Goal: Task Accomplishment & Management: Manage account settings

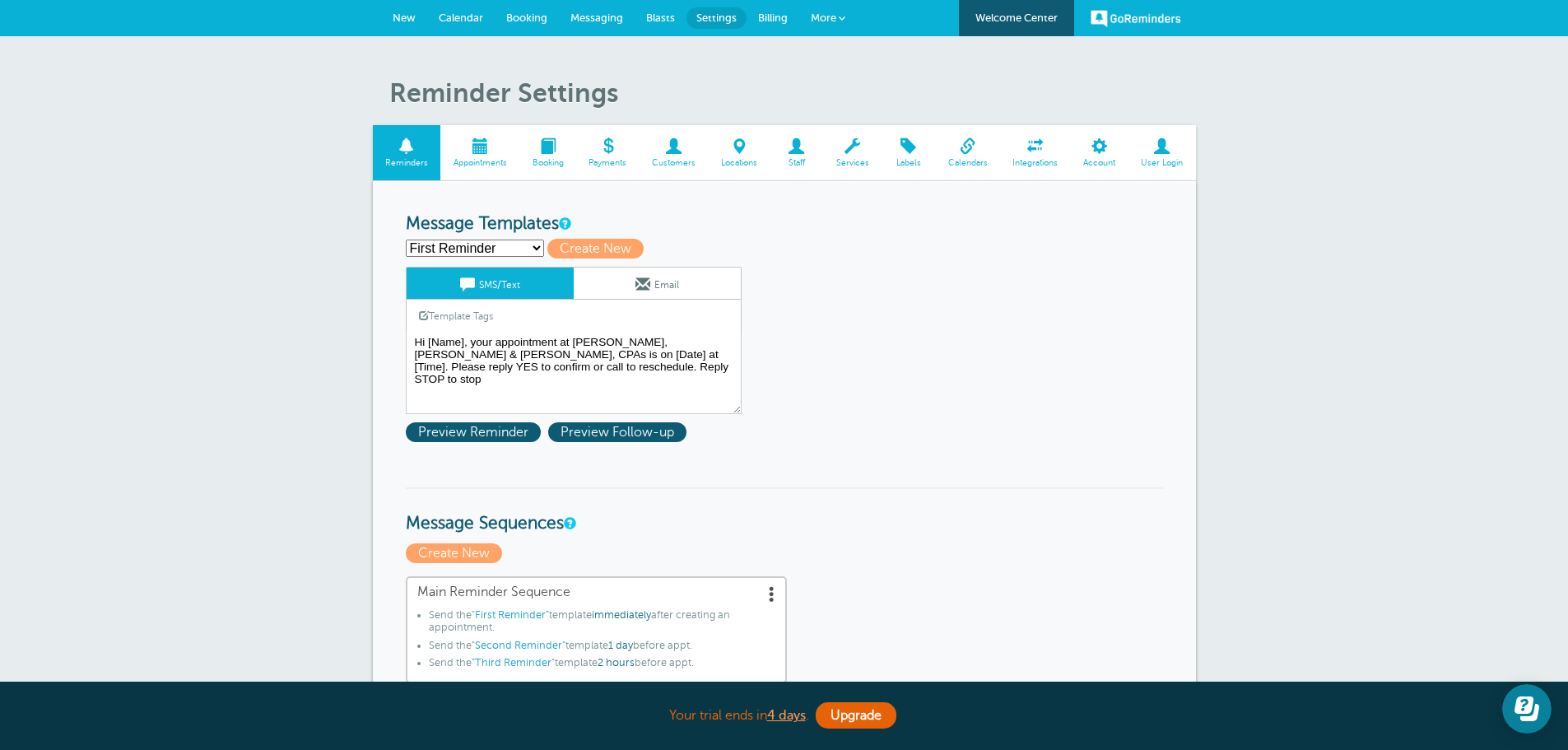
click at [806, 151] on span at bounding box center [797, 145] width 54 height 15
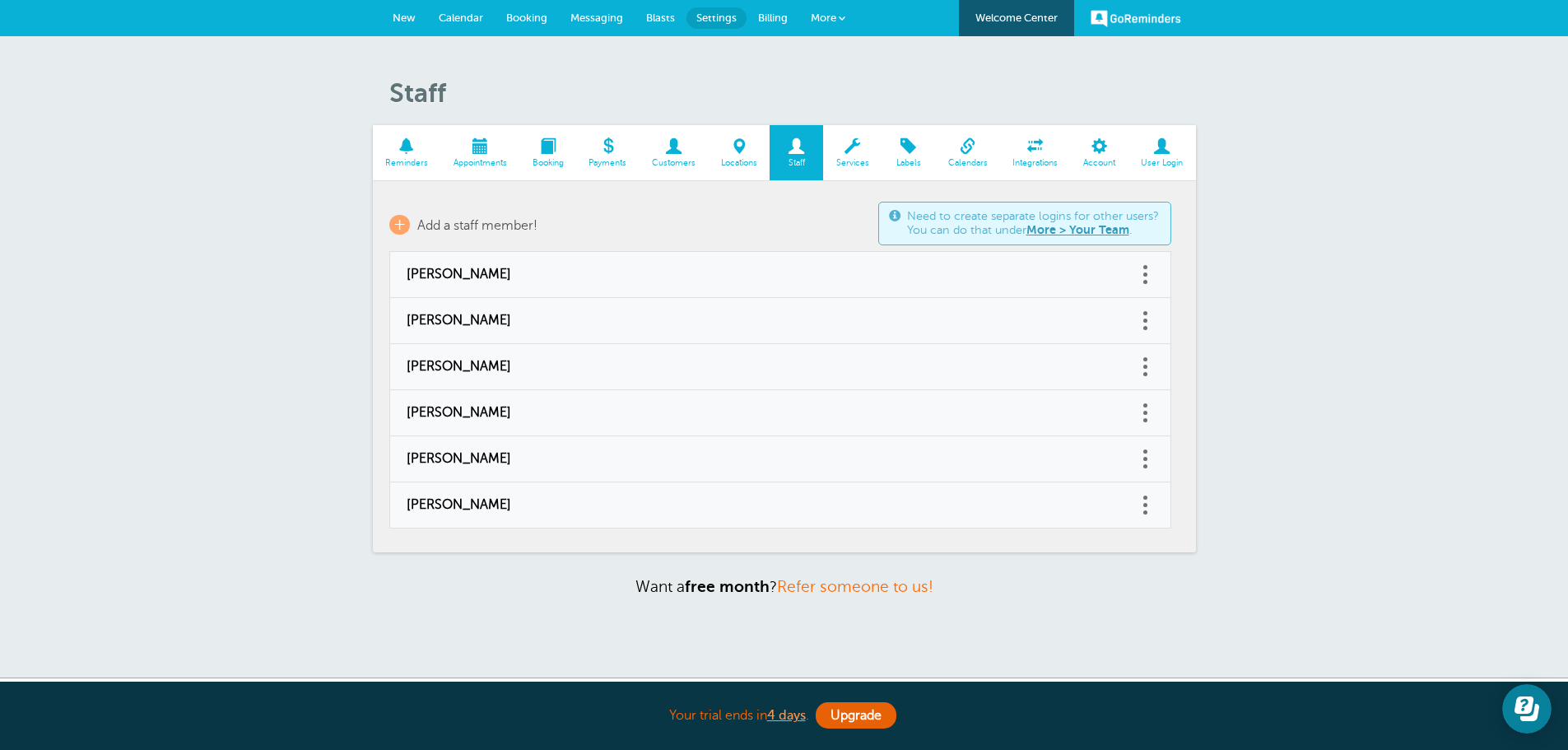
click at [1141, 275] on link at bounding box center [1146, 275] width 16 height 25
click at [858, 267] on span "[PERSON_NAME]" at bounding box center [763, 274] width 715 height 15
type input "[PERSON_NAME]"
type input "[PERSON_NAME][EMAIL_ADDRESS][DOMAIN_NAME]"
type input "[PHONE_NUMBER]"
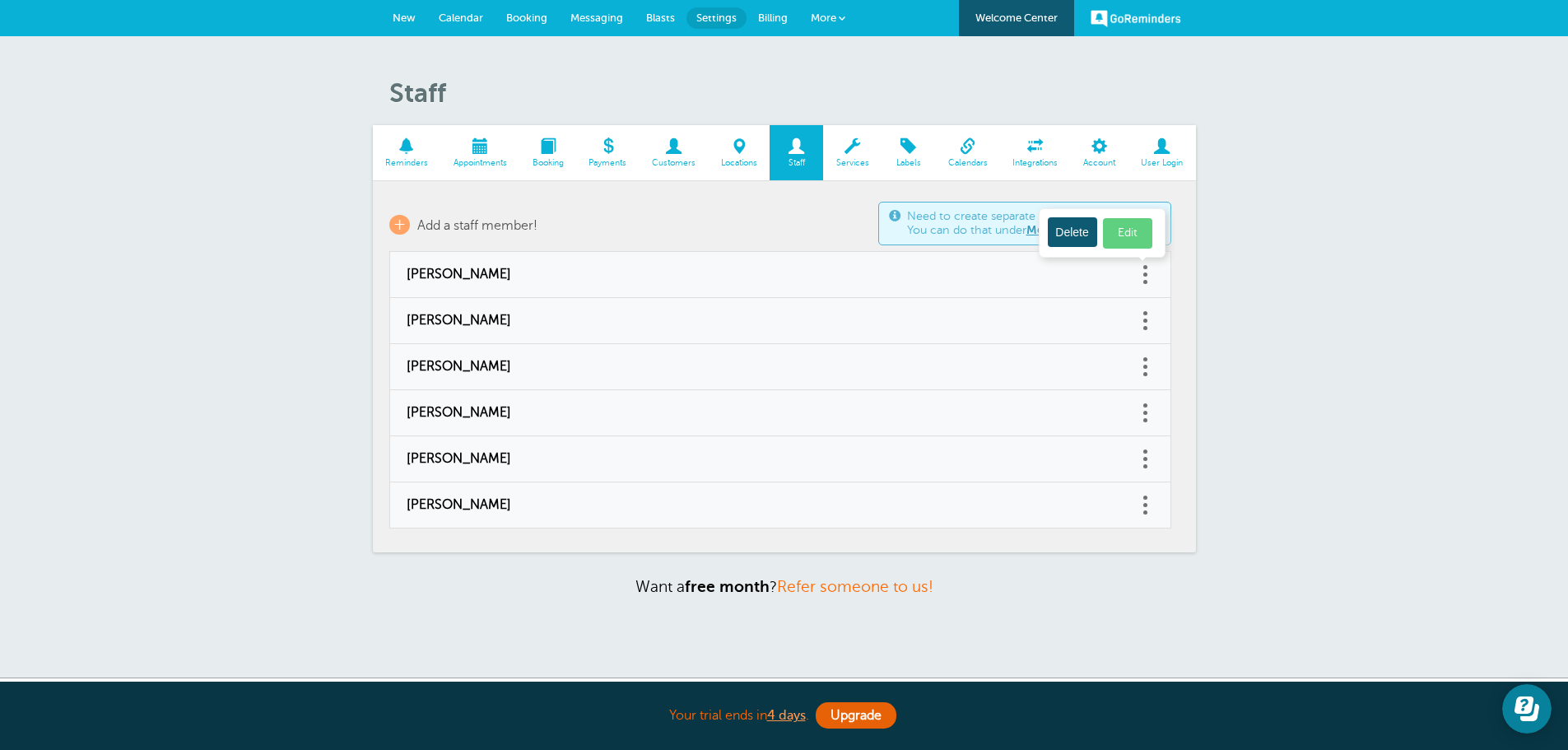
select select "4"
checkbox input "false"
select select "4"
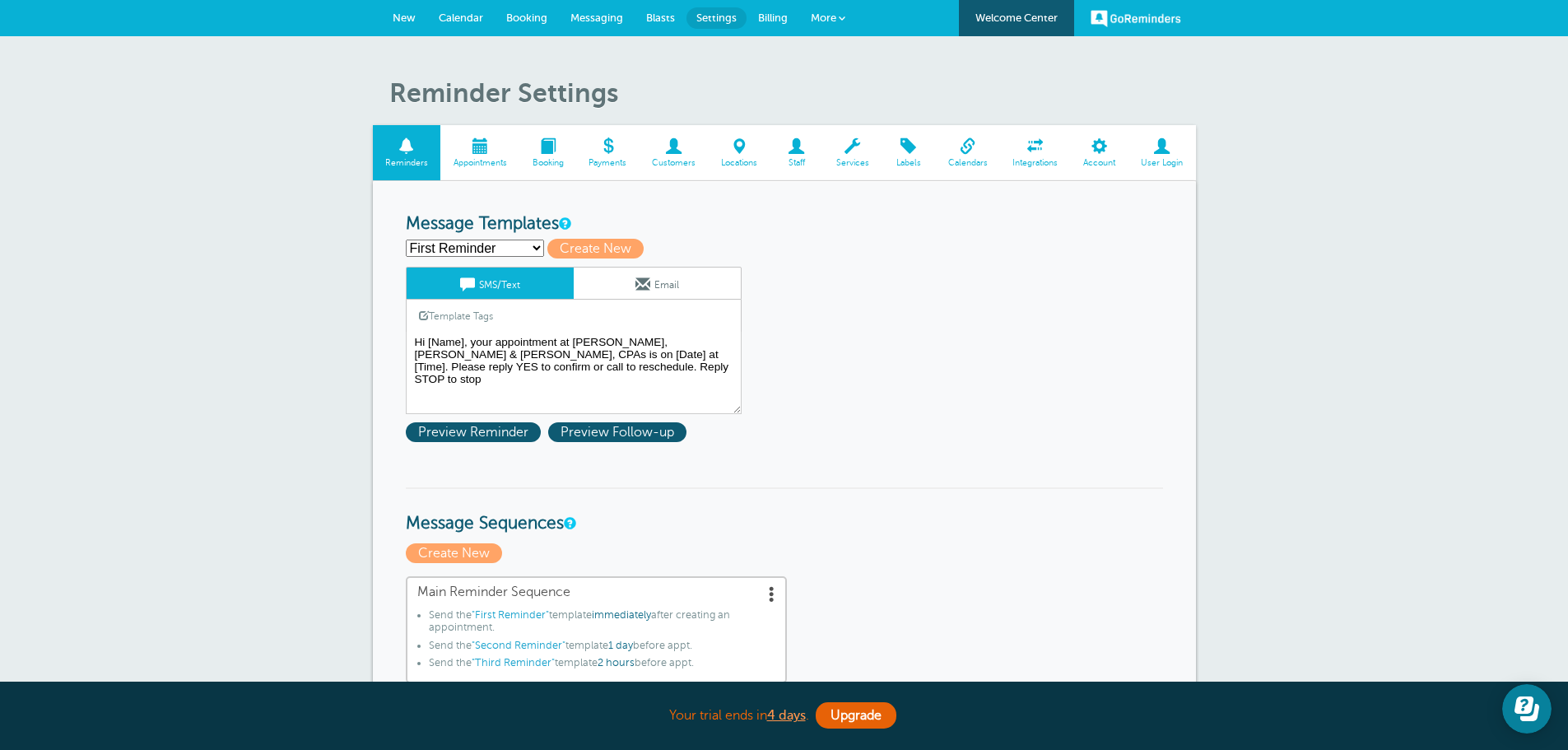
click at [792, 146] on span at bounding box center [797, 145] width 54 height 15
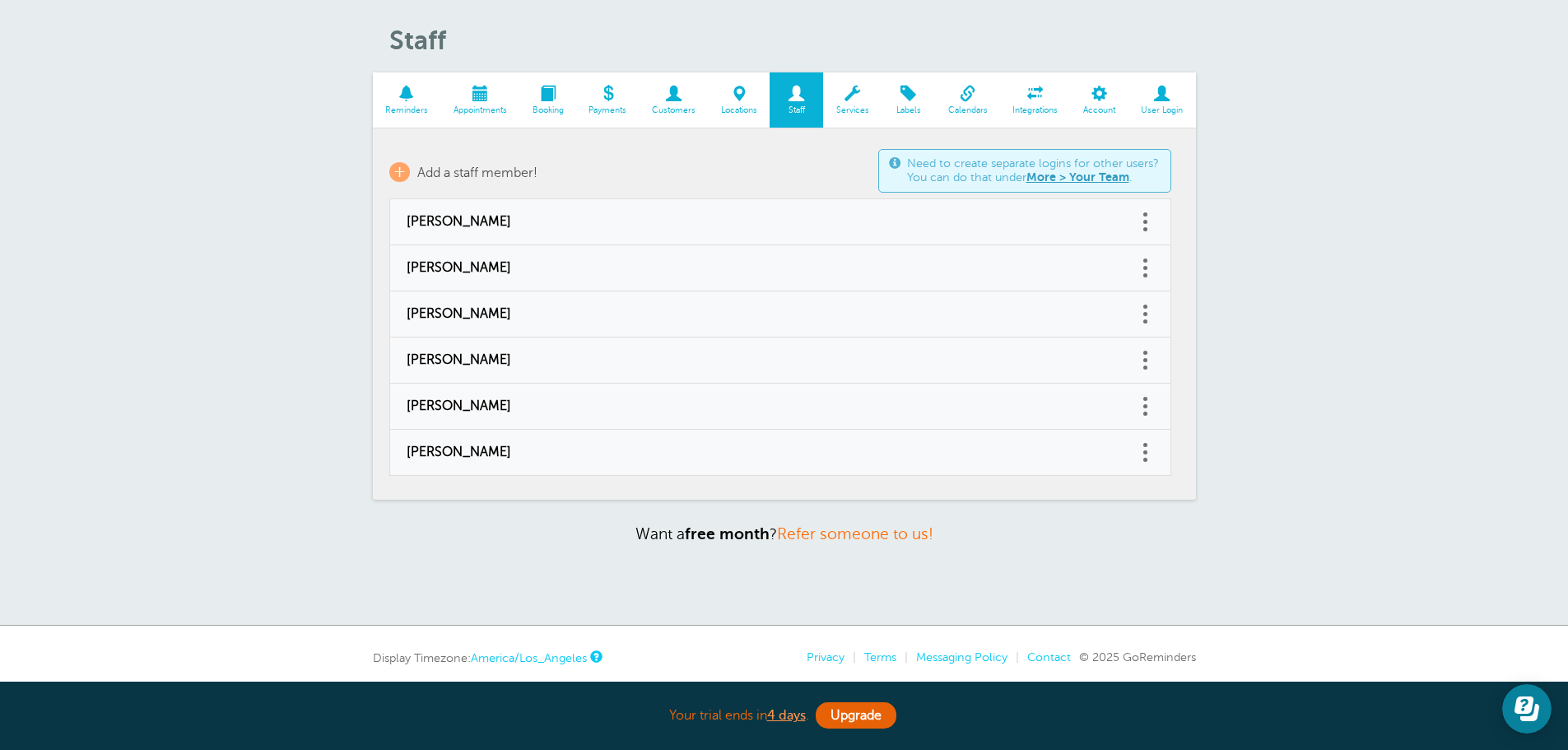
scroll to position [83, 0]
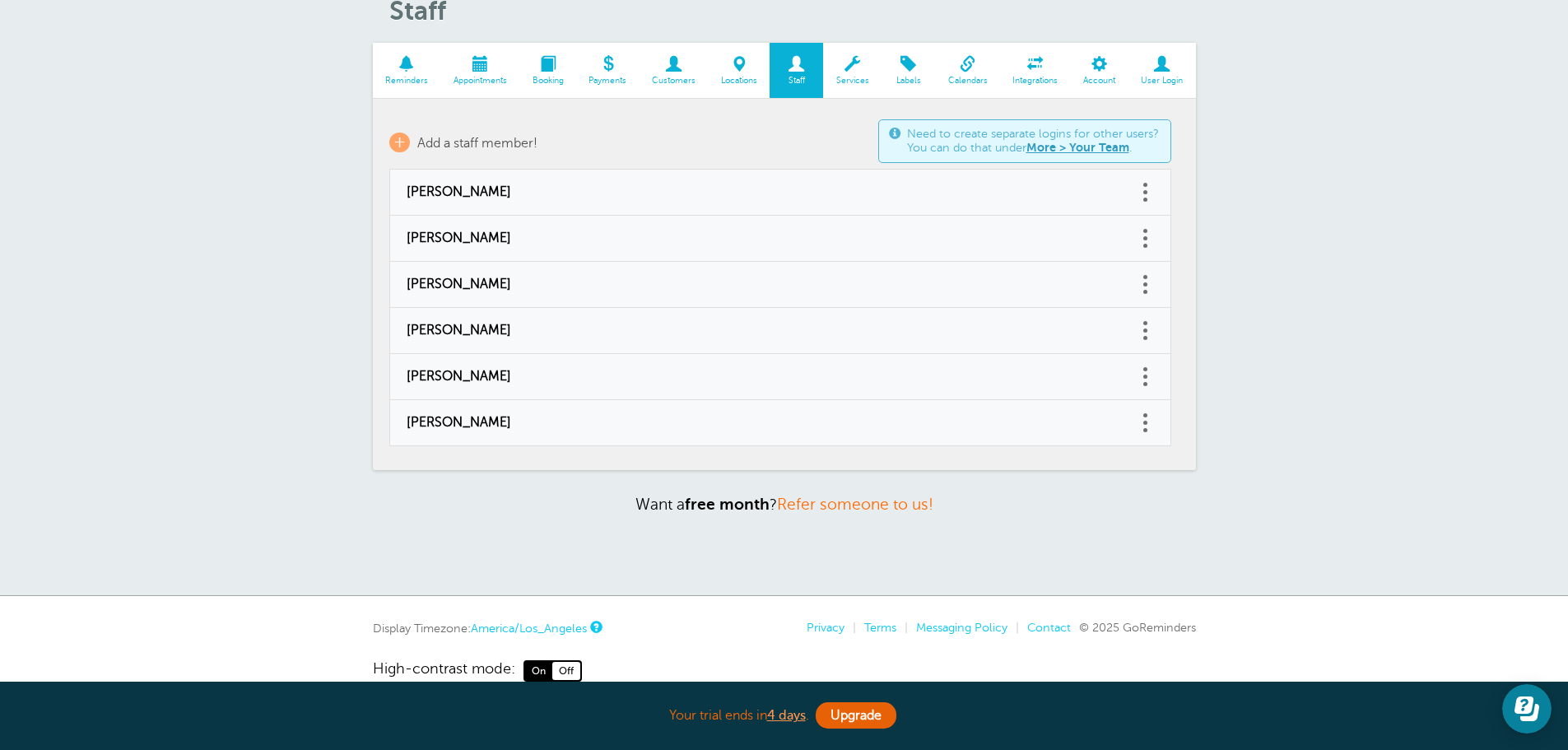
click at [762, 419] on span "[PERSON_NAME]" at bounding box center [763, 423] width 715 height 15
type input "[PERSON_NAME]"
type input "megan@grifco.com"
type input "(509) 816-1842"
select select "4"
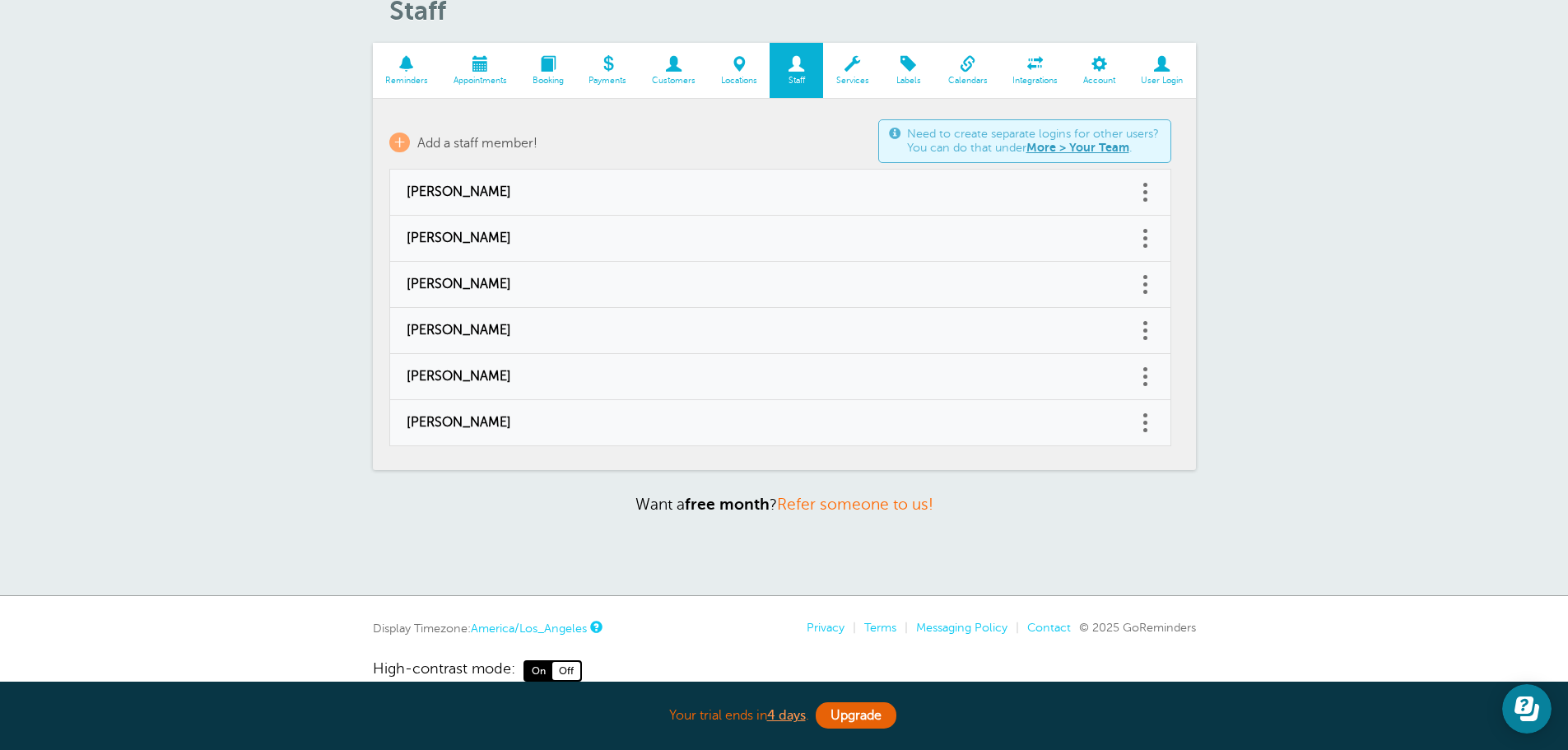
checkbox input "false"
select select "4"
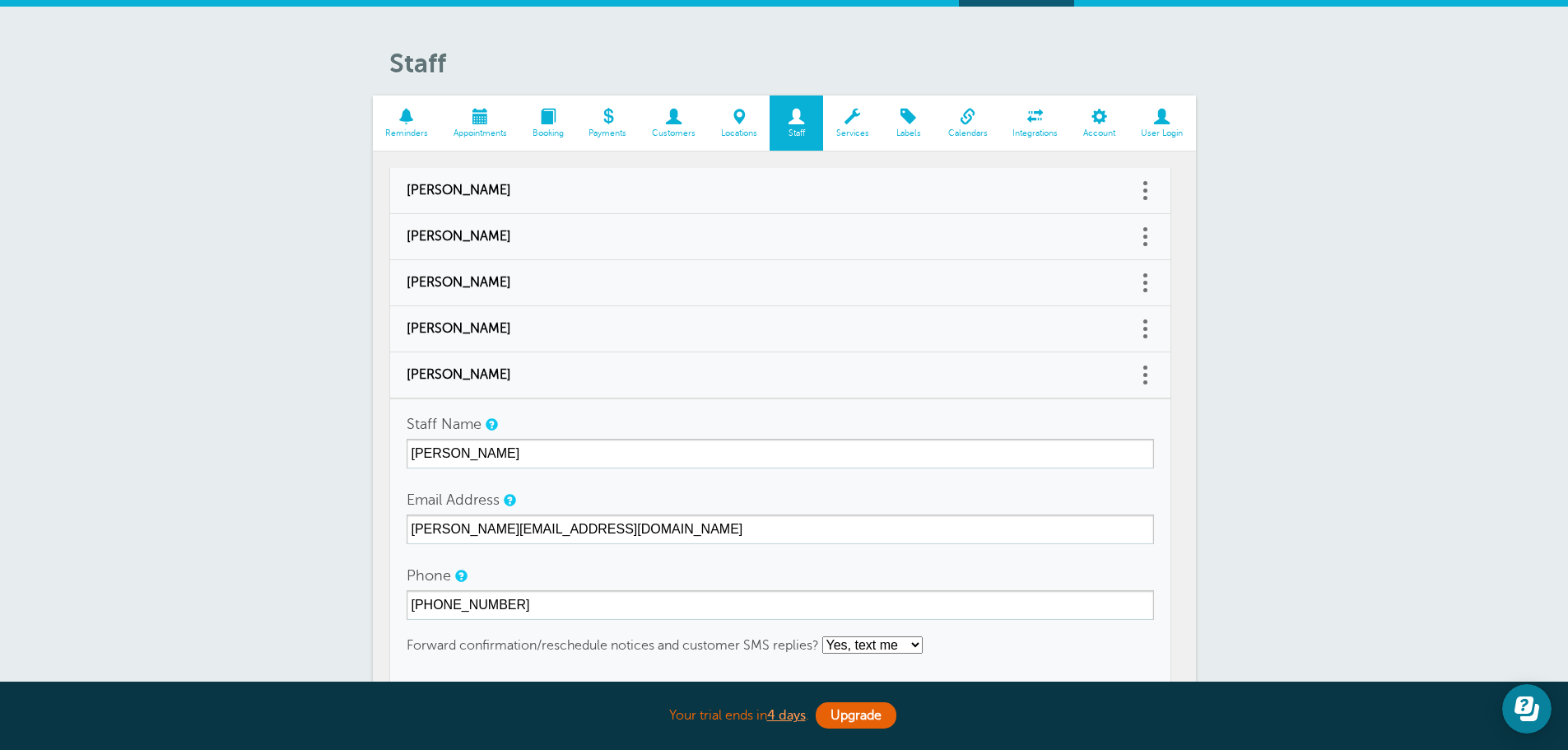
scroll to position [0, 0]
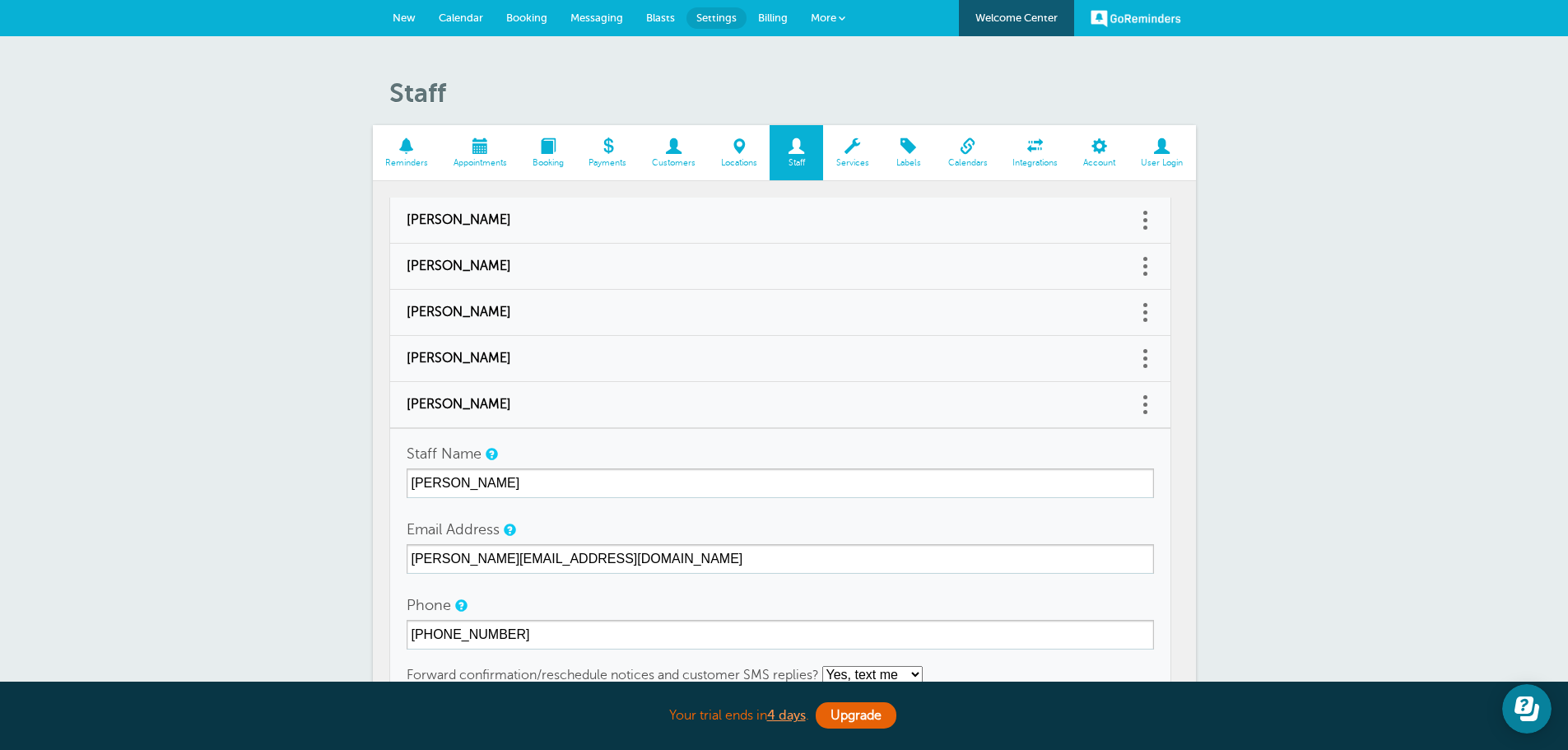
click at [492, 401] on span "[PERSON_NAME]" at bounding box center [763, 404] width 715 height 15
type input "[PERSON_NAME]"
type input "maryna@grifco.com"
type input "(509) 340-9034"
select select "5"
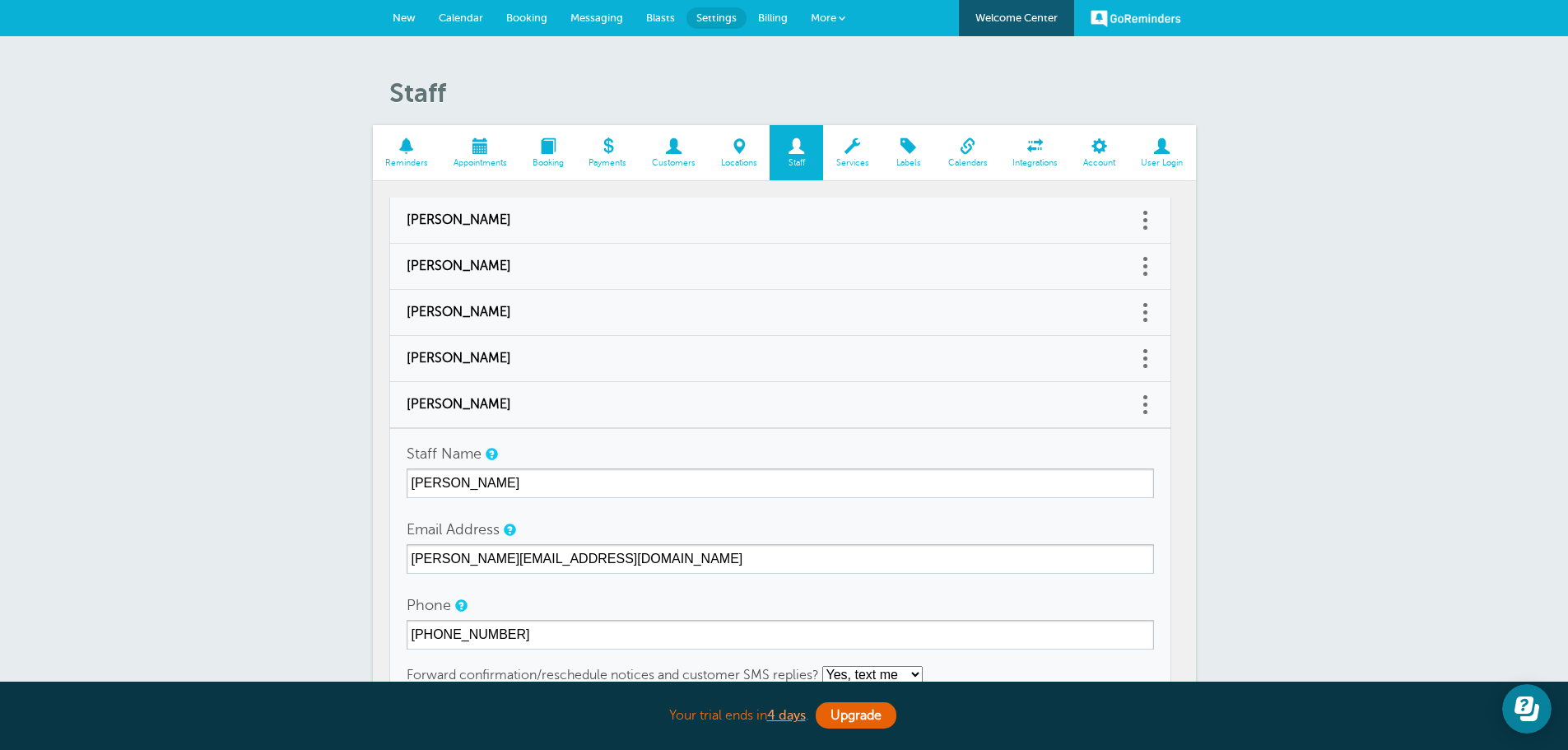
checkbox input "false"
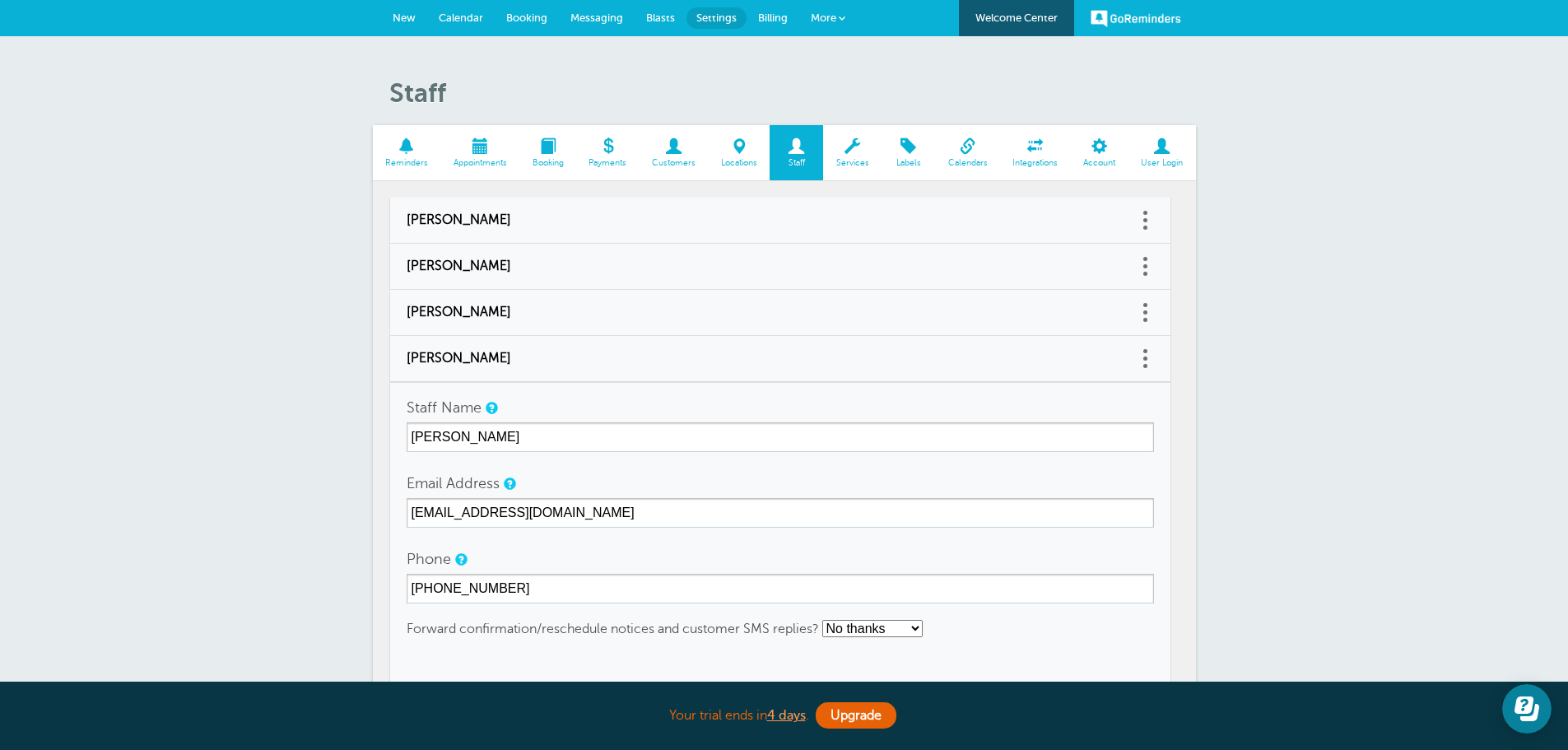
click at [496, 309] on span "Libby Reiner" at bounding box center [763, 312] width 715 height 15
type input "Libby Reiner"
type input "libby@grifco.com"
type input "(509) 960-7845"
select select "4"
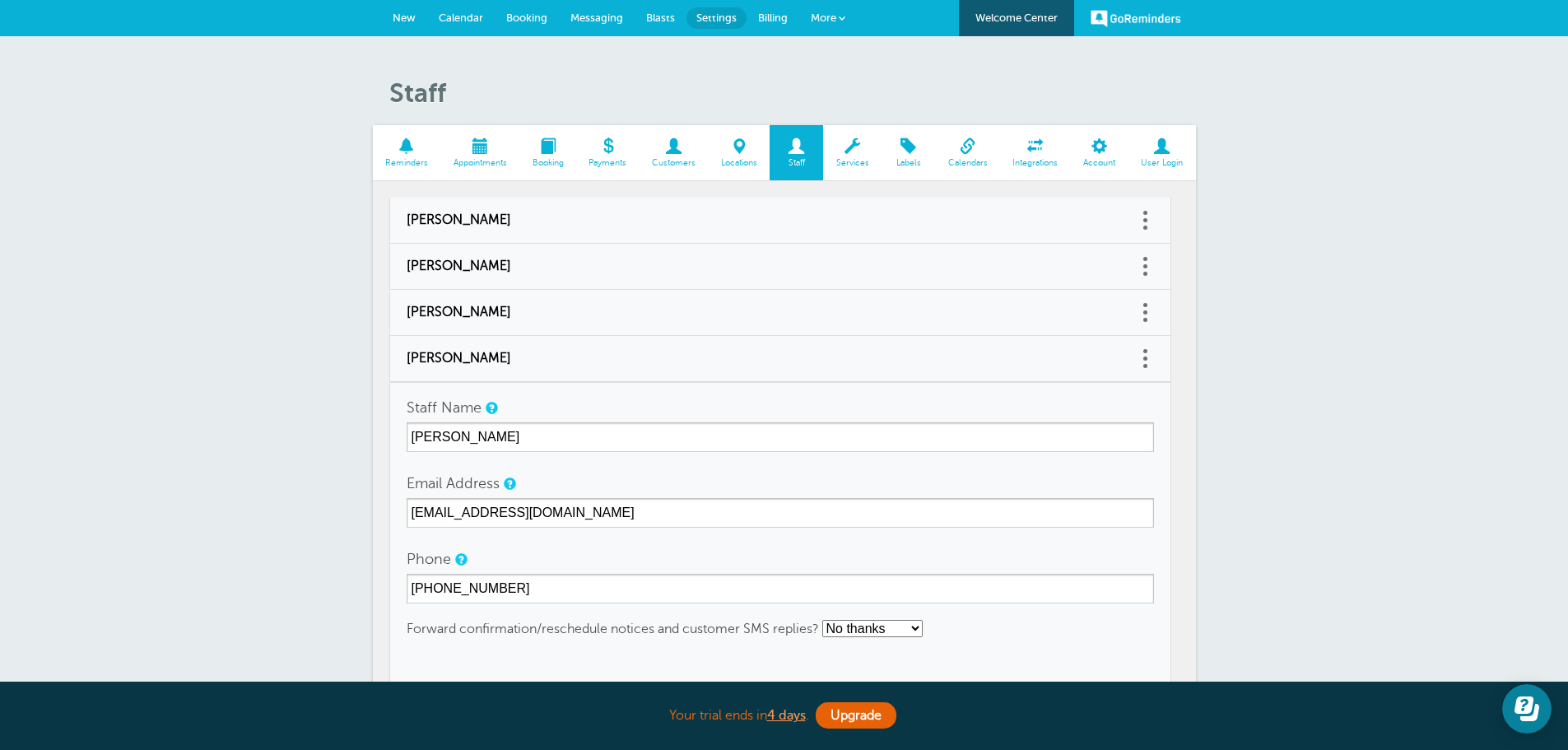
checkbox input "true"
select select "4"
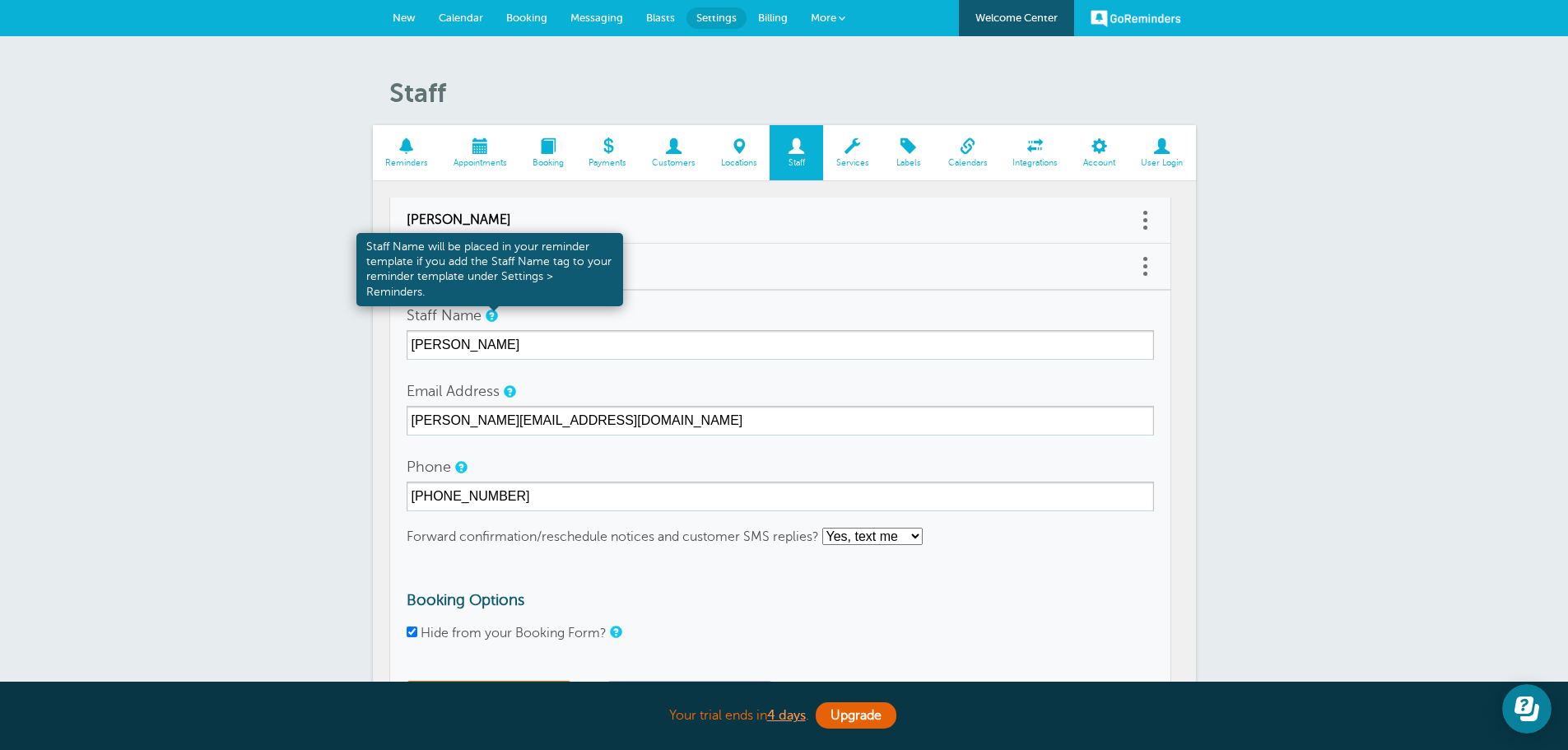
click at [495, 316] on link at bounding box center [490, 316] width 10 height 11
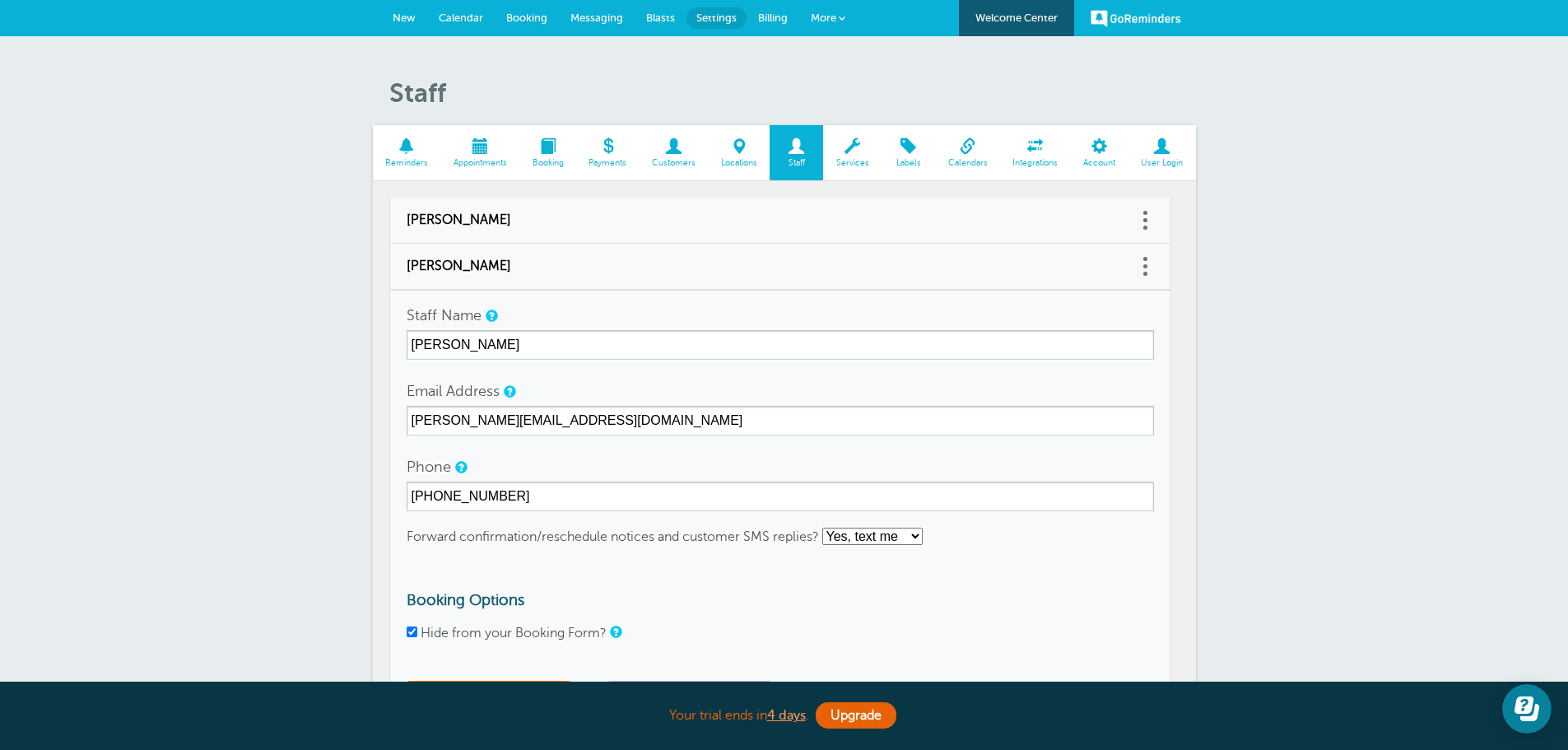
click at [248, 315] on div "Staff Reminders Appointments Booking Payments Customers Locations Staff Service…" at bounding box center [784, 547] width 1568 height 1024
click at [1288, 300] on div "Staff Reminders Appointments Booking Payments Customers Locations Staff Service…" at bounding box center [784, 547] width 1568 height 1024
click at [1103, 307] on div "Staff Name Libby Reiner" at bounding box center [780, 330] width 747 height 59
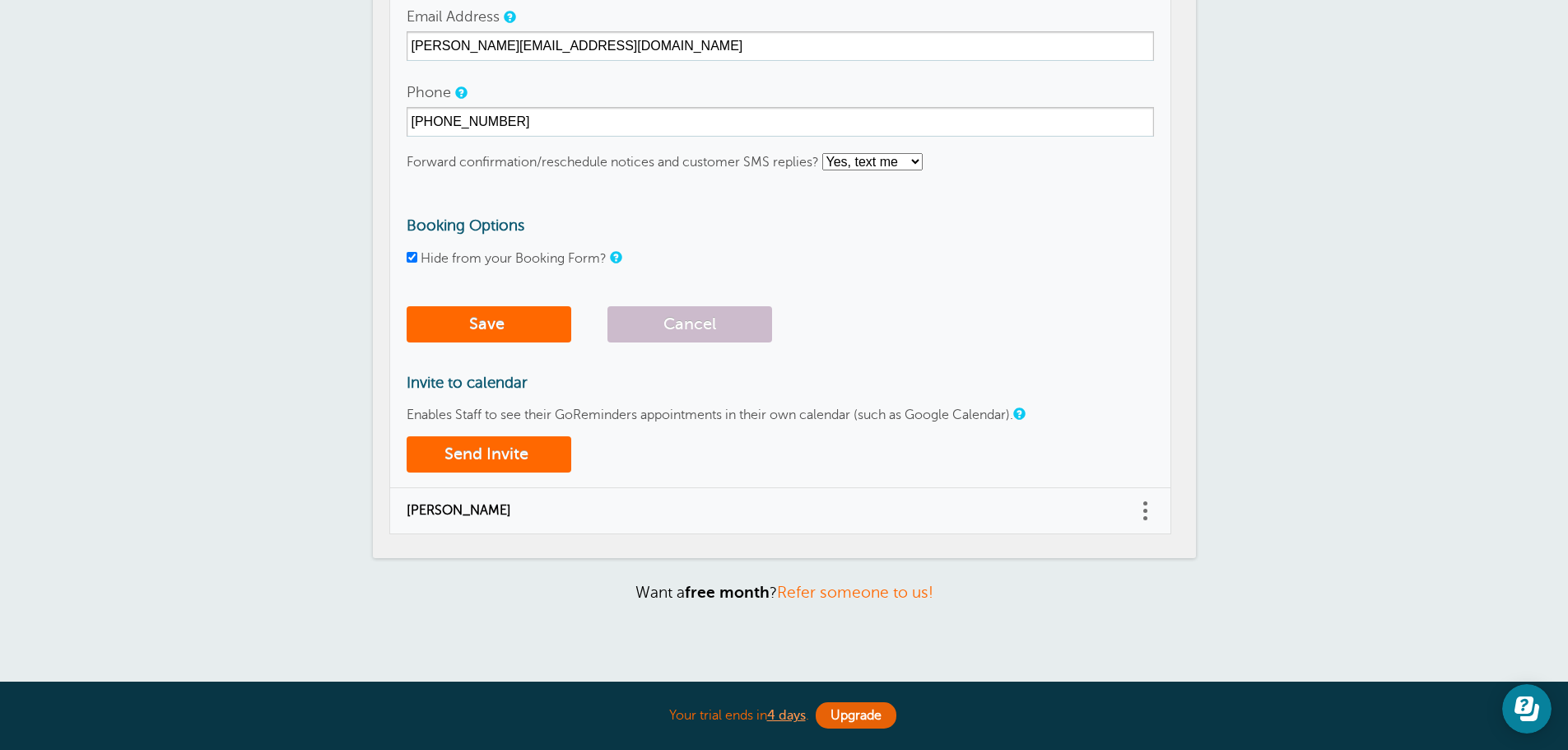
scroll to position [493, 0]
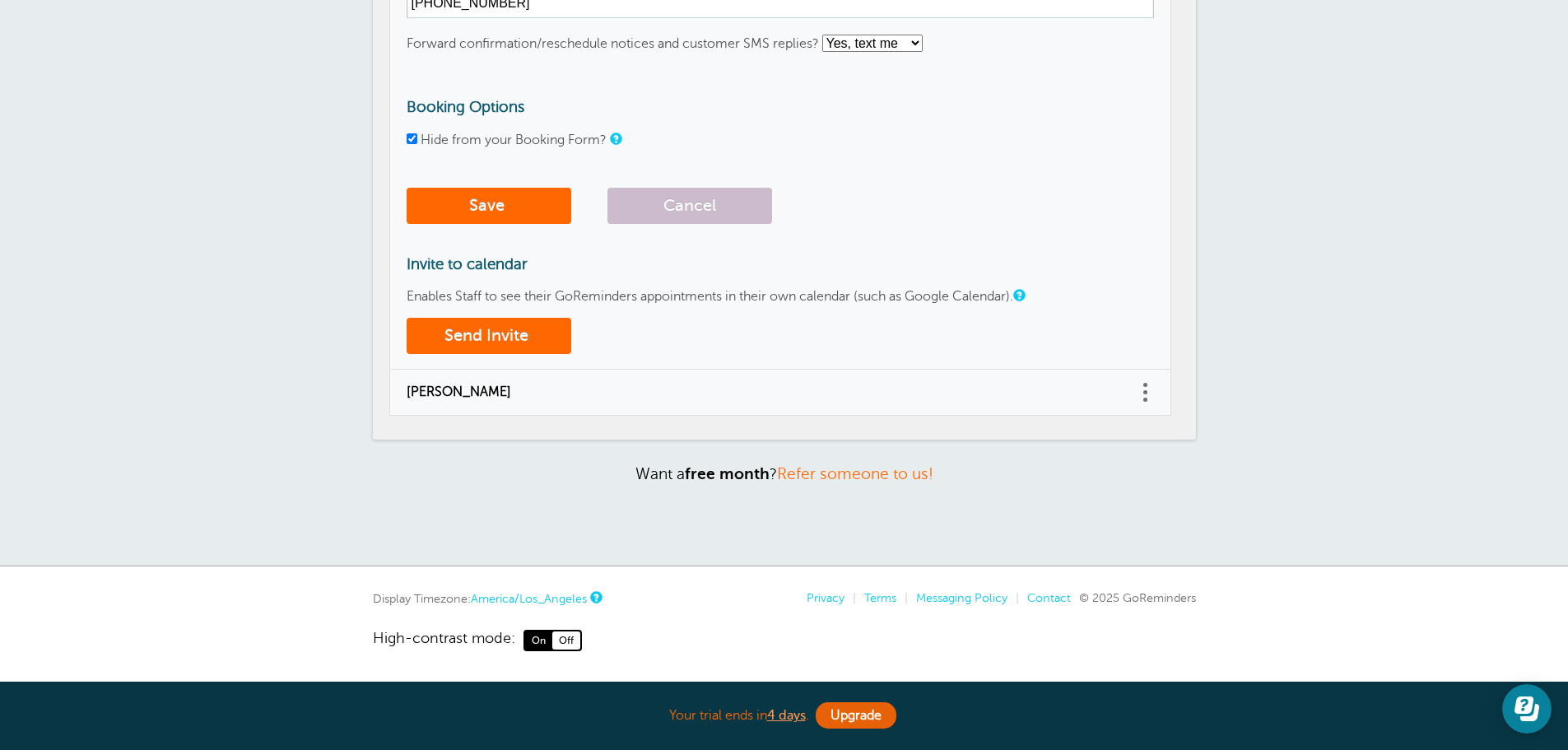
click at [481, 438] on section "Reminders Appointments Booking Payments Customers Locations Staff Services Labe…" at bounding box center [785, 36] width 823 height 807
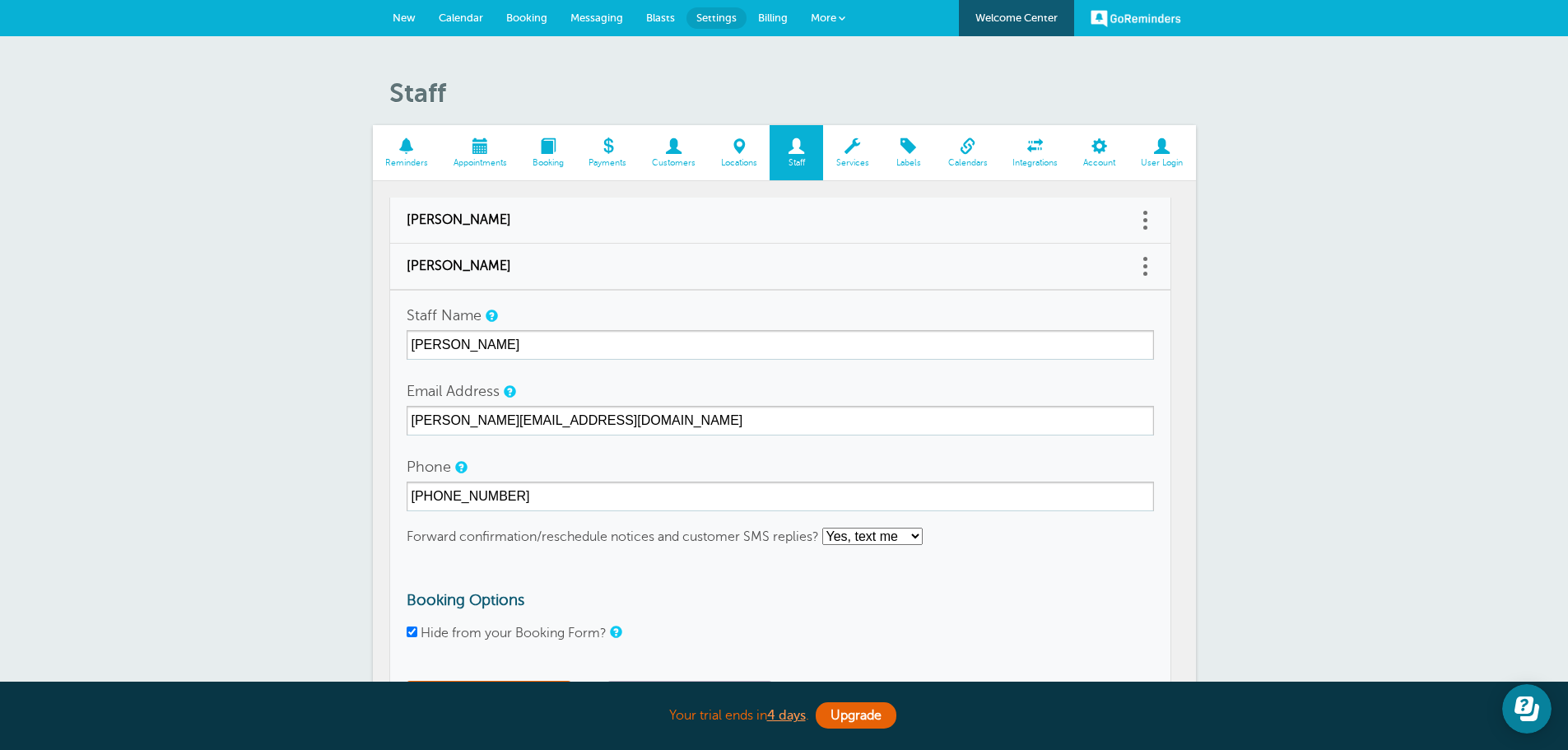
click at [798, 148] on span at bounding box center [797, 145] width 54 height 15
click at [1321, 153] on div "Staff Reminders Appointments Booking Payments Customers Locations Staff Service…" at bounding box center [784, 547] width 1568 height 1024
click at [1162, 151] on span at bounding box center [1162, 145] width 67 height 15
click at [799, 145] on span at bounding box center [797, 145] width 54 height 15
click at [1147, 263] on link at bounding box center [1146, 266] width 16 height 25
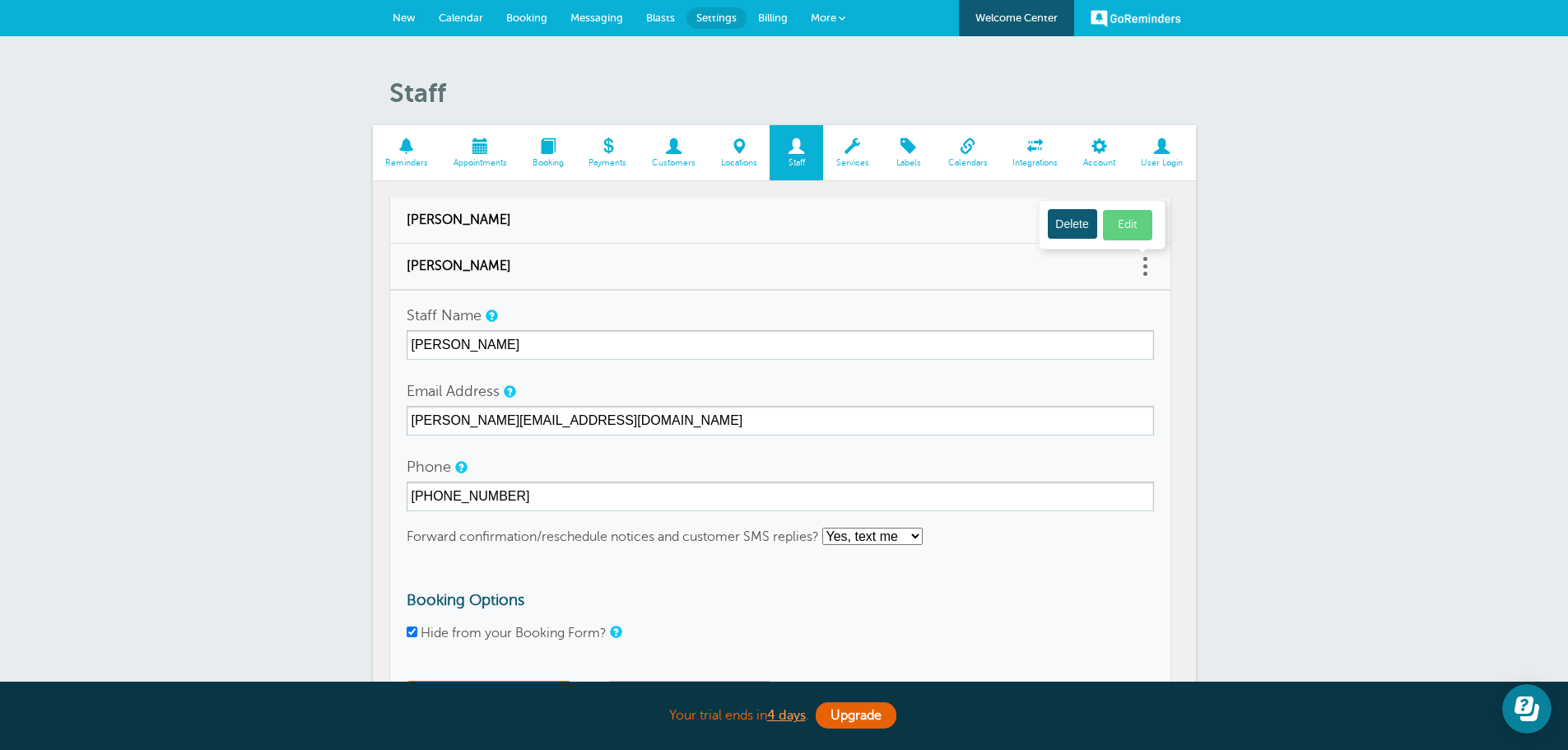
click at [1075, 226] on button "Delete" at bounding box center [1072, 223] width 49 height 30
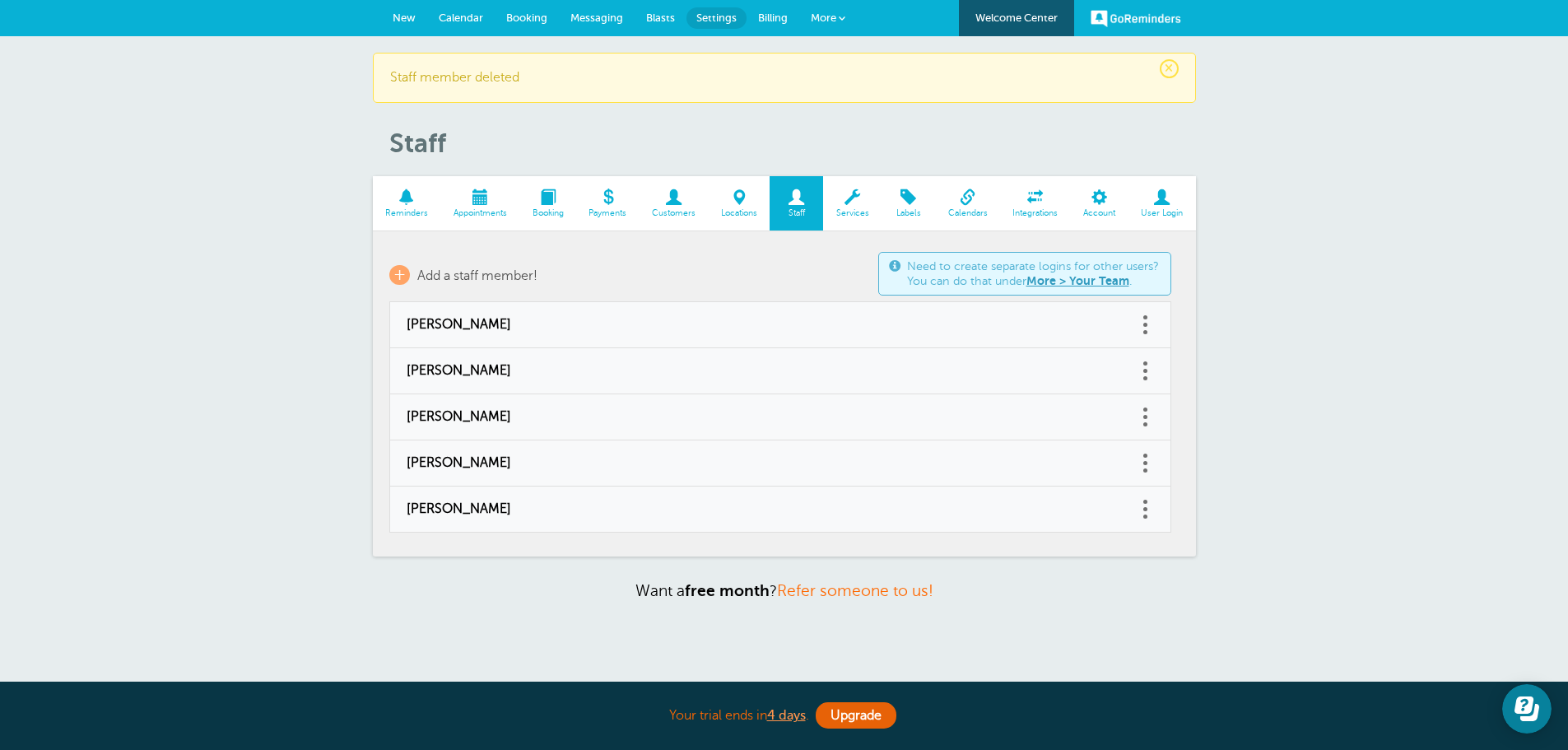
click at [1156, 377] on td "Delete Edit" at bounding box center [1154, 371] width 34 height 46
click at [1151, 375] on link at bounding box center [1146, 371] width 16 height 25
click at [1056, 326] on button "Delete" at bounding box center [1072, 328] width 49 height 30
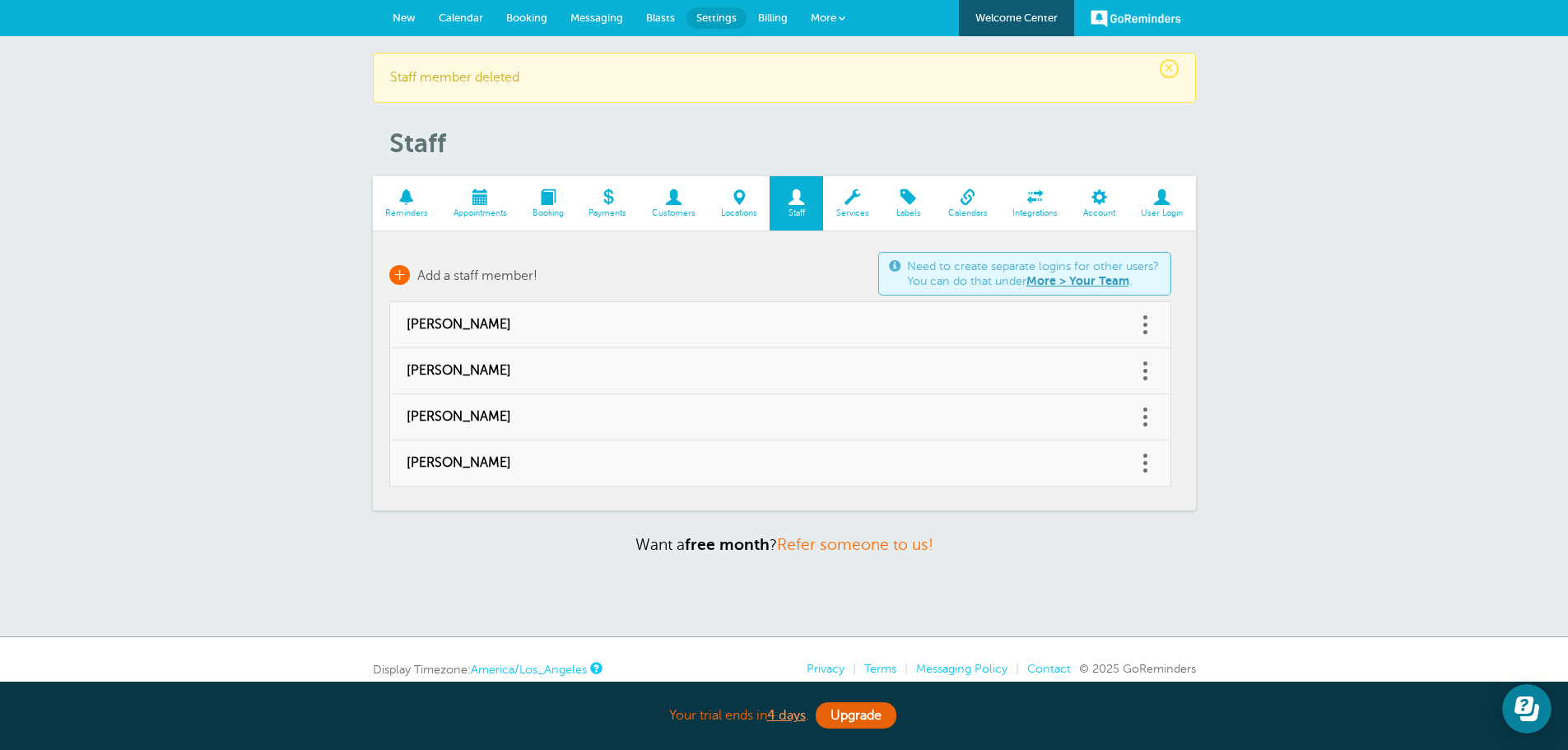
click at [457, 268] on span "Add a staff member!" at bounding box center [477, 275] width 120 height 15
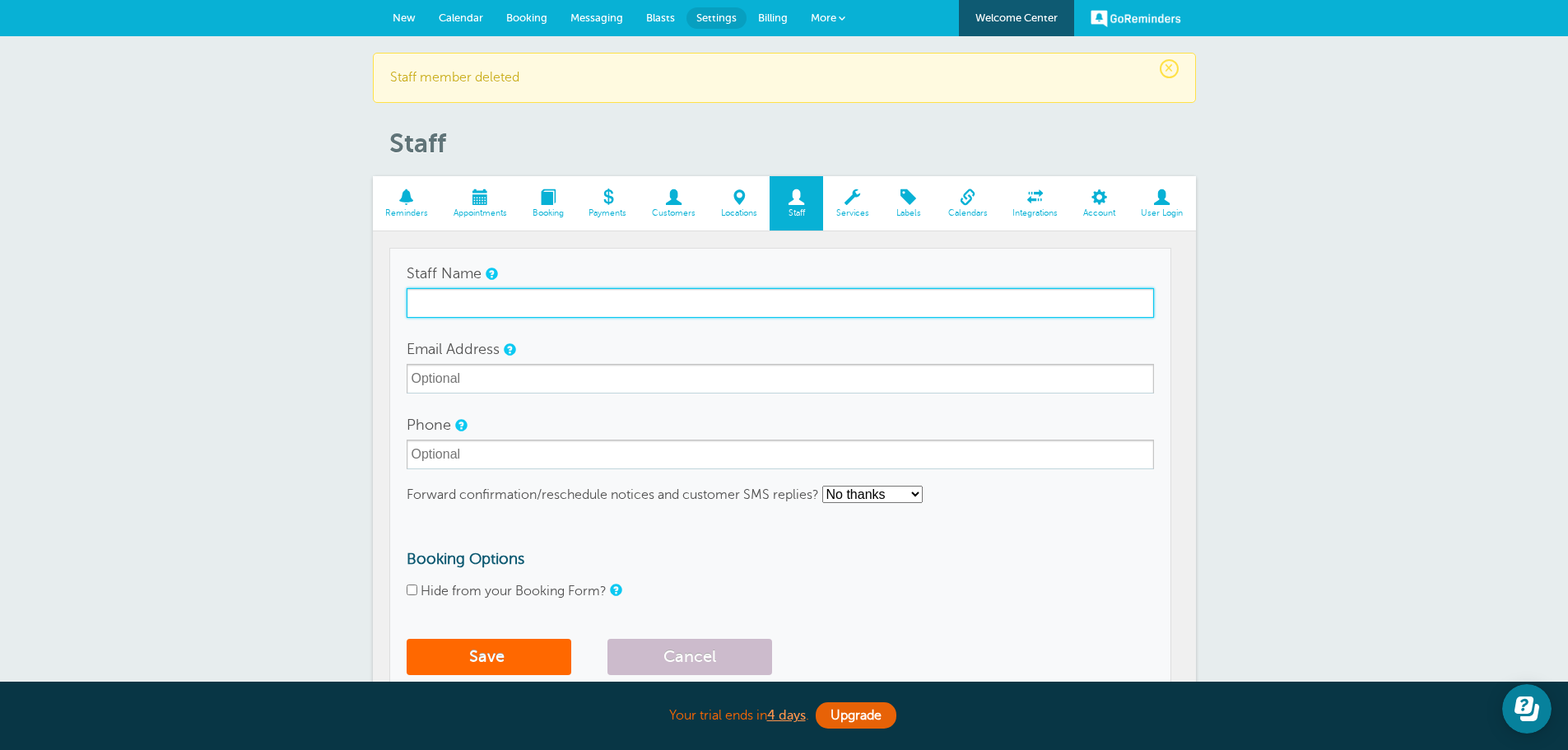
click at [439, 301] on input "Staff Name" at bounding box center [780, 302] width 747 height 30
type input "Kelly Klossner"
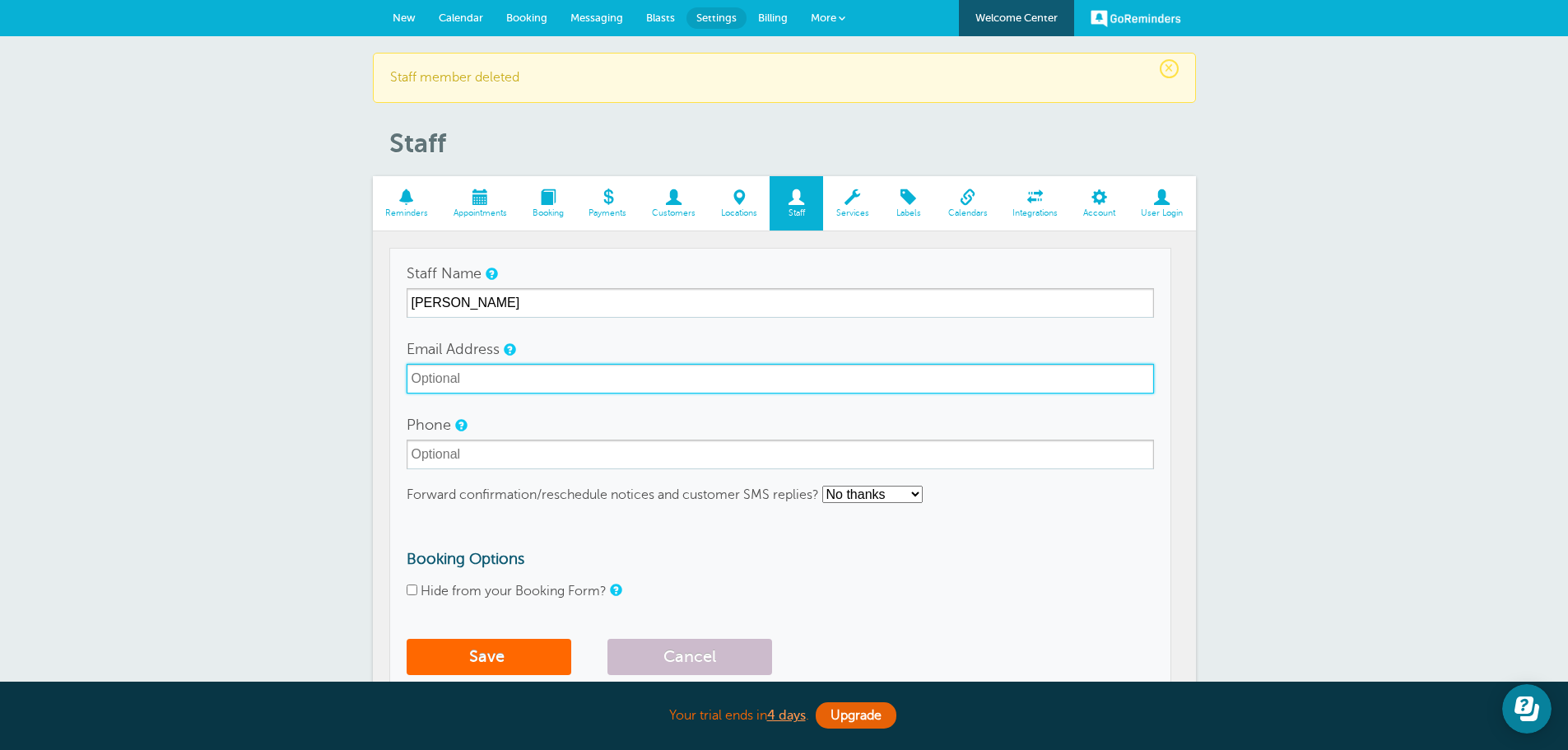
click at [463, 377] on input "Email Address" at bounding box center [780, 379] width 747 height 30
type input "kelly@grifco.com"
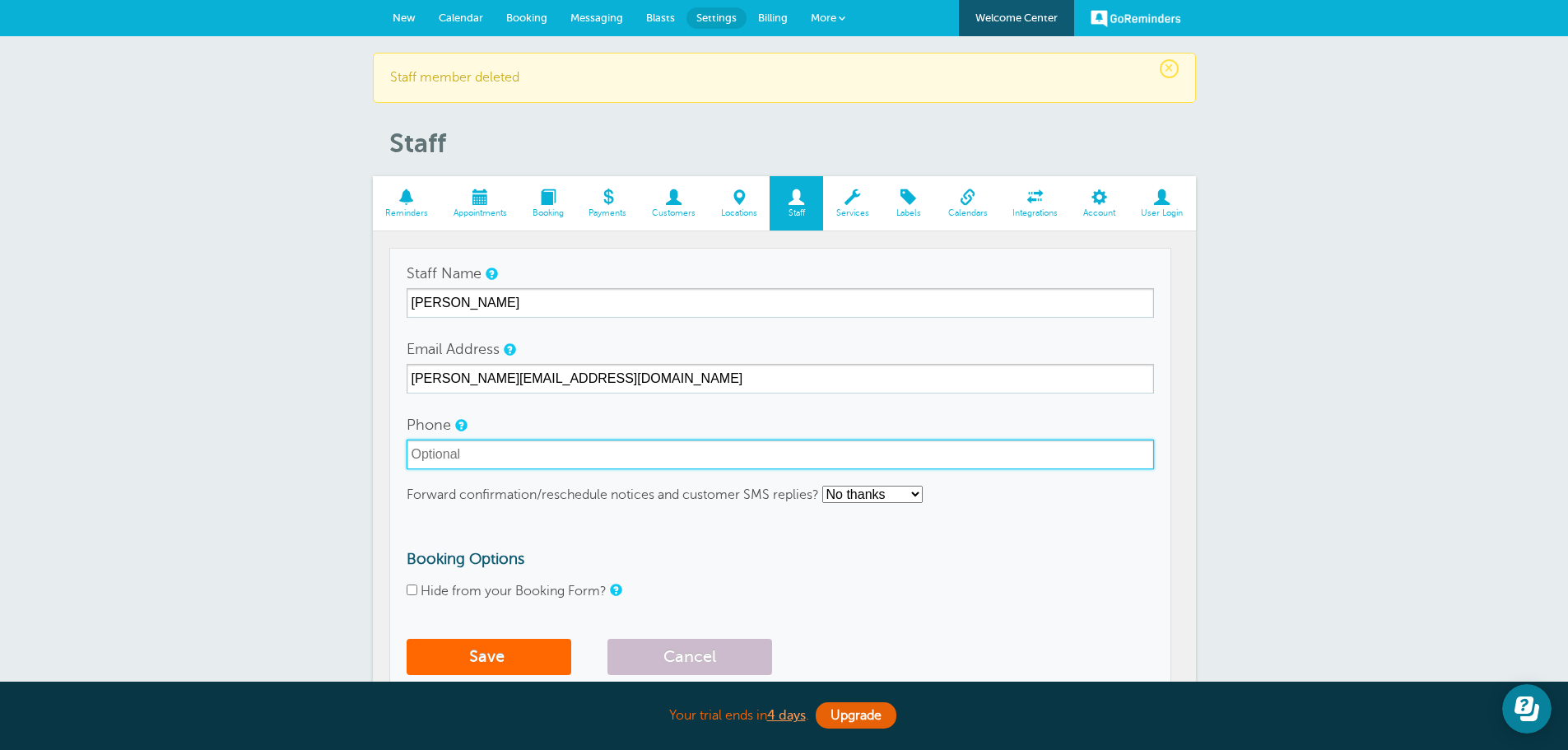
click at [470, 449] on input "Phone" at bounding box center [780, 454] width 747 height 30
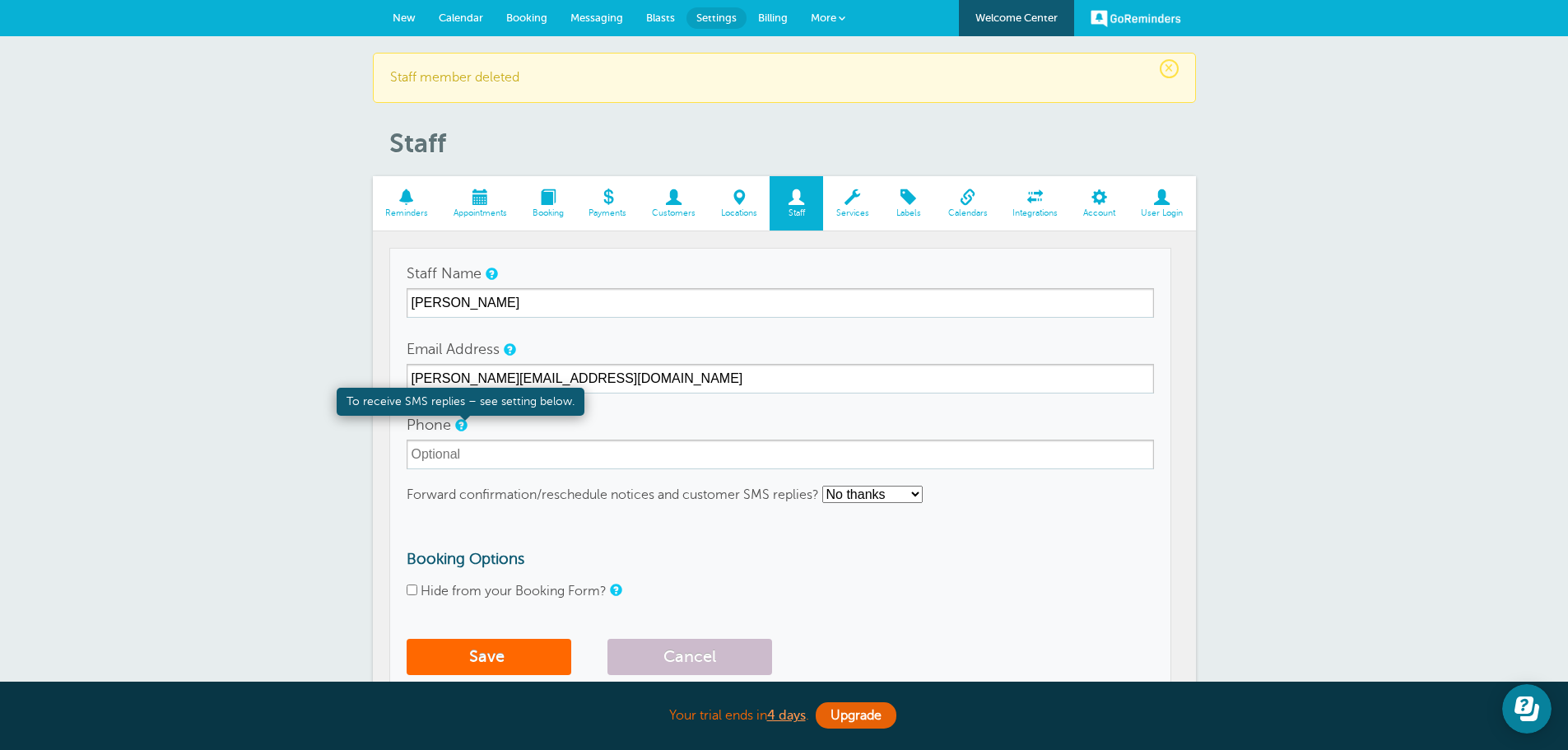
click at [461, 421] on link at bounding box center [460, 425] width 10 height 11
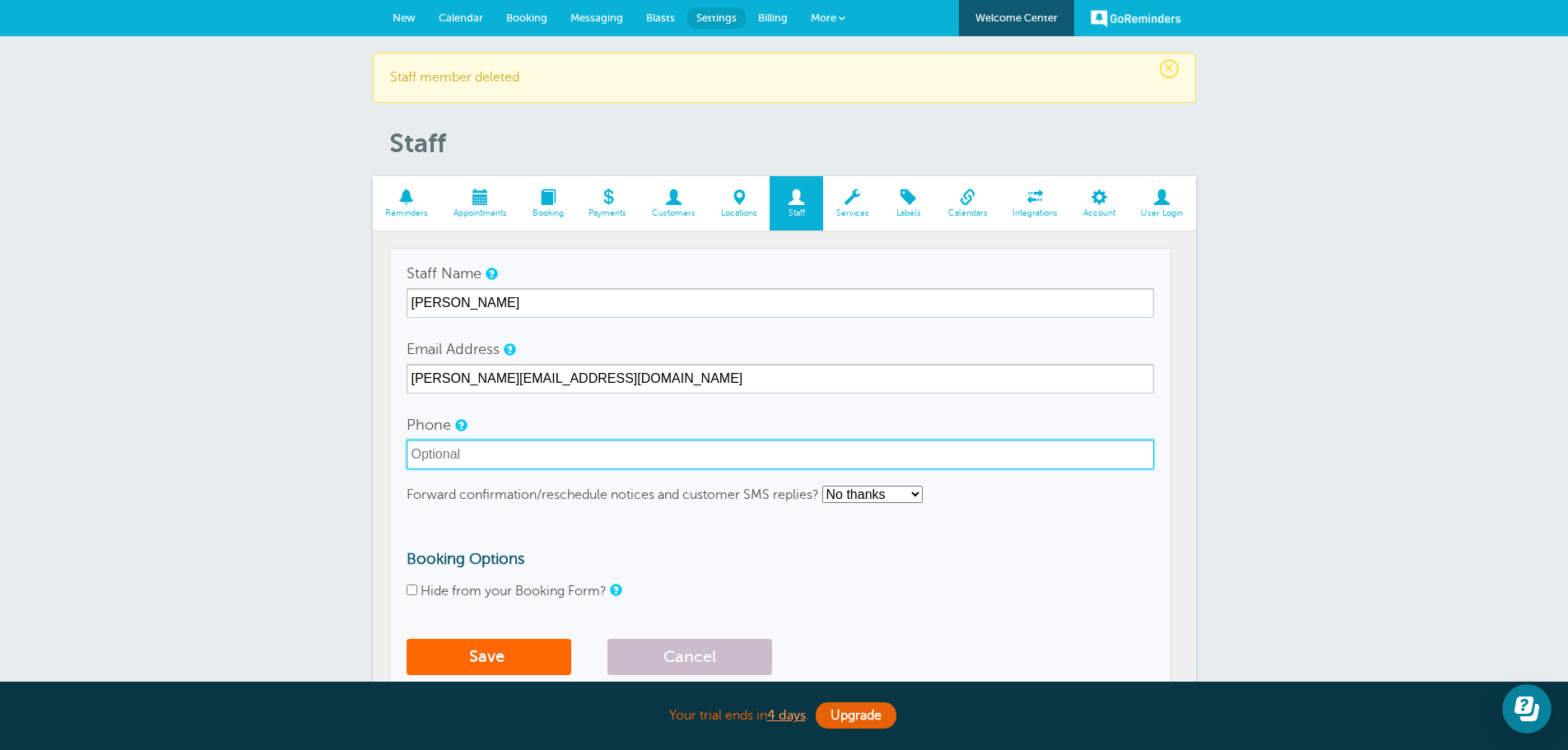
click at [452, 462] on input "Phone" at bounding box center [780, 454] width 747 height 30
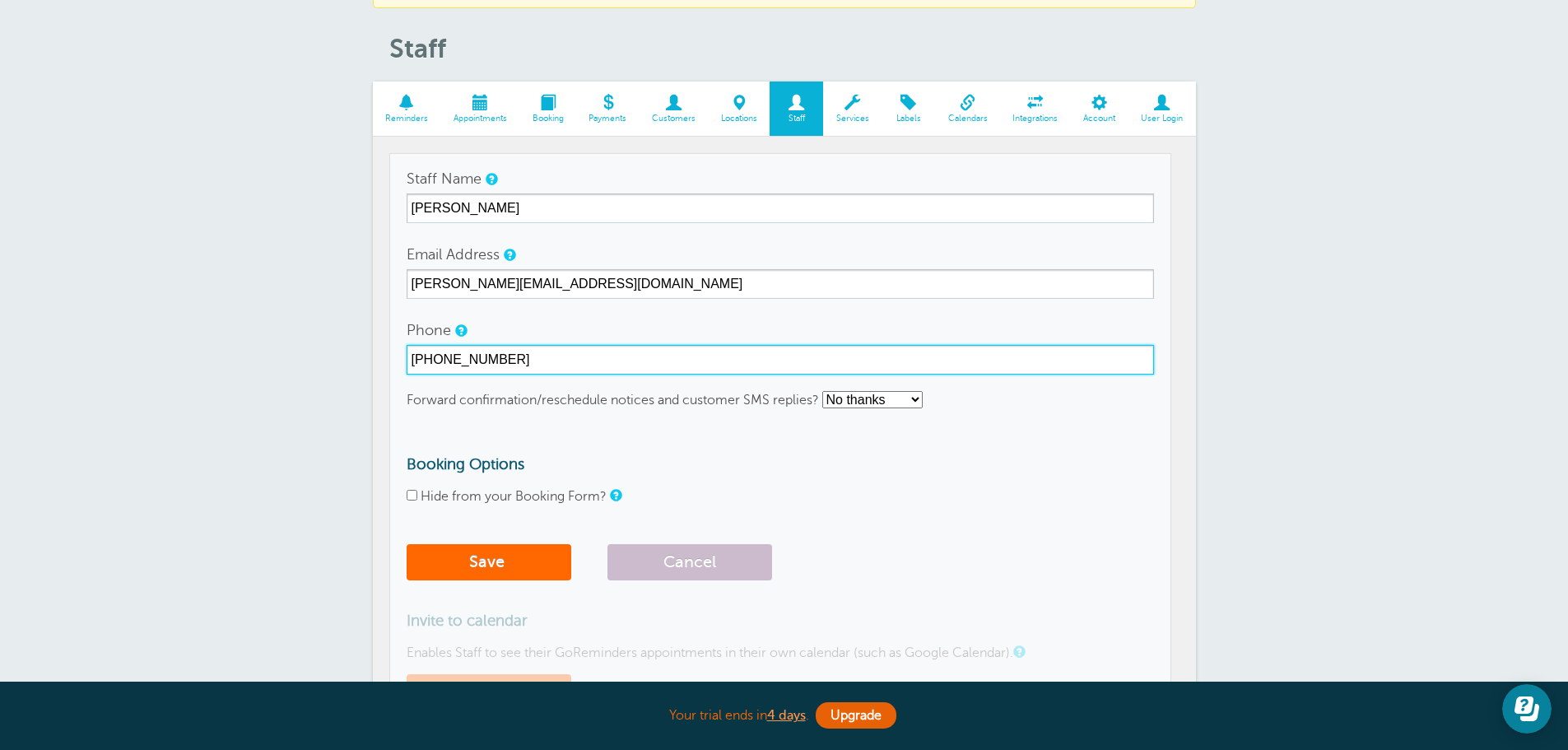
scroll to position [165, 0]
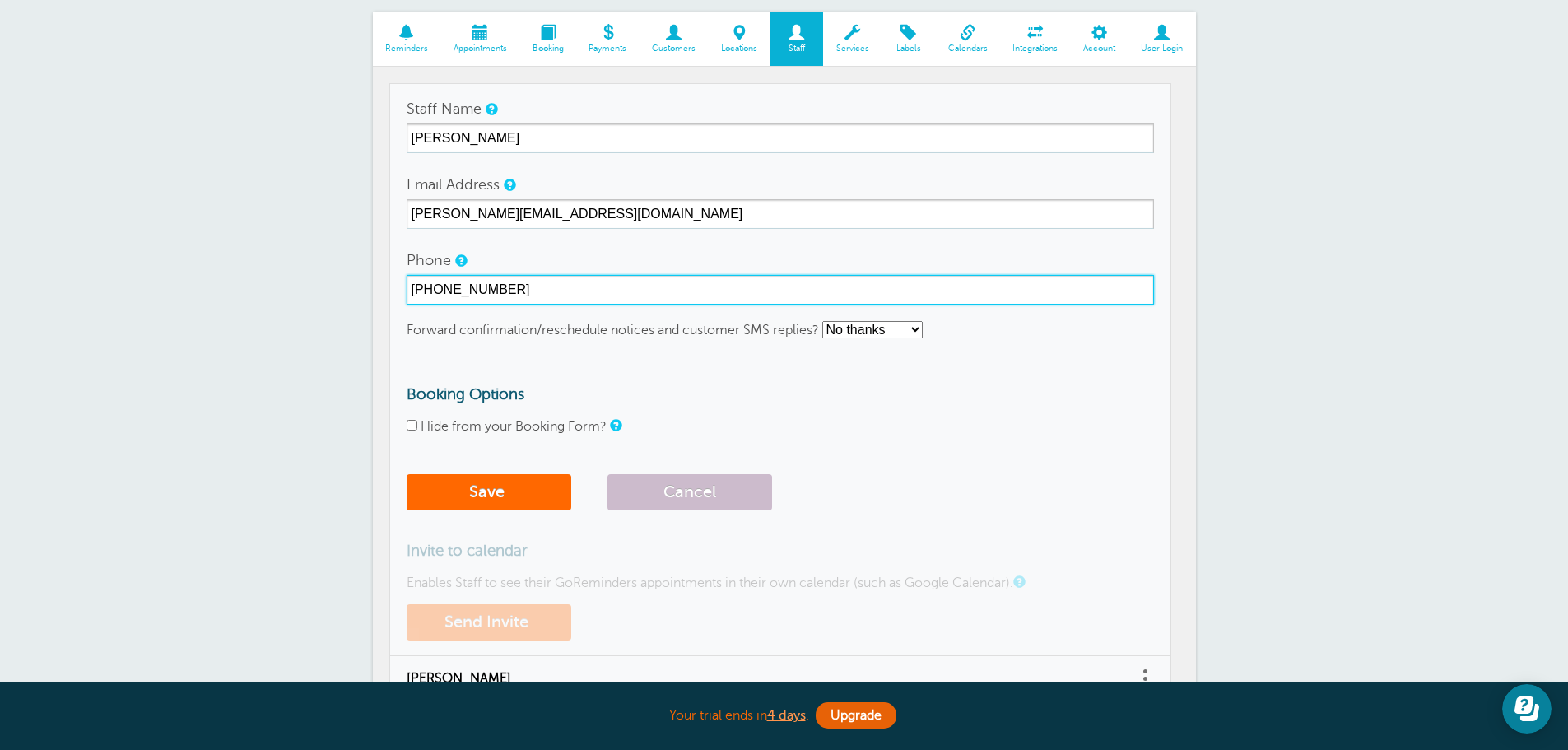
type input "509-418-2646"
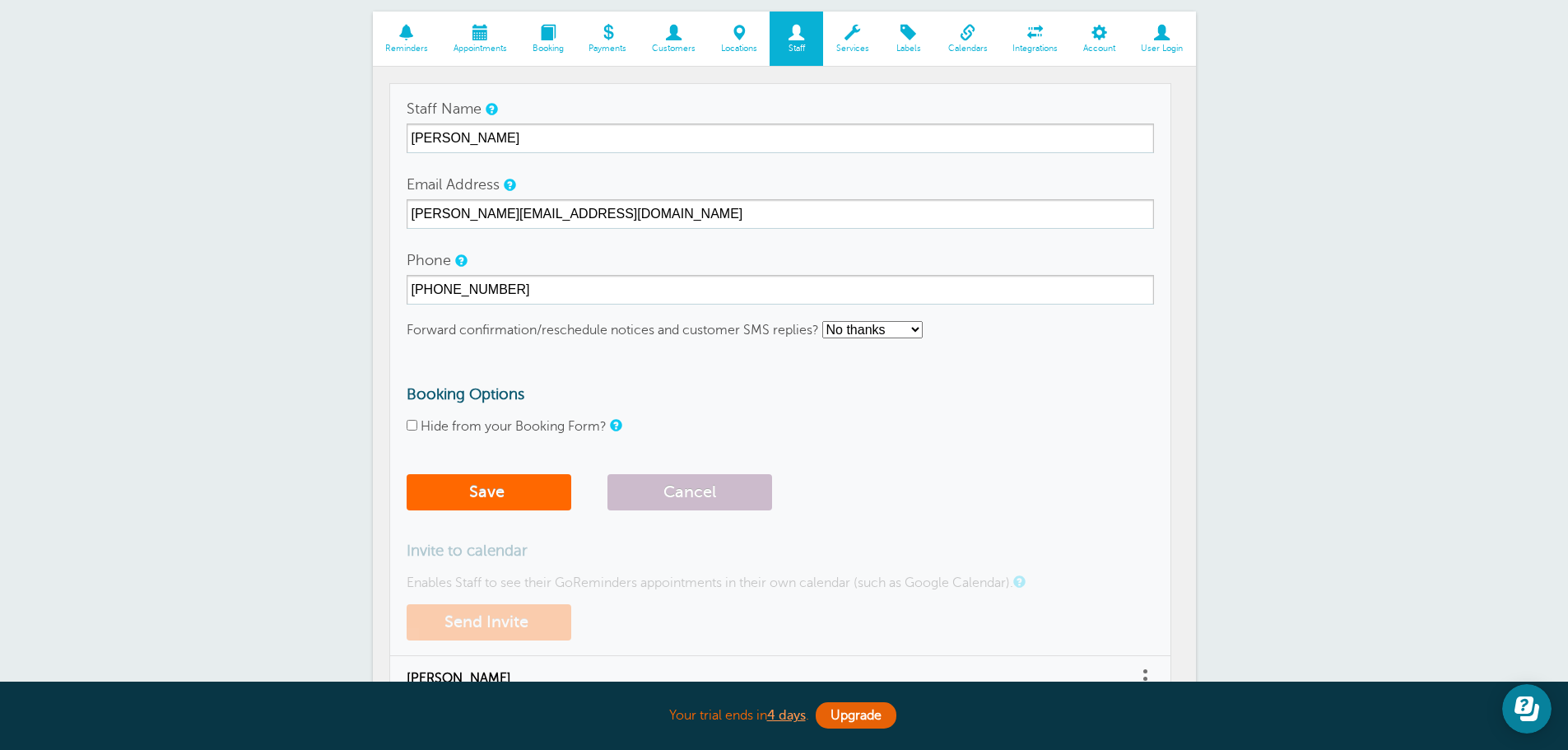
click at [887, 323] on select "No thanks Yes, text me Yes, email me" at bounding box center [873, 329] width 100 height 17
select select "3"
click at [823, 321] on select "No thanks Yes, text me Yes, email me" at bounding box center [873, 329] width 100 height 17
click at [486, 484] on button "Save" at bounding box center [489, 493] width 165 height 36
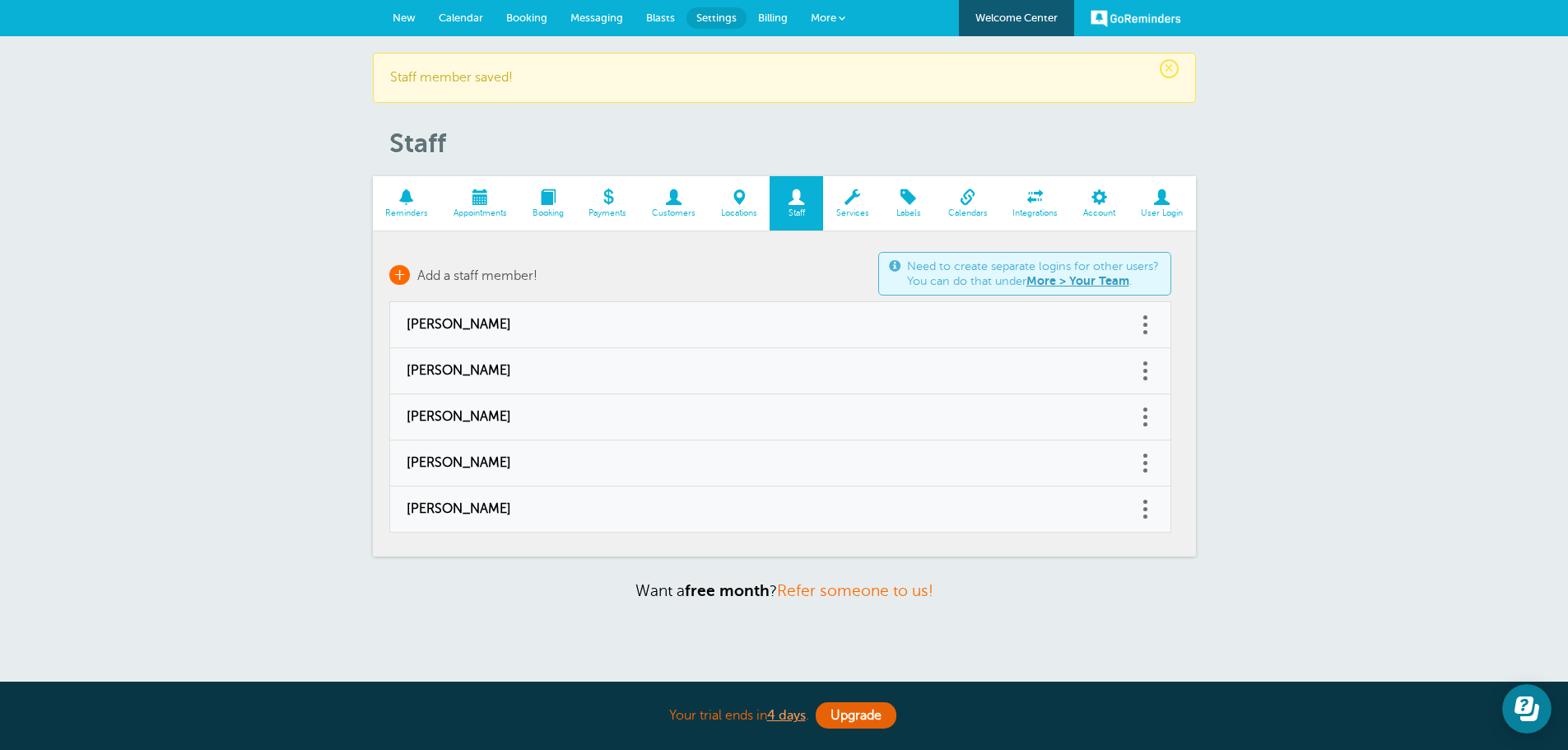
click at [449, 275] on span "Add a staff member!" at bounding box center [477, 275] width 120 height 15
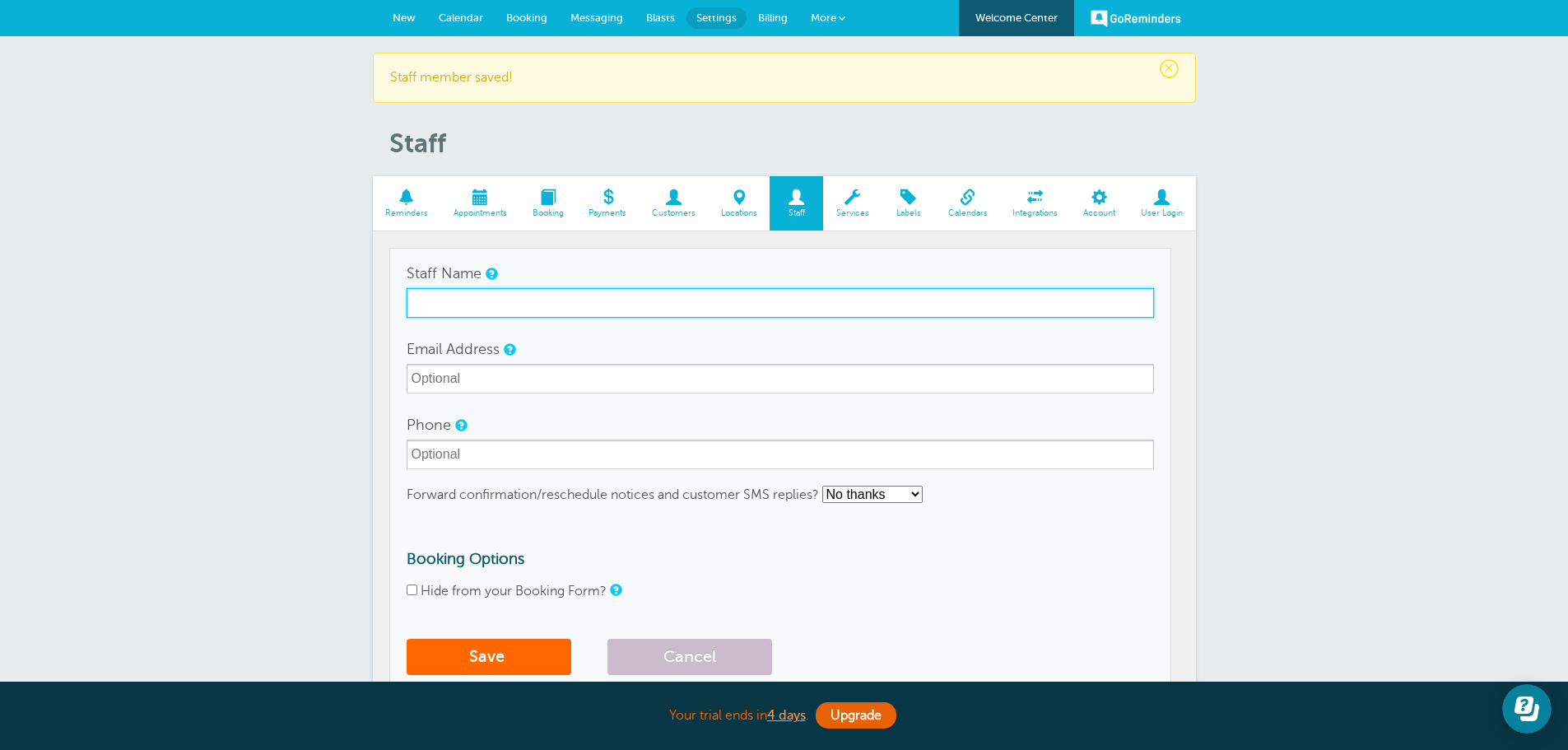
click at [428, 295] on input "Staff Name" at bounding box center [780, 302] width 747 height 30
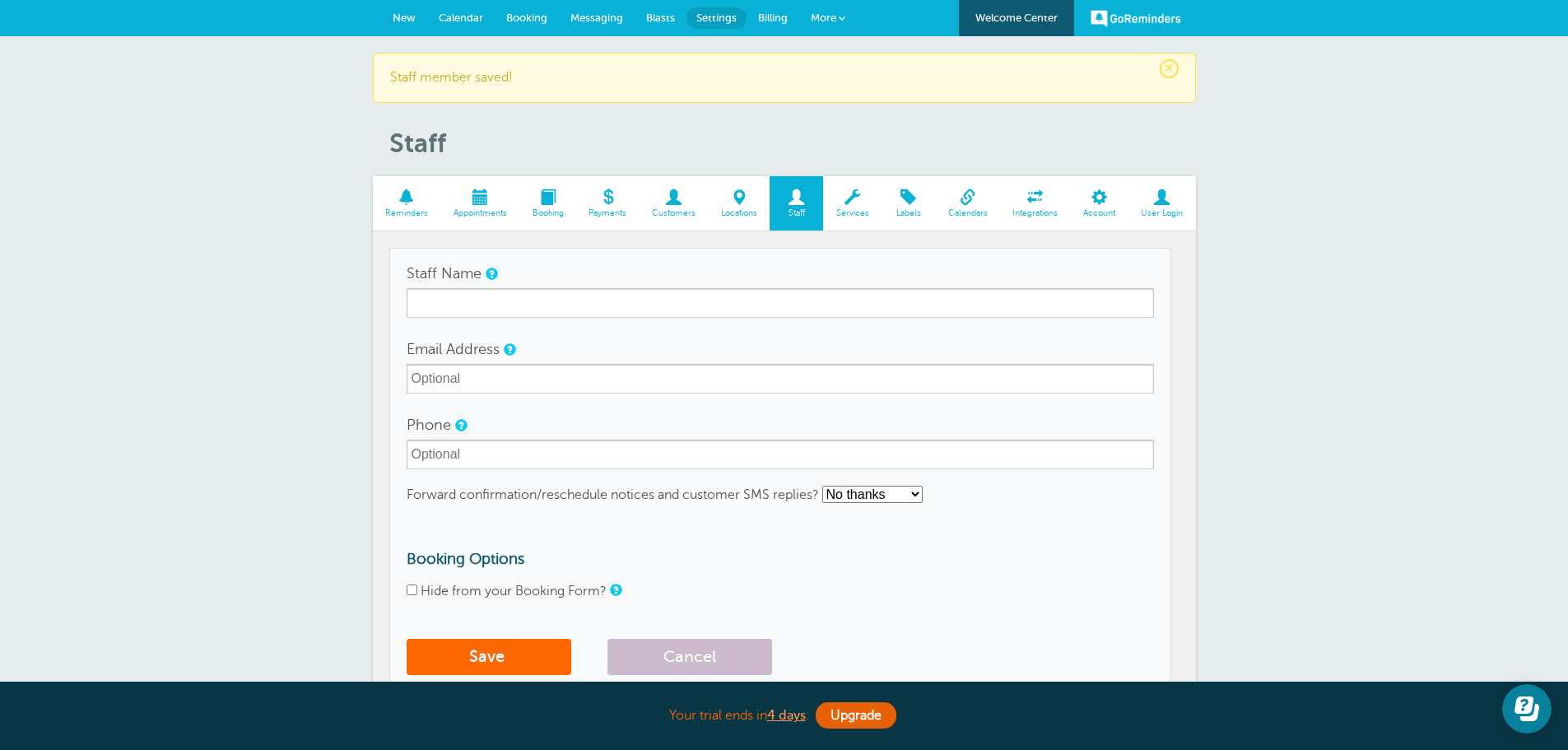
click at [321, 336] on div "× Staff member saved! Staff Reminders Appointments Booking Payments Customers L…" at bounding box center [784, 619] width 1568 height 1166
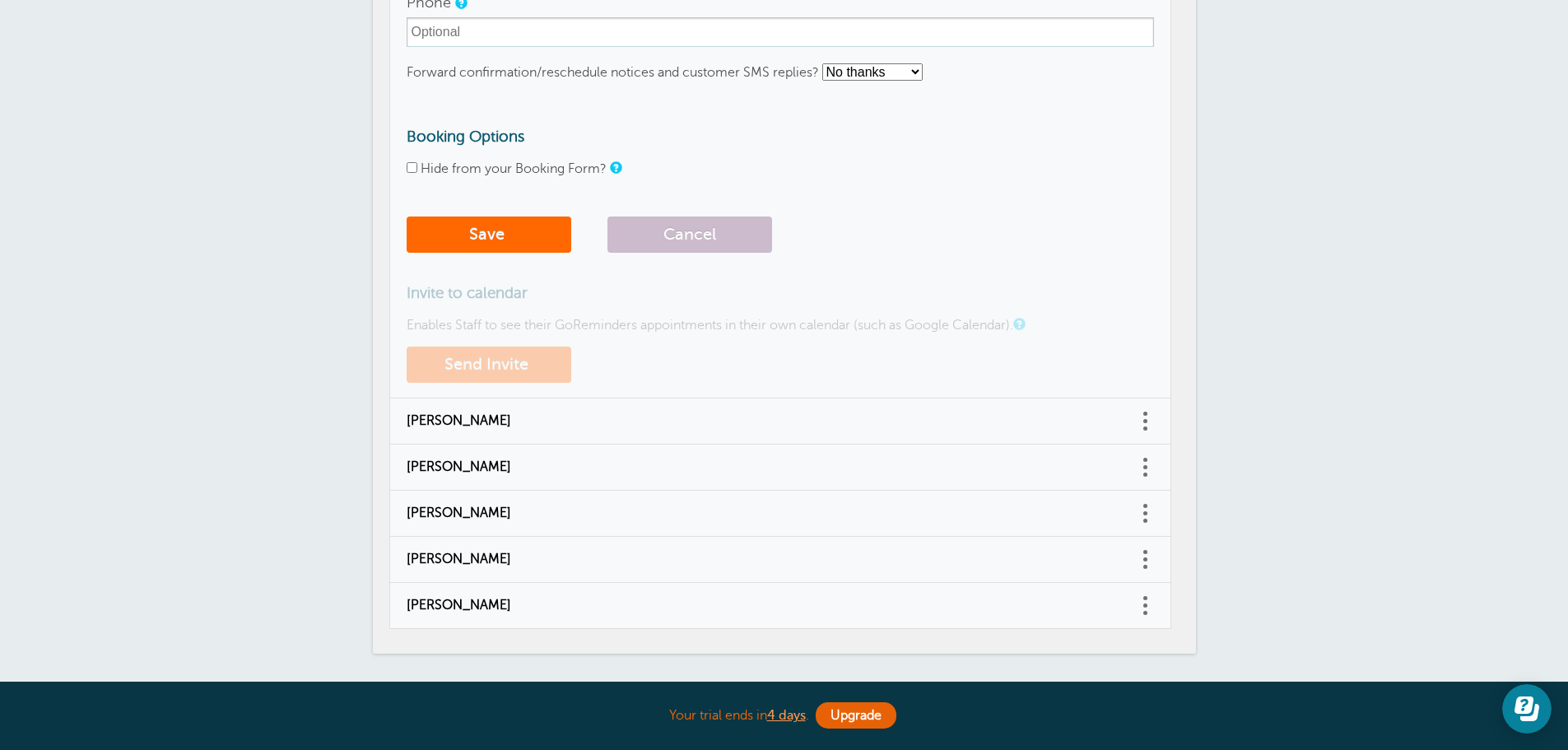
scroll to position [576, 0]
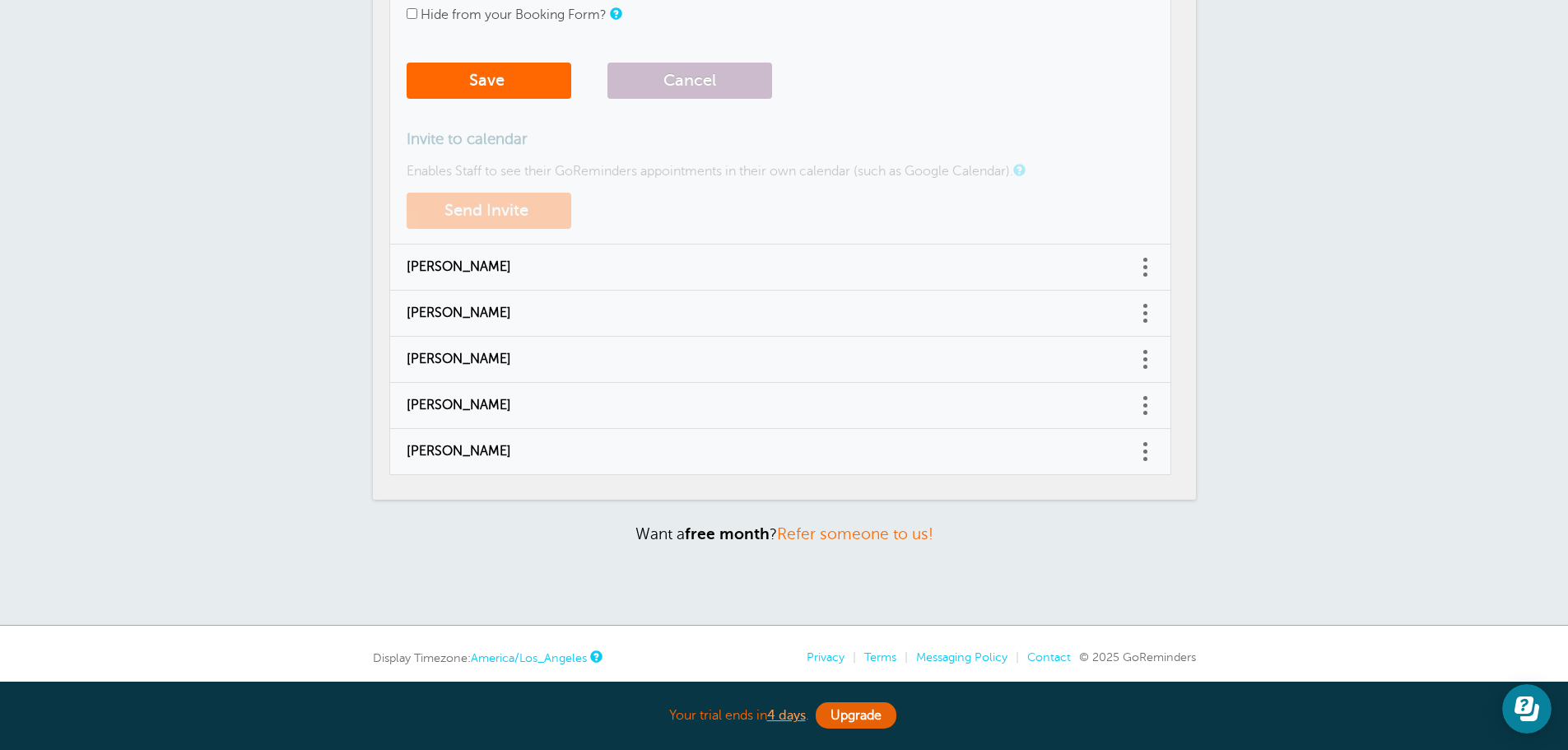
click at [459, 310] on span "[PERSON_NAME]" at bounding box center [763, 312] width 715 height 15
type input "[PERSON_NAME]"
type input "[PERSON_NAME][EMAIL_ADDRESS][DOMAIN_NAME]"
type input "(509) 418-2646"
select select "3"
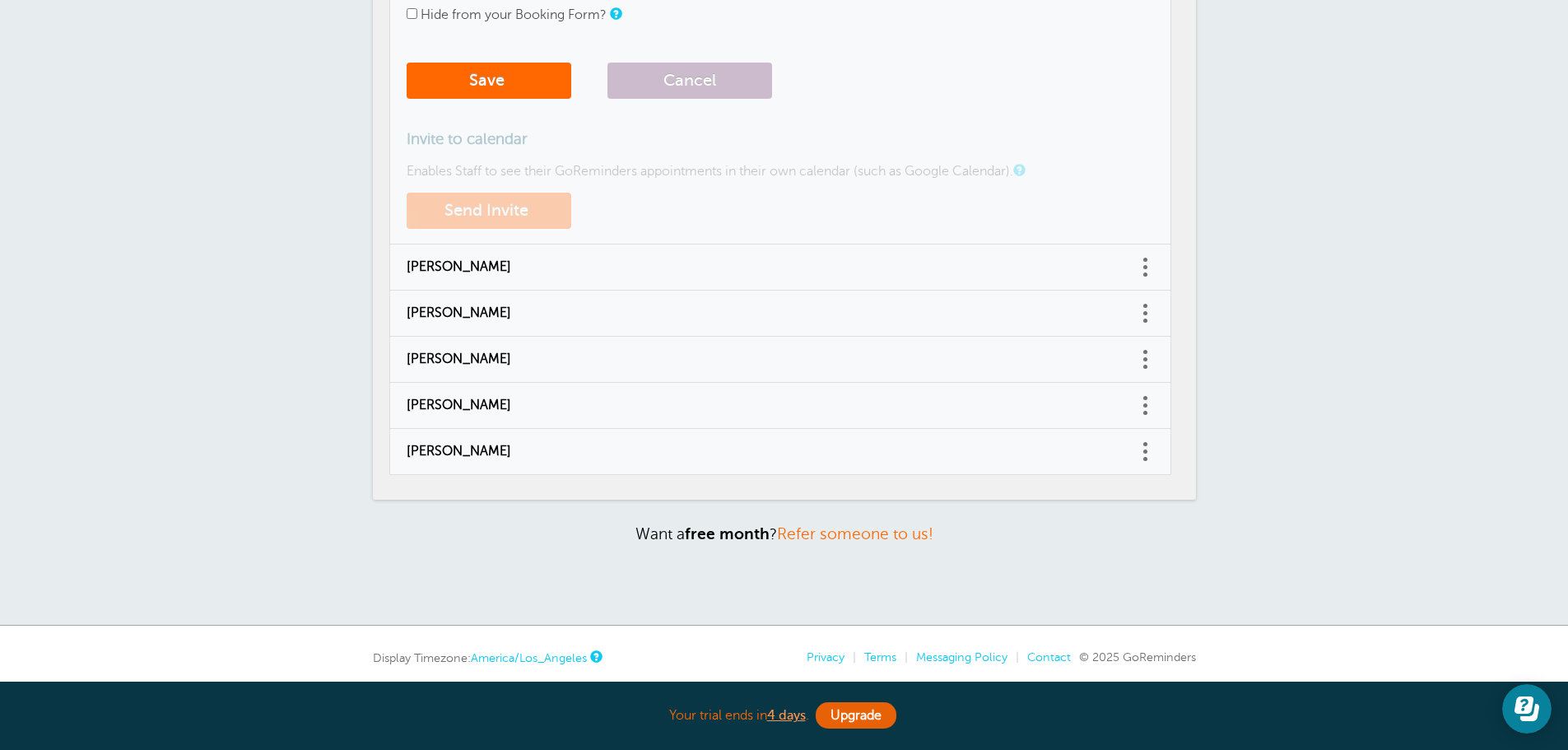
checkbox input "false"
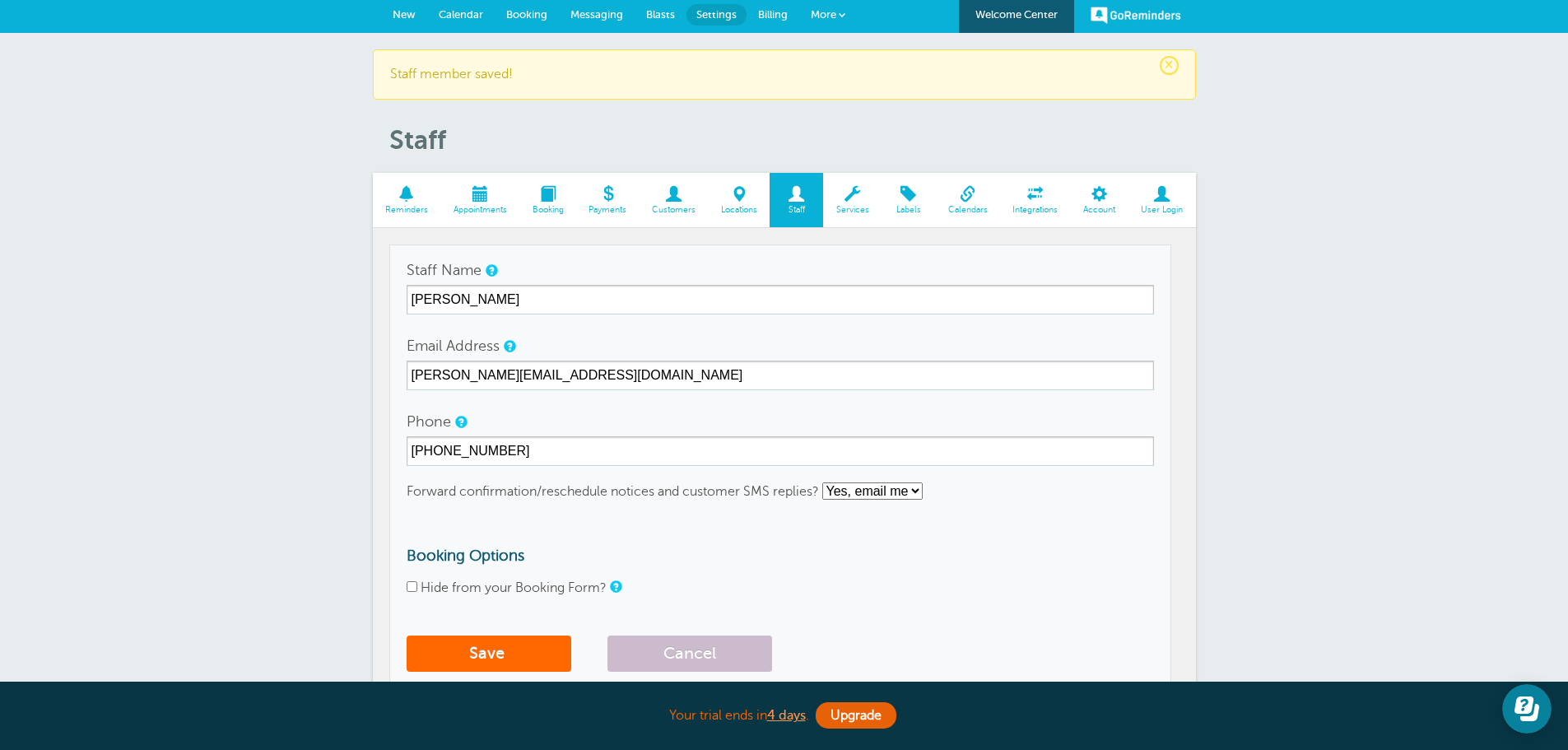
select select "3"
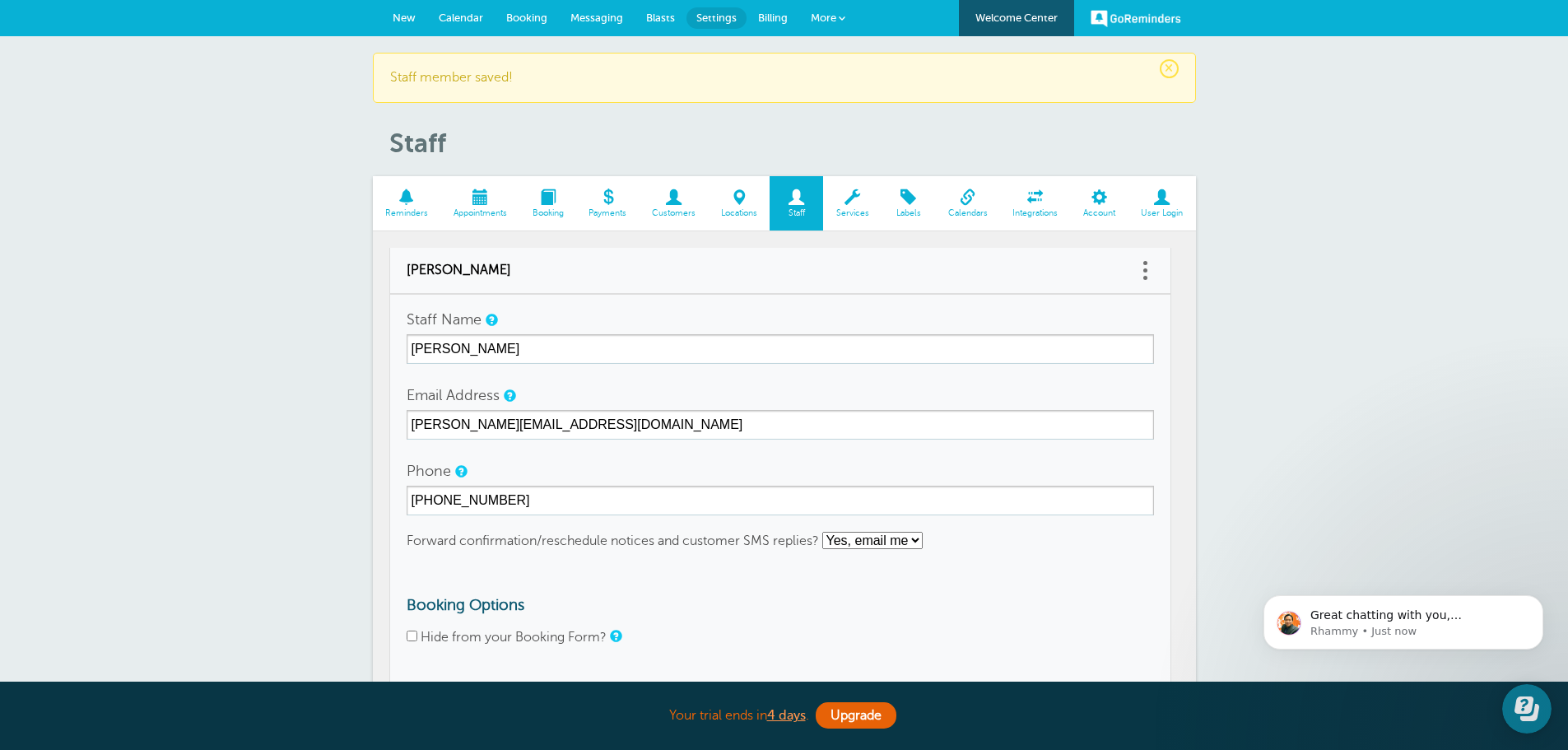
scroll to position [0, 0]
drag, startPoint x: 788, startPoint y: 205, endPoint x: 797, endPoint y: 201, distance: 9.8
click at [789, 205] on span "Staff" at bounding box center [797, 203] width 54 height 55
click at [803, 203] on span at bounding box center [797, 196] width 54 height 15
click at [212, 329] on div "× Staff member saved! Staff Reminders Appointments Booking Payments Customers L…" at bounding box center [784, 596] width 1568 height 1120
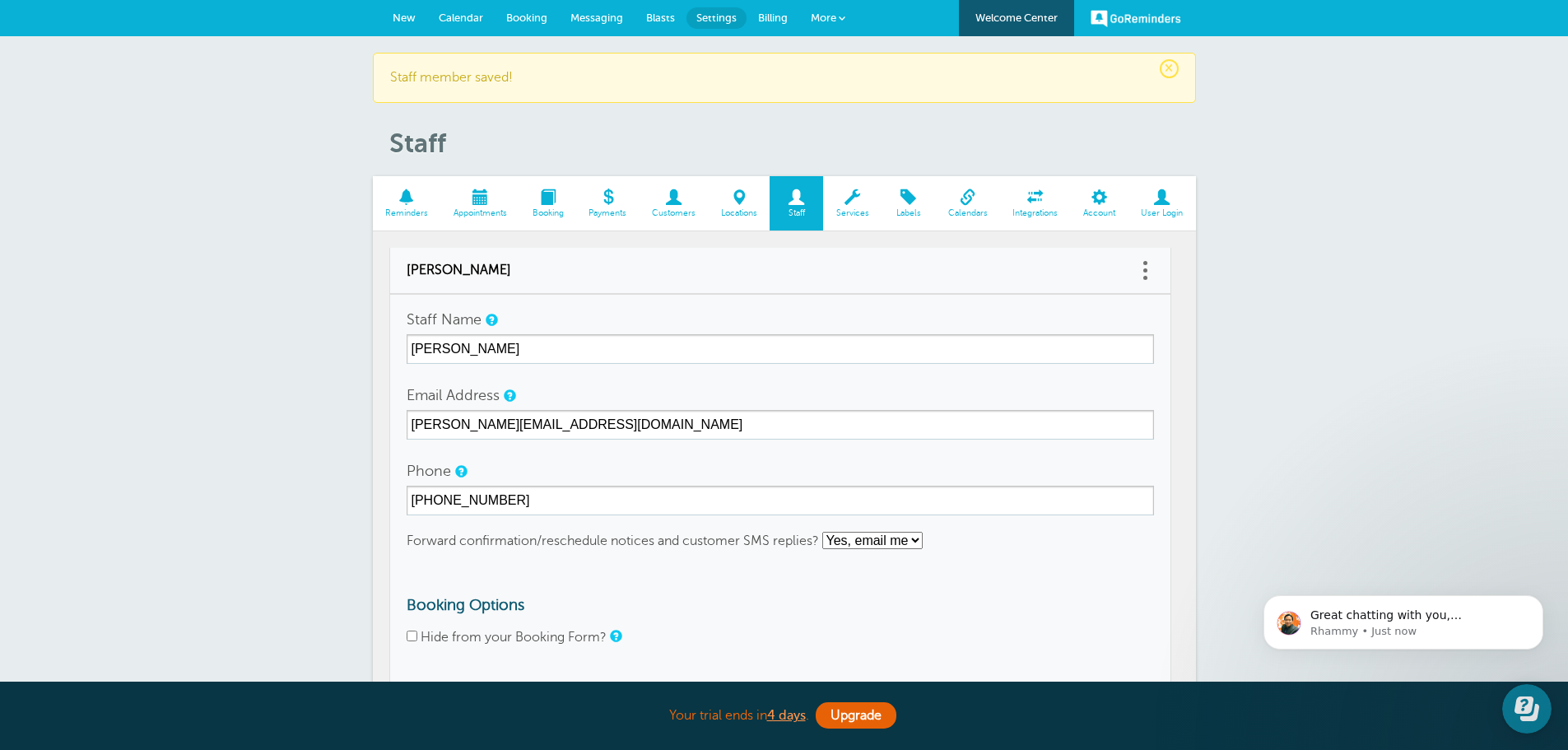
click at [1091, 196] on span at bounding box center [1100, 196] width 57 height 15
click at [682, 197] on span at bounding box center [674, 196] width 69 height 15
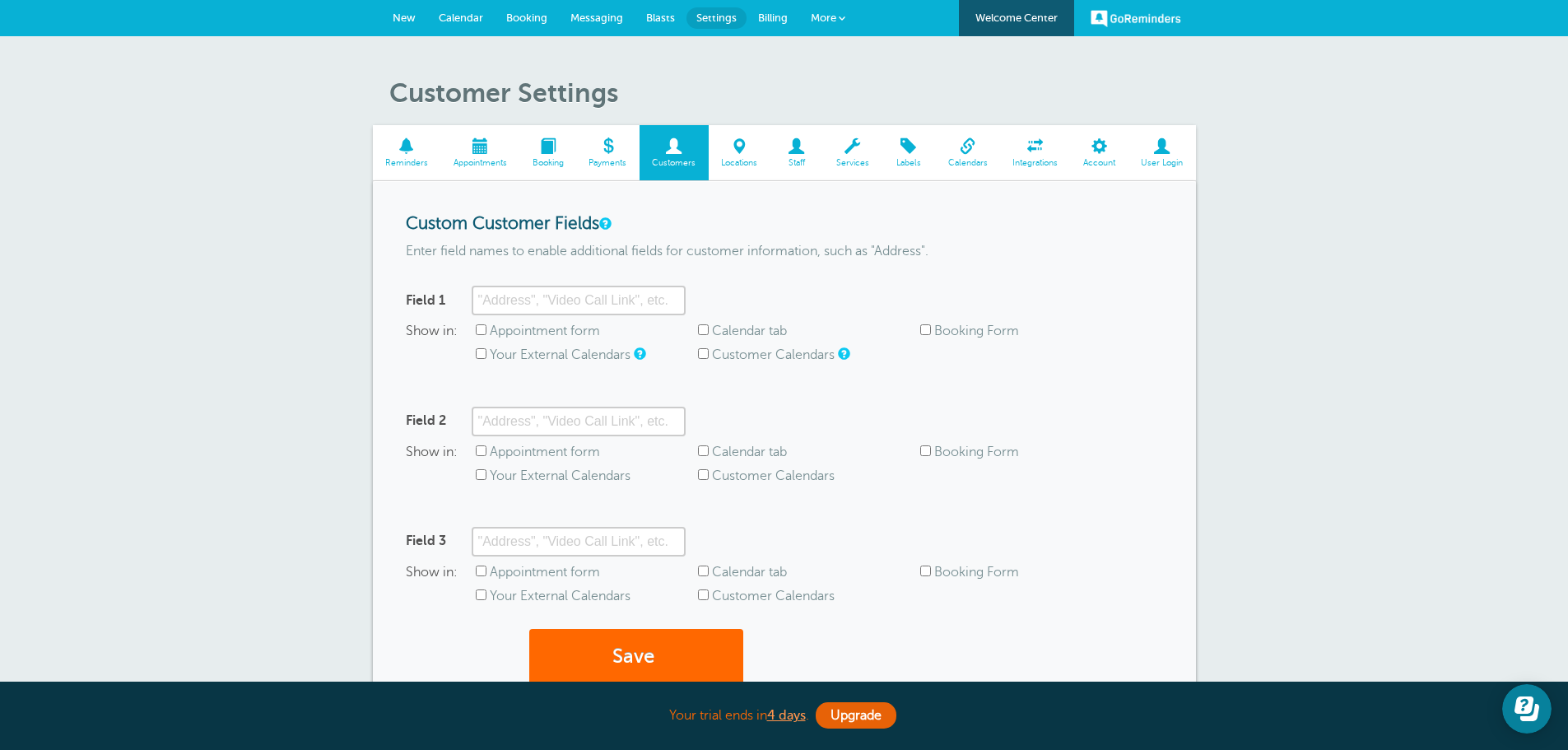
click at [745, 152] on span at bounding box center [739, 145] width 62 height 15
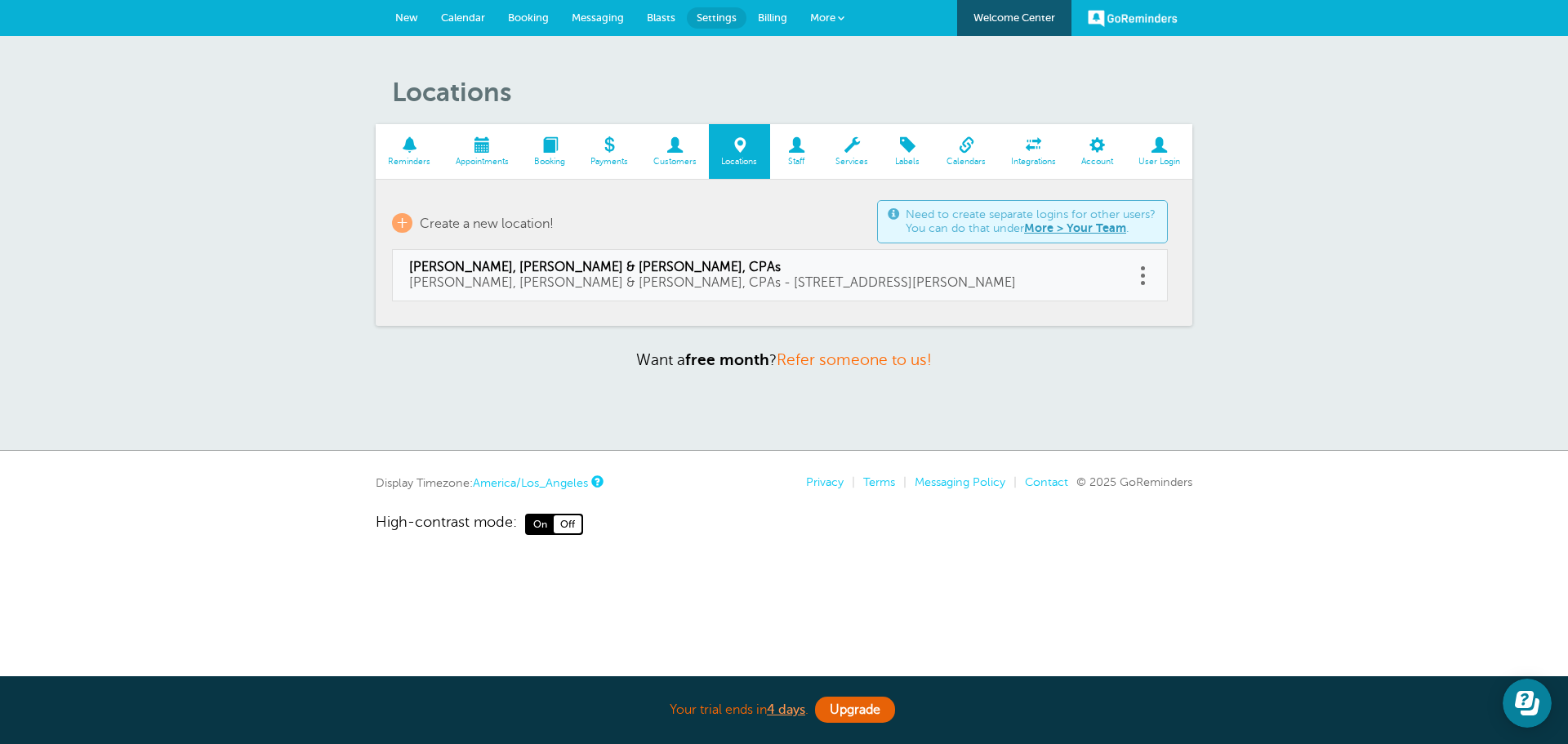
click at [793, 149] on span at bounding box center [796, 144] width 53 height 15
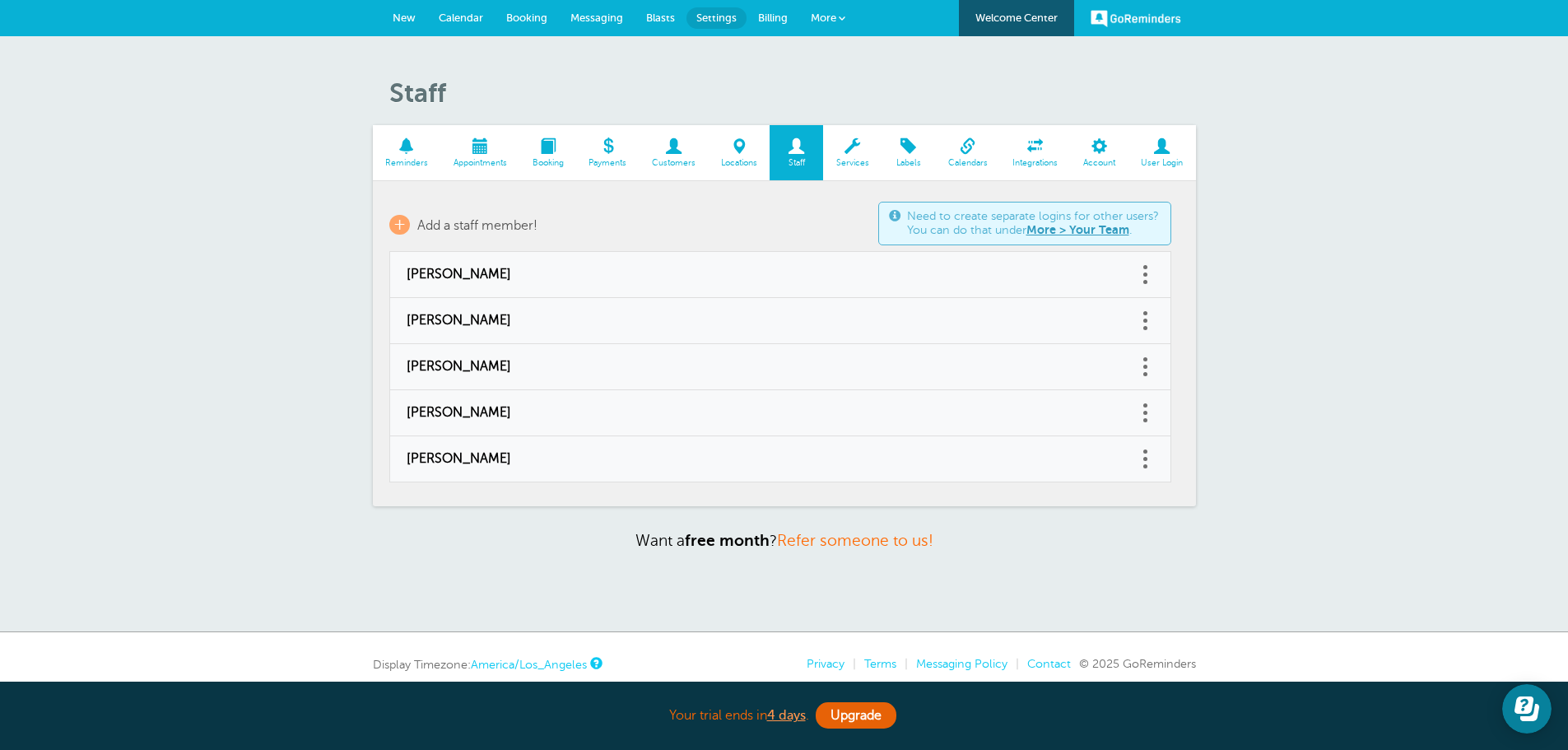
click at [1083, 231] on link "More > Your Team" at bounding box center [1077, 230] width 103 height 13
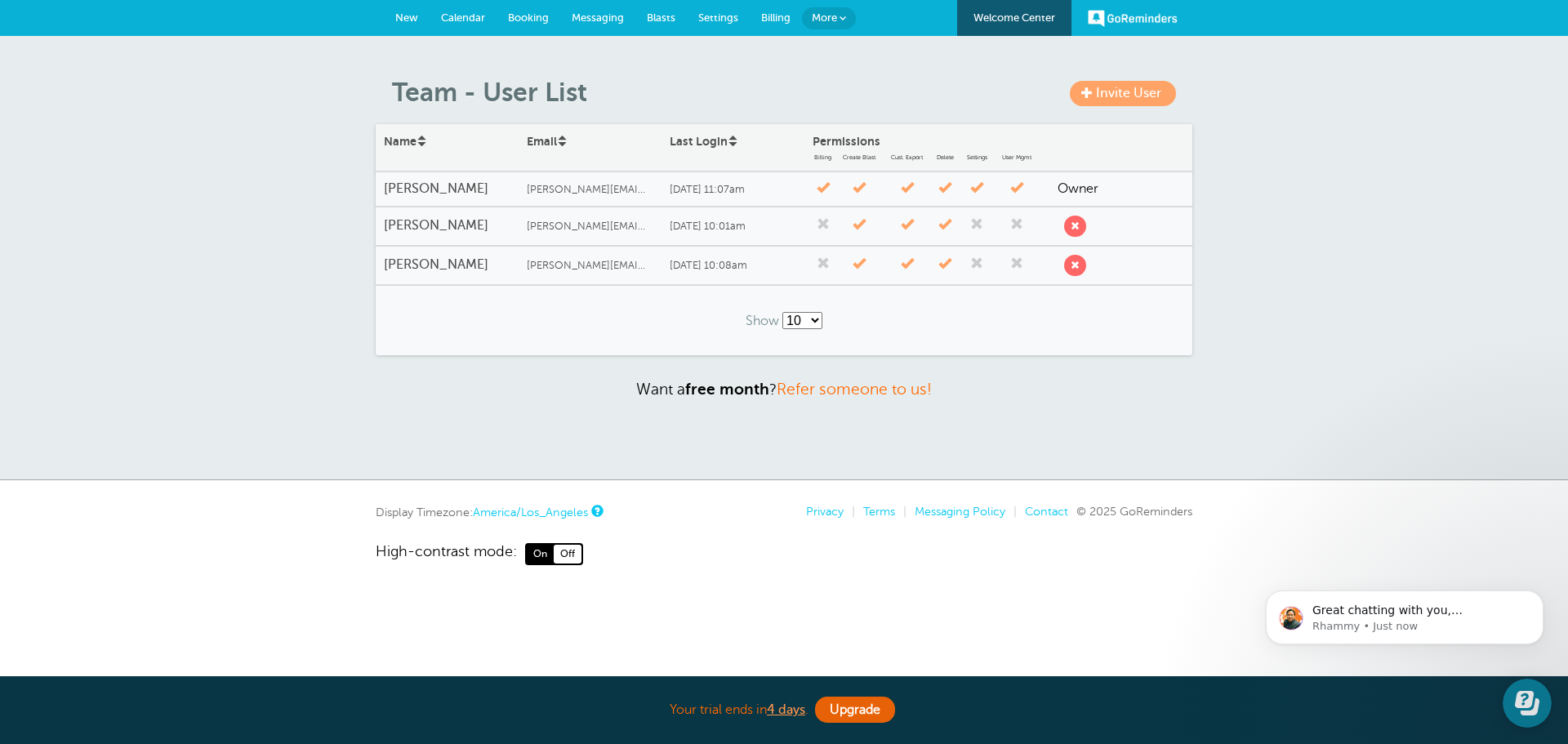
click at [976, 224] on span at bounding box center [976, 224] width 13 height 13
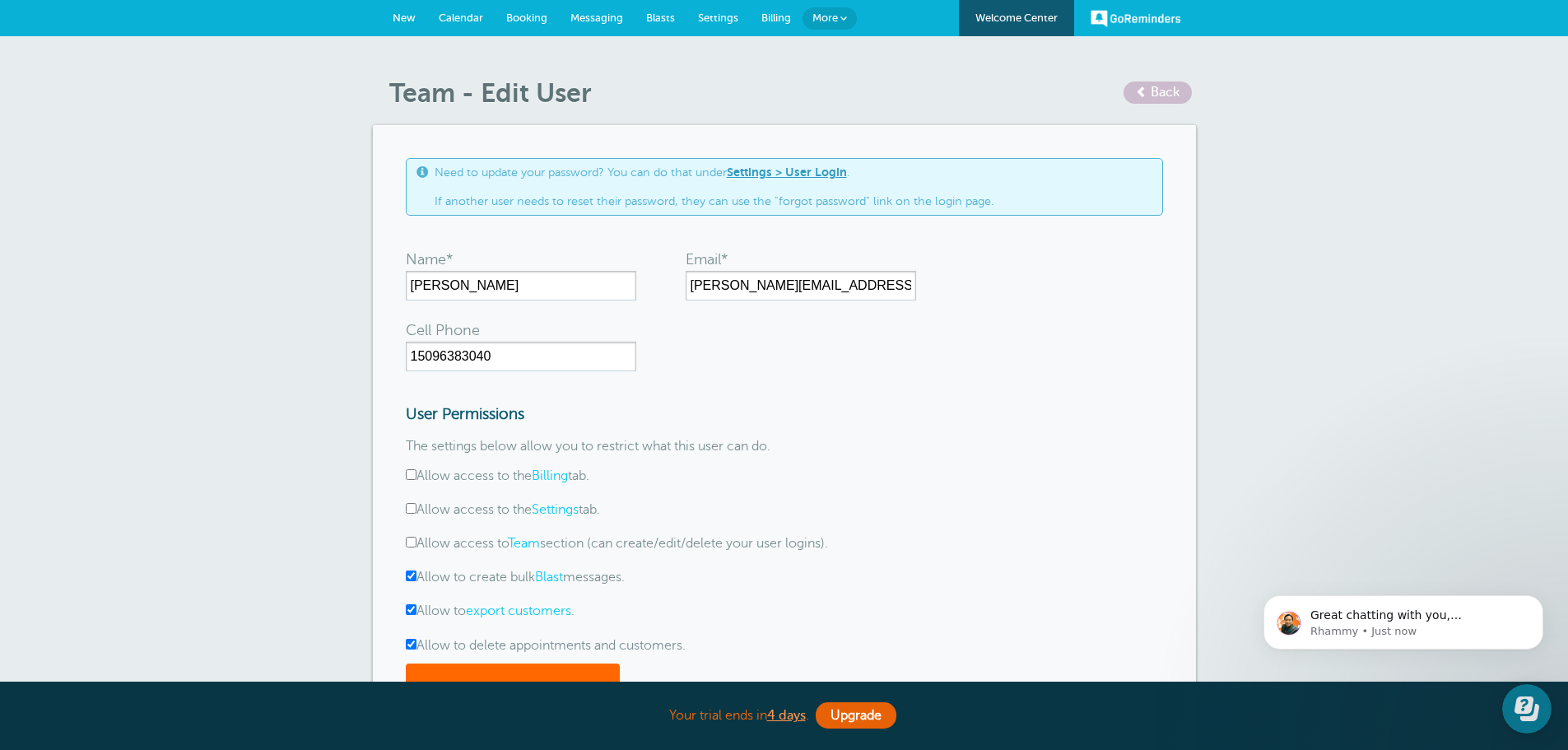
click at [412, 510] on input "Allow access to the Settings tab." at bounding box center [411, 509] width 11 height 11
checkbox input "true"
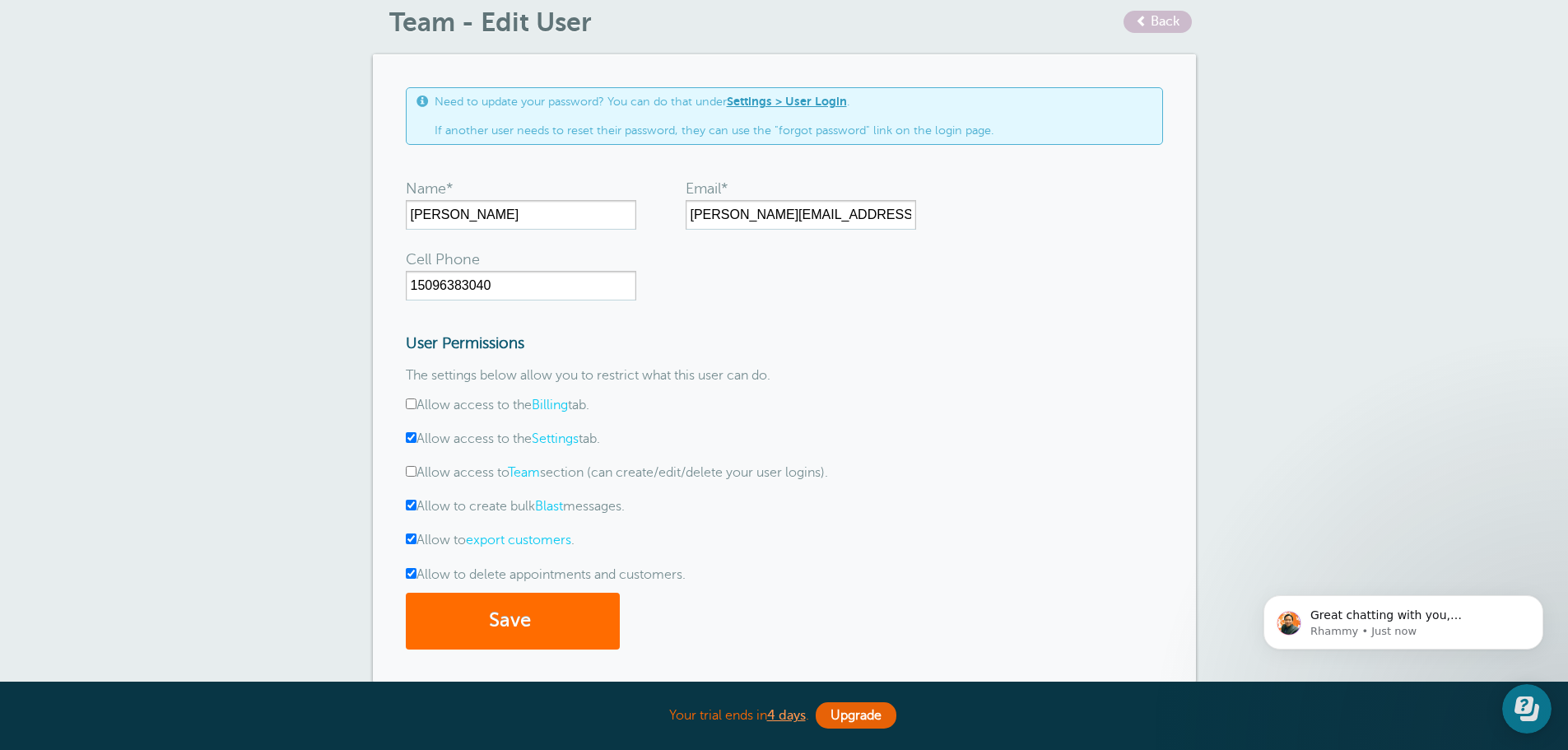
scroll to position [165, 0]
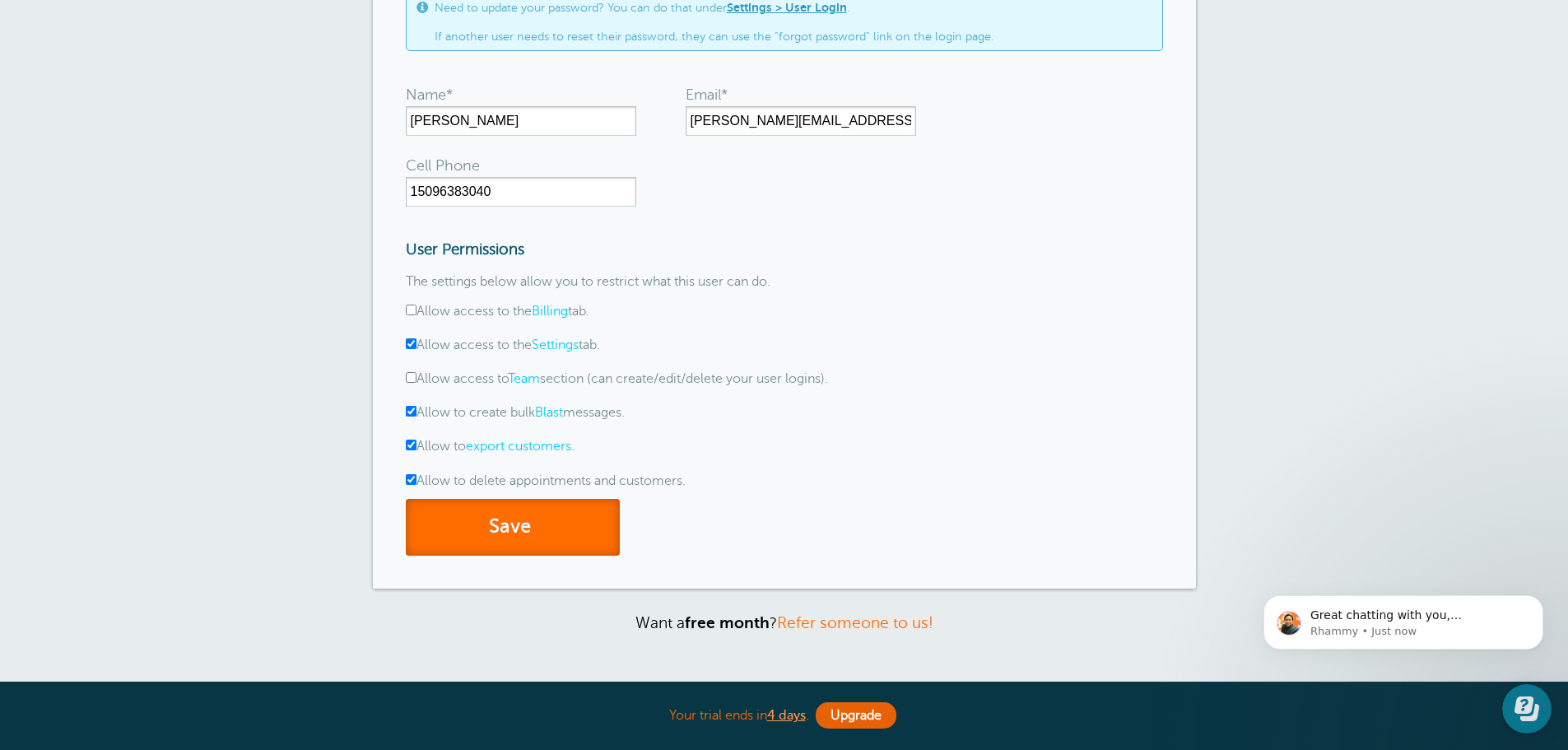
click at [507, 528] on button "Save" at bounding box center [512, 527] width 214 height 57
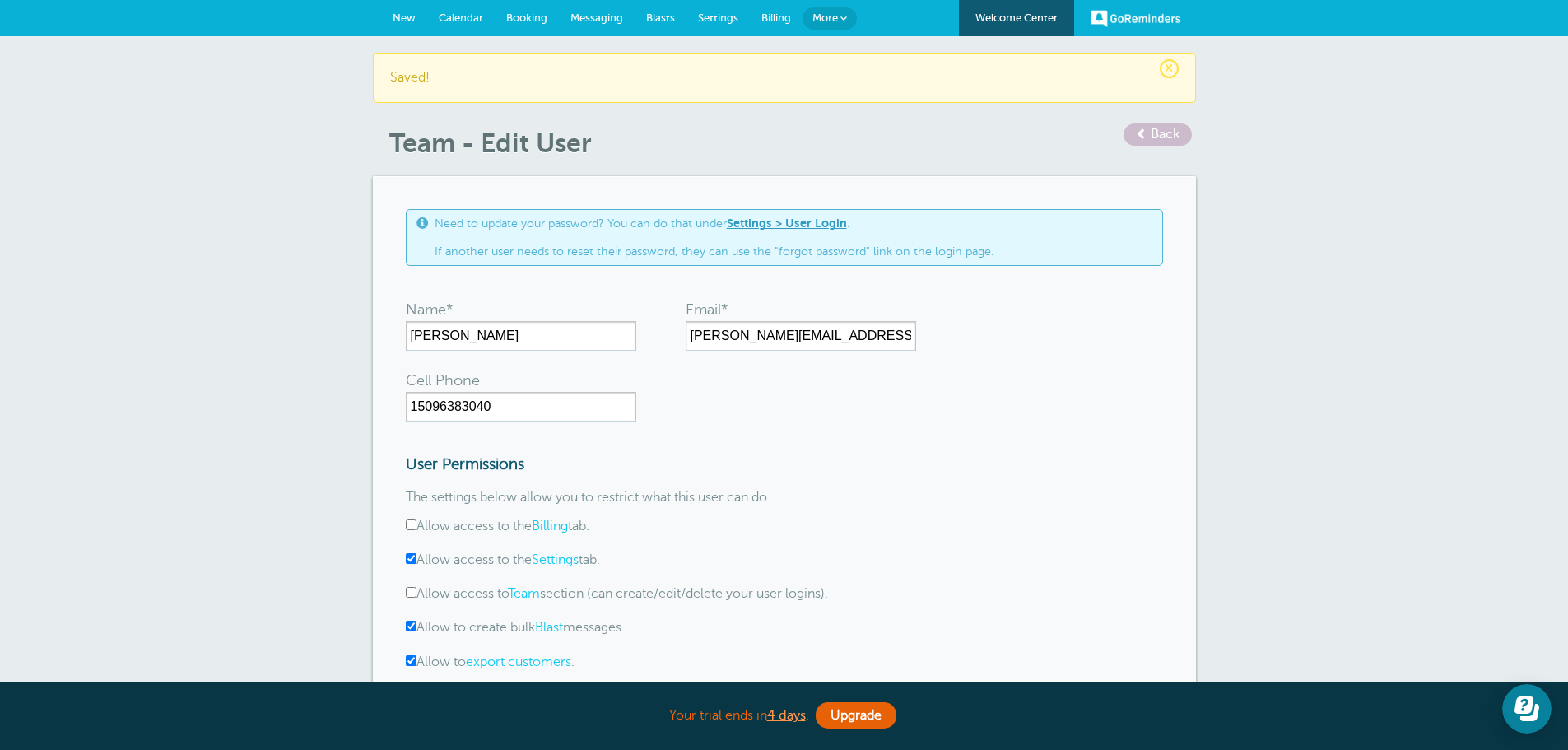
click at [1156, 130] on span "Back" at bounding box center [1165, 134] width 29 height 15
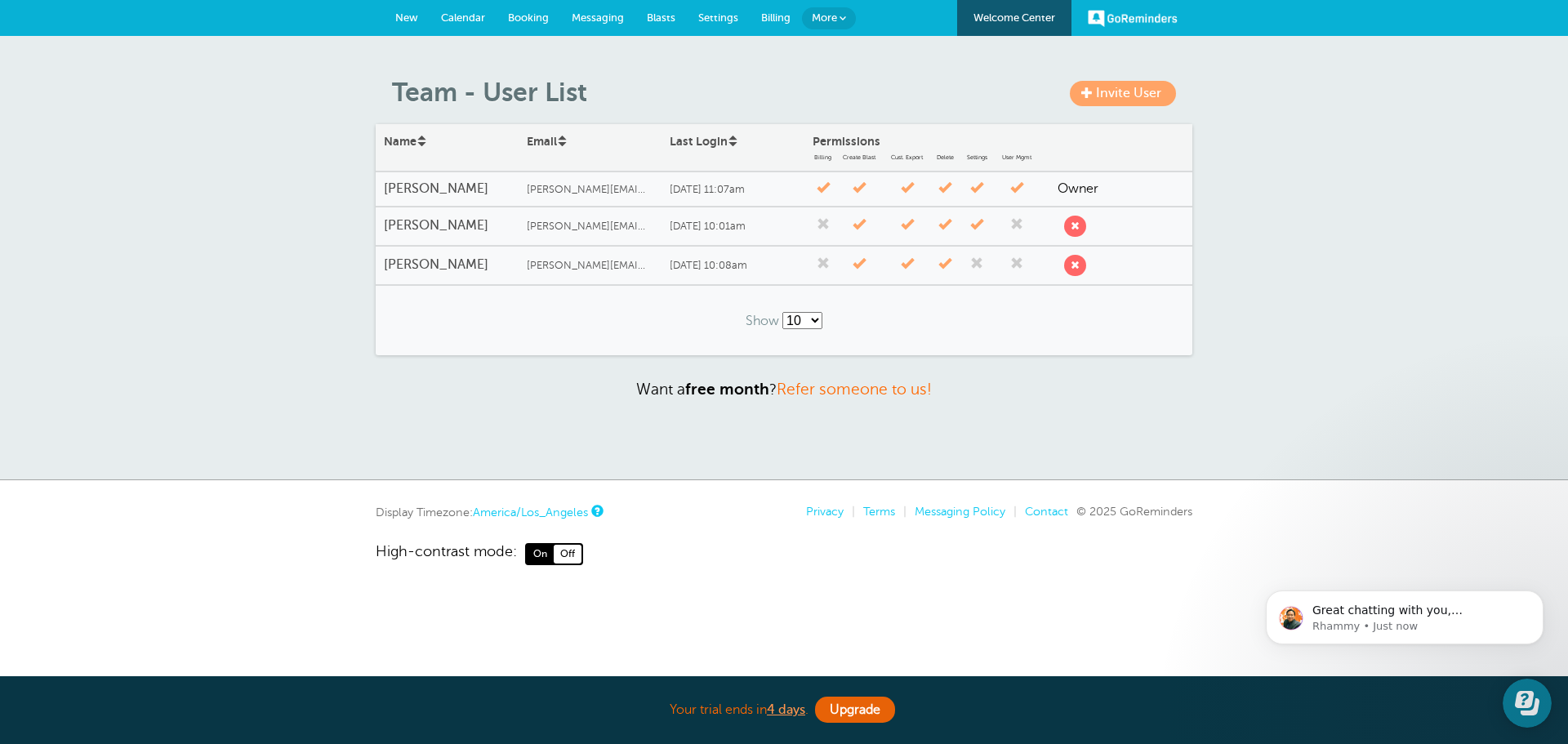
click at [977, 260] on span at bounding box center [976, 263] width 13 height 13
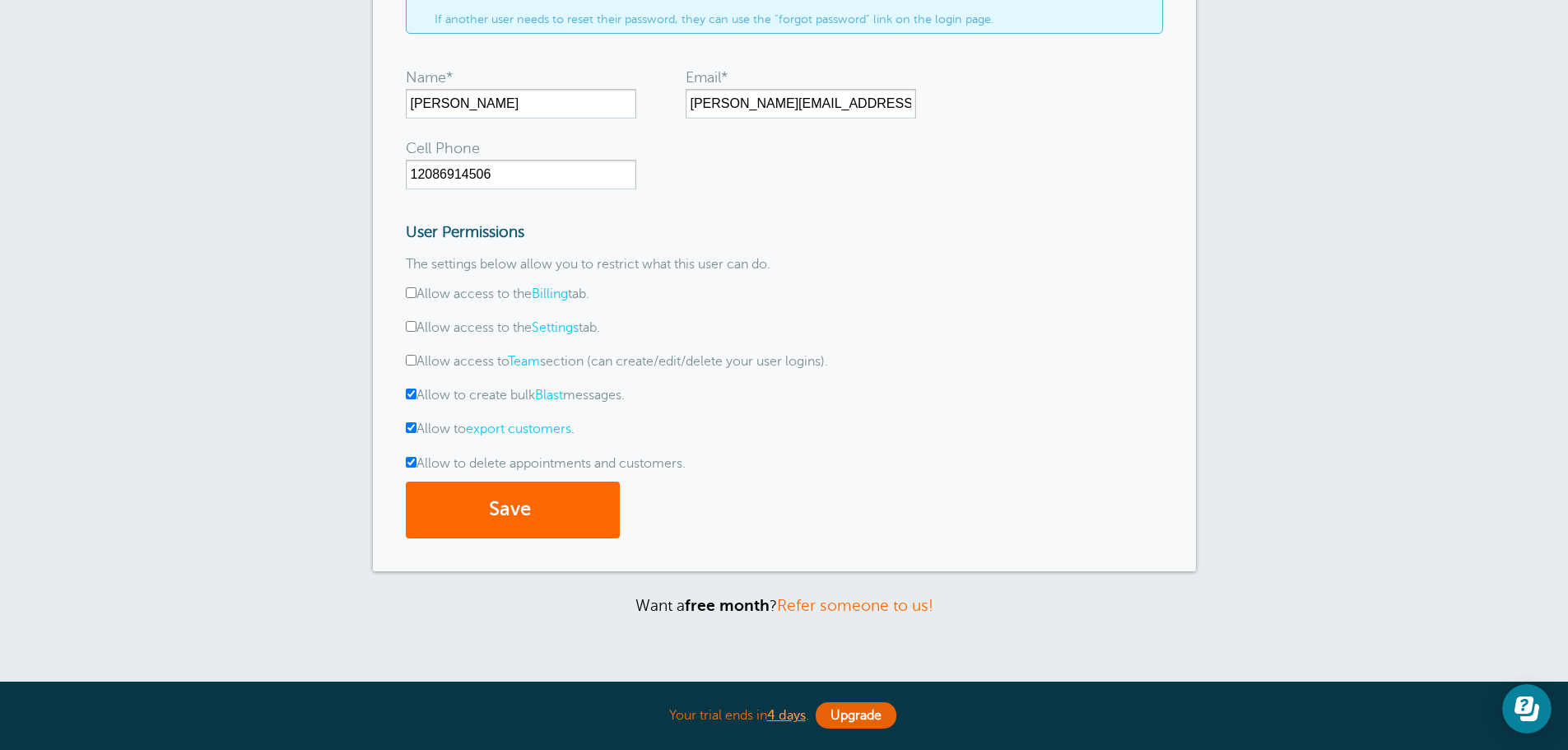
scroll to position [247, 0]
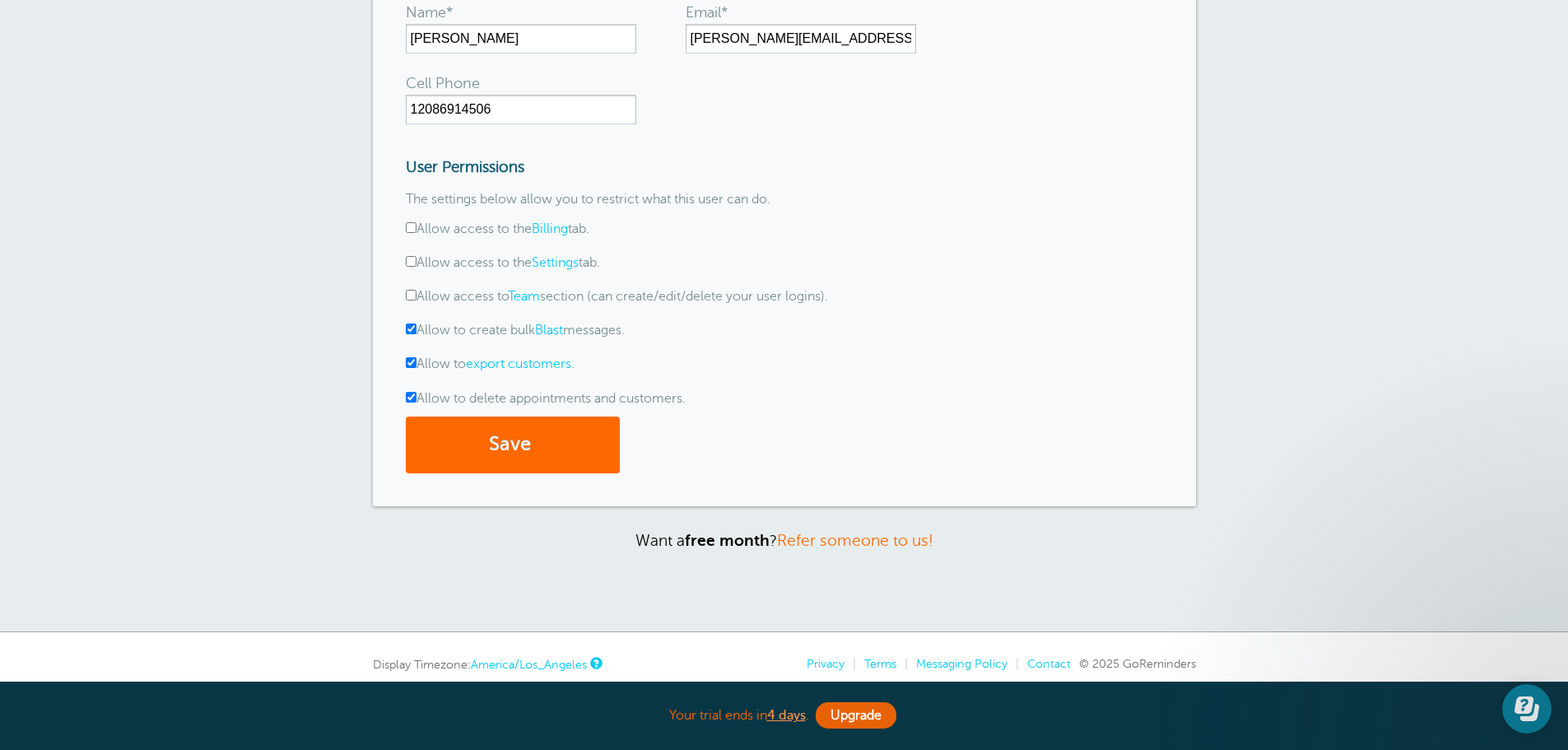
click at [414, 264] on input "Allow access to the Settings tab." at bounding box center [411, 261] width 11 height 11
checkbox input "true"
click at [520, 434] on button "Save" at bounding box center [512, 444] width 214 height 57
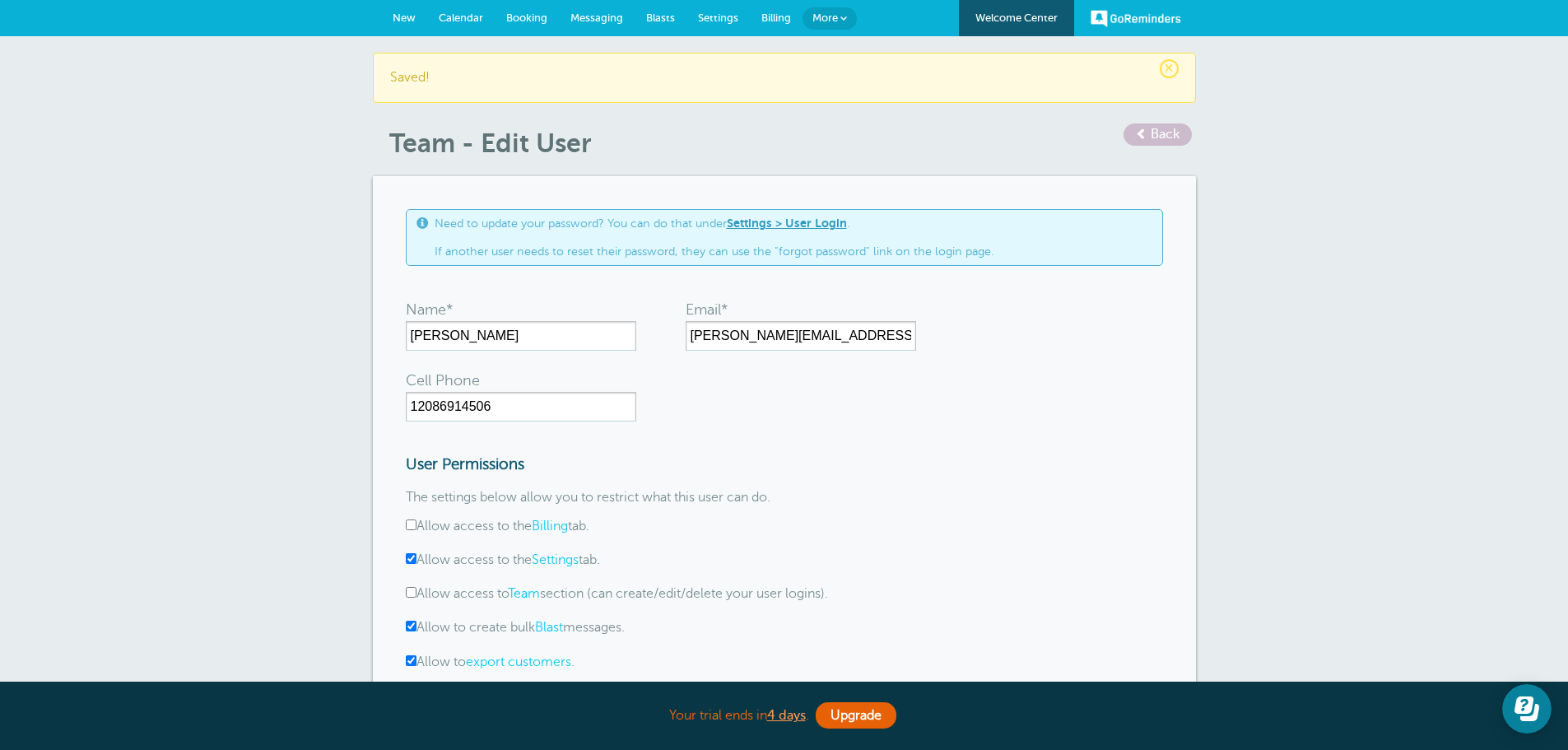
click at [1163, 134] on span "Back" at bounding box center [1165, 134] width 29 height 15
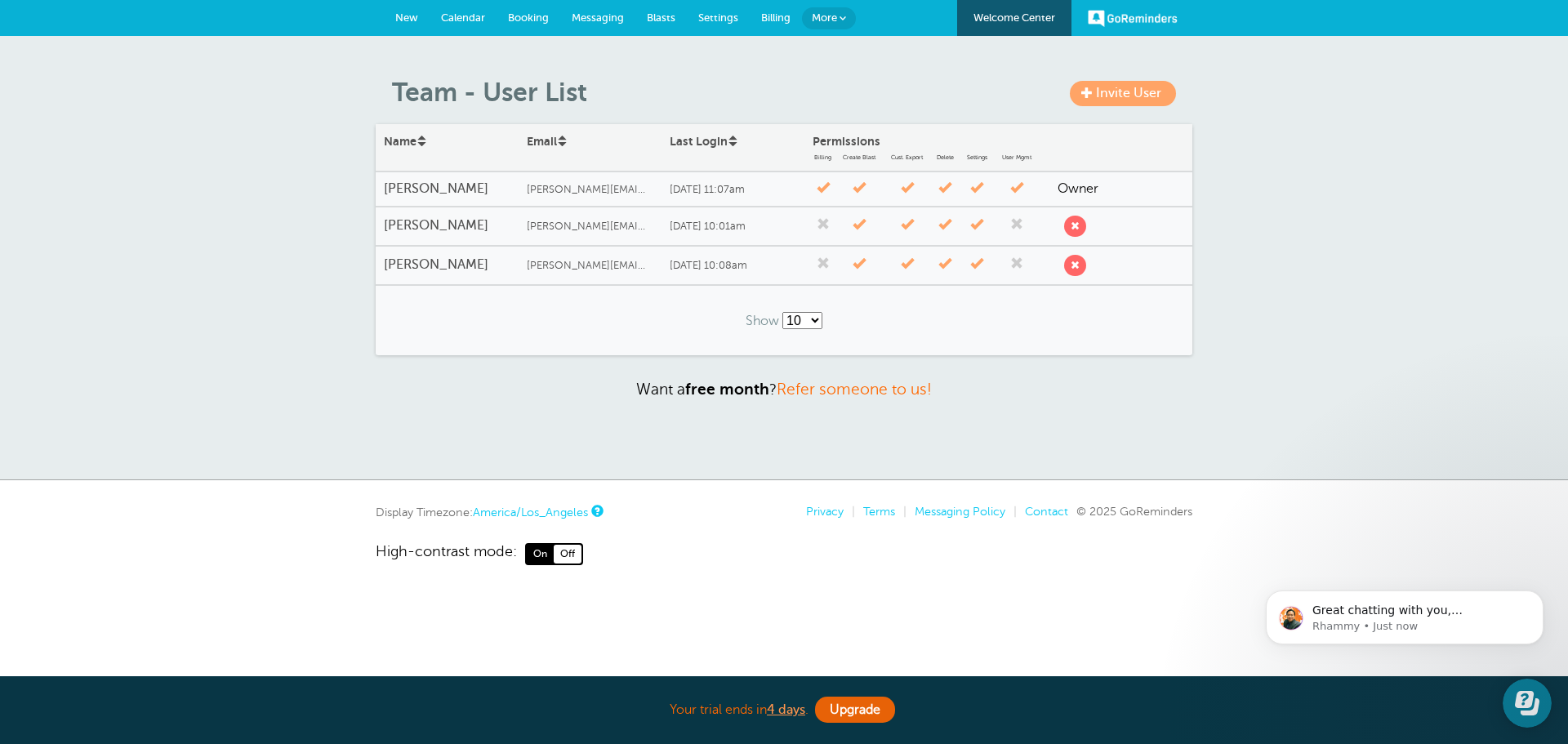
click at [402, 15] on span "New" at bounding box center [407, 18] width 23 height 12
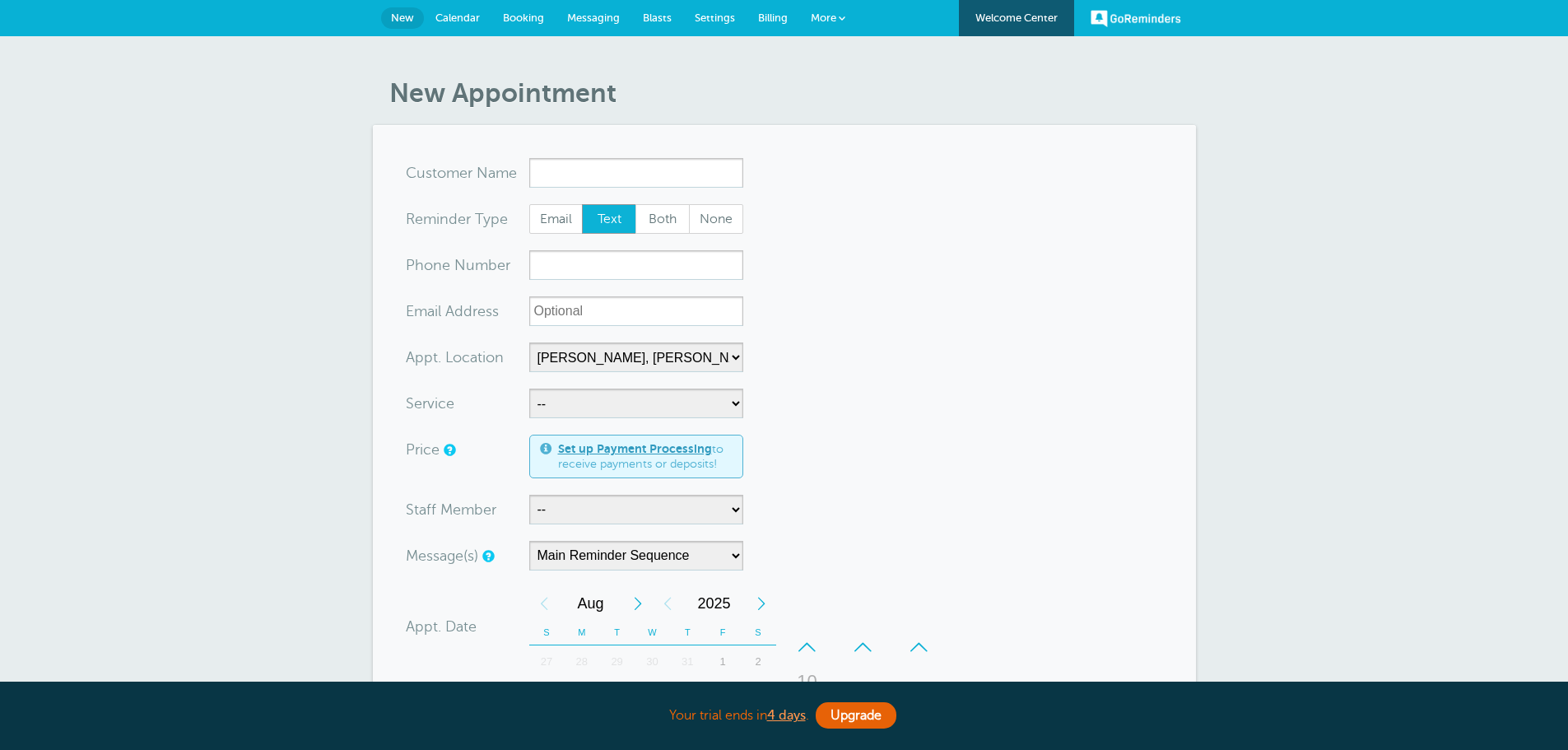
select select "24510"
click at [651, 511] on select "-- Deanna Dreher Kelly Klossner Logan Dreher Maryna Marchenko Megan Manning" at bounding box center [636, 510] width 214 height 30
click at [335, 510] on div "New Appointment You are creating a new customer. To use an existing customer se…" at bounding box center [784, 629] width 1568 height 1187
click at [704, 15] on span "Settings" at bounding box center [715, 18] width 40 height 13
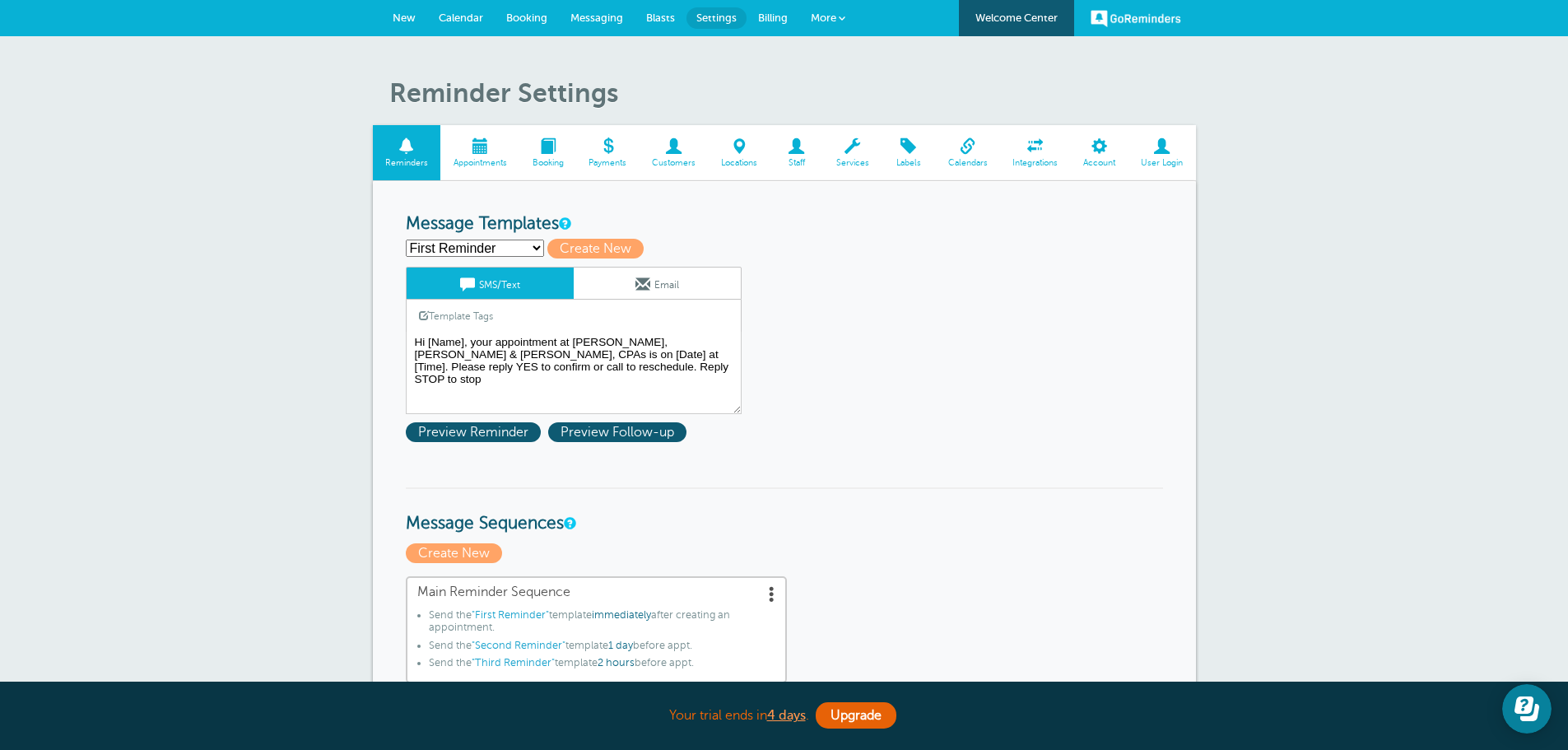
click at [805, 149] on span at bounding box center [797, 145] width 54 height 15
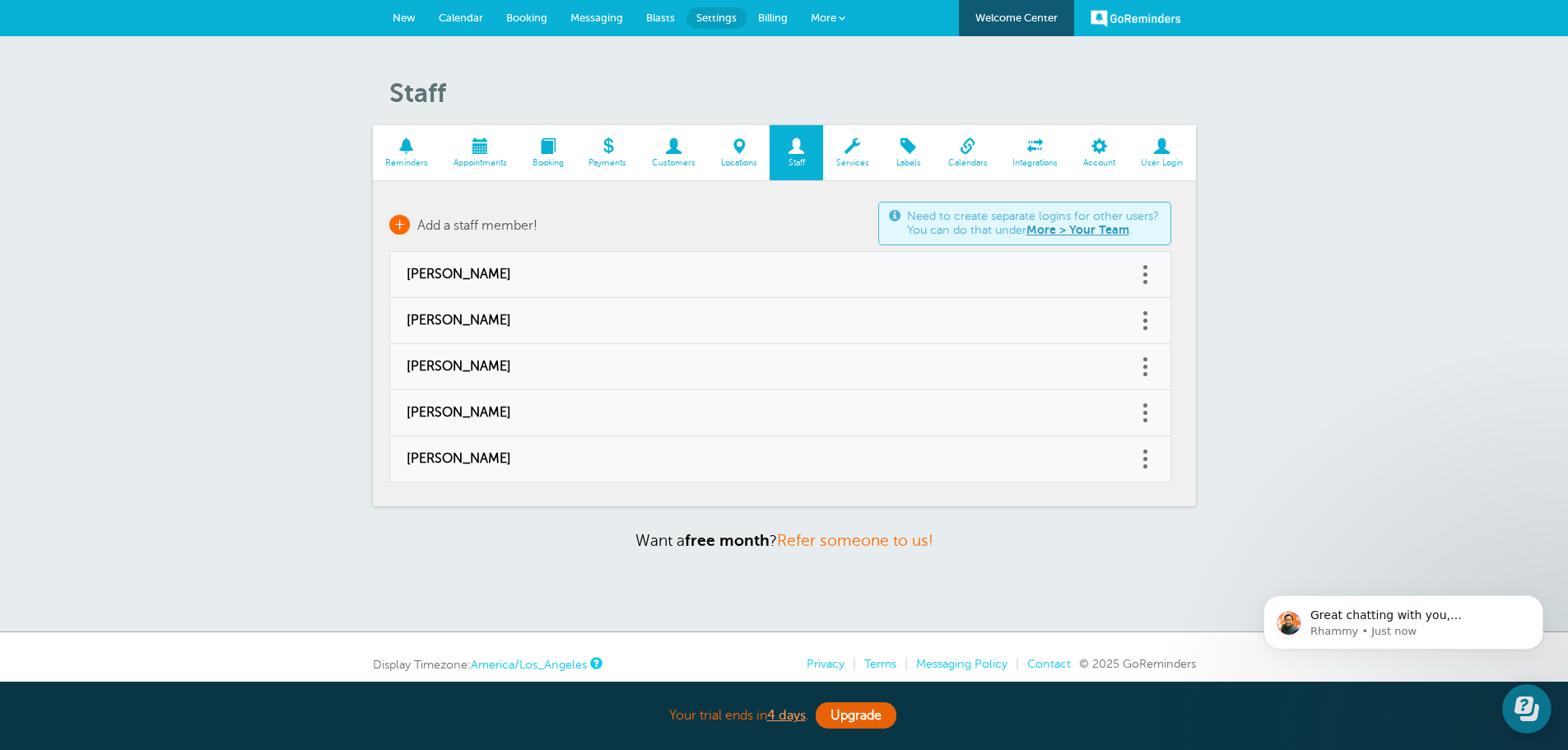
click at [486, 225] on span "Add a staff member!" at bounding box center [477, 225] width 120 height 15
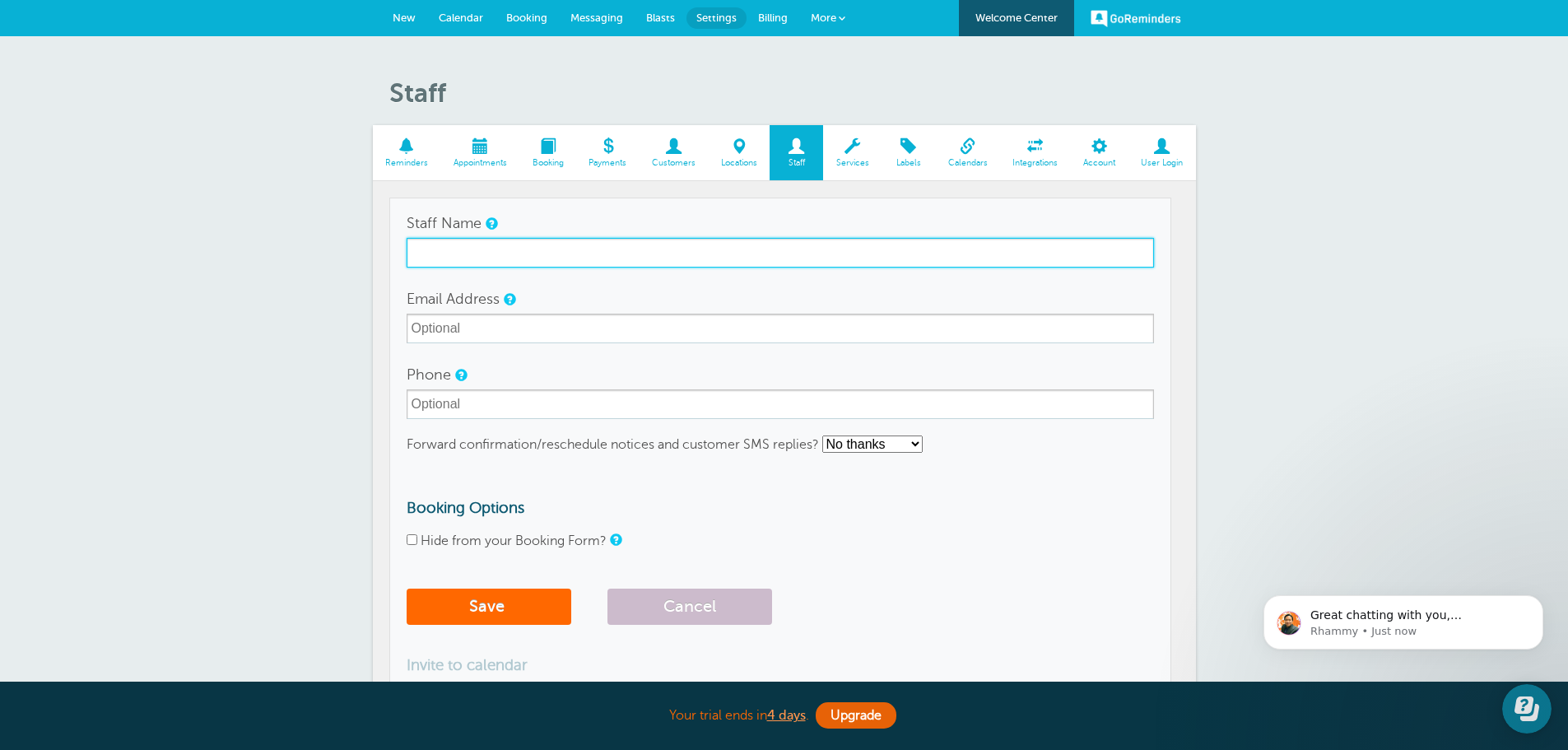
click at [475, 253] on input "Staff Name" at bounding box center [780, 252] width 747 height 30
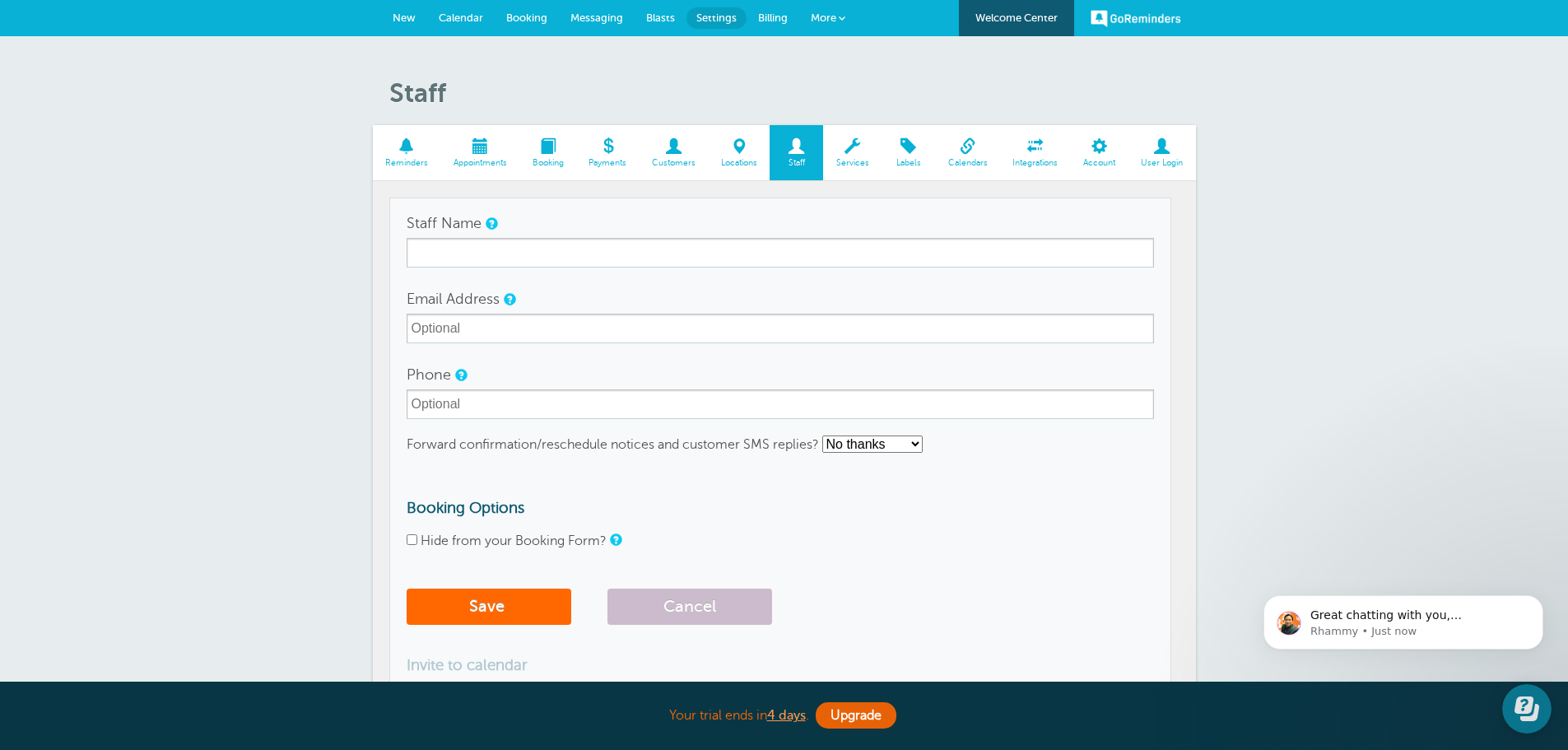
click at [274, 278] on div "Staff Reminders Appointments Booking Payments Customers Locations Staff Service…" at bounding box center [784, 594] width 1568 height 1116
click at [1256, 396] on div "Staff Reminders Appointments Booking Payments Customers Locations Staff Service…" at bounding box center [784, 594] width 1568 height 1116
click at [795, 149] on span at bounding box center [797, 145] width 54 height 15
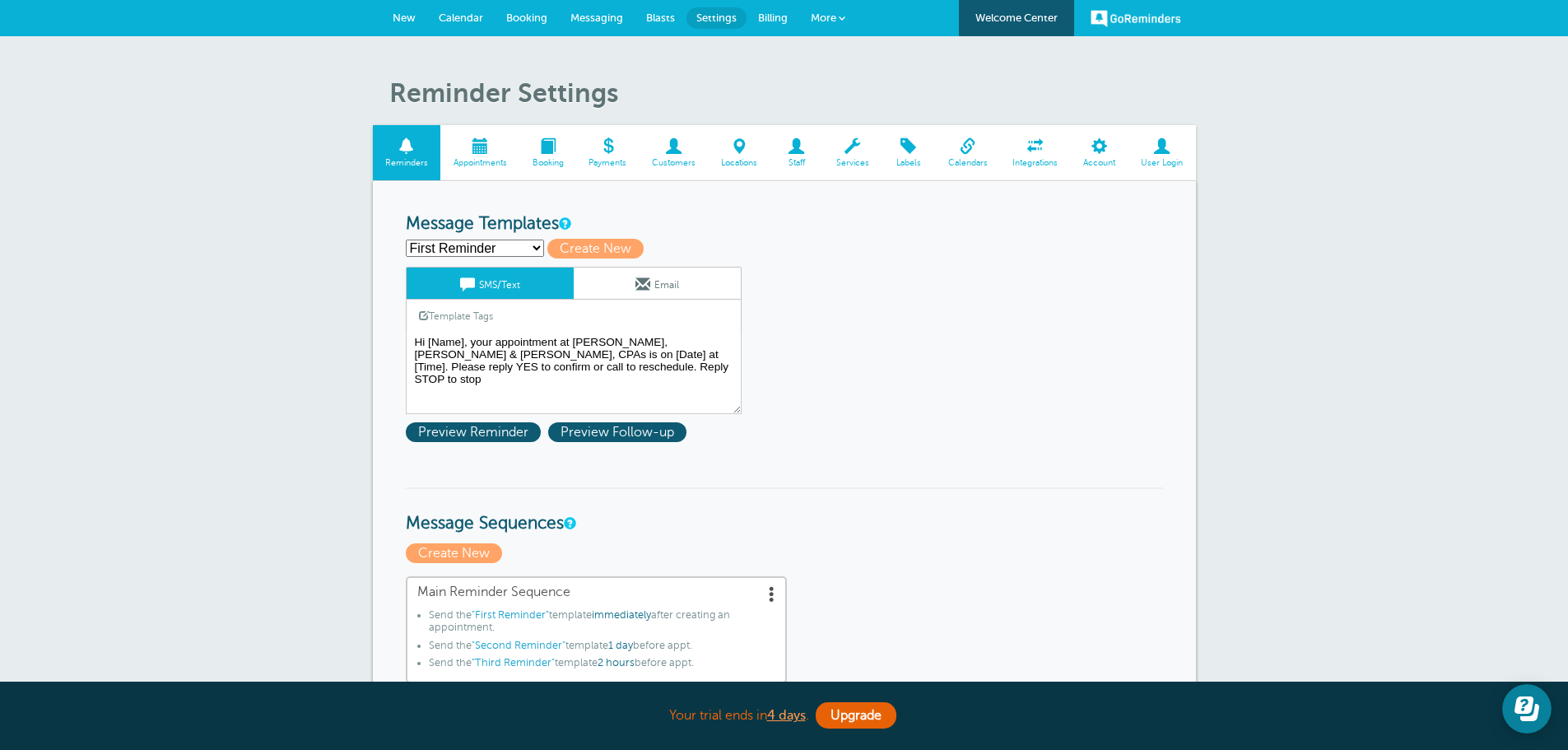
click at [801, 155] on link "Staff" at bounding box center [797, 152] width 54 height 55
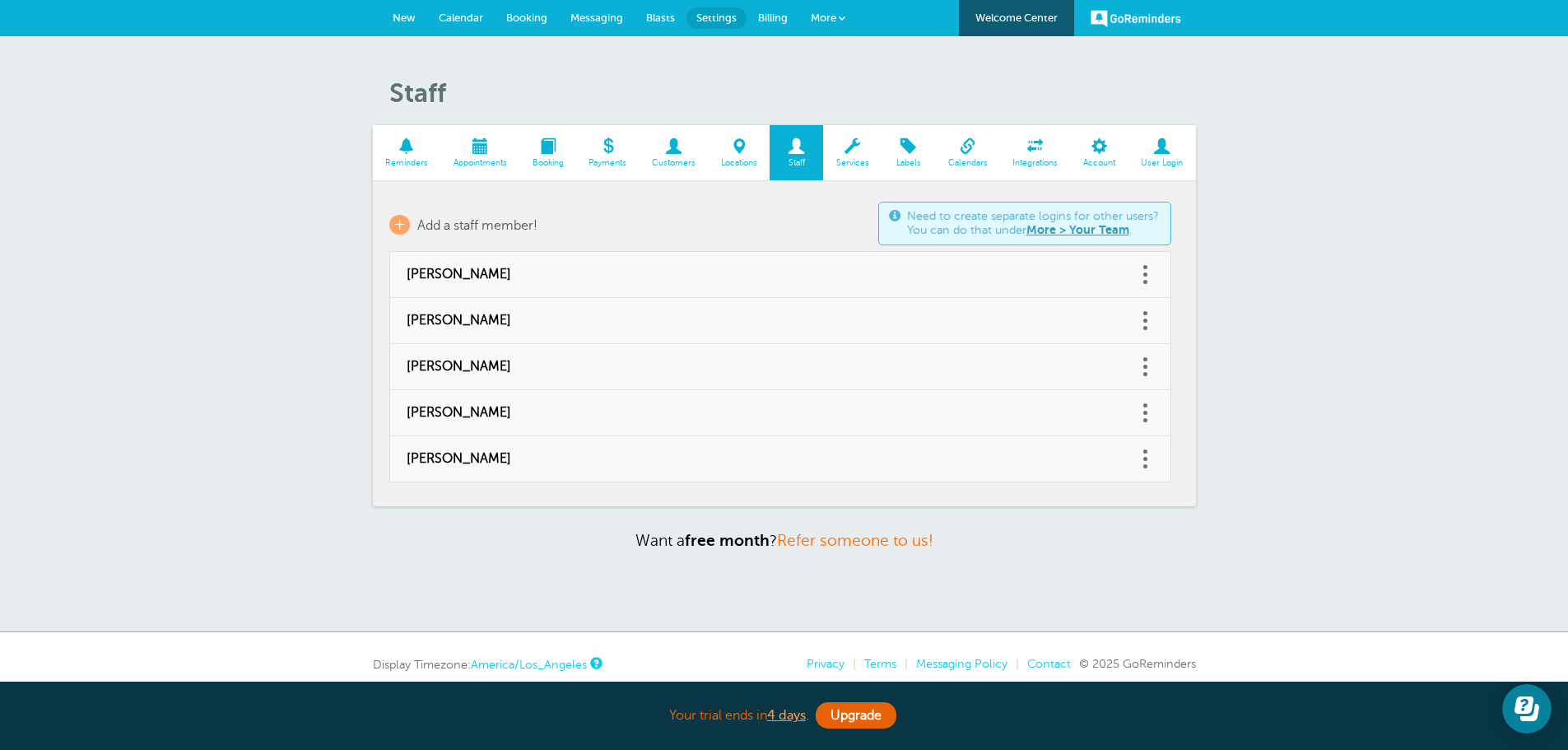
click at [1111, 232] on link "More > Your Team" at bounding box center [1077, 230] width 103 height 13
click at [436, 225] on span "Add a staff member!" at bounding box center [477, 225] width 120 height 15
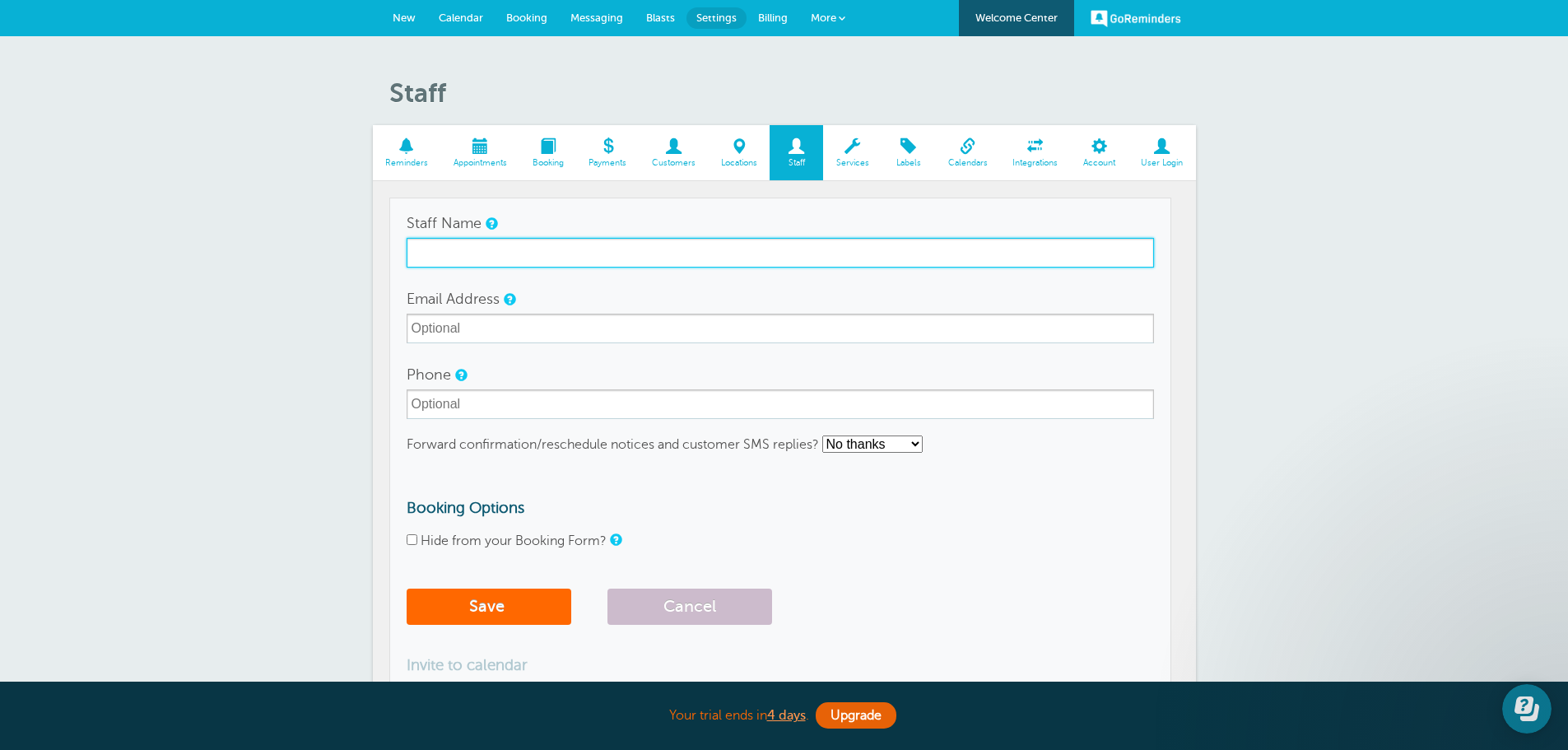
click at [445, 250] on input "Staff Name" at bounding box center [780, 252] width 747 height 30
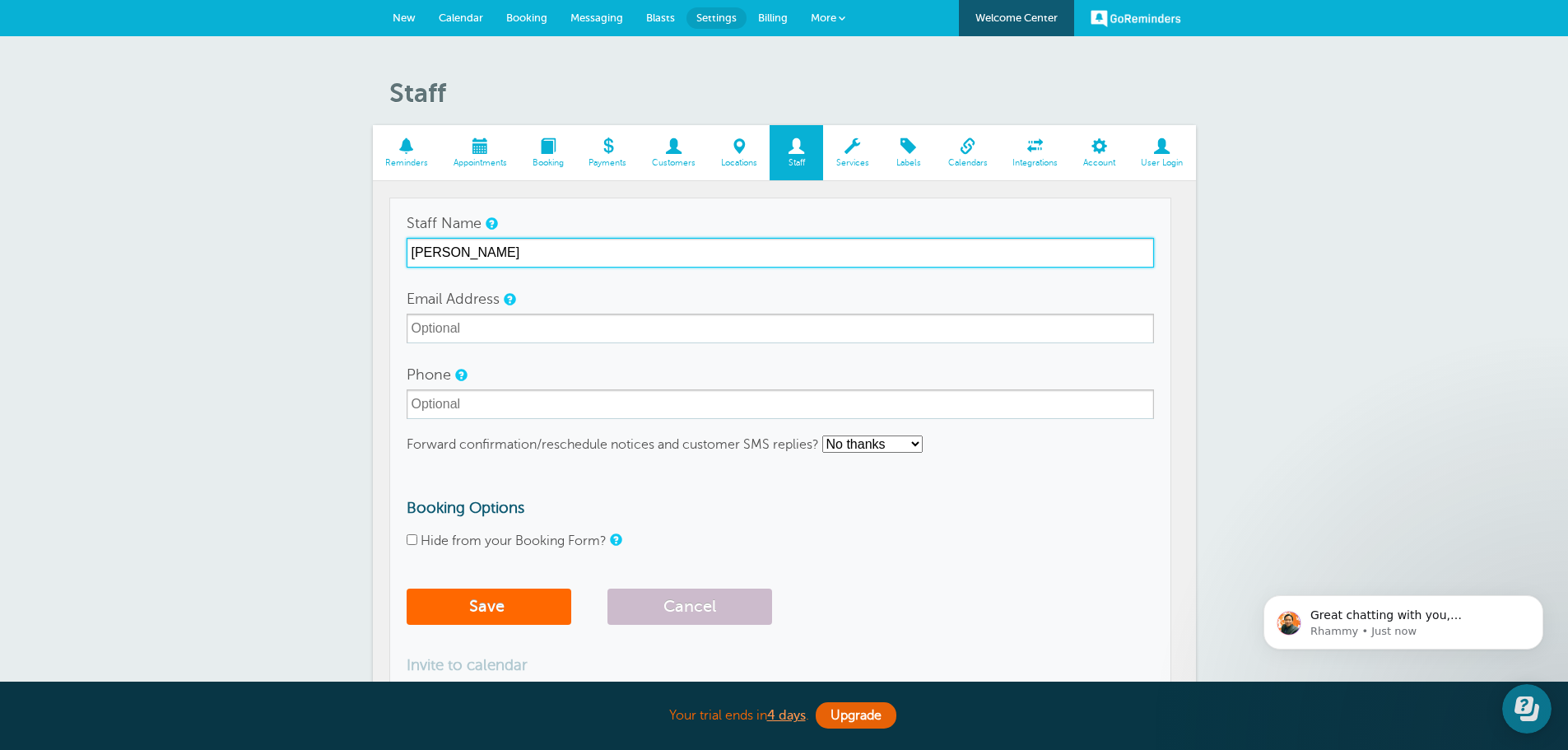
type input "[PERSON_NAME]"
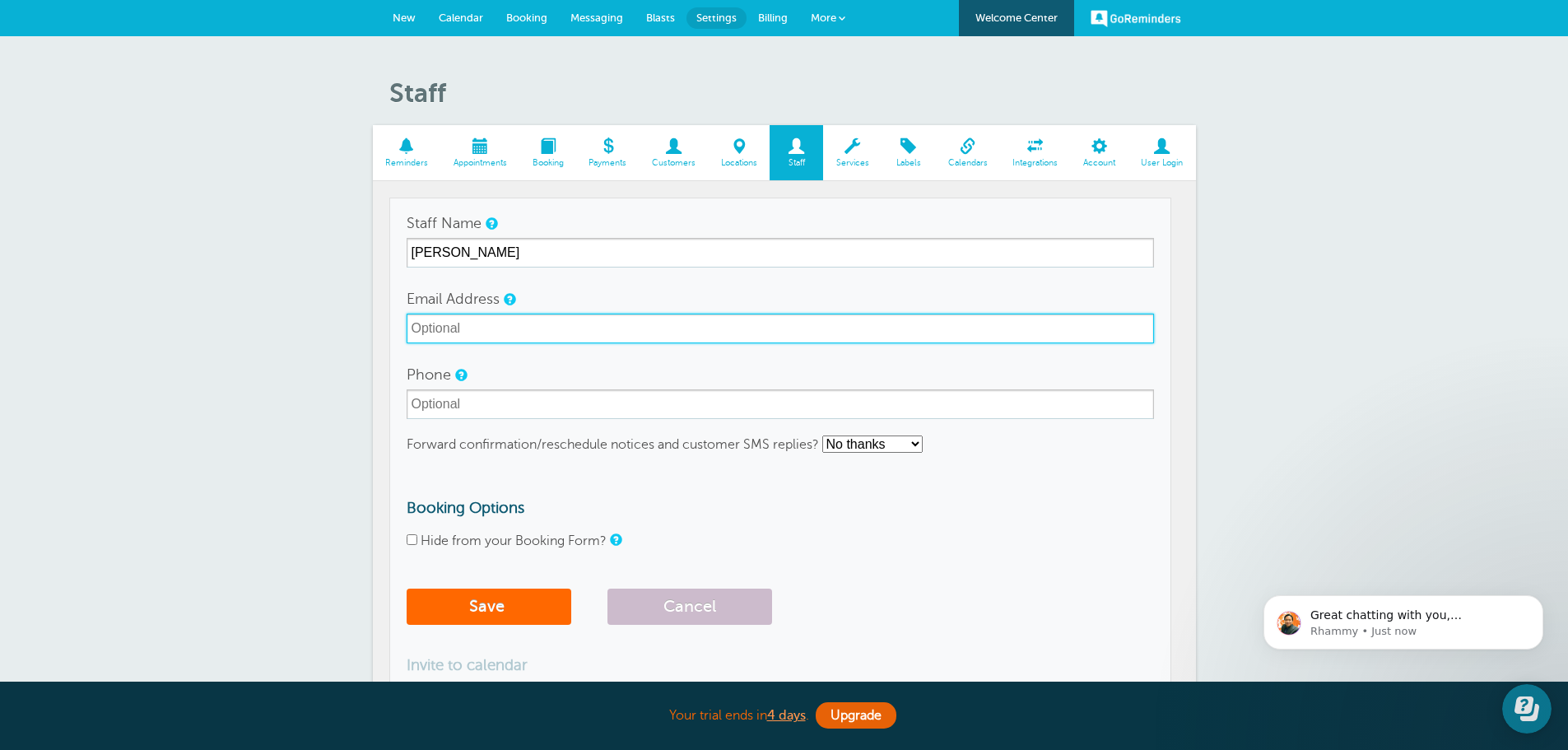
click at [471, 331] on input "Email Address" at bounding box center [780, 328] width 747 height 30
type input "[PERSON_NAME][EMAIL_ADDRESS][DOMAIN_NAME]"
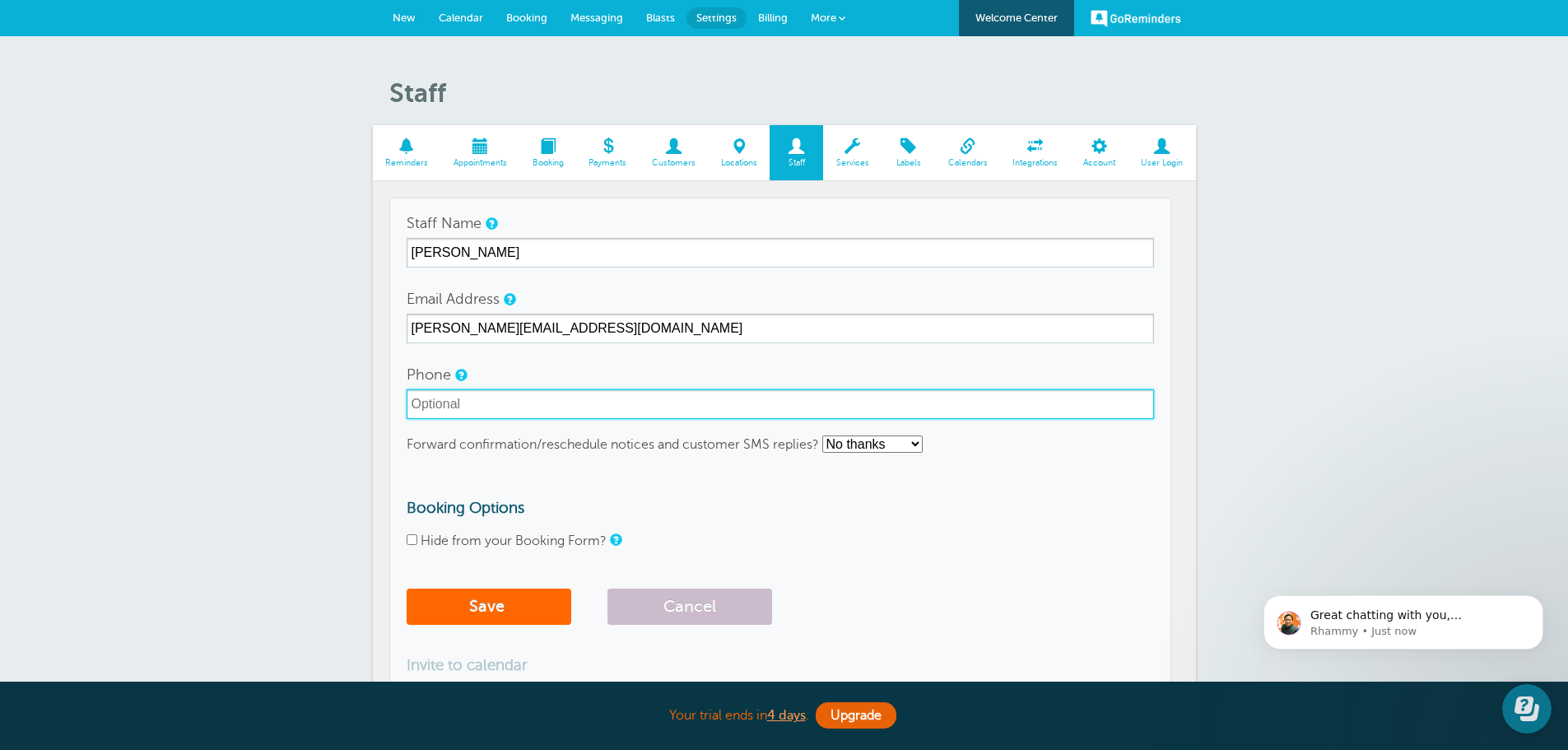
click at [475, 404] on input "Phone" at bounding box center [780, 404] width 747 height 30
type input "509-960-7845"
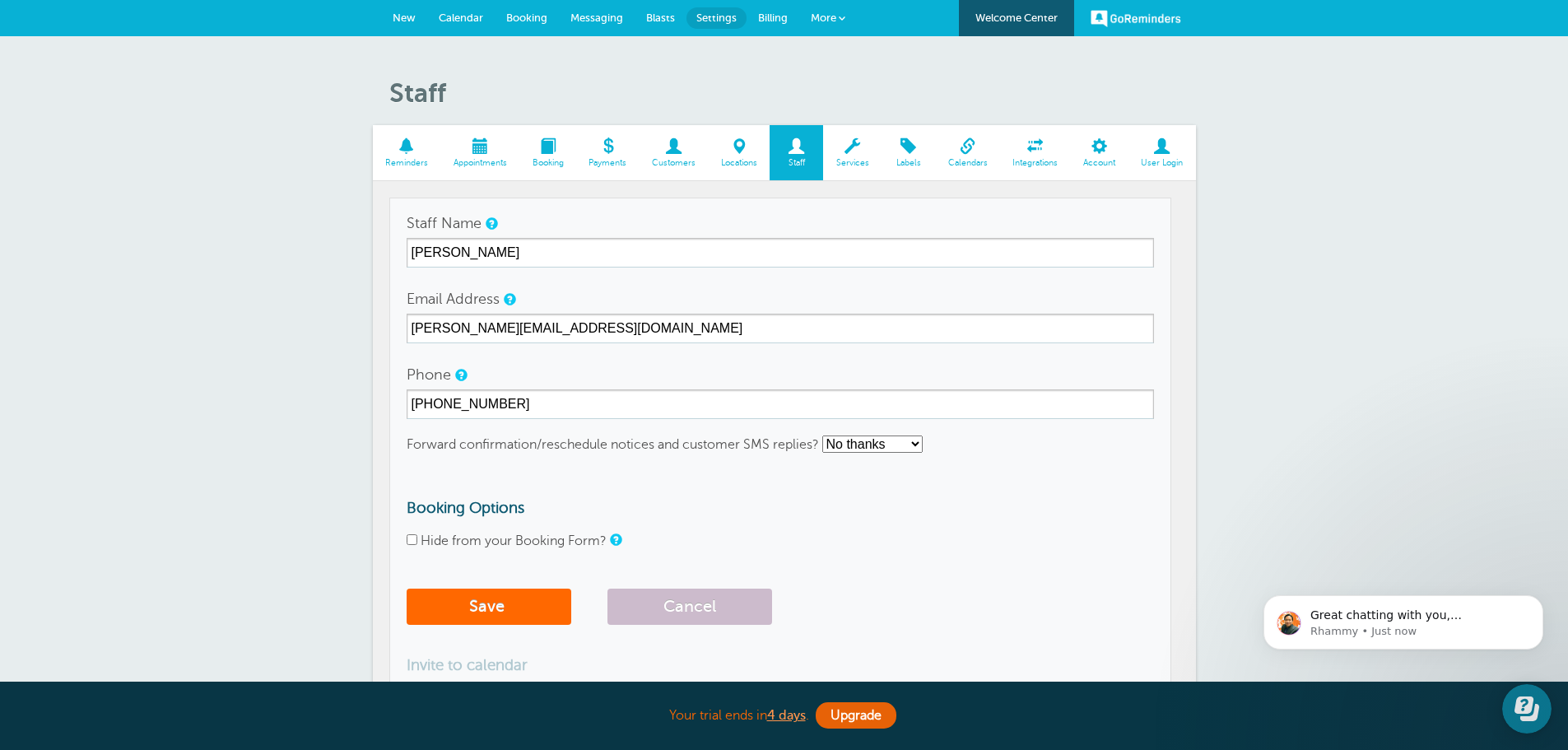
click at [878, 446] on select "No thanks Yes, text me Yes, email me" at bounding box center [873, 443] width 100 height 17
select select "3"
click at [823, 435] on select "No thanks Yes, text me Yes, email me" at bounding box center [873, 443] width 100 height 17
click at [499, 601] on button "Save" at bounding box center [489, 606] width 165 height 36
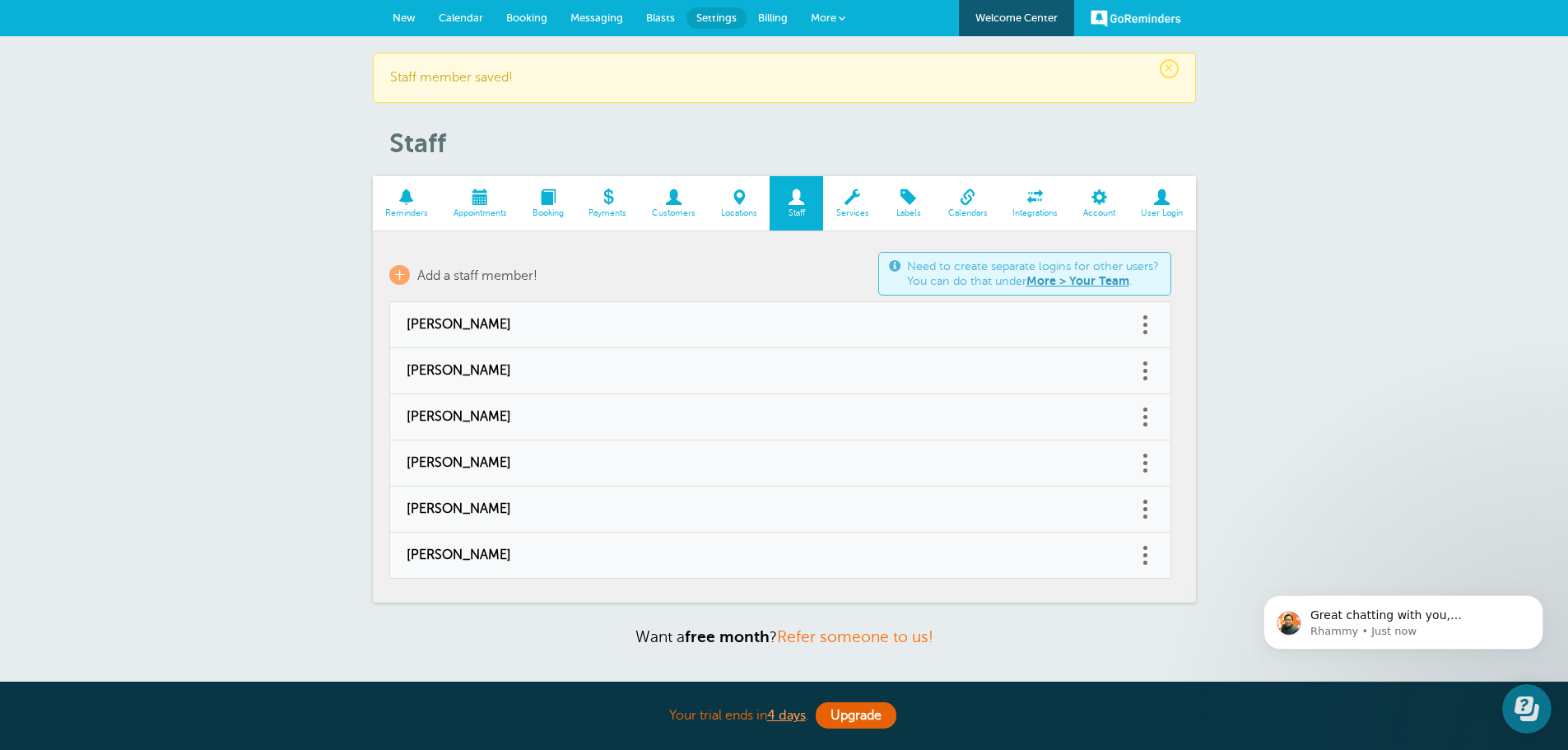
click at [319, 334] on div "× Staff member saved! Staff Reminders Appointments Booking Payments Customers L…" at bounding box center [784, 382] width 1568 height 693
click at [1081, 281] on link "More > Your Team" at bounding box center [1077, 281] width 103 height 13
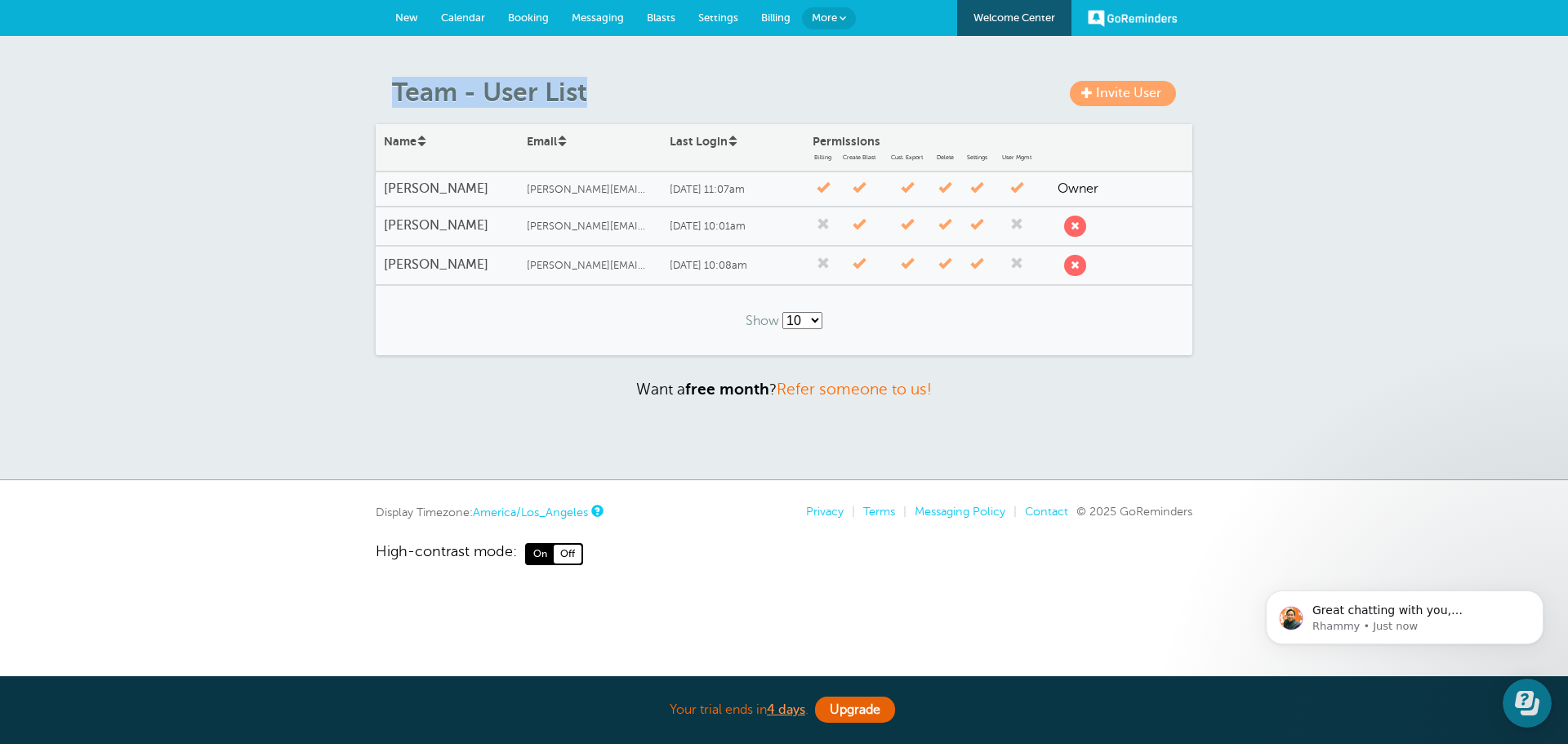
click at [217, 109] on div "Invite User Team - User List Name Email Last Login Permissions Billing Create B…" at bounding box center [784, 257] width 1568 height 444
click at [303, 166] on div "Invite User Team - User List Name Email Last Login Permissions Billing Create B…" at bounding box center [784, 257] width 1568 height 444
click at [1387, 611] on p "Great chatting with you, Bruce! We're here if other questions come up." at bounding box center [1418, 611] width 211 height 16
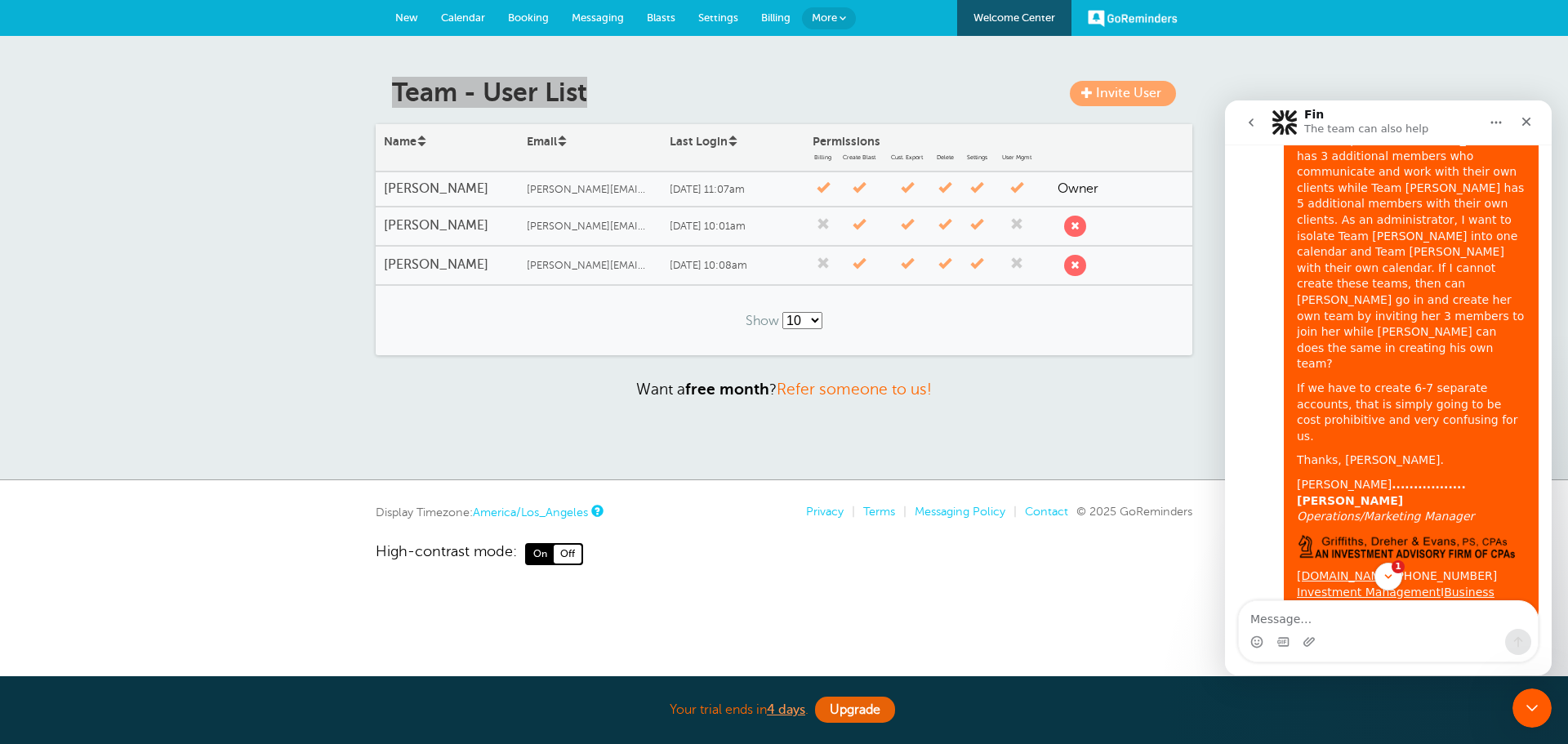
scroll to position [7075, 0]
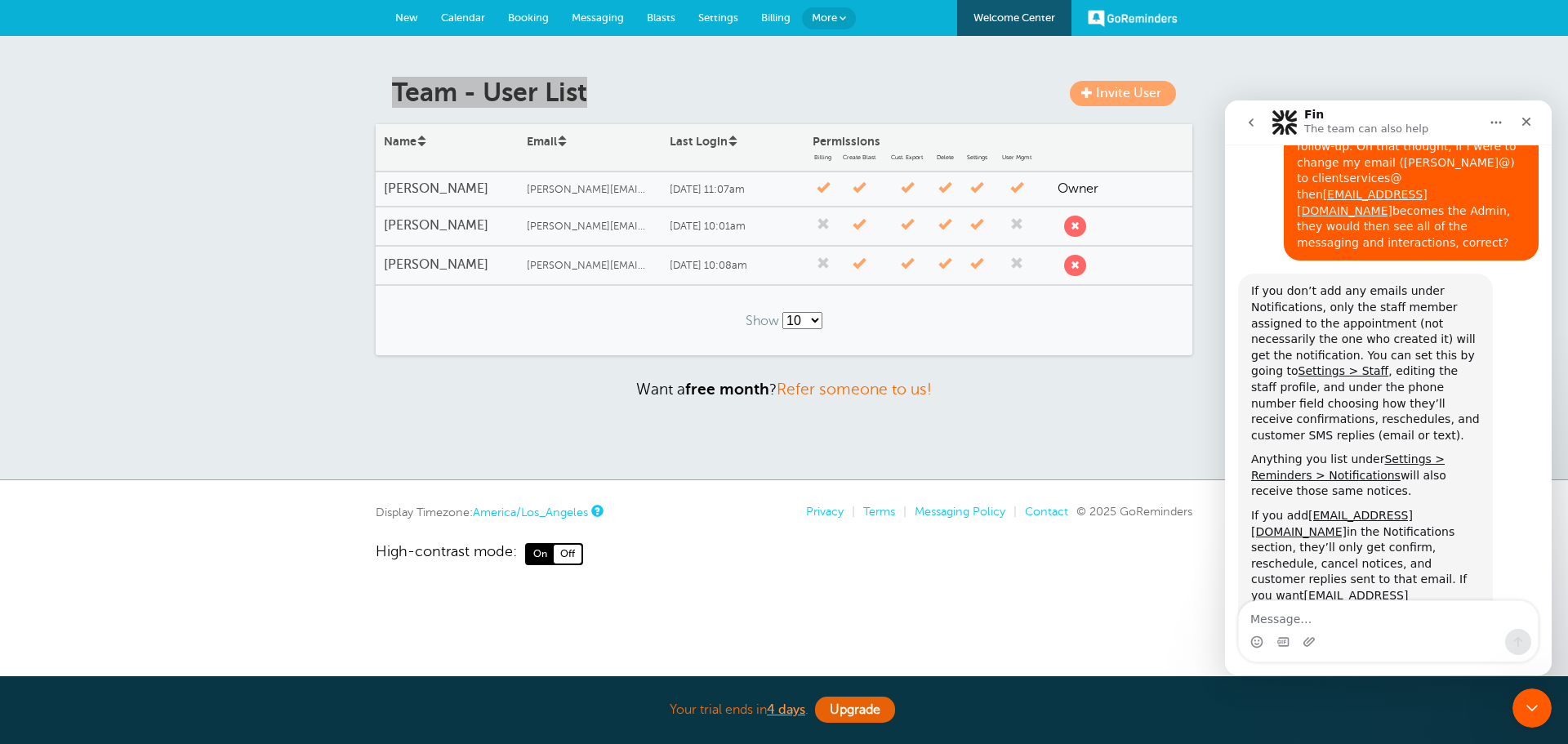
drag, startPoint x: 1547, startPoint y: 253, endPoint x: 2783, endPoint y: 729, distance: 1324.5
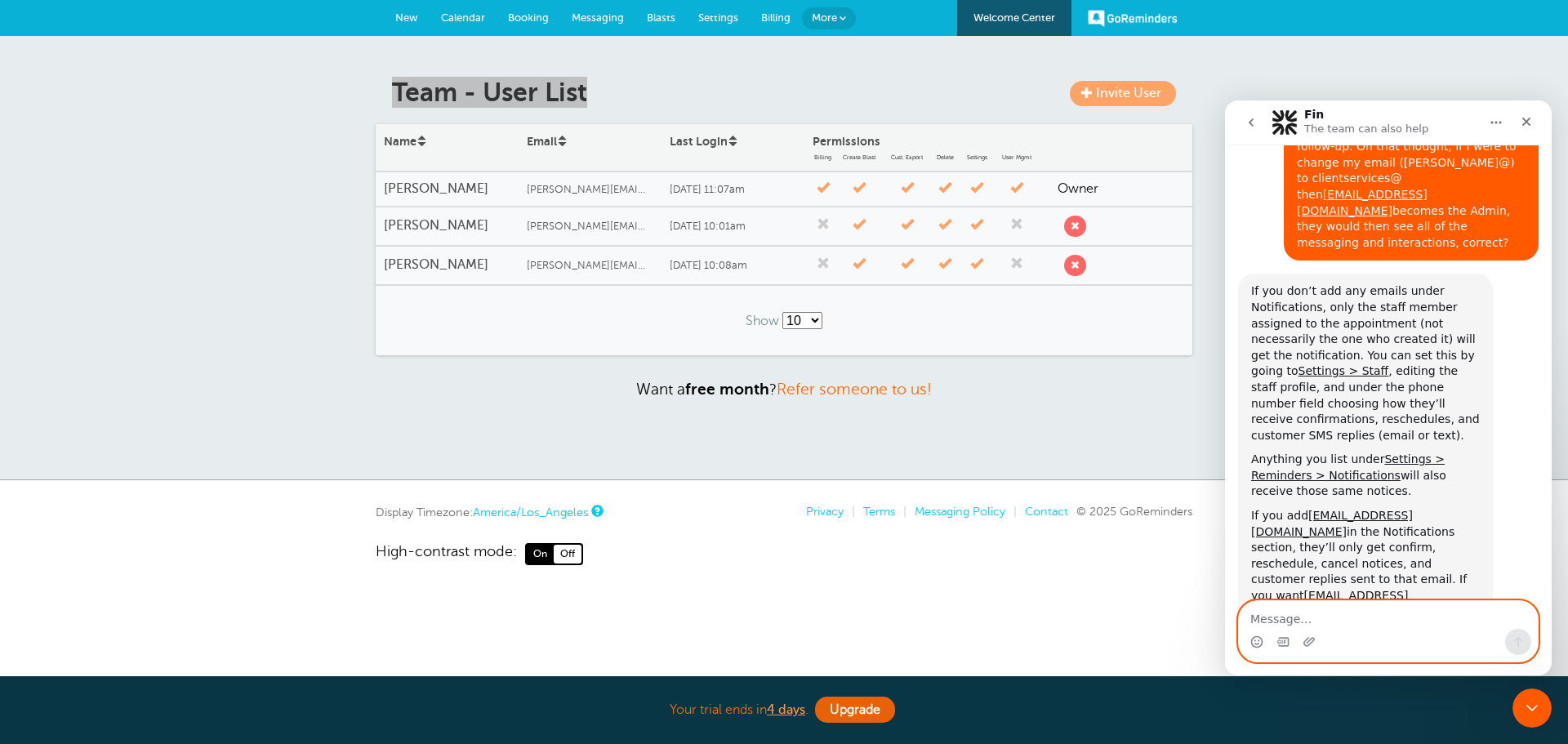
click at [1321, 621] on textarea "Message…" at bounding box center [1388, 614] width 299 height 28
type textarea "Thanks, Rhammy!"
click at [1515, 645] on icon "Send a message…" at bounding box center [1518, 642] width 13 height 13
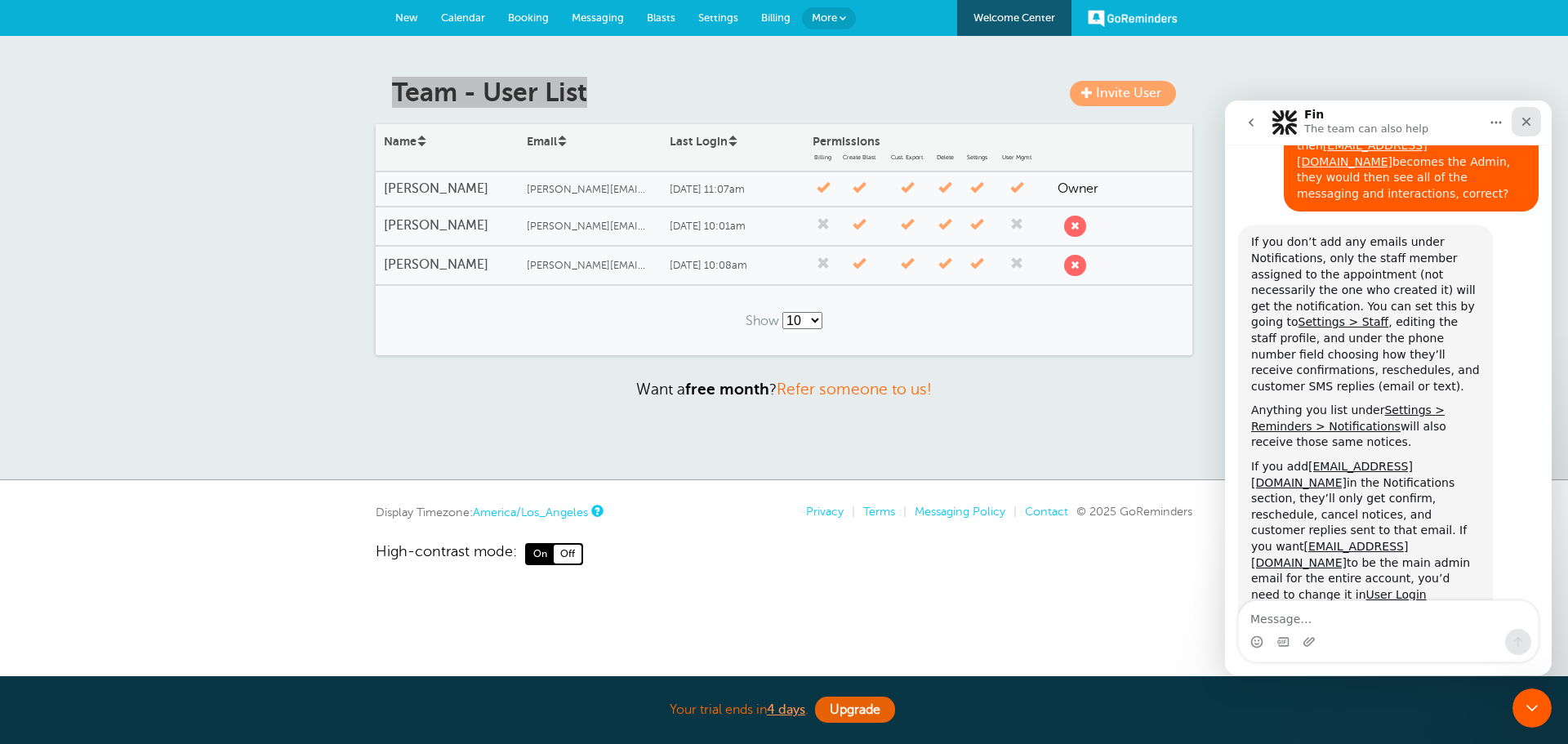
click at [1529, 125] on icon "Close" at bounding box center [1527, 122] width 9 height 9
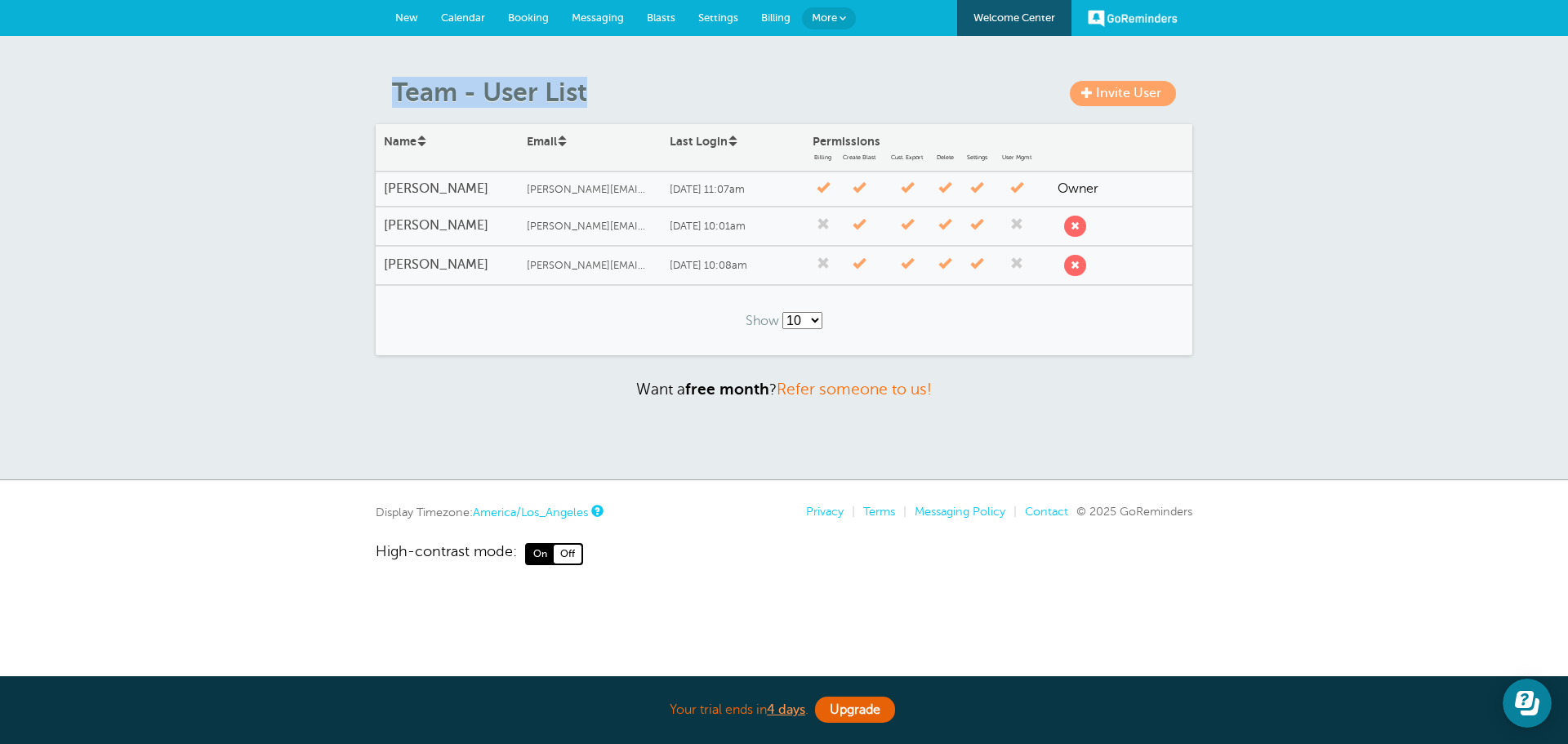
click at [1160, 20] on link "GoReminders" at bounding box center [1132, 18] width 90 height 36
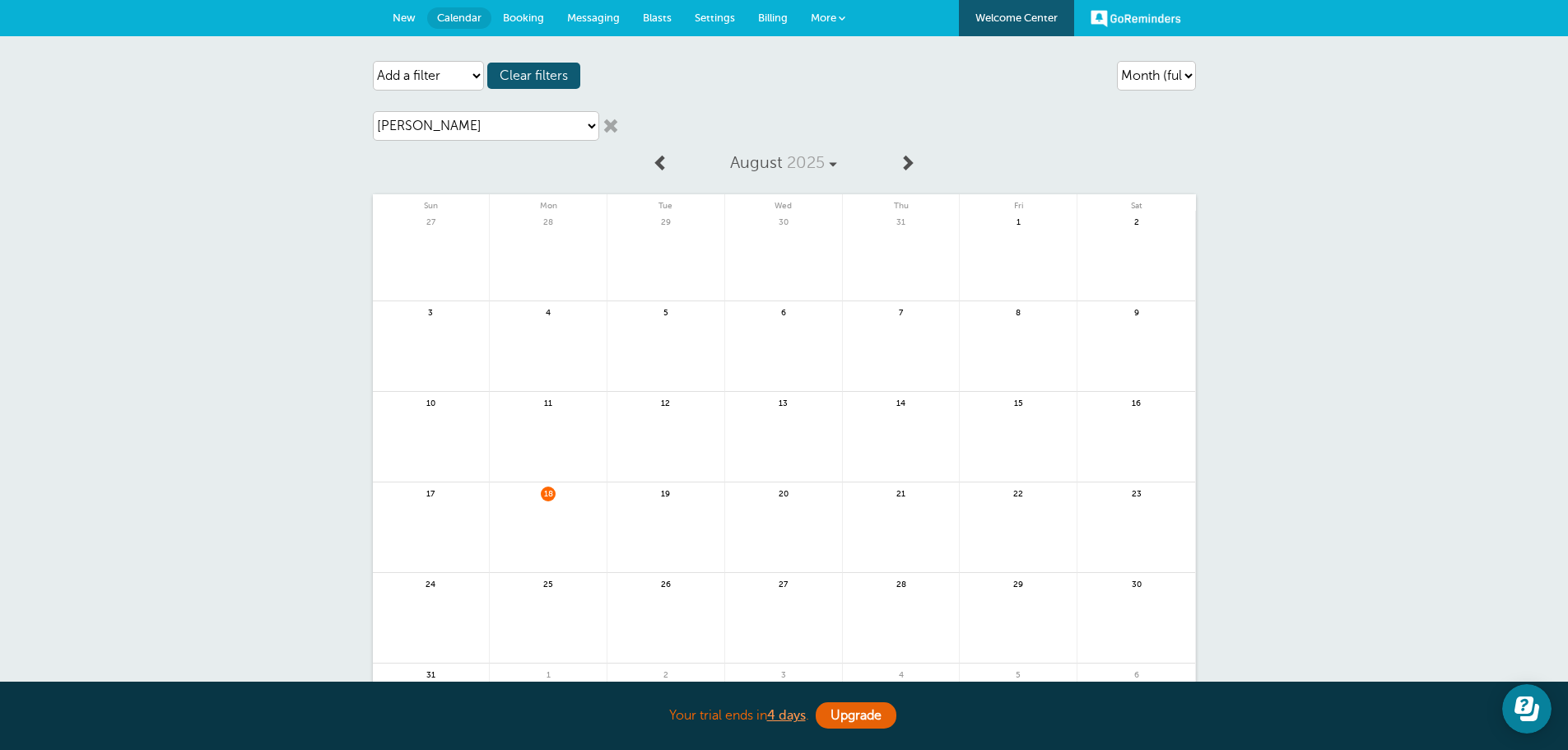
click at [1129, 15] on link "GoReminders" at bounding box center [1136, 18] width 91 height 36
click at [1027, 16] on link "Welcome Center" at bounding box center [1016, 18] width 115 height 36
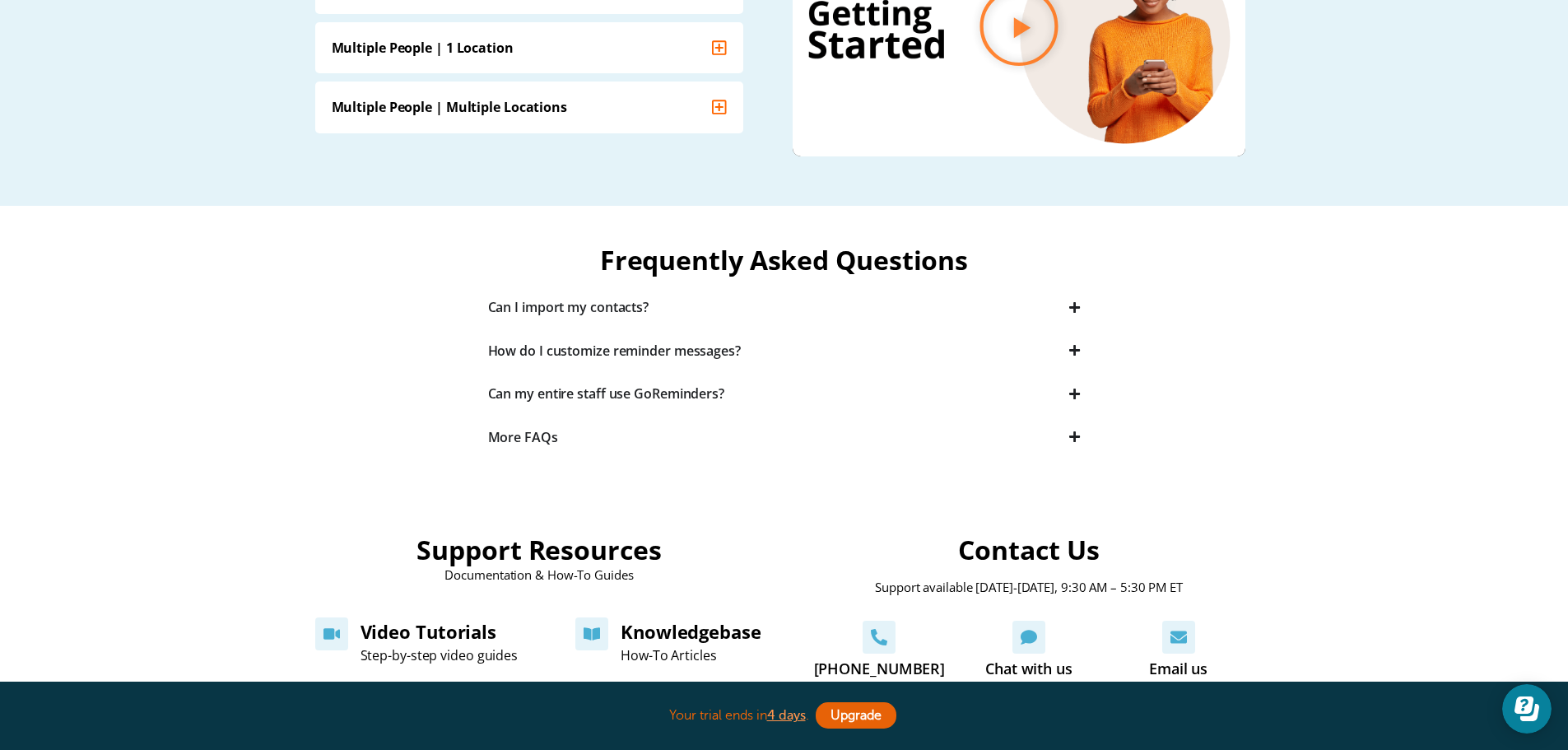
scroll to position [329, 0]
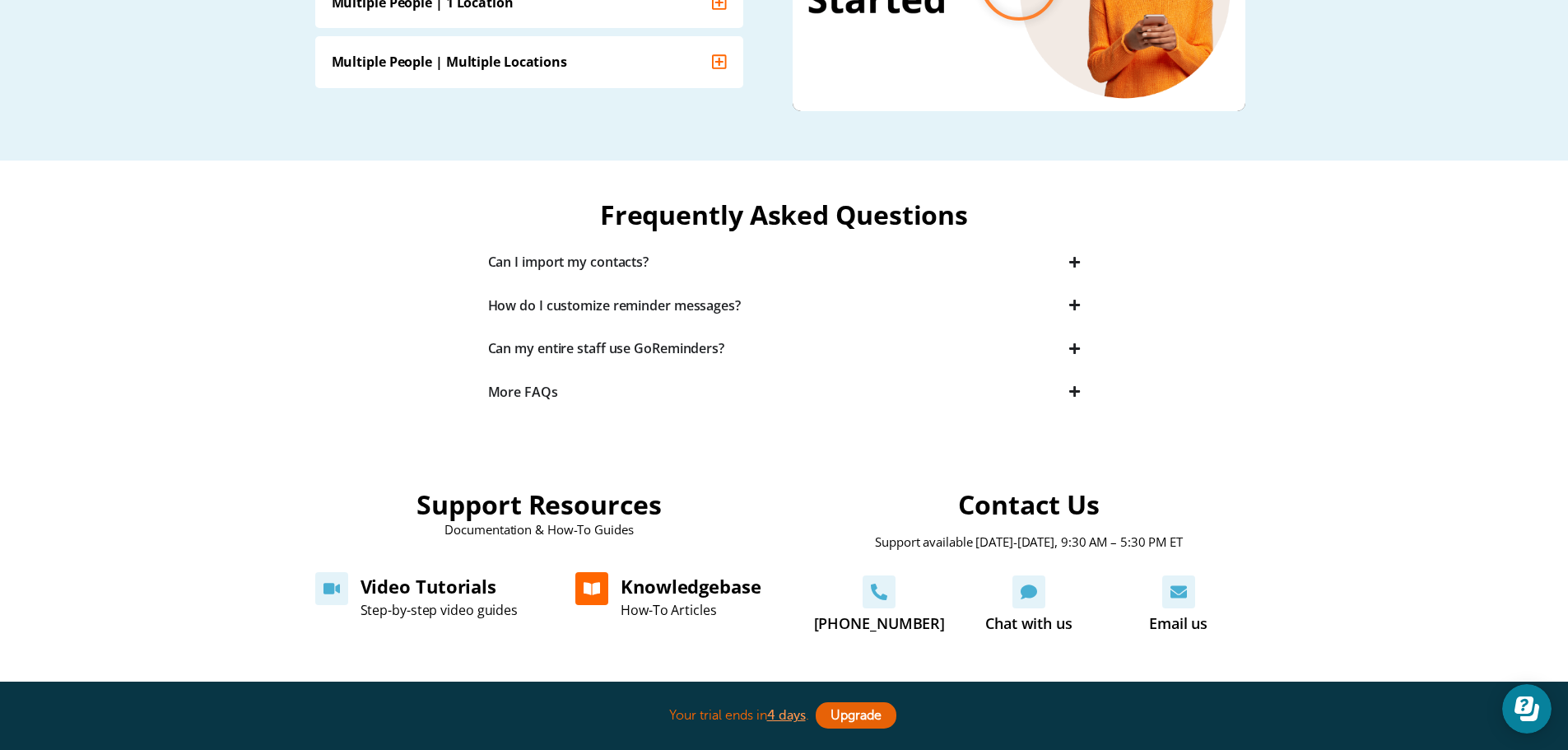
click at [701, 585] on link "Knowledgebase" at bounding box center [691, 587] width 141 height 25
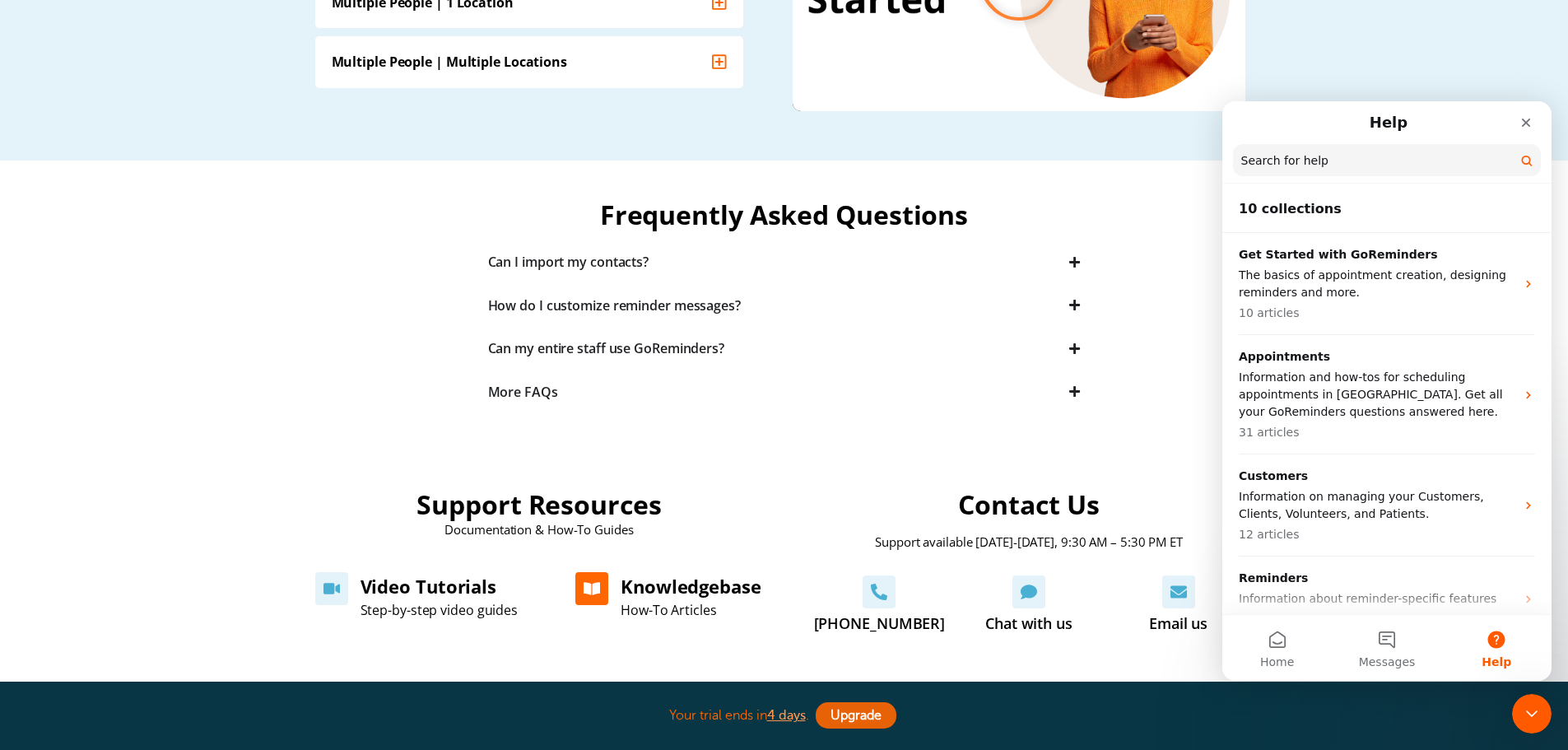
scroll to position [0, 0]
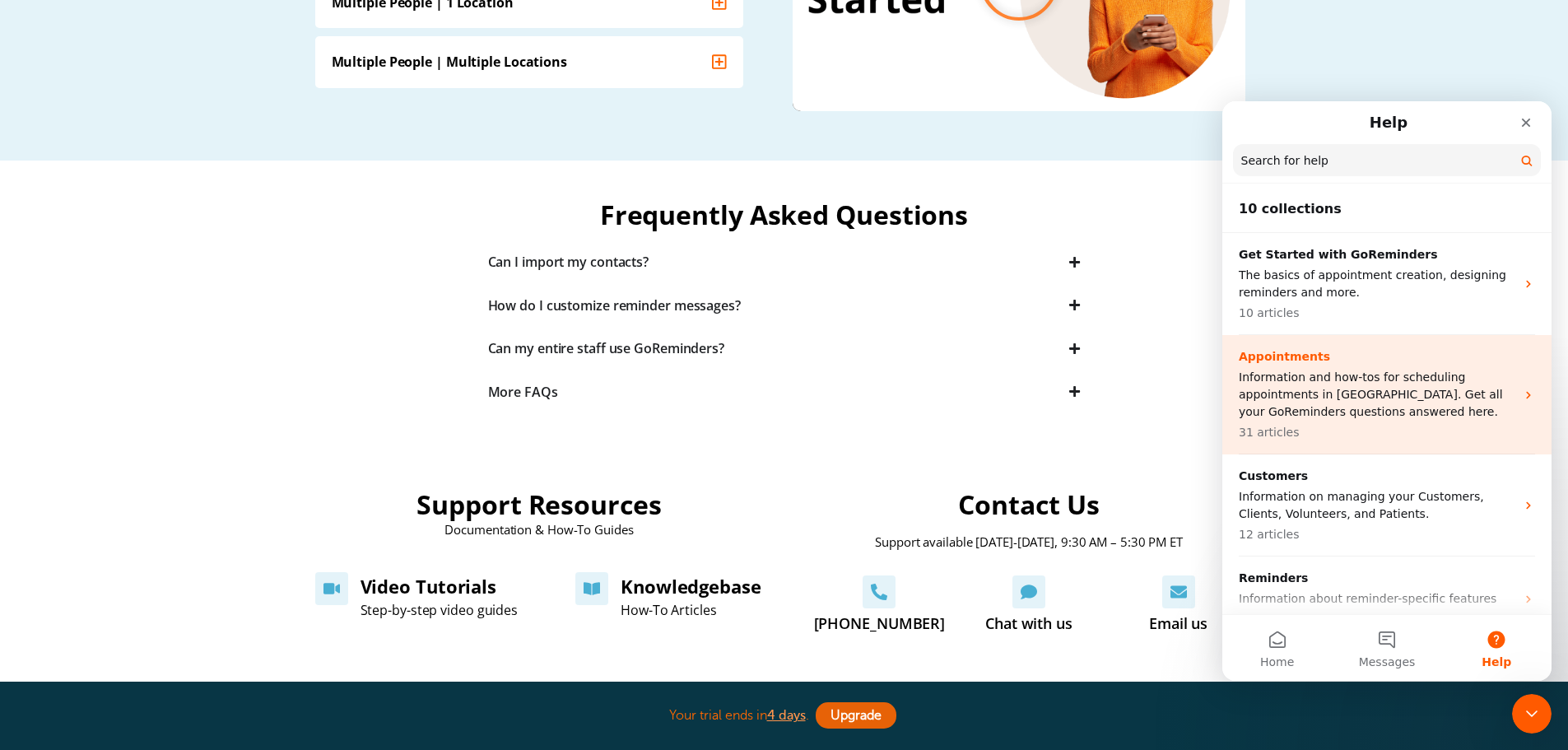
click at [1308, 355] on p "Appointments" at bounding box center [1377, 356] width 276 height 17
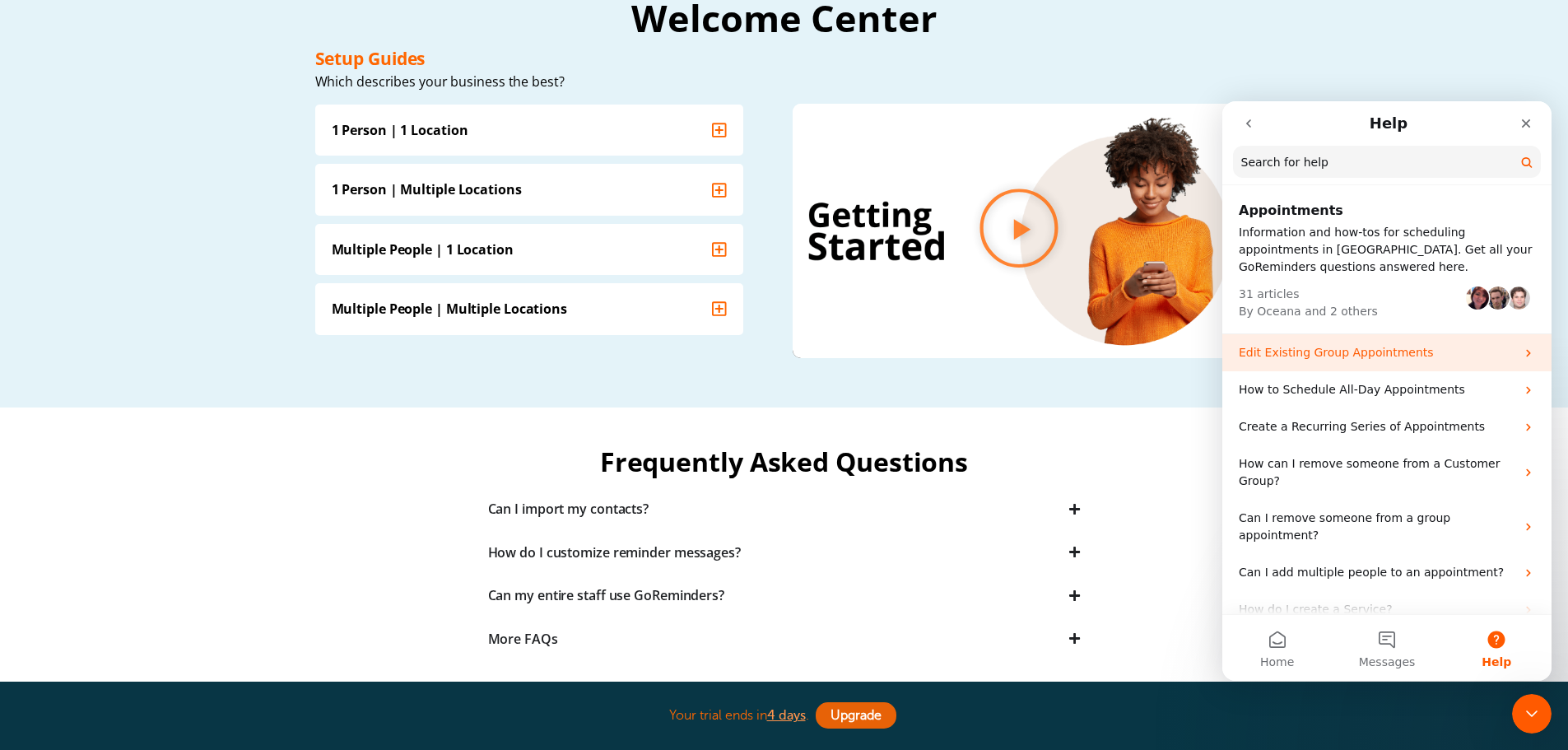
click at [1313, 353] on p "Edit Existing Group Appointments" at bounding box center [1377, 353] width 276 height 17
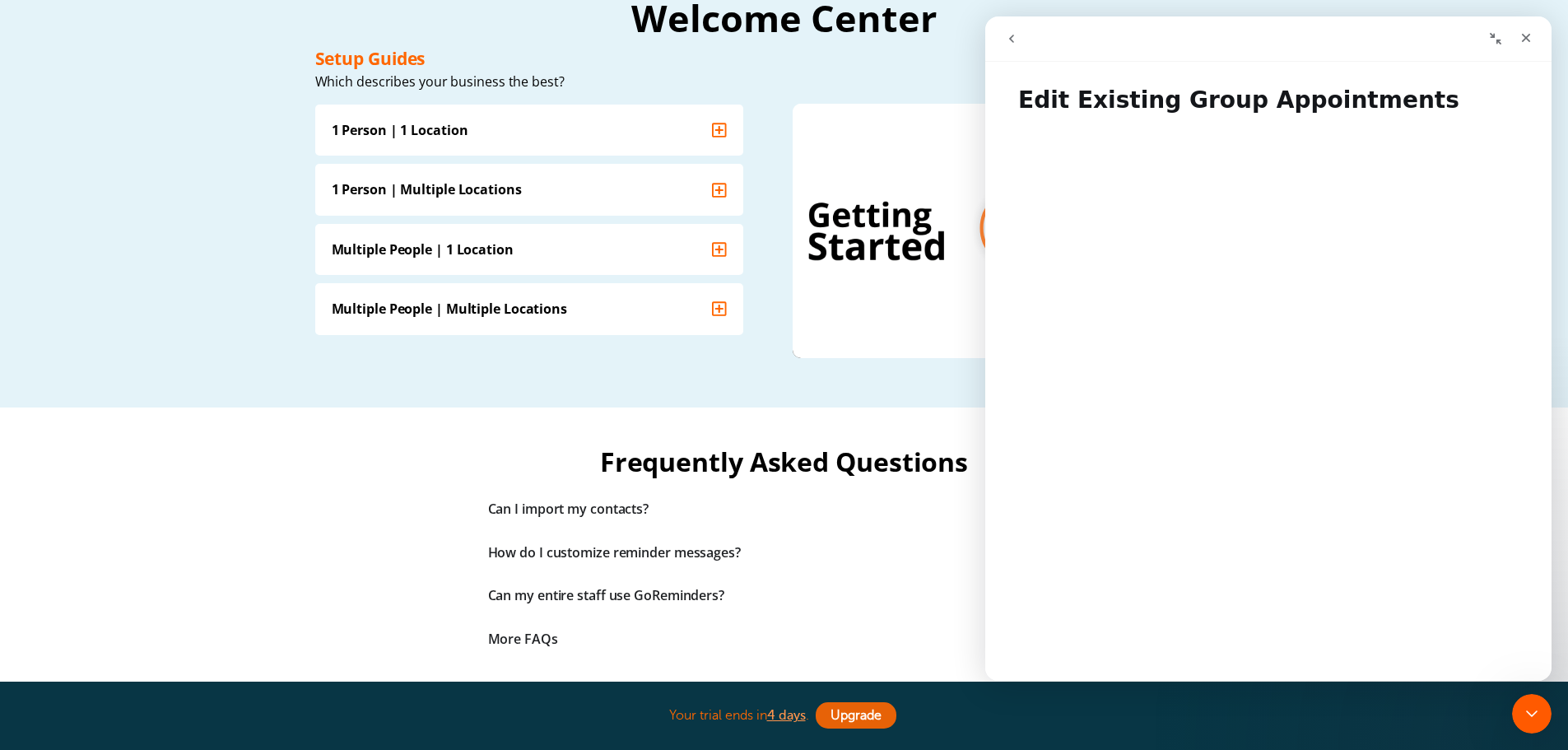
click at [1004, 39] on button "go back" at bounding box center [1011, 39] width 31 height 31
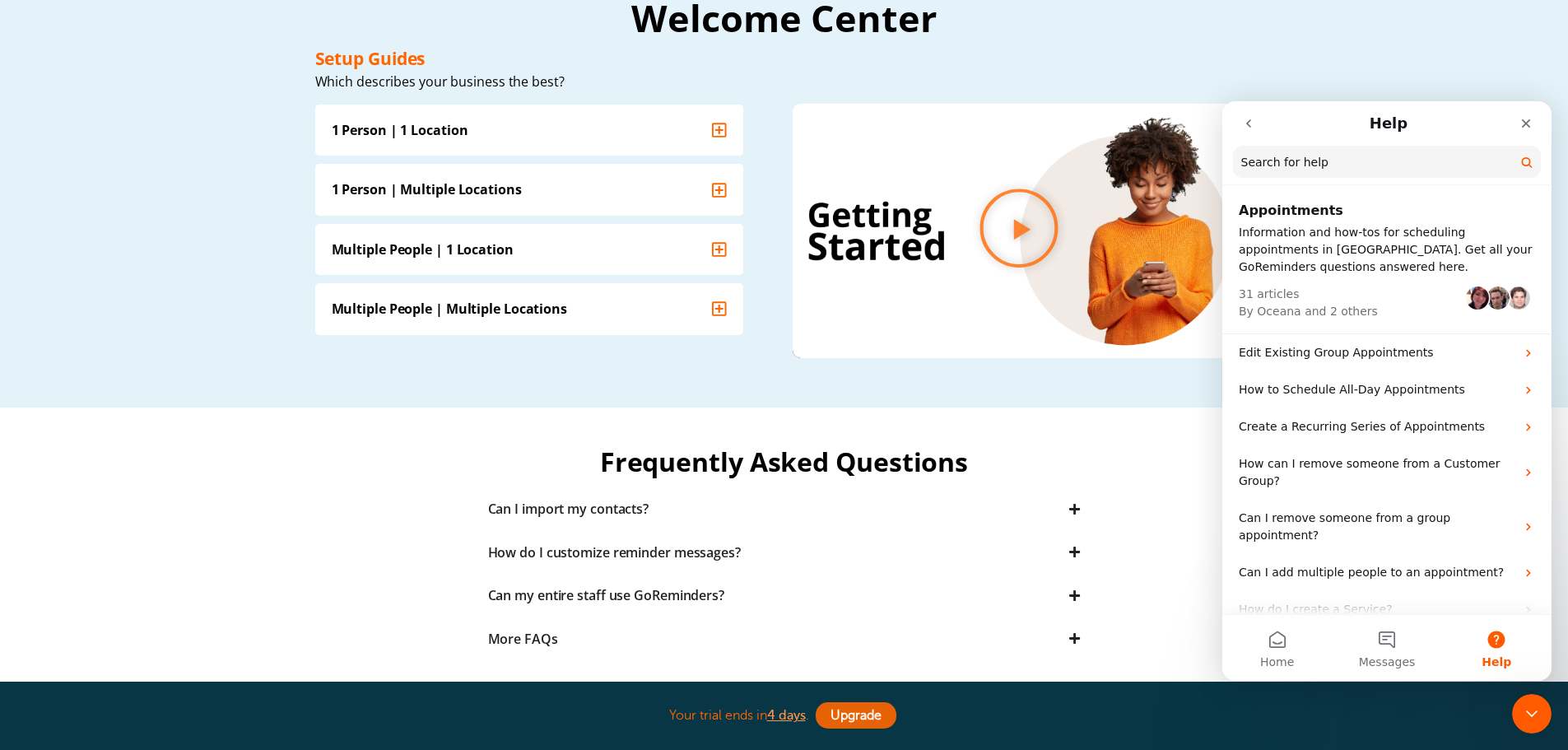
click at [1327, 162] on input "Search for help" at bounding box center [1387, 161] width 308 height 32
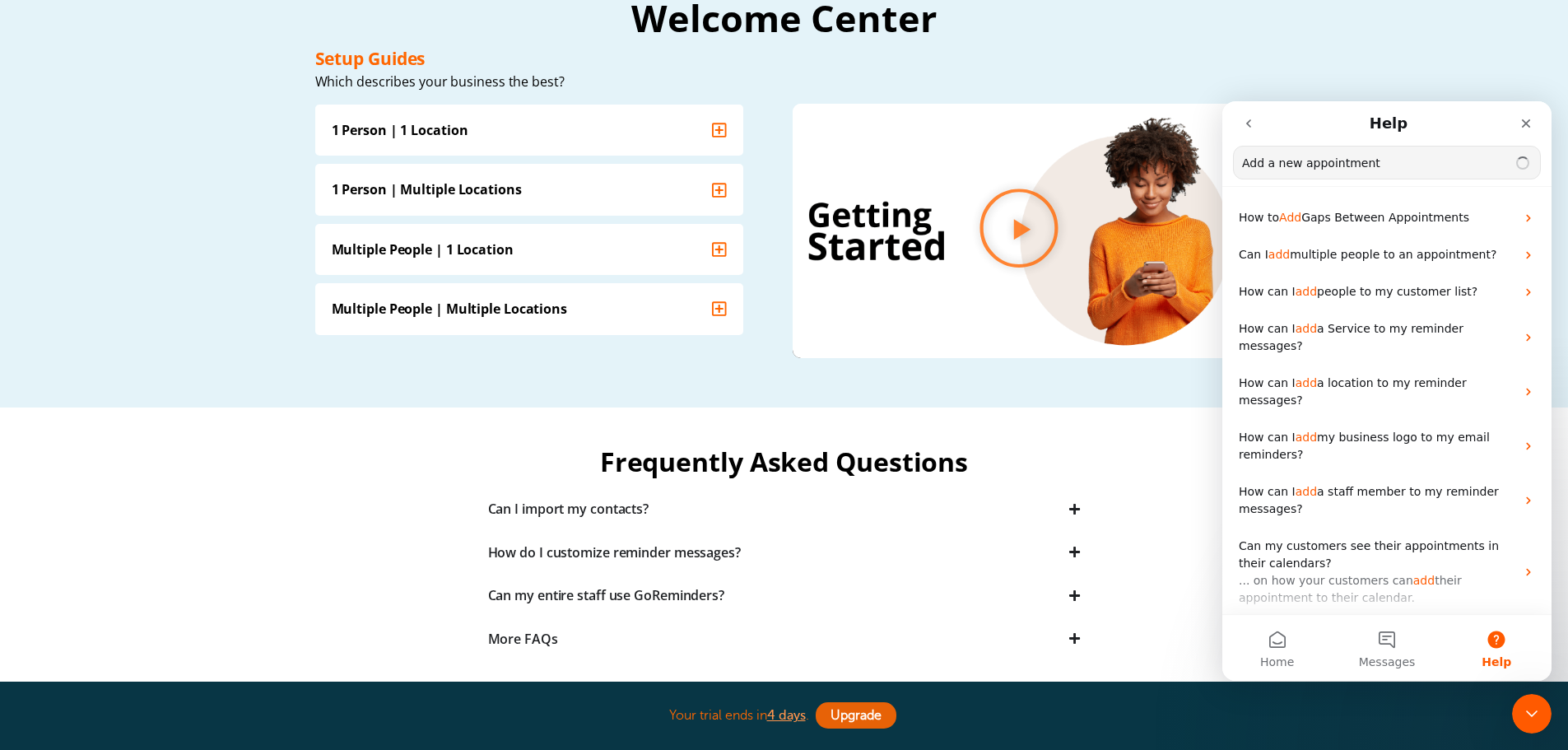
type input "Add a new appointment"
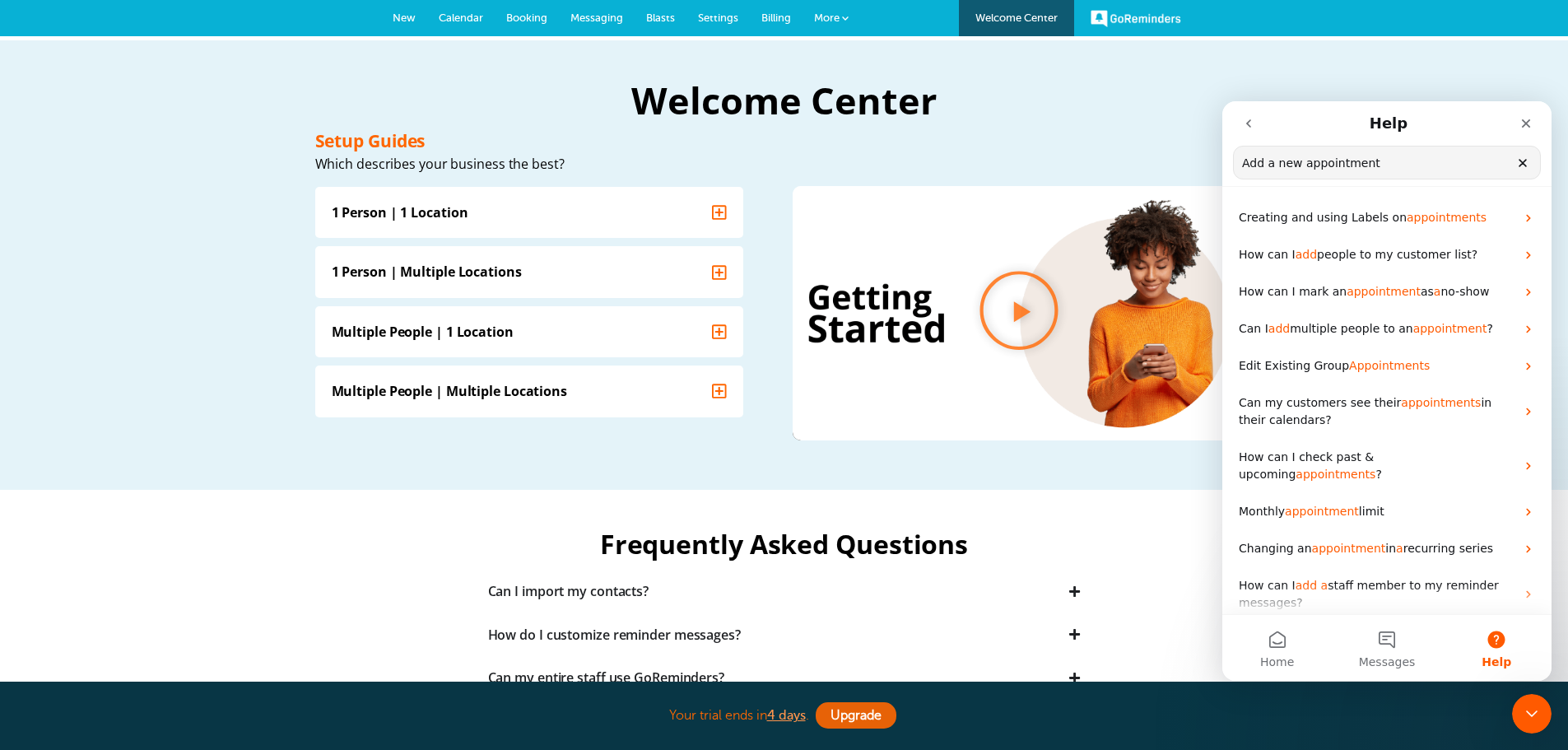
click at [401, 13] on span "New" at bounding box center [405, 18] width 23 height 13
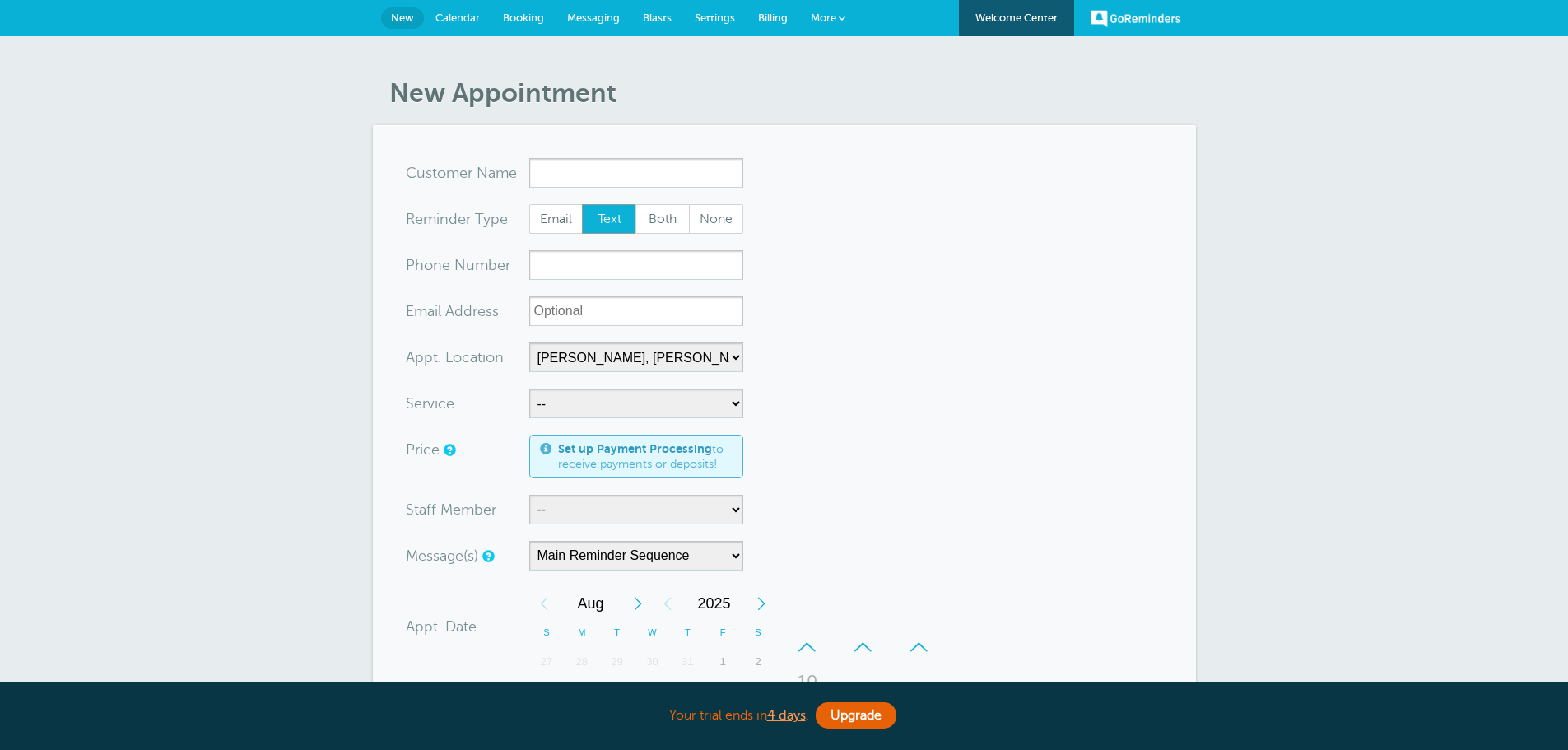
select select "24510"
click at [617, 165] on input "x-no-autofill" at bounding box center [636, 172] width 214 height 30
click at [608, 172] on input "x-no-autofill" at bounding box center [636, 172] width 214 height 30
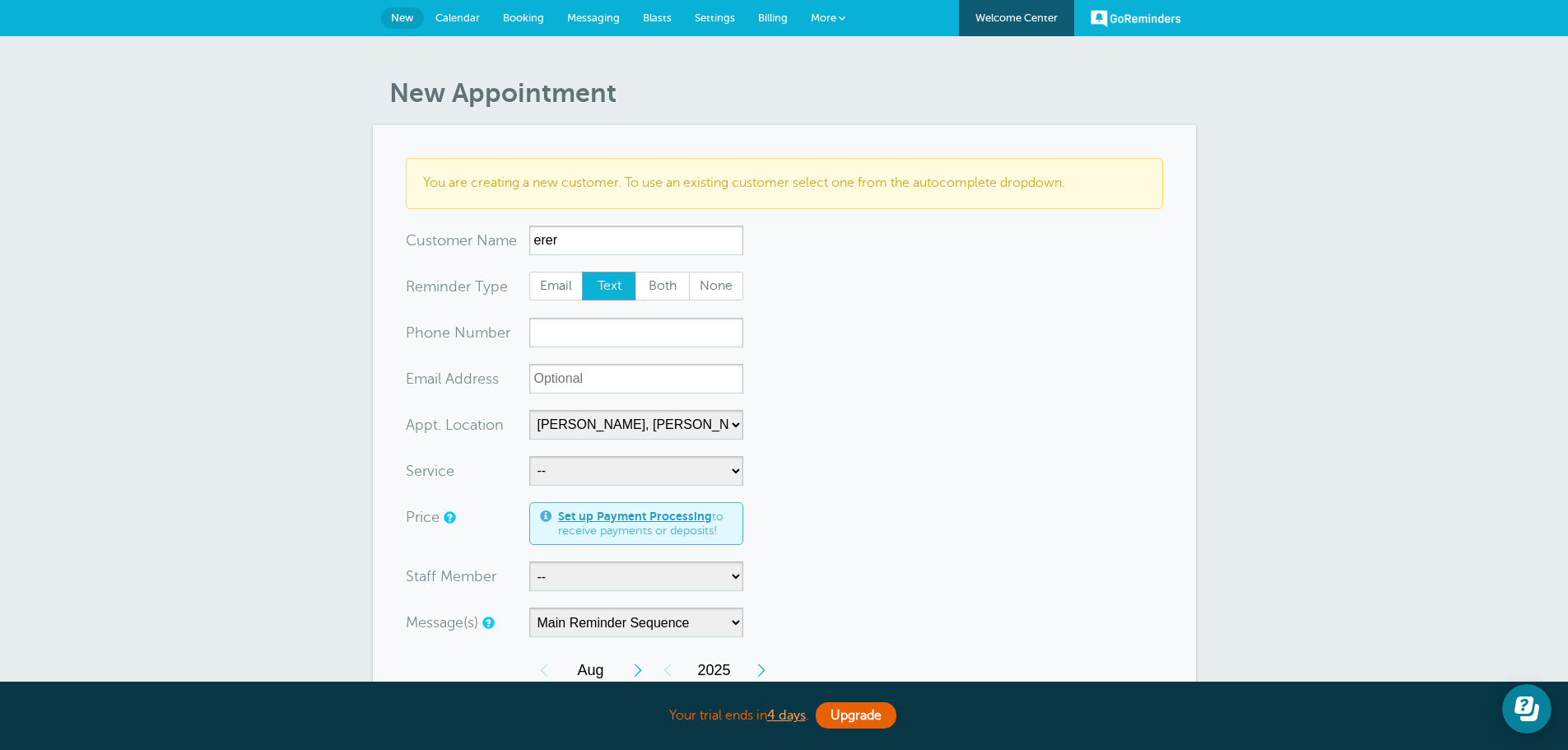
drag, startPoint x: 583, startPoint y: 231, endPoint x: 525, endPoint y: 237, distance: 58.3
click at [525, 237] on div "x-no-autofill Cus tomer N ame erer No search results. Edit Remove" at bounding box center [574, 240] width 337 height 30
type input "D"
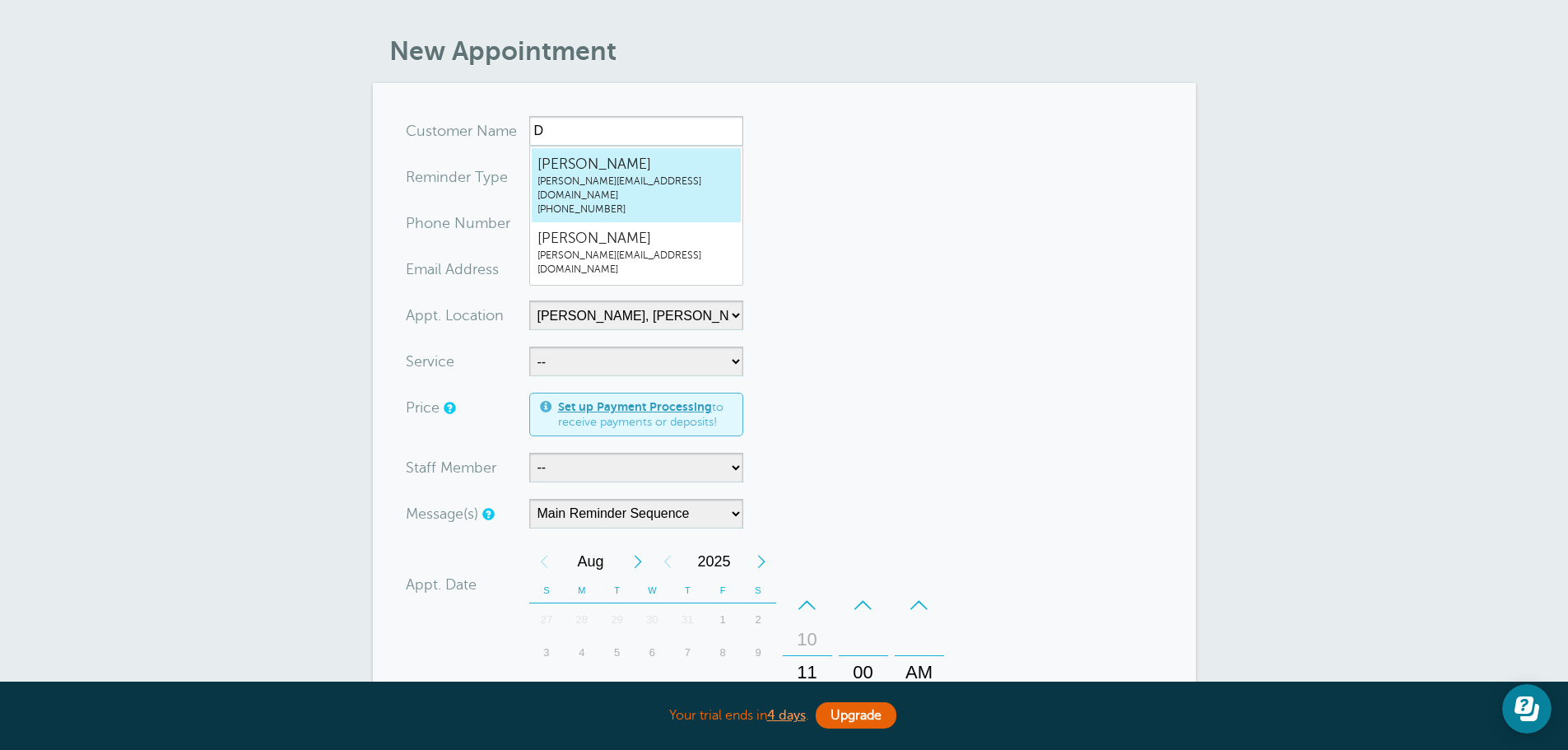
scroll to position [83, 0]
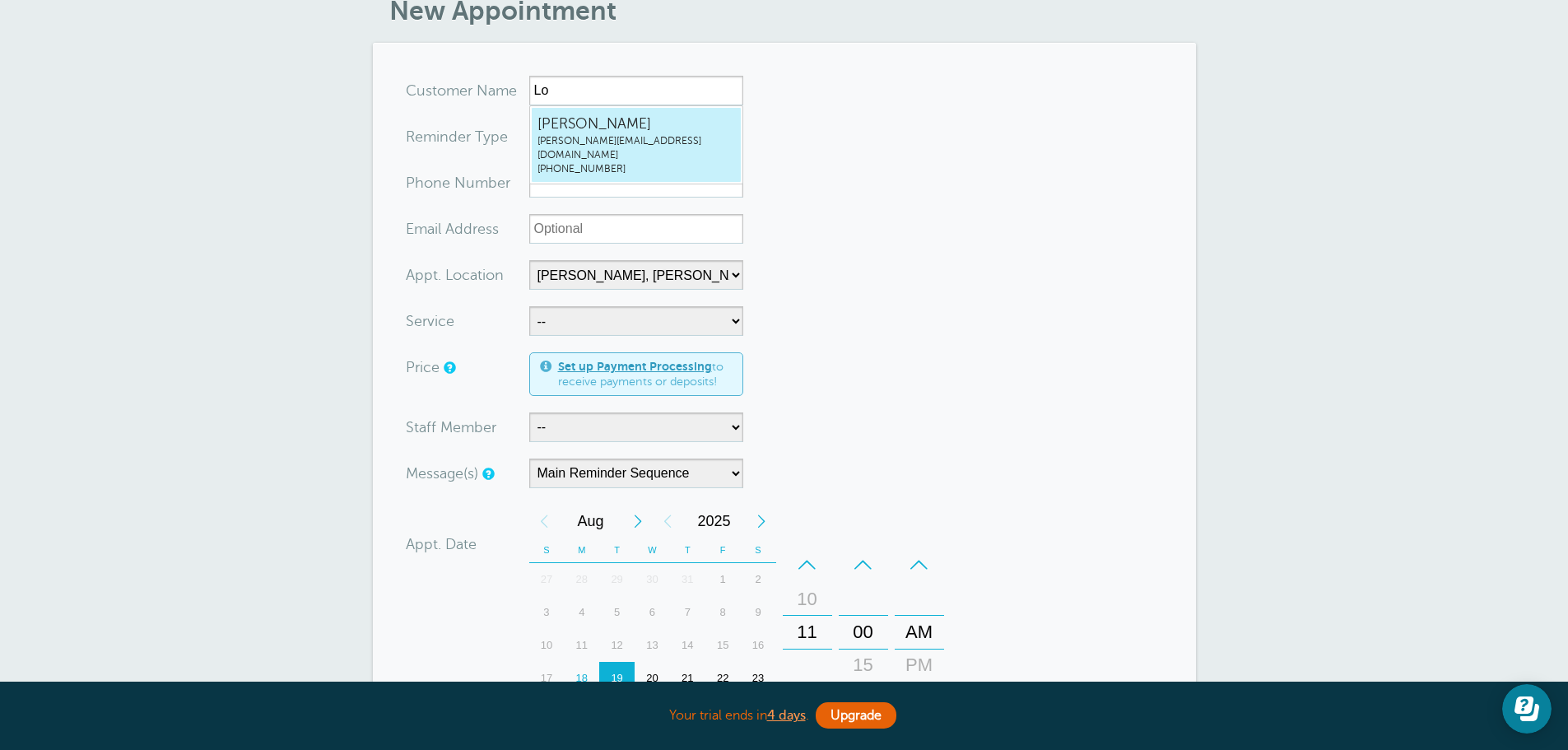
type input "L"
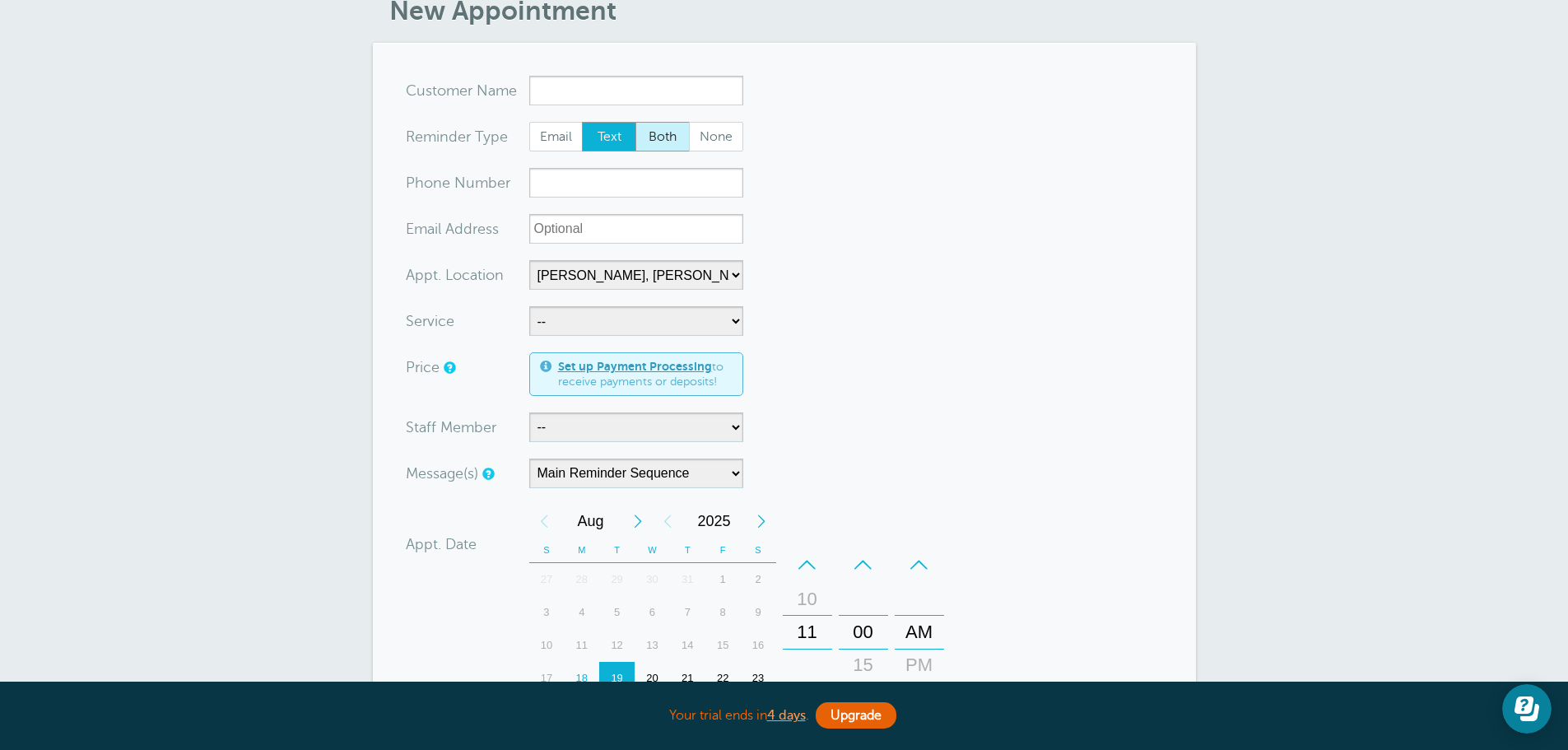
click at [675, 139] on span "Both" at bounding box center [662, 136] width 53 height 28
click at [636, 122] on input "Both" at bounding box center [635, 121] width 1 height 1
radio input "true"
click at [549, 187] on input "xxx-no-autofill" at bounding box center [636, 182] width 214 height 30
click at [584, 91] on input "x-no-autofill" at bounding box center [636, 90] width 214 height 30
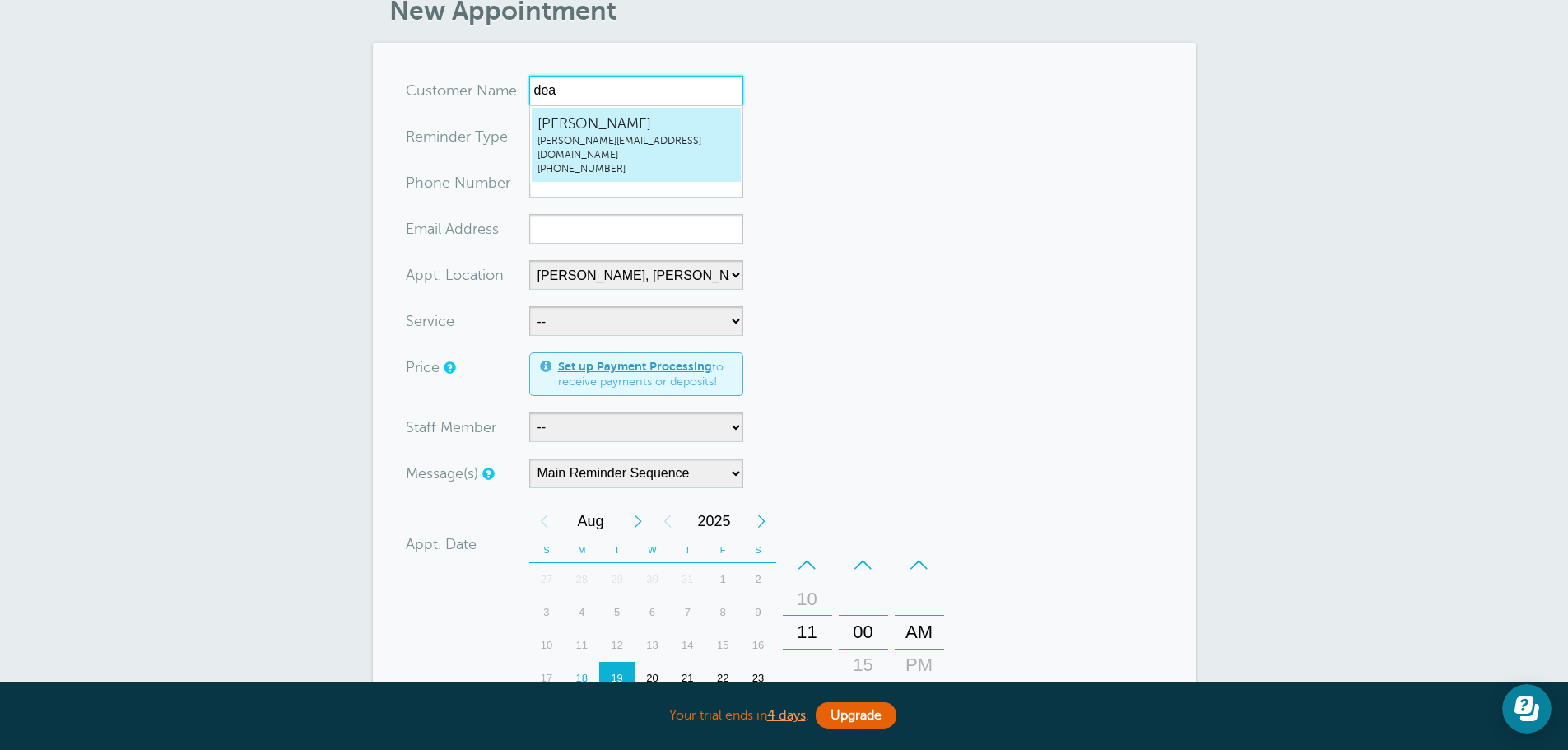
click at [576, 126] on span "Deanna Dreher" at bounding box center [636, 124] width 197 height 21
type input "DeannaDreherdeanna@grifco.com5094992161"
type input "Deanna Dreher"
radio input "true"
type input "(509) 499-2161"
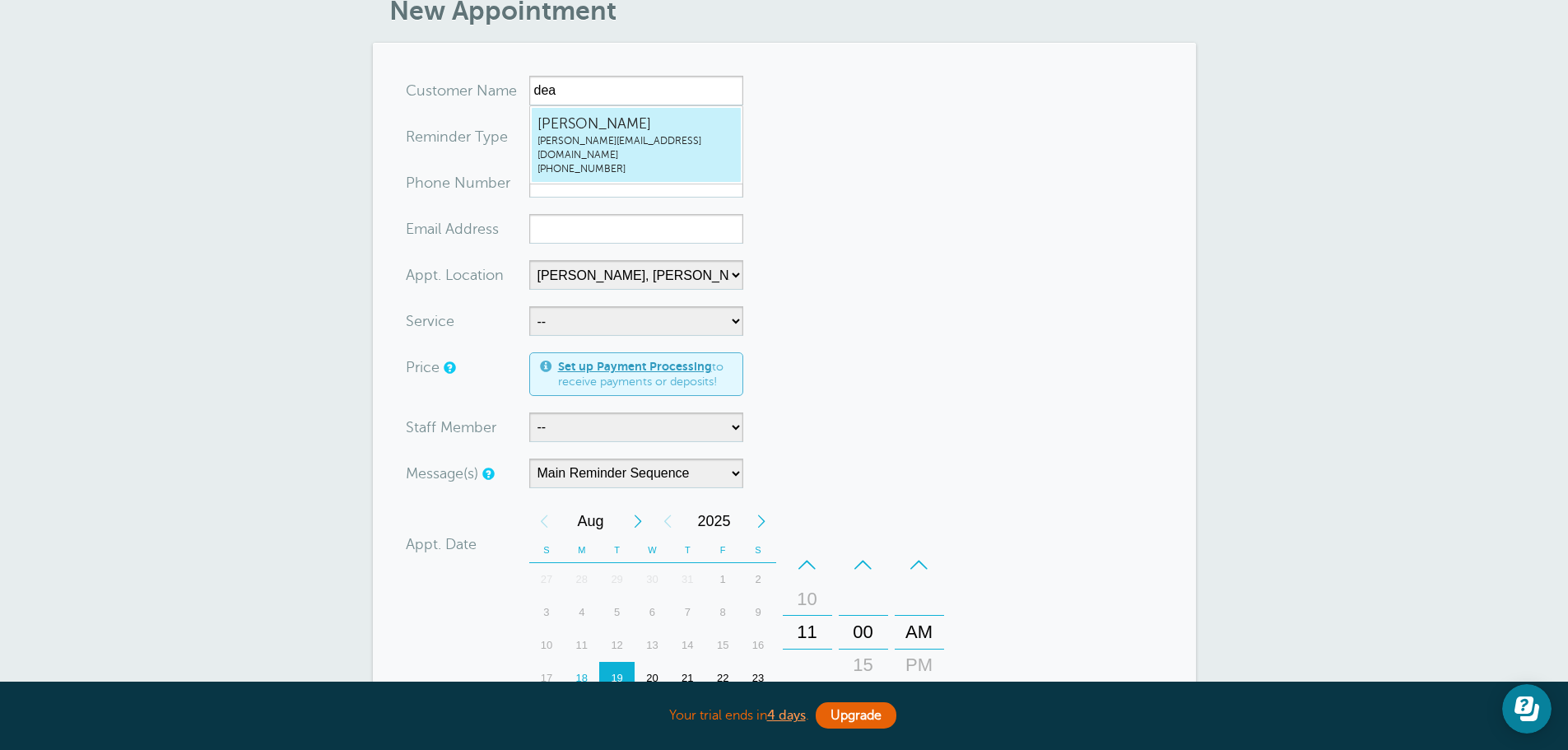
type input "deanna@grifco.com"
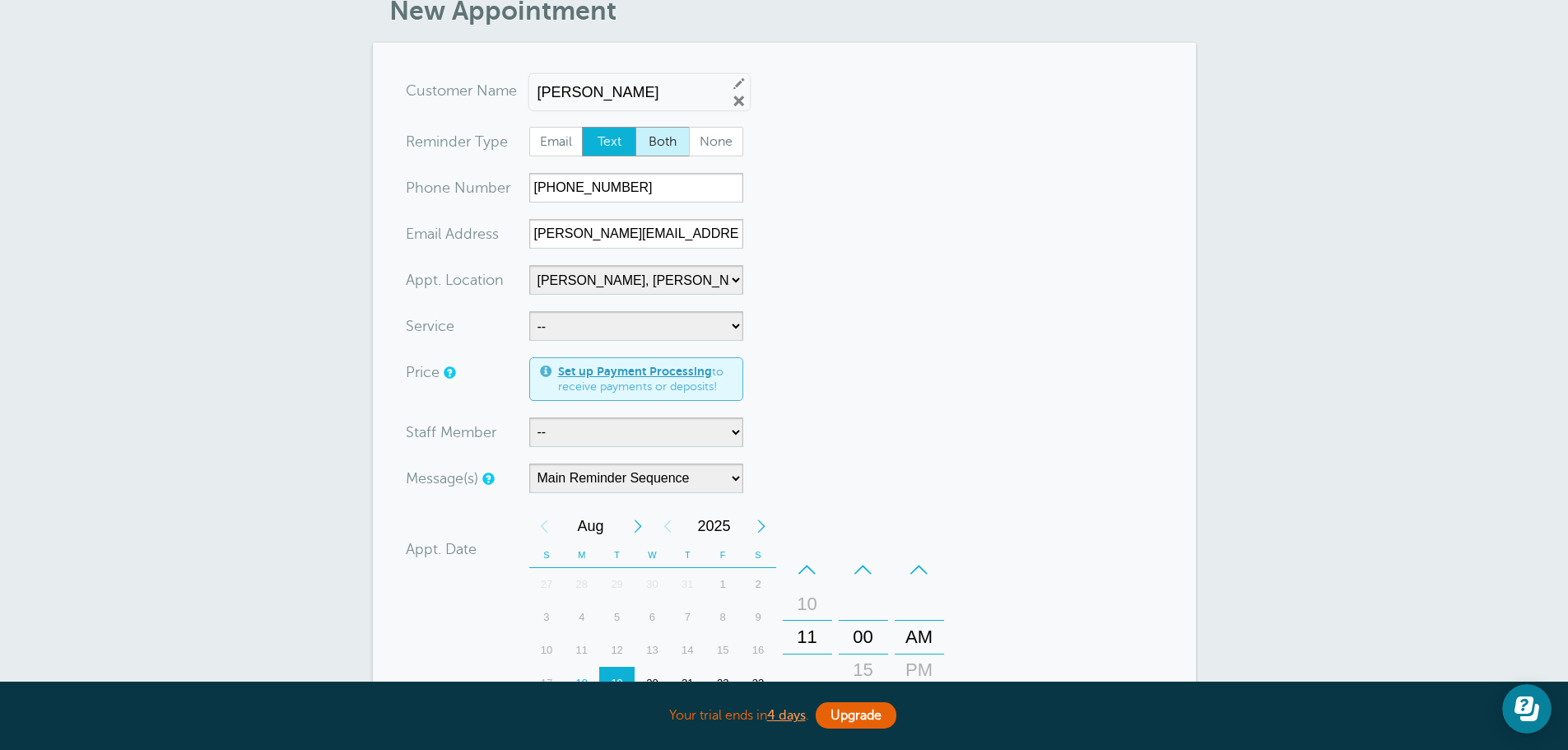
click at [658, 138] on span "Both" at bounding box center [662, 141] width 53 height 28
click at [636, 126] on input "Both" at bounding box center [635, 126] width 1 height 1
radio input "true"
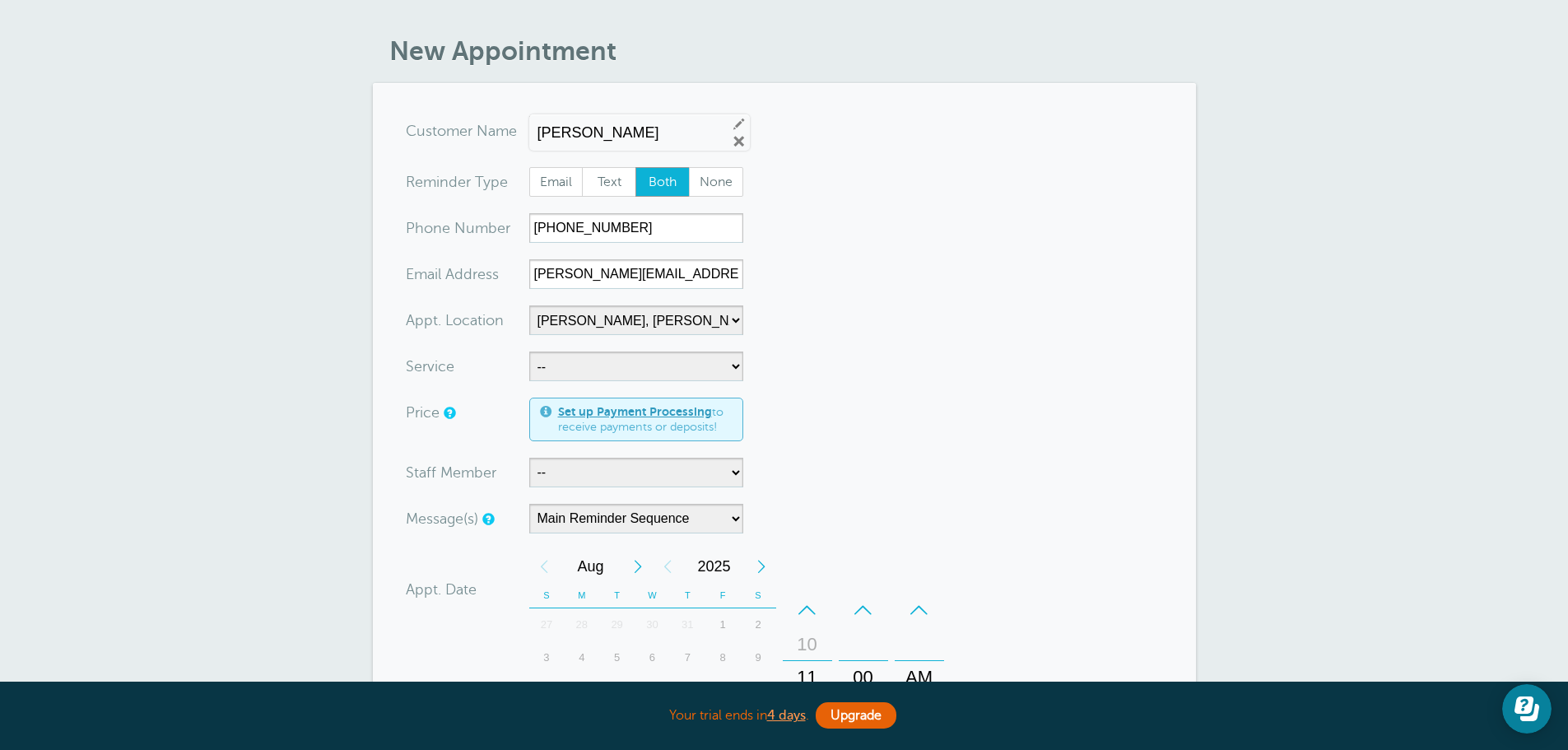
scroll to position [0, 0]
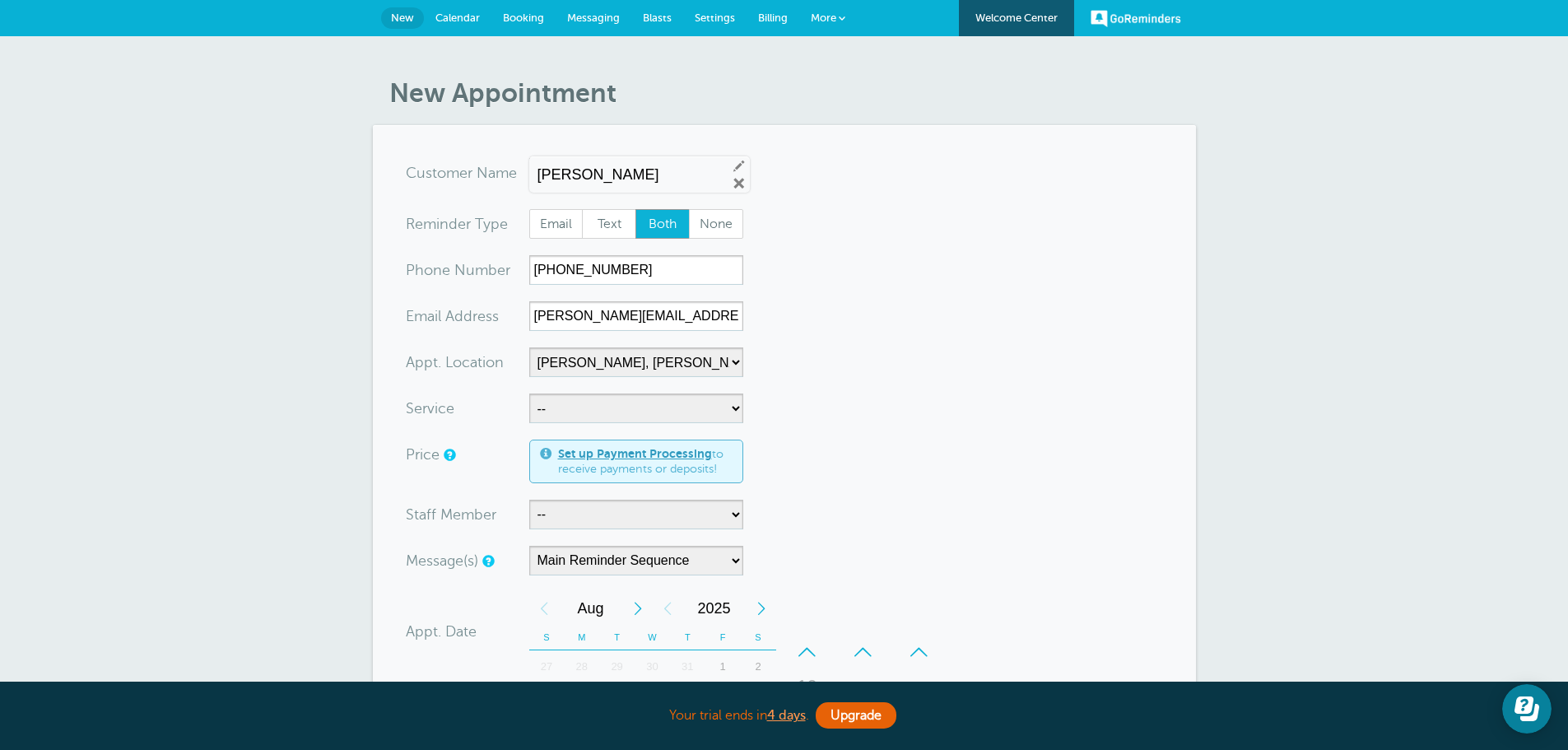
click at [1141, 11] on link "GoReminders" at bounding box center [1136, 18] width 91 height 36
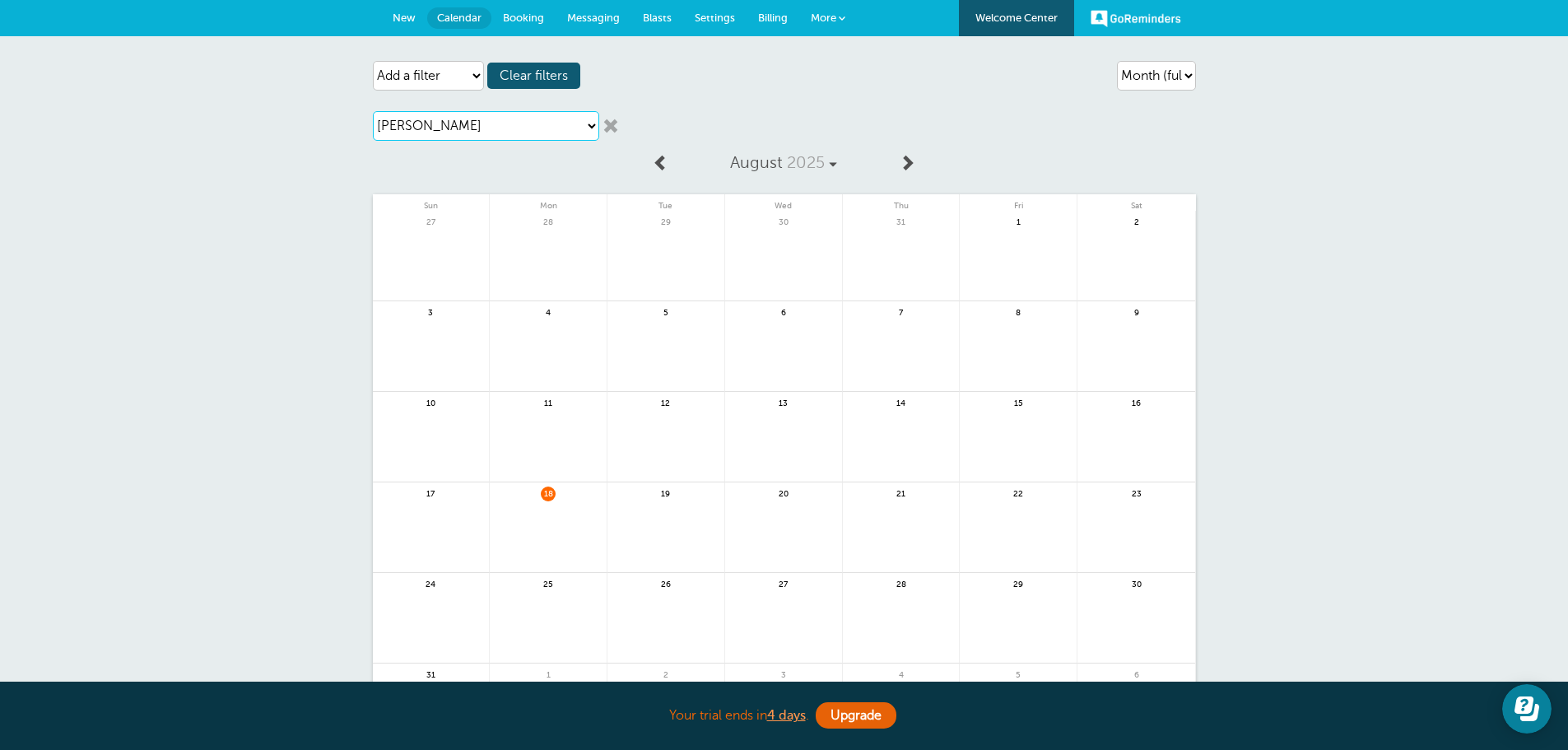
click at [560, 128] on select "Choose a staff member [PERSON_NAME] [PERSON_NAME] [PERSON_NAME] [PERSON_NAME] […" at bounding box center [486, 126] width 226 height 30
click at [608, 125] on link at bounding box center [611, 126] width 16 height 16
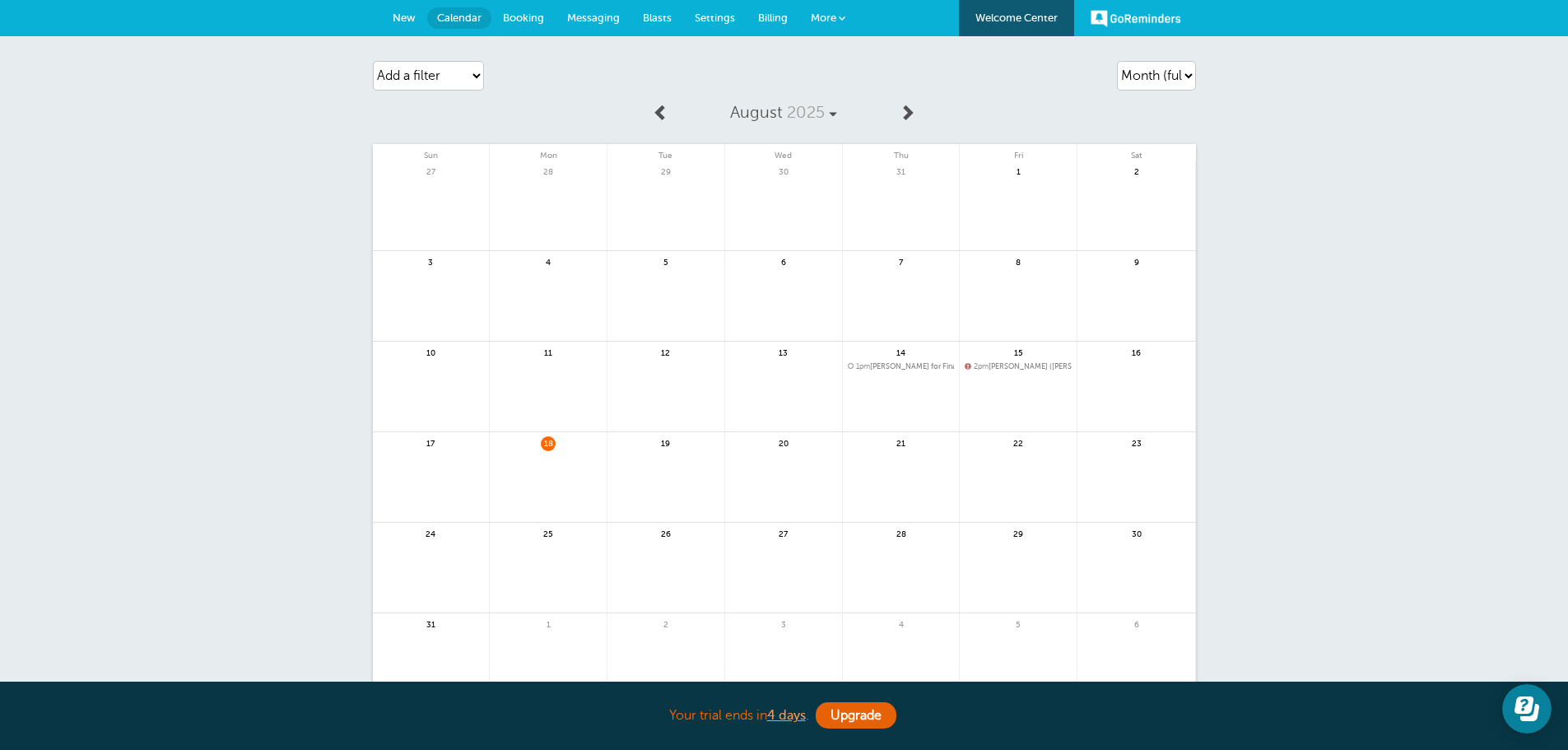
click at [1147, 15] on link "GoReminders" at bounding box center [1136, 18] width 91 height 36
click at [824, 21] on span "More" at bounding box center [823, 18] width 25 height 13
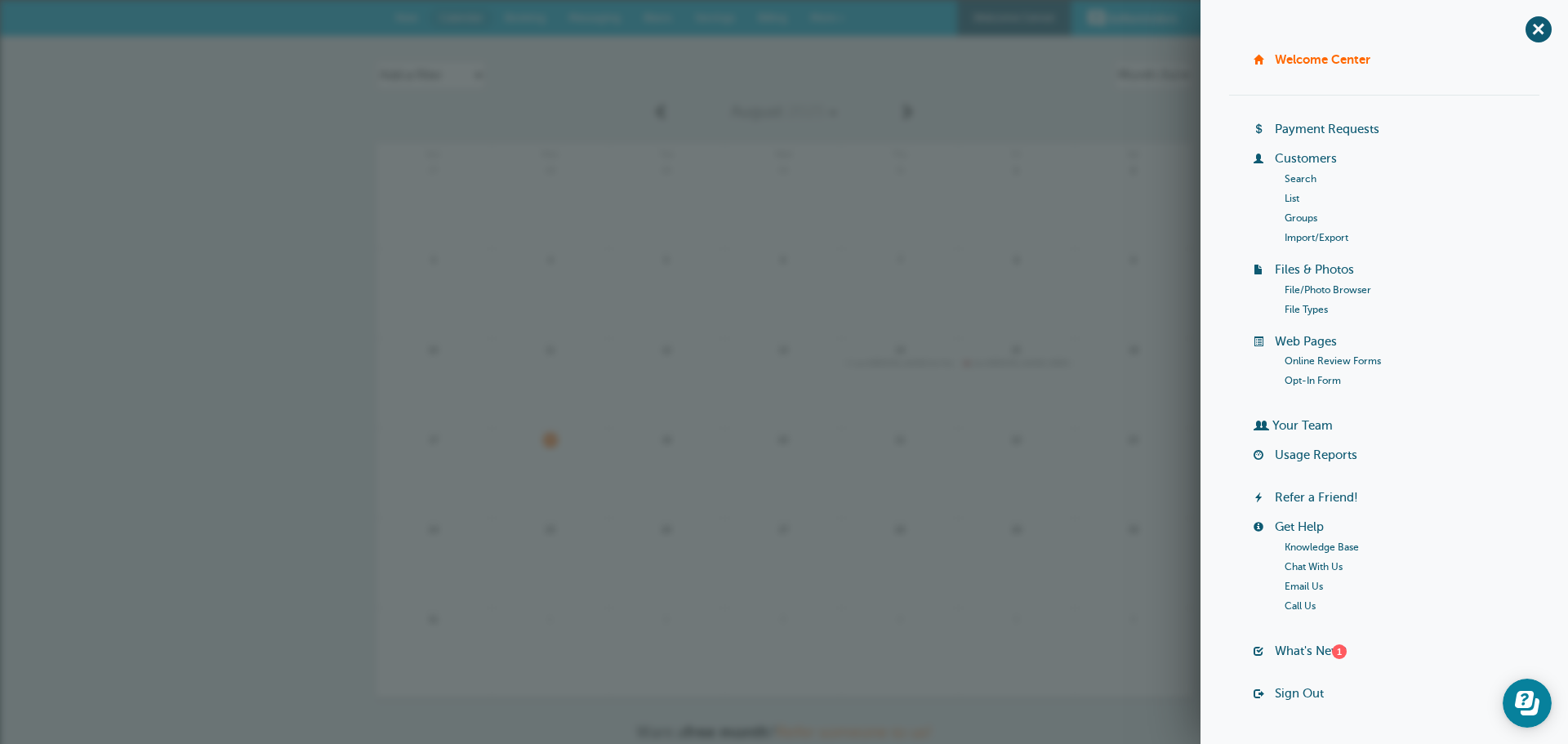
click at [1297, 56] on link "Welcome Center" at bounding box center [1322, 60] width 95 height 14
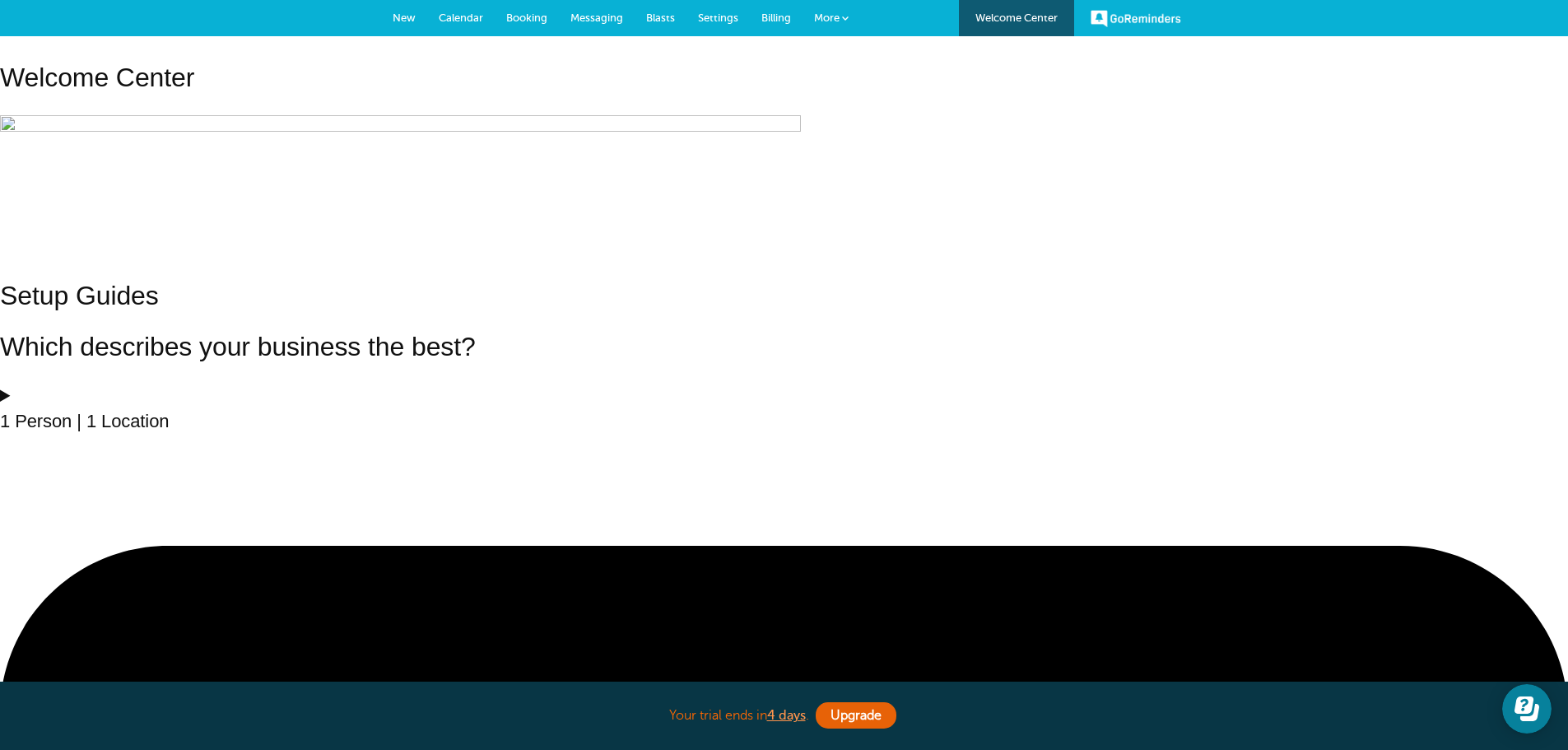
click at [835, 15] on span "More" at bounding box center [827, 18] width 25 height 13
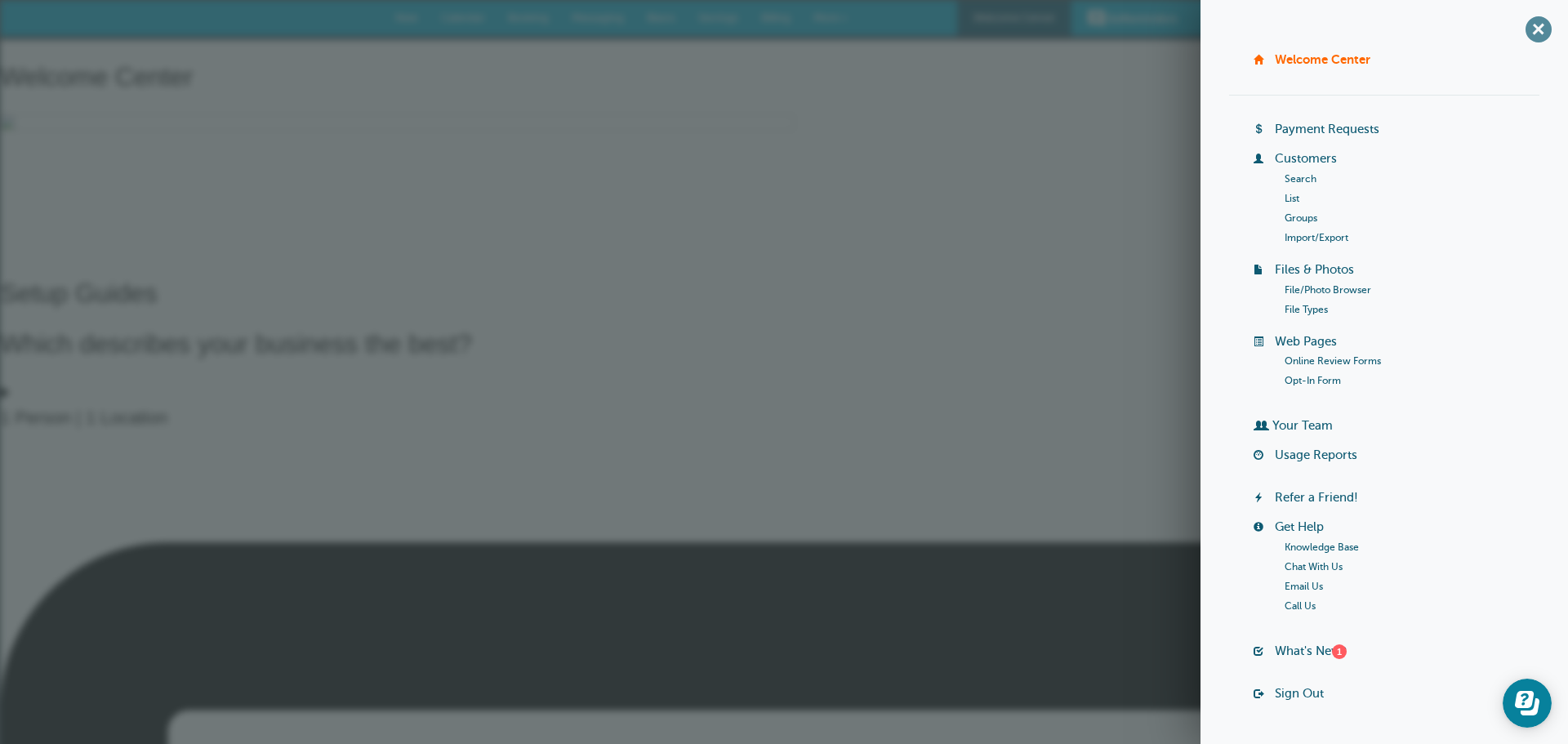
click at [1530, 28] on span "+" at bounding box center [1538, 28] width 36 height 36
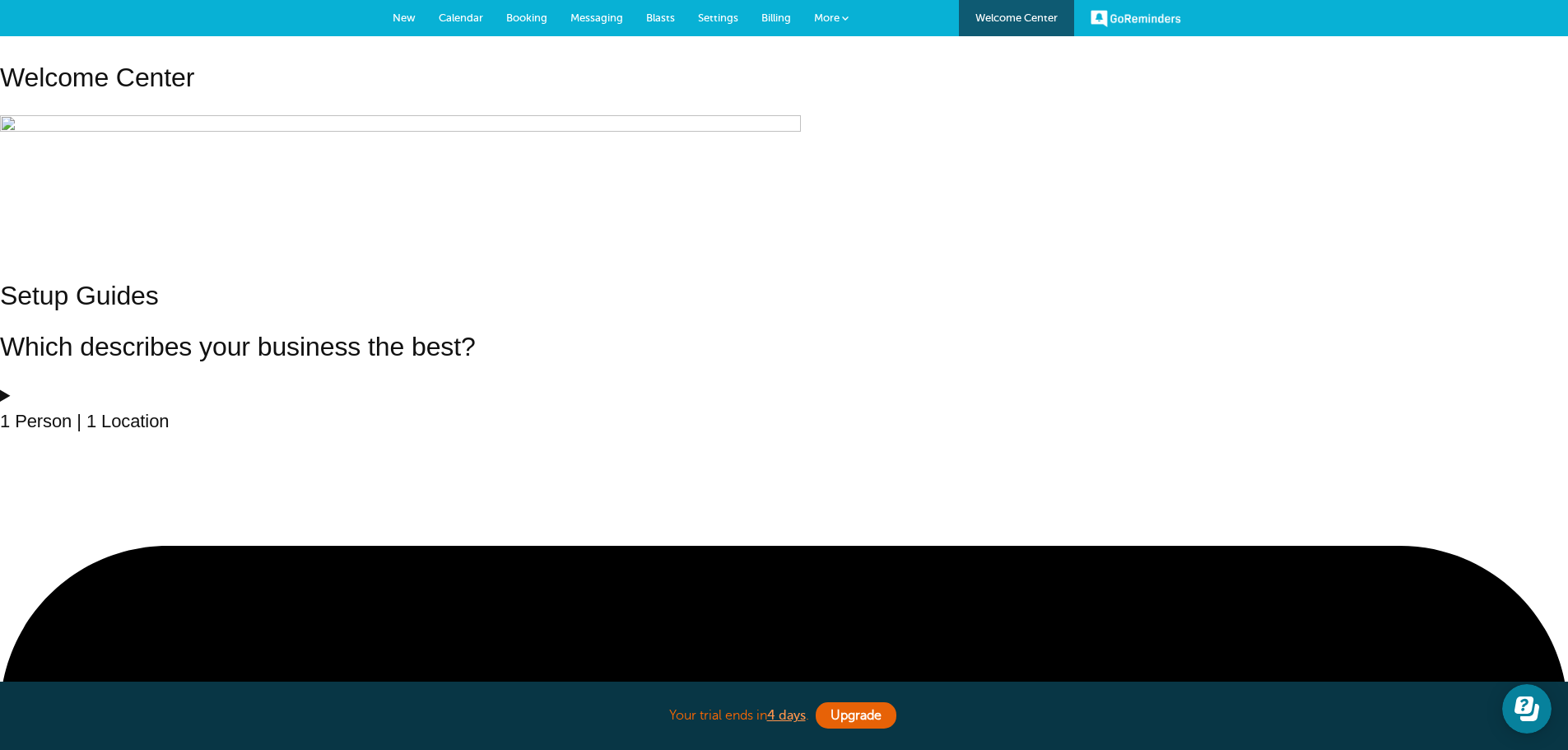
click at [706, 11] on link "Settings" at bounding box center [718, 18] width 64 height 36
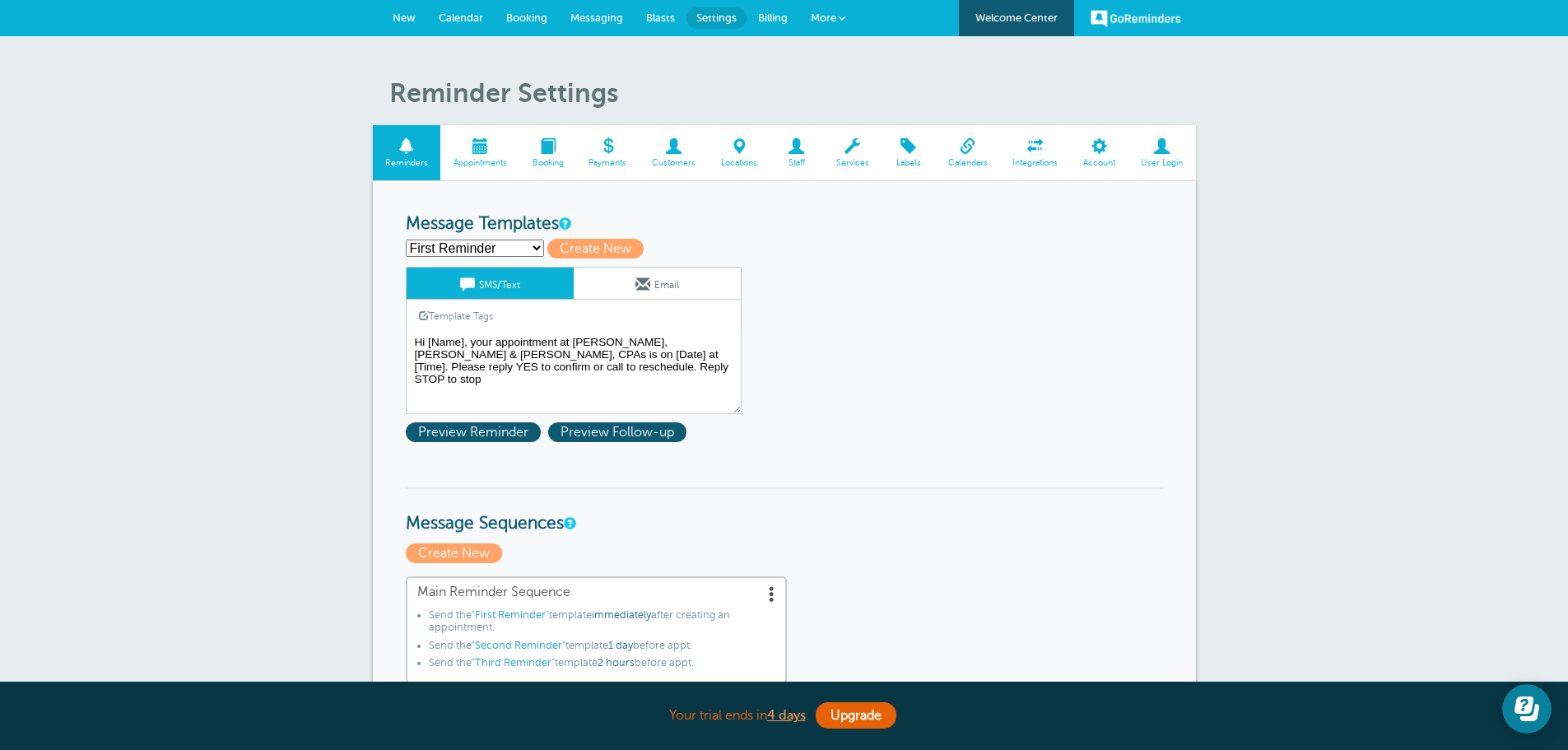
click at [967, 150] on span at bounding box center [968, 145] width 65 height 15
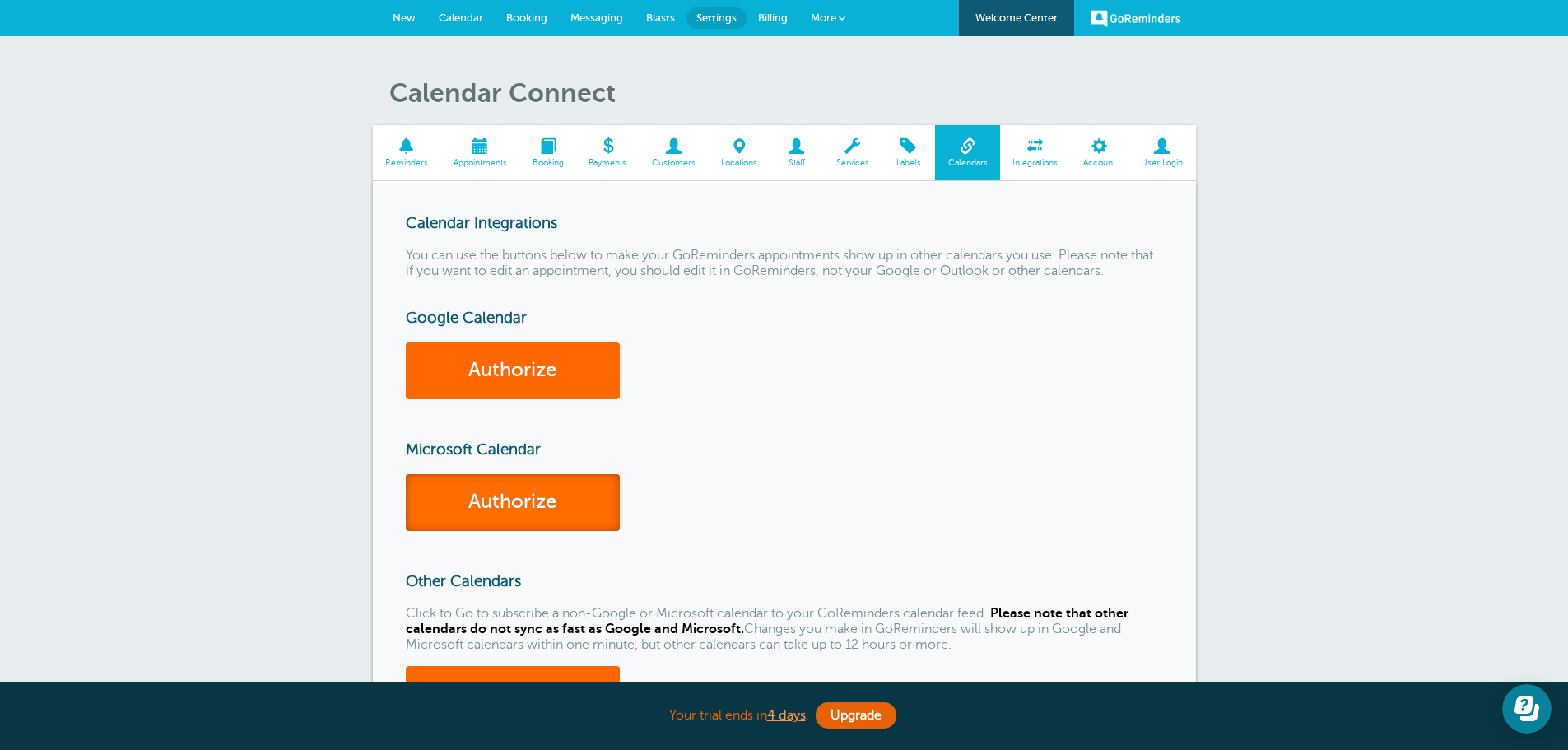
click at [513, 495] on link "Authorize" at bounding box center [512, 502] width 214 height 57
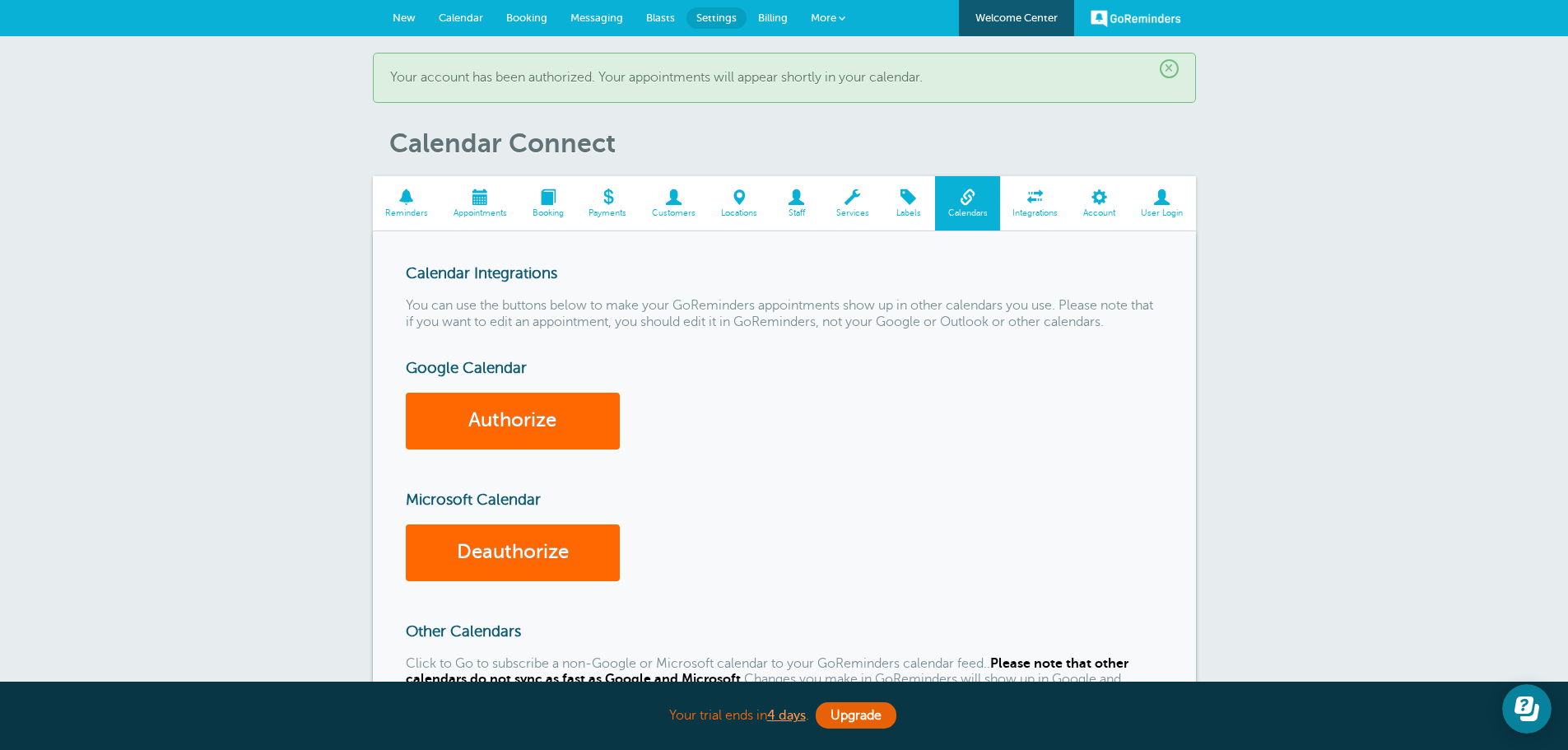
click at [1169, 69] on span "×" at bounding box center [1169, 68] width 19 height 19
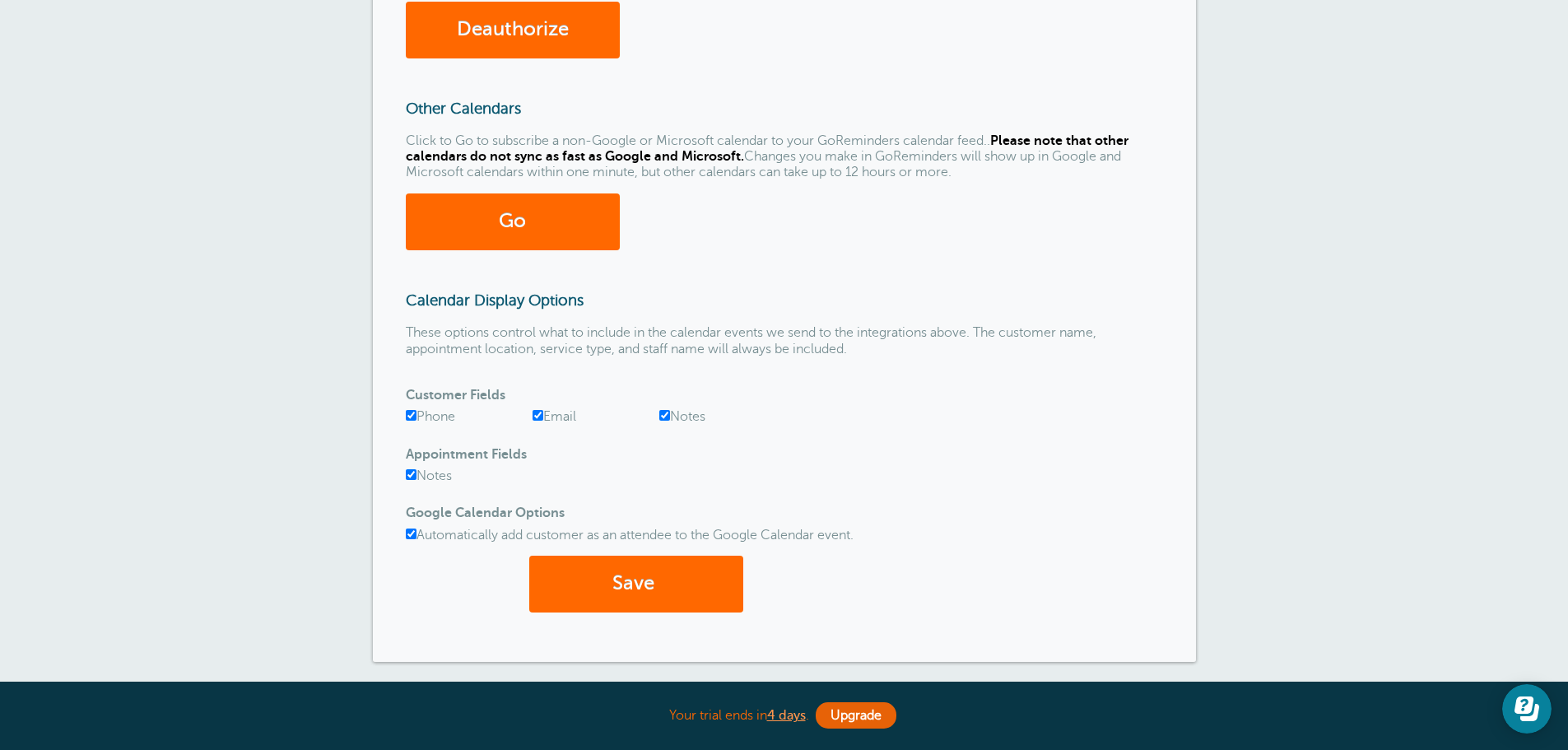
scroll to position [494, 0]
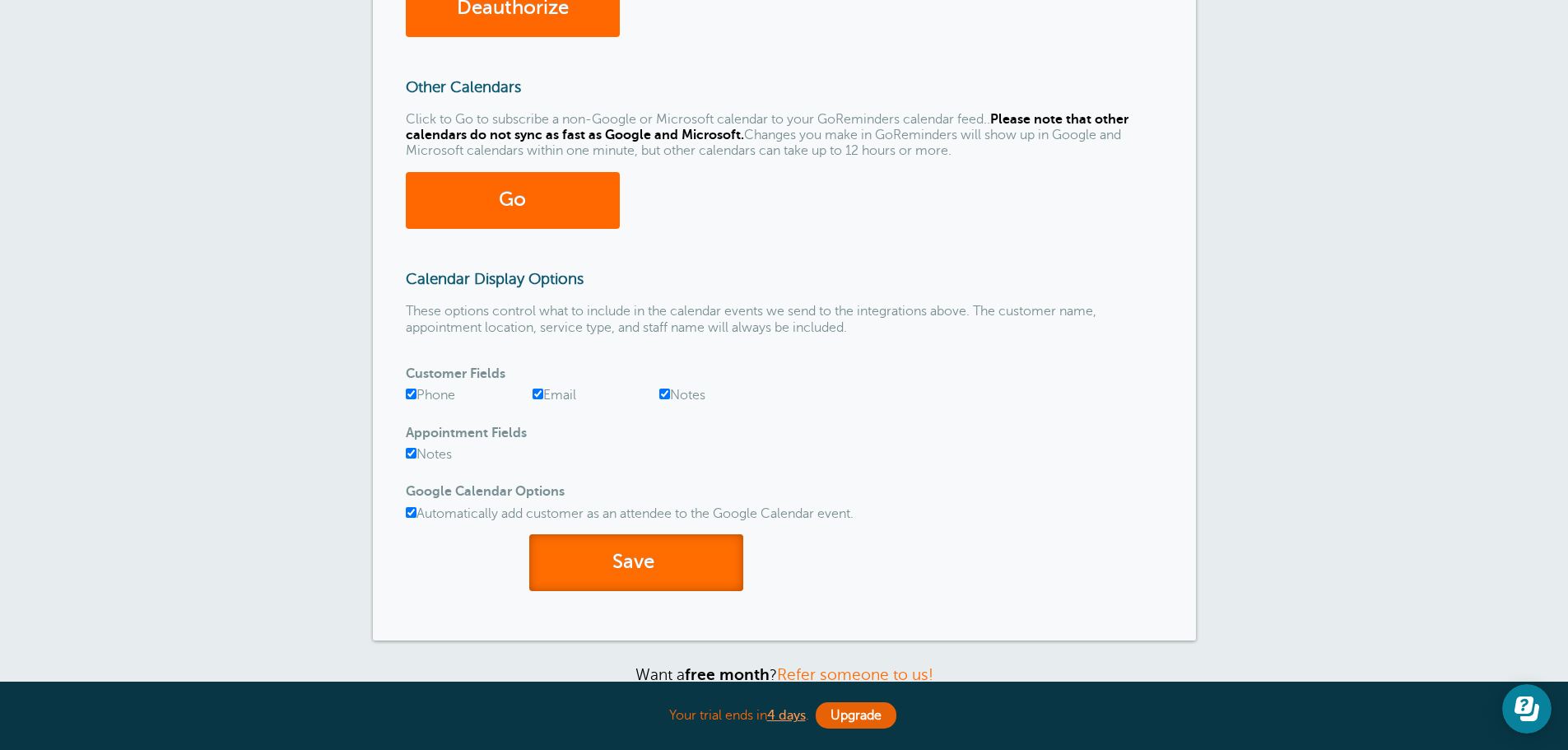
click at [651, 558] on button "Save" at bounding box center [636, 562] width 214 height 57
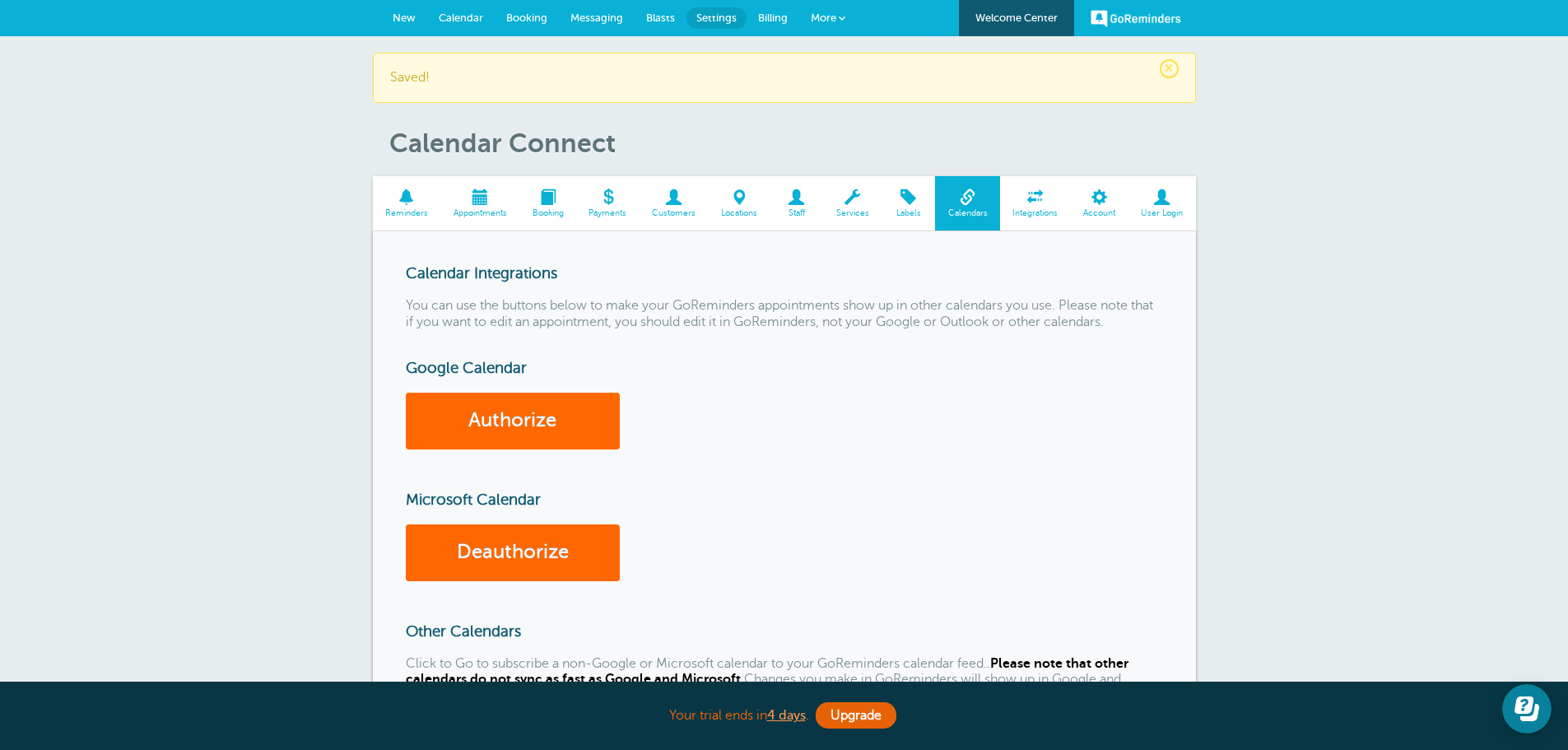
click at [1172, 69] on span "×" at bounding box center [1169, 68] width 19 height 19
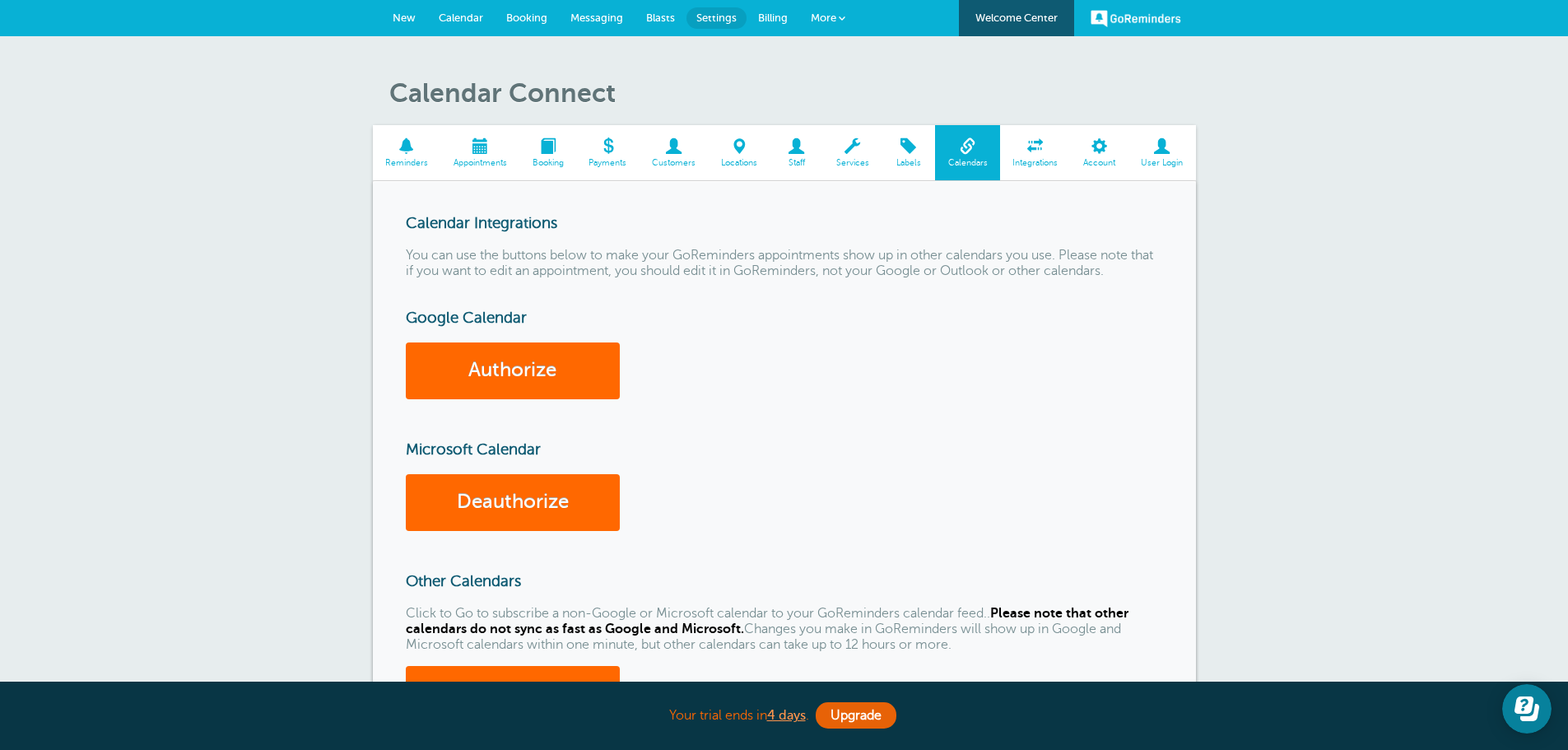
click at [403, 150] on span at bounding box center [407, 145] width 68 height 15
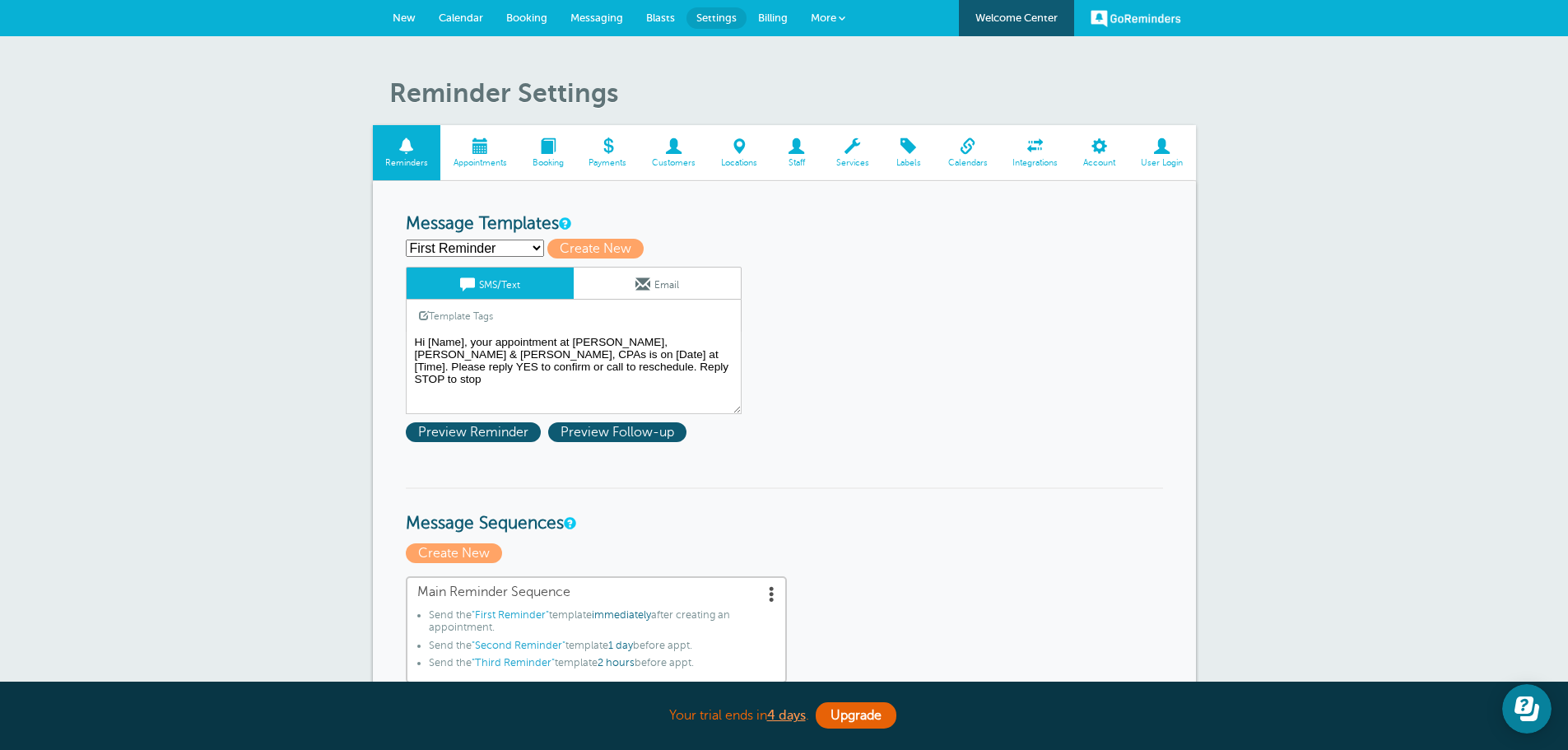
click at [508, 249] on select "First Reminder Second Reminder Test Reminder from [PERSON_NAME] Third Reminder …" at bounding box center [475, 248] width 138 height 17
select select "159368"
click at [405, 240] on select "First Reminder Second Reminder Test Reminder from [PERSON_NAME] Third Reminder …" at bounding box center [475, 248] width 138 height 17
type input "Test Reminder from [PERSON_NAME]"
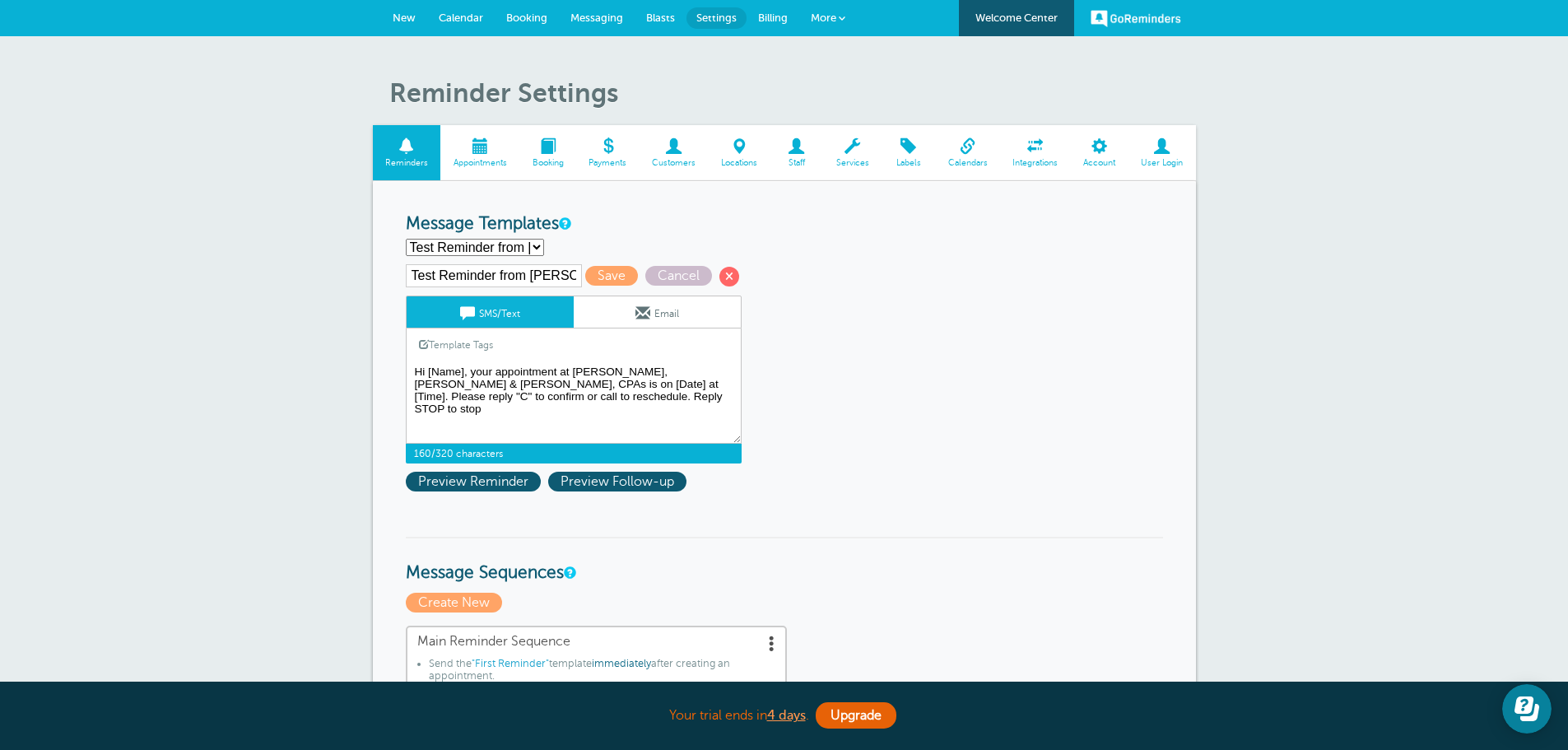
click at [466, 371] on textarea "Hi [Name], your appointment at [PERSON_NAME], [PERSON_NAME] & [PERSON_NAME], CP…" at bounding box center [573, 403] width 335 height 83
click at [466, 341] on link "Template Tags" at bounding box center [456, 344] width 99 height 32
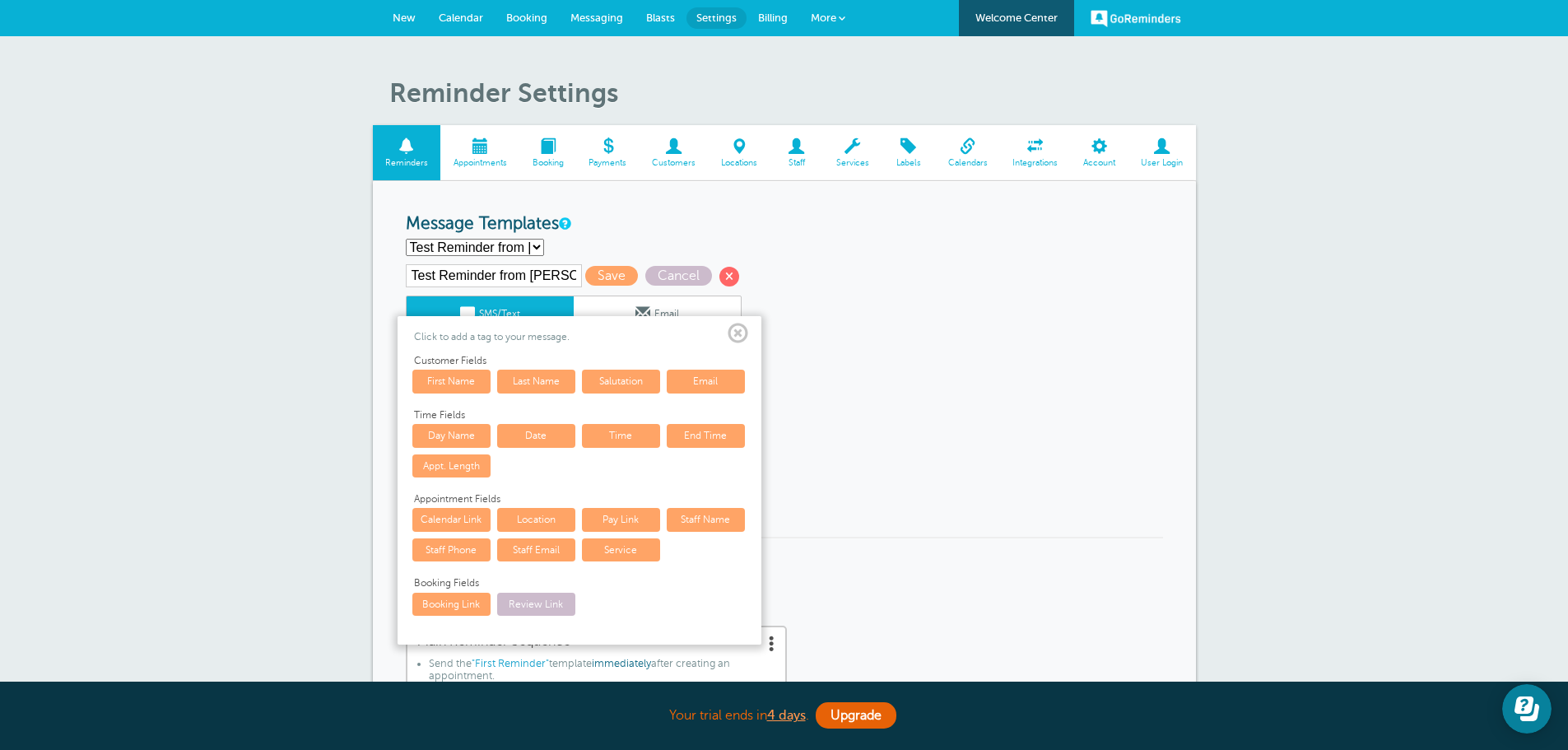
click at [456, 383] on link "First Name" at bounding box center [451, 381] width 78 height 23
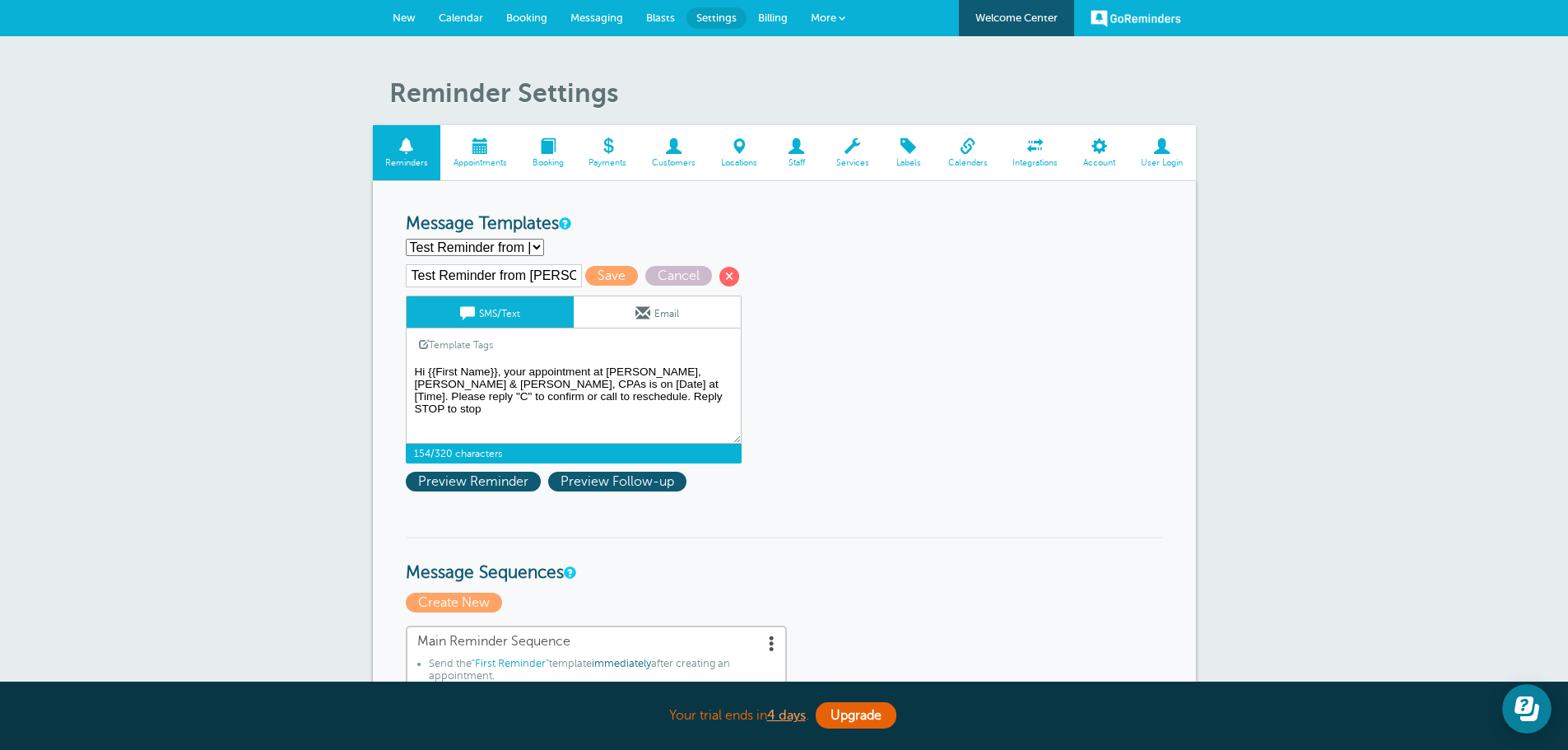
drag, startPoint x: 529, startPoint y: 384, endPoint x: 560, endPoint y: 382, distance: 31.1
click at [560, 382] on textarea "Hi [Name], your appointment at [PERSON_NAME], [PERSON_NAME] & [PERSON_NAME], CP…" at bounding box center [573, 403] width 335 height 83
click at [456, 346] on link "Template Tags" at bounding box center [456, 344] width 99 height 32
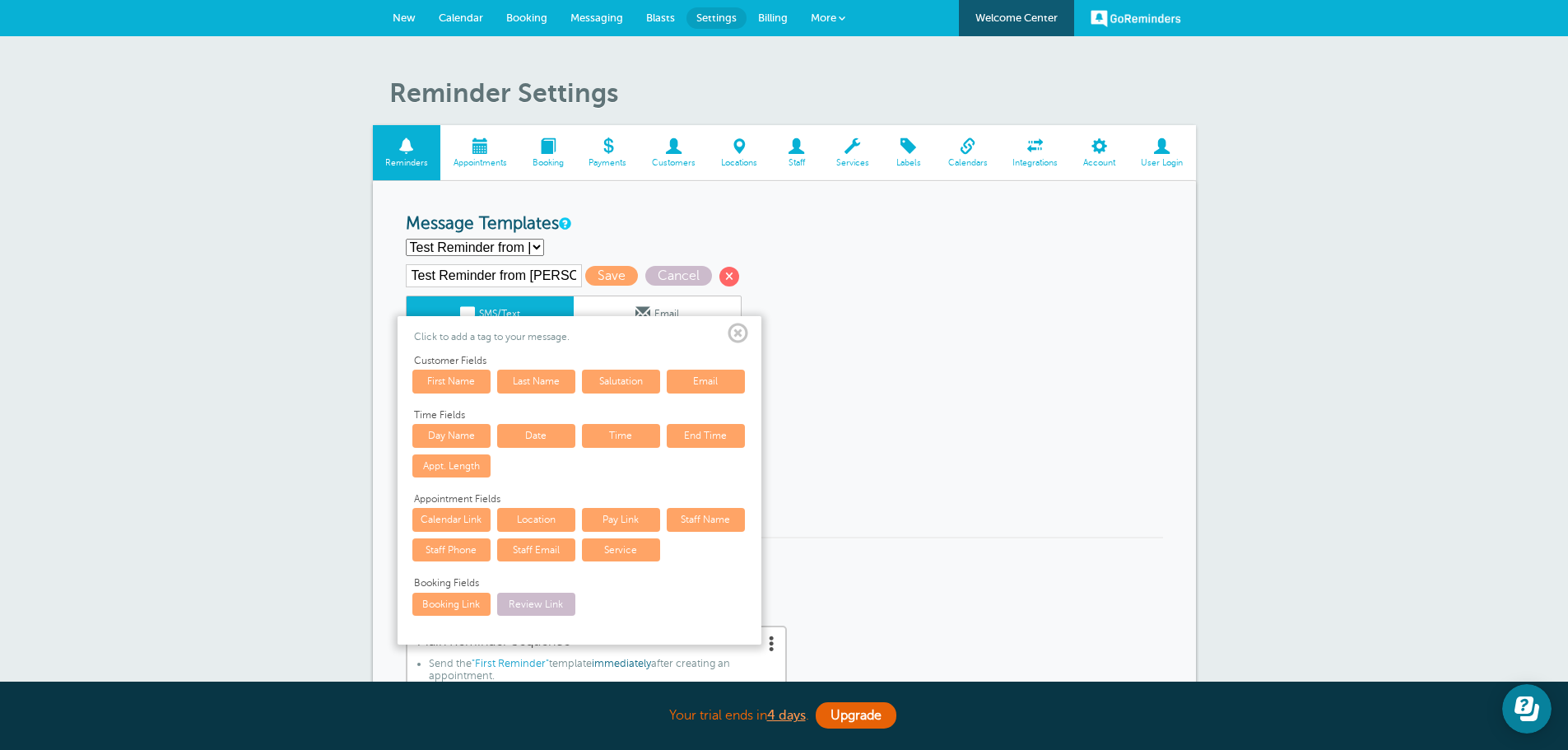
click at [536, 435] on link "Date" at bounding box center [536, 436] width 78 height 23
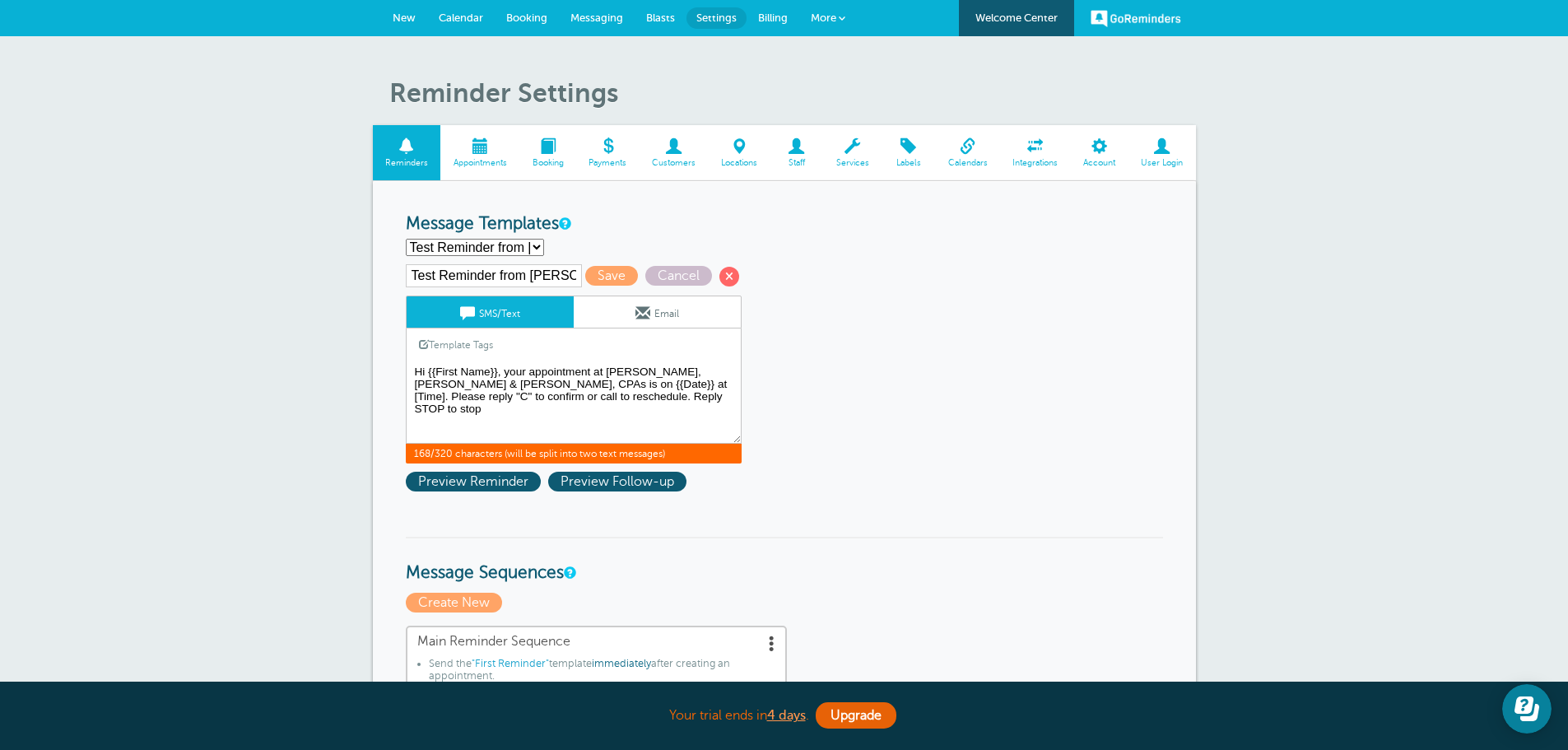
drag, startPoint x: 615, startPoint y: 385, endPoint x: 593, endPoint y: 384, distance: 22.0
click at [586, 384] on textarea "Hi [Name], your appointment at [PERSON_NAME], [PERSON_NAME] & [PERSON_NAME], CP…" at bounding box center [573, 403] width 335 height 83
click at [460, 344] on link "Template Tags" at bounding box center [456, 344] width 99 height 32
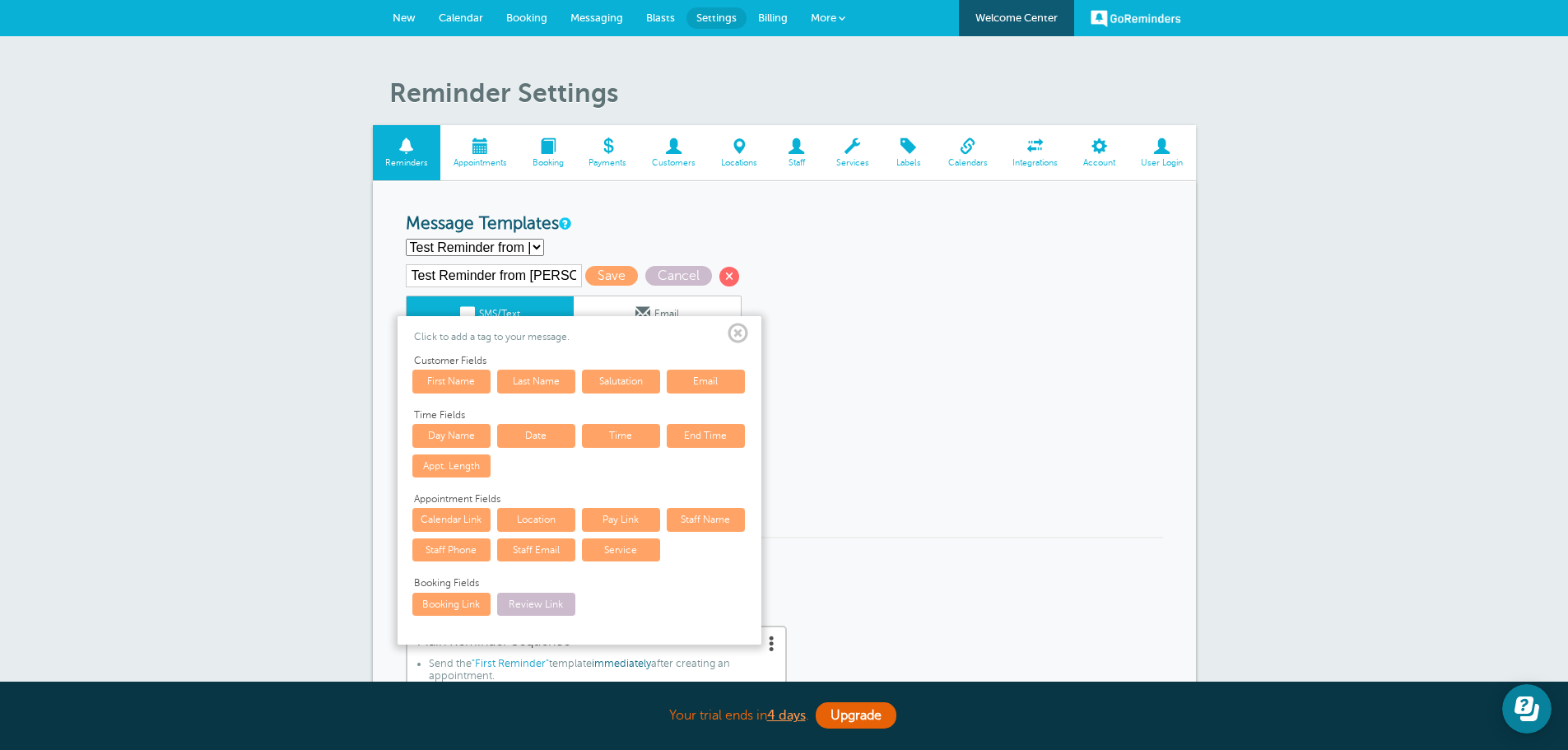
click at [620, 432] on link "Time" at bounding box center [621, 436] width 78 height 23
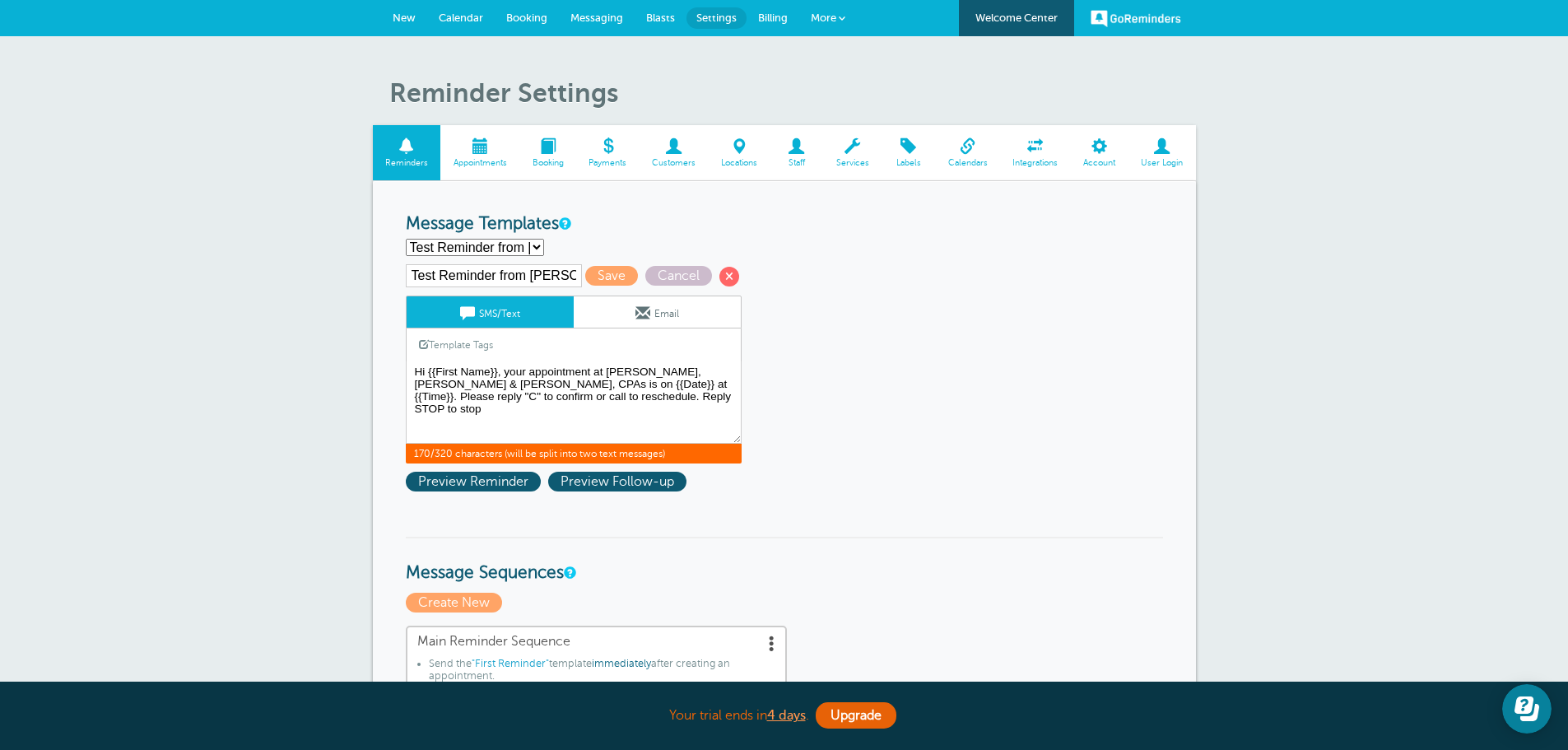
click at [471, 346] on link "Template Tags" at bounding box center [456, 344] width 99 height 32
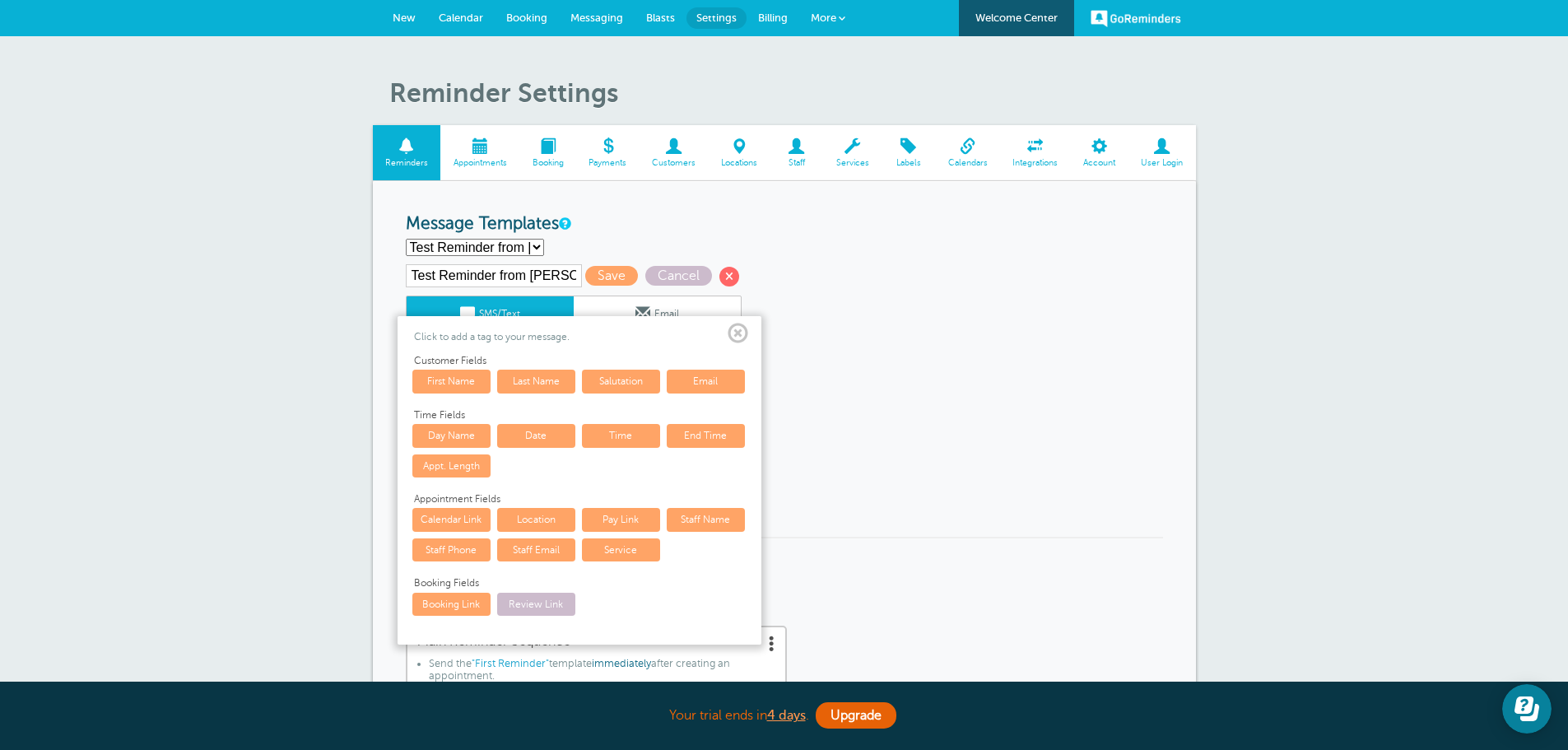
click at [739, 328] on span at bounding box center [737, 334] width 21 height 21
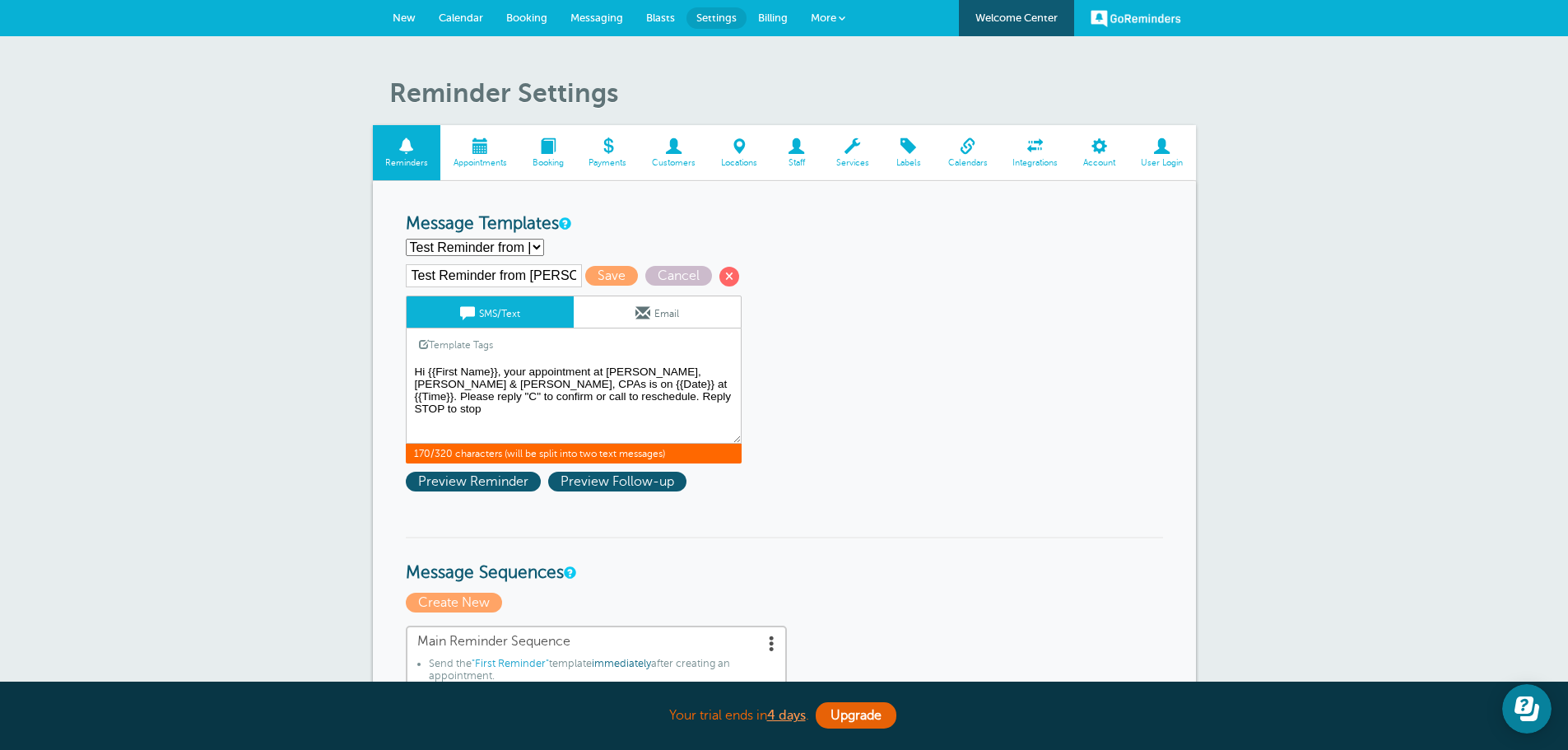
click at [468, 396] on textarea "Hi [Name], your appointment at [PERSON_NAME], [PERSON_NAME] & [PERSON_NAME], CP…" at bounding box center [573, 403] width 335 height 83
drag, startPoint x: 661, startPoint y: 396, endPoint x: 562, endPoint y: 396, distance: 99.0
click at [562, 396] on textarea "Hi [Name], your appointment at [PERSON_NAME], [PERSON_NAME] & [PERSON_NAME], CP…" at bounding box center [573, 403] width 335 height 83
click at [496, 476] on span "Preview Reminder" at bounding box center [473, 482] width 135 height 20
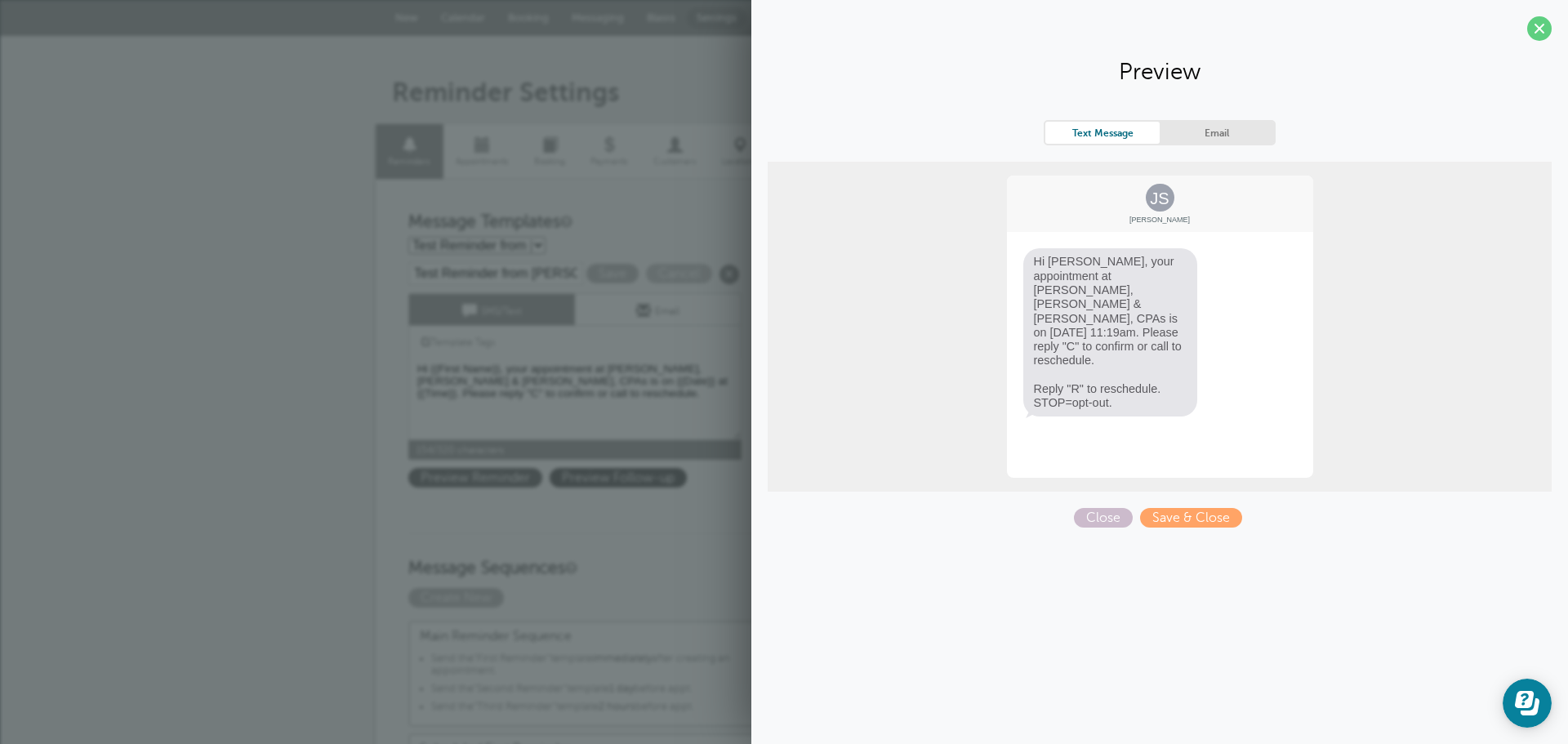
click at [492, 473] on span "Preview Reminder" at bounding box center [475, 478] width 134 height 20
click at [1090, 516] on span "Close" at bounding box center [1103, 518] width 59 height 20
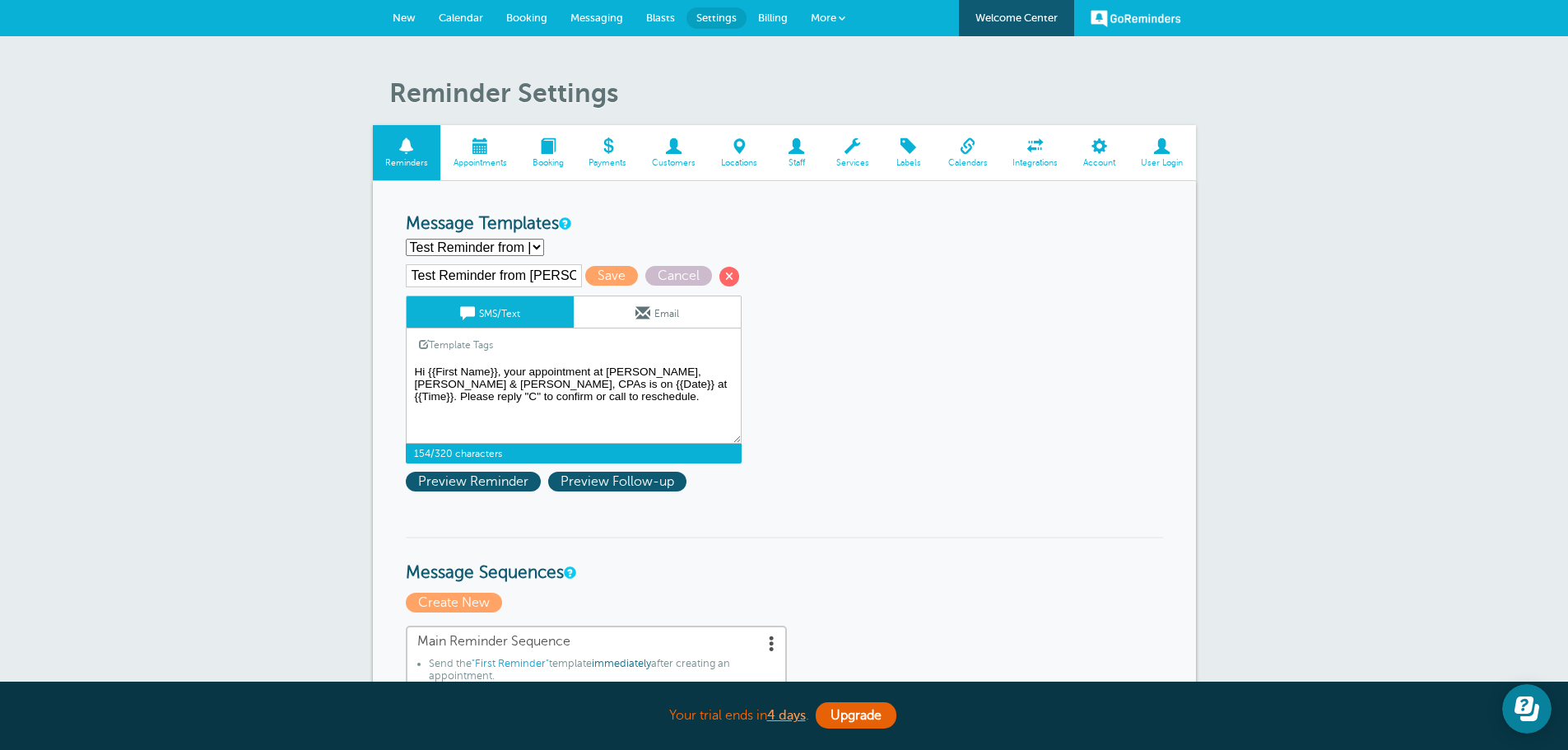
drag, startPoint x: 466, startPoint y: 394, endPoint x: 485, endPoint y: 396, distance: 19.1
click at [485, 396] on textarea "Hi [Name], your appointment at [PERSON_NAME], [PERSON_NAME] & [PERSON_NAME], CP…" at bounding box center [573, 403] width 335 height 83
drag, startPoint x: 631, startPoint y: 386, endPoint x: 640, endPoint y: 397, distance: 14.2
click at [640, 397] on textarea "Hi [Name], your appointment at [PERSON_NAME], [PERSON_NAME] & [PERSON_NAME], CP…" at bounding box center [573, 403] width 335 height 83
click at [483, 476] on span "Preview Reminder" at bounding box center [473, 482] width 135 height 20
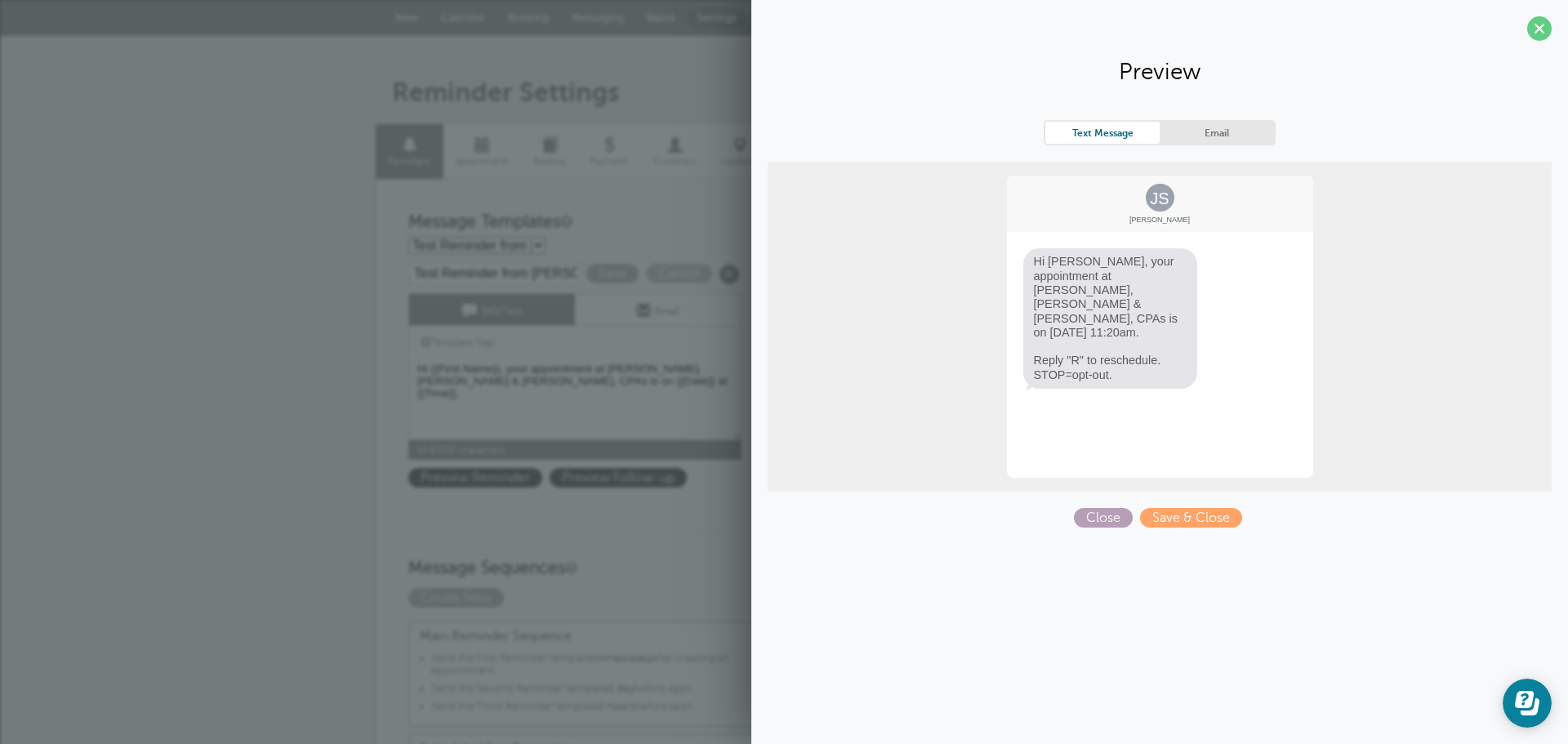
click at [1104, 521] on span "Close" at bounding box center [1103, 518] width 59 height 20
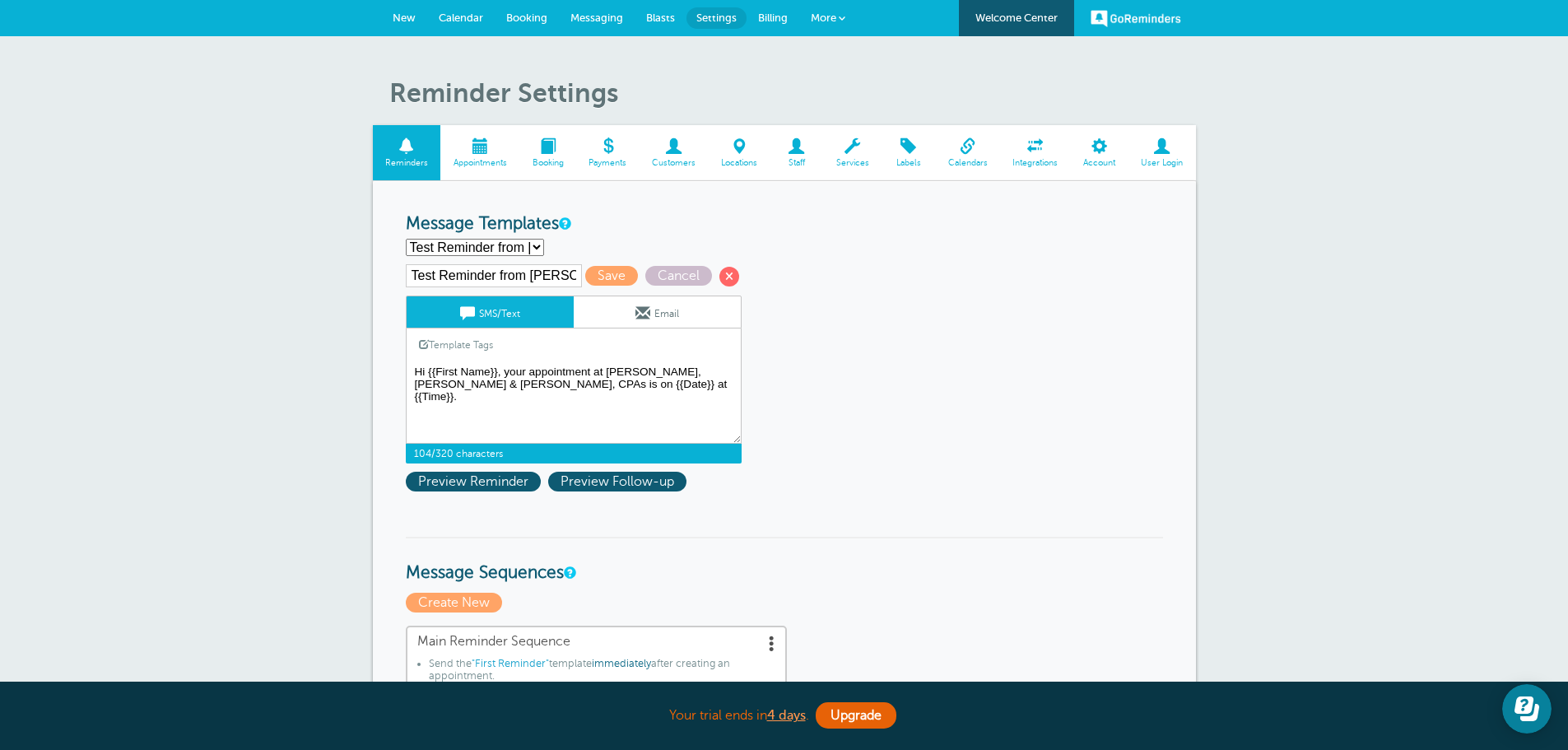
click at [592, 371] on textarea "Hi [Name], your appointment at [PERSON_NAME], [PERSON_NAME] & [PERSON_NAME], CP…" at bounding box center [573, 403] width 335 height 83
click at [527, 308] on link "SMS/Text" at bounding box center [490, 311] width 167 height 31
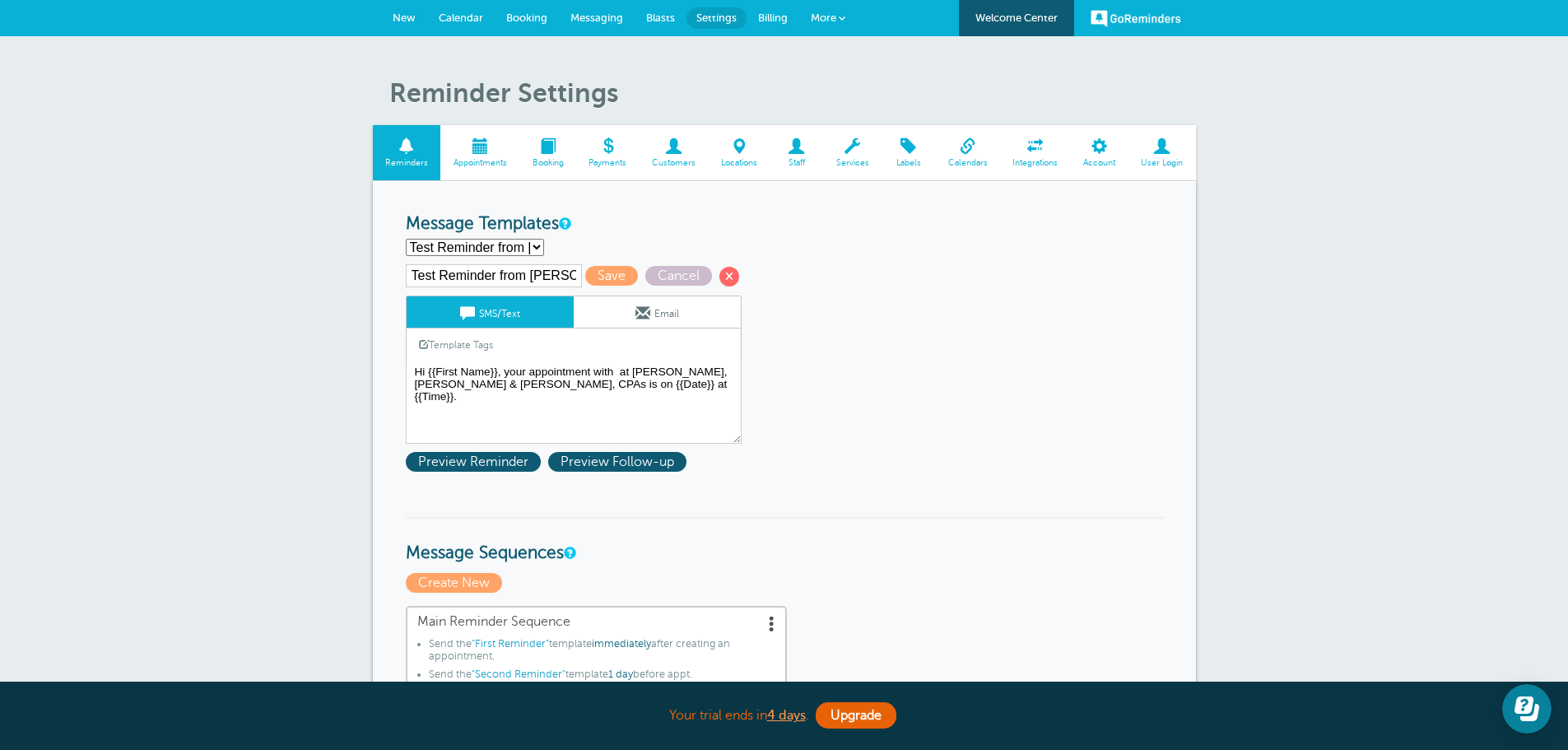
click at [479, 343] on link "Template Tags" at bounding box center [456, 344] width 99 height 32
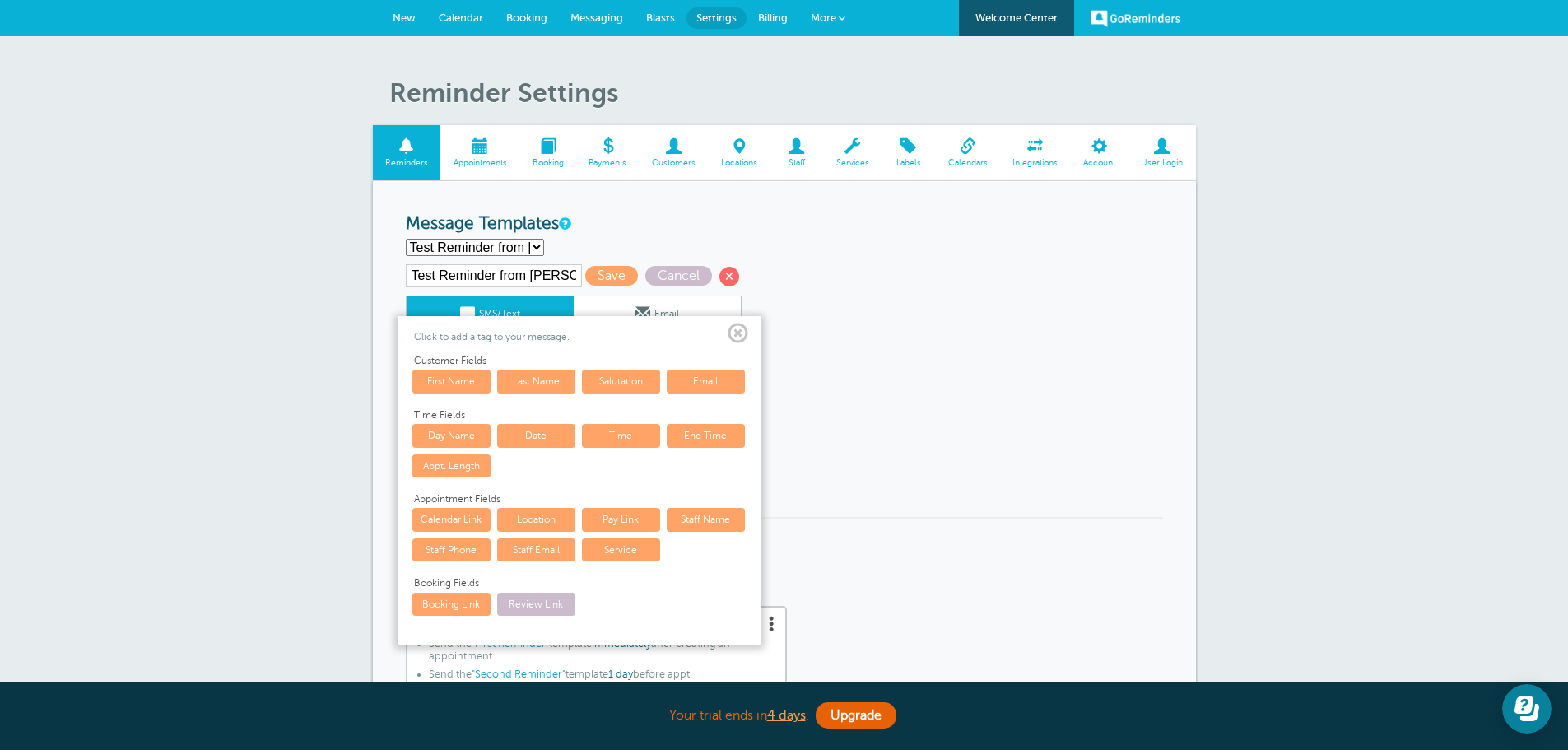
click at [710, 518] on link "Staff Name" at bounding box center [705, 519] width 78 height 23
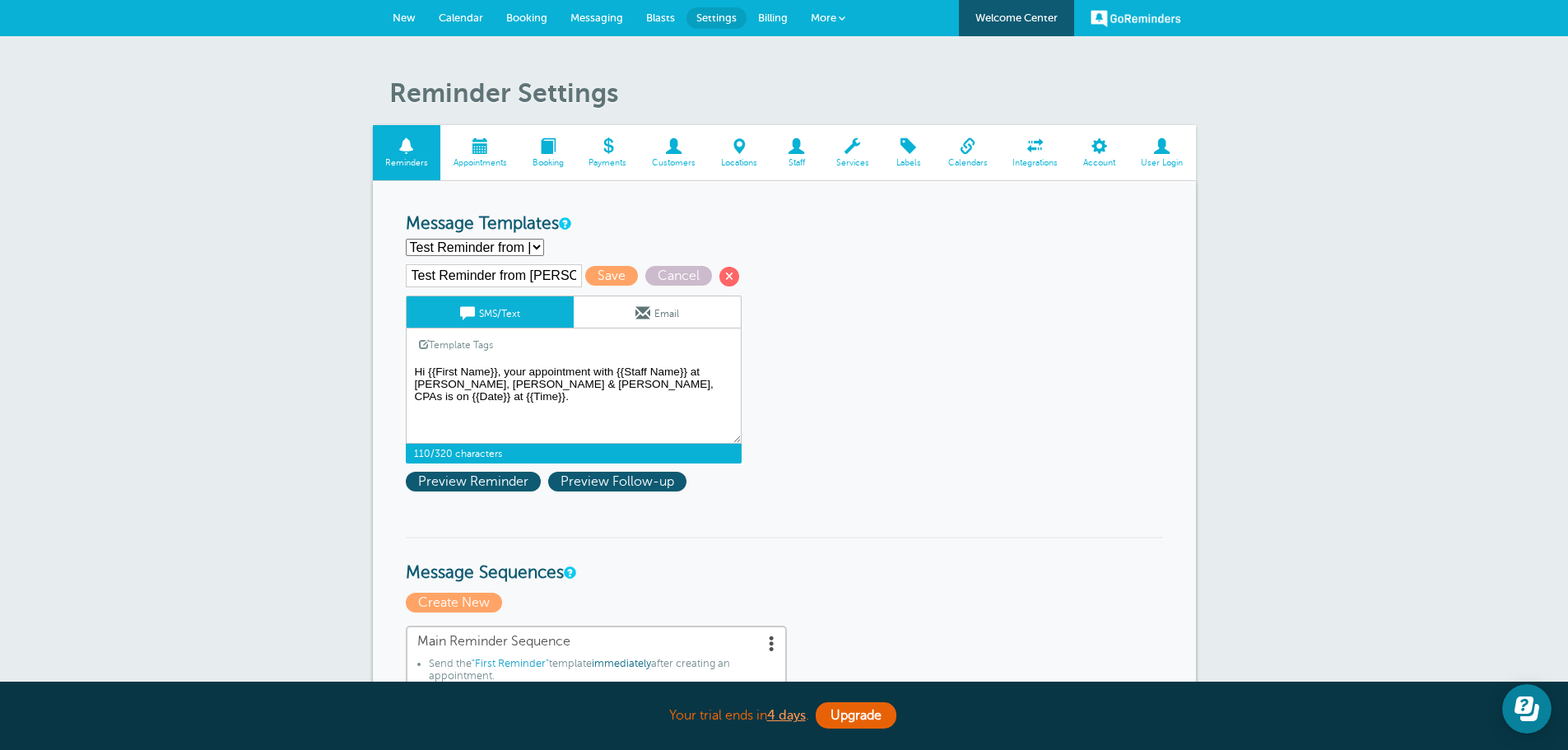
click at [721, 384] on textarea "Hi [Name], your appointment at [PERSON_NAME], [PERSON_NAME] & [PERSON_NAME], CP…" at bounding box center [573, 403] width 335 height 83
click at [673, 385] on textarea "Hi [Name], your appointment at [PERSON_NAME], [PERSON_NAME] & [PERSON_NAME], CP…" at bounding box center [573, 403] width 335 height 83
click at [720, 387] on textarea "Hi [Name], your appointment at [PERSON_NAME], [PERSON_NAME] & [PERSON_NAME], CP…" at bounding box center [573, 403] width 335 height 83
type textarea "Hi {{First Name}}, your appointment with {{Staff Name}} at Griffiths, Dreher & …"
click at [466, 478] on span "Preview Reminder" at bounding box center [473, 482] width 135 height 20
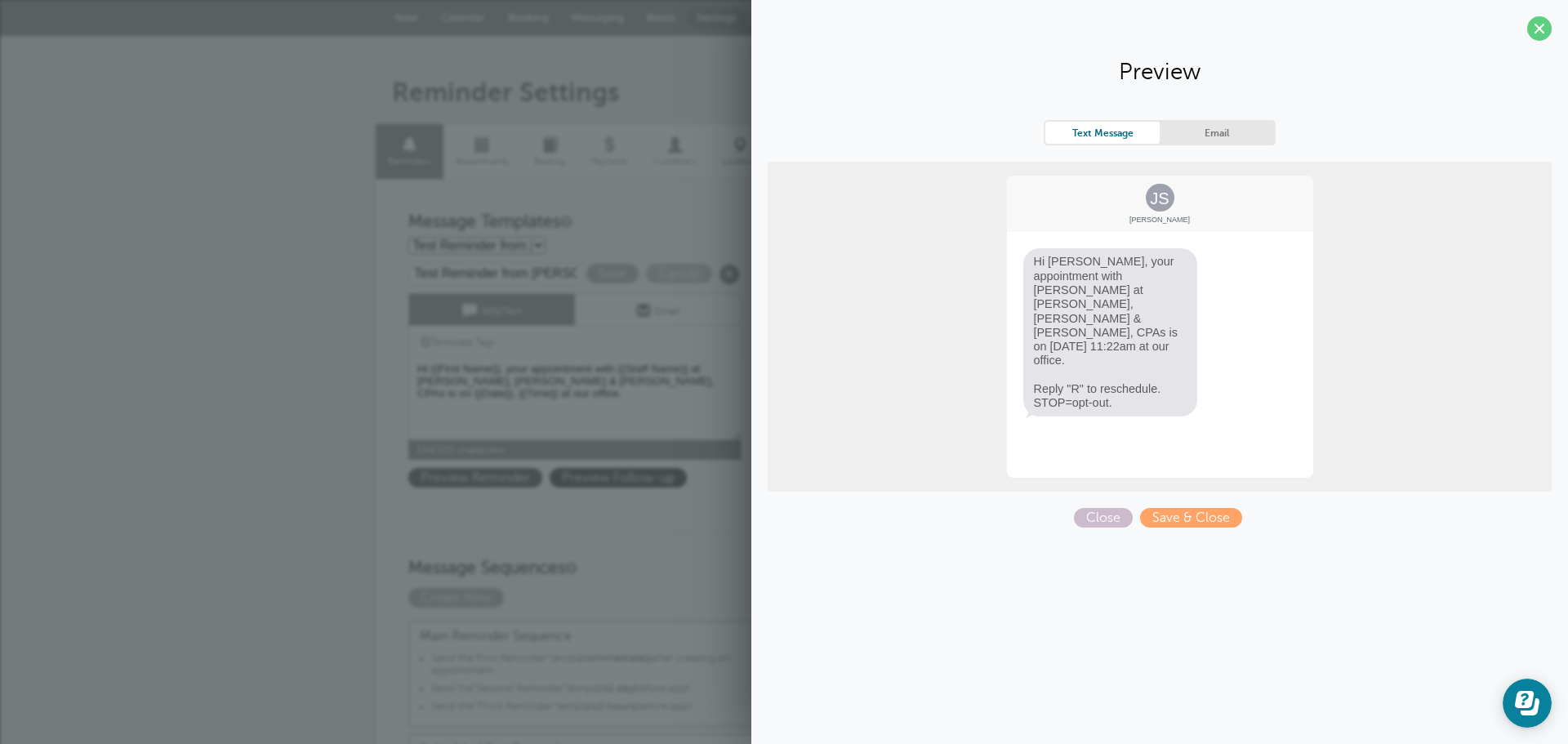
click at [462, 474] on span "Preview Reminder" at bounding box center [475, 478] width 134 height 20
click at [1109, 516] on span "Close" at bounding box center [1103, 518] width 59 height 20
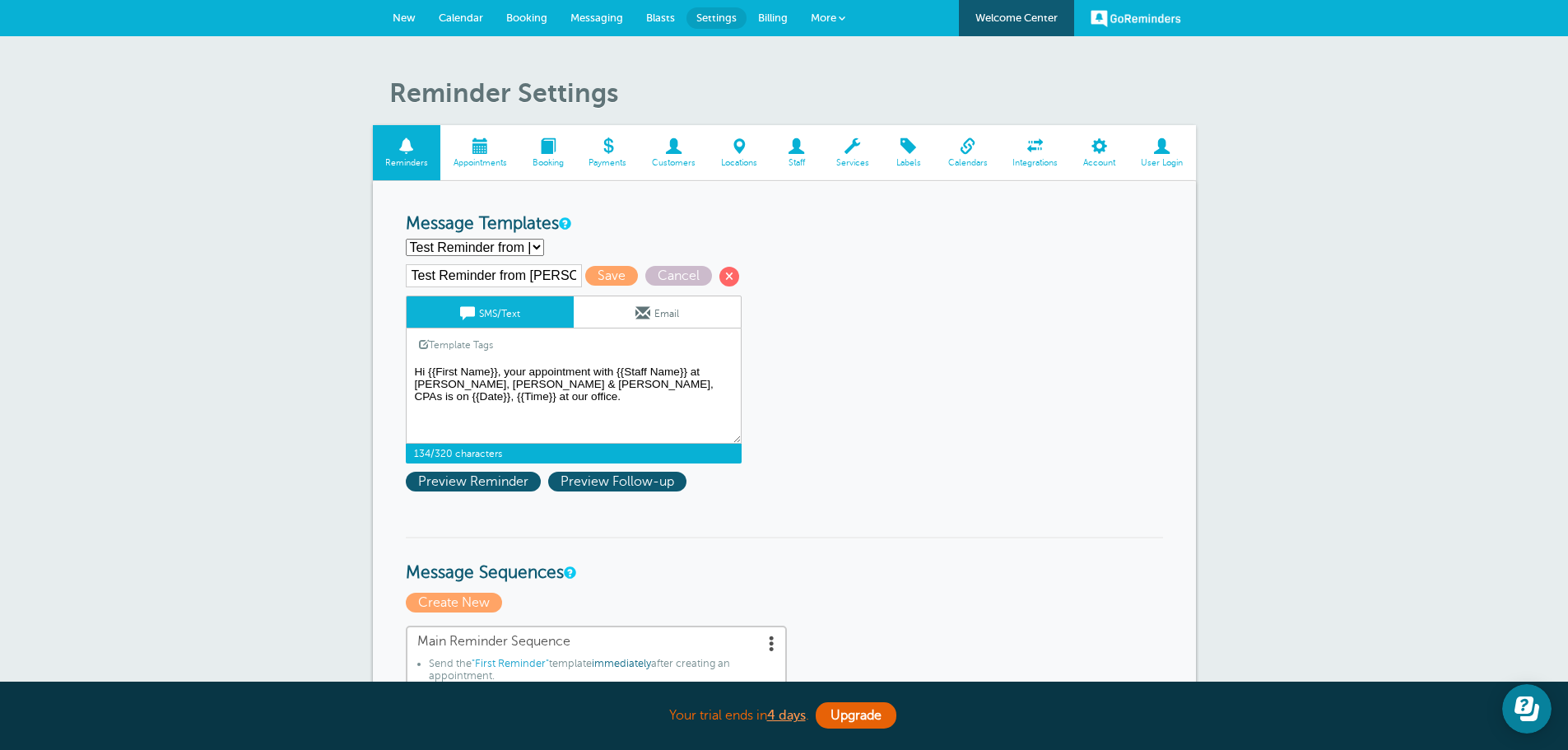
drag, startPoint x: 413, startPoint y: 366, endPoint x: 466, endPoint y: 392, distance: 59.0
click at [466, 392] on textarea "Hi [Name], your appointment at [PERSON_NAME], [PERSON_NAME] & [PERSON_NAME], CP…" at bounding box center [573, 403] width 335 height 83
click at [562, 275] on input "Test Reminder from Bruce" at bounding box center [493, 276] width 176 height 23
drag, startPoint x: 562, startPoint y: 275, endPoint x: 394, endPoint y: 283, distance: 168.2
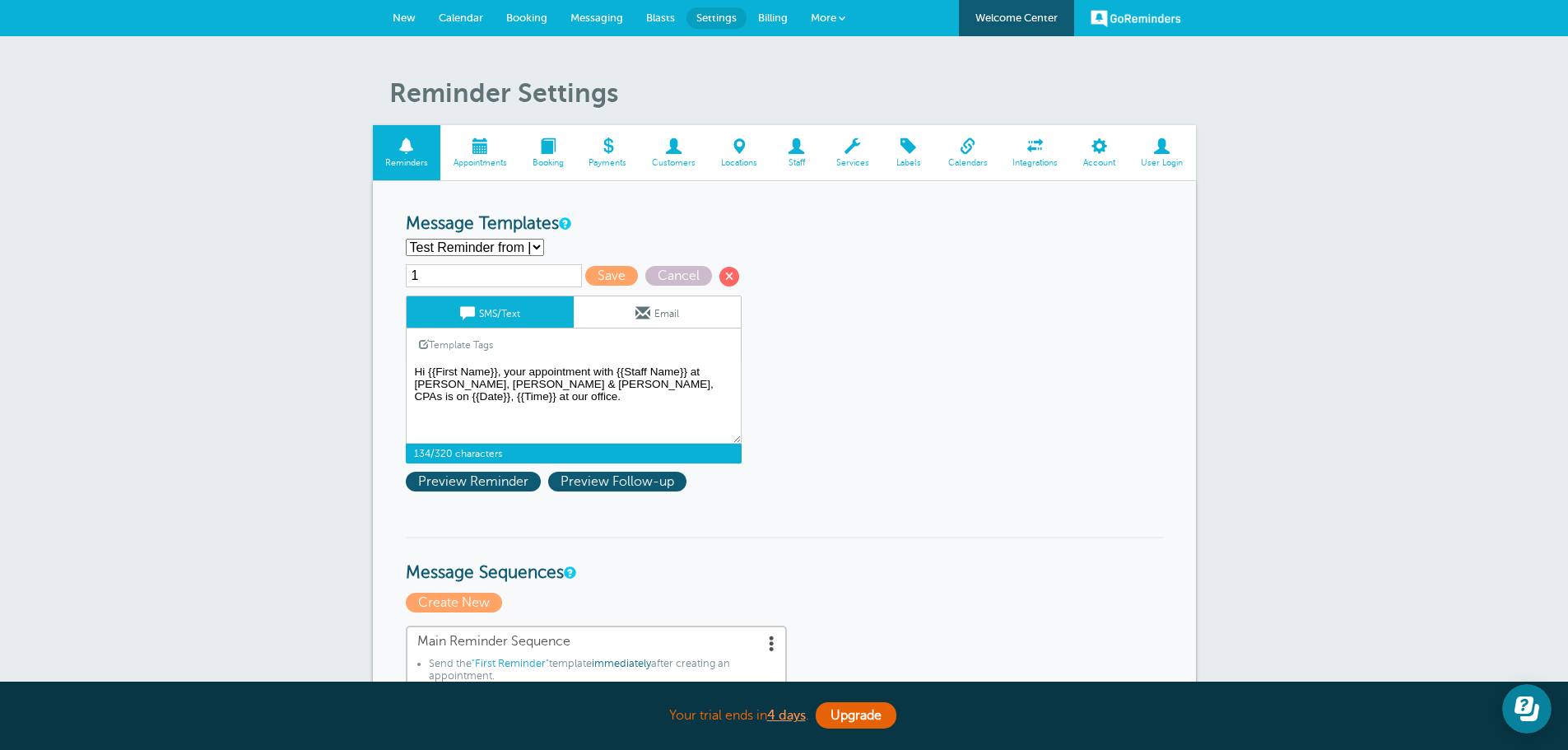
type input "1"
click at [538, 248] on select "First Reminder Second Reminder Test Reminder from Bruce Third Reminder Create n…" at bounding box center [475, 247] width 138 height 17
click at [466, 280] on input "1" at bounding box center [493, 276] width 176 height 23
drag, startPoint x: 421, startPoint y: 275, endPoint x: 399, endPoint y: 275, distance: 22.0
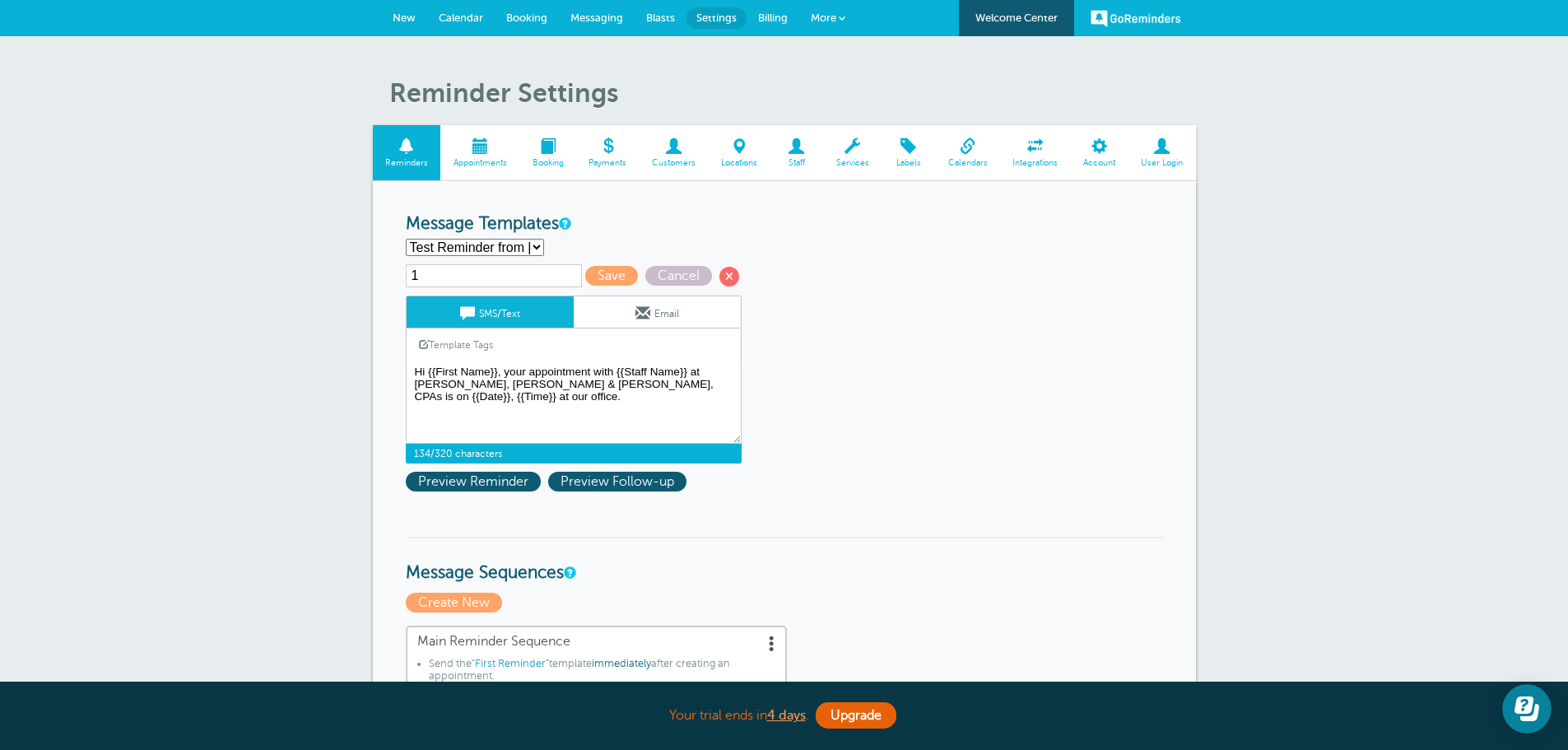
click at [468, 144] on span at bounding box center [480, 145] width 79 height 15
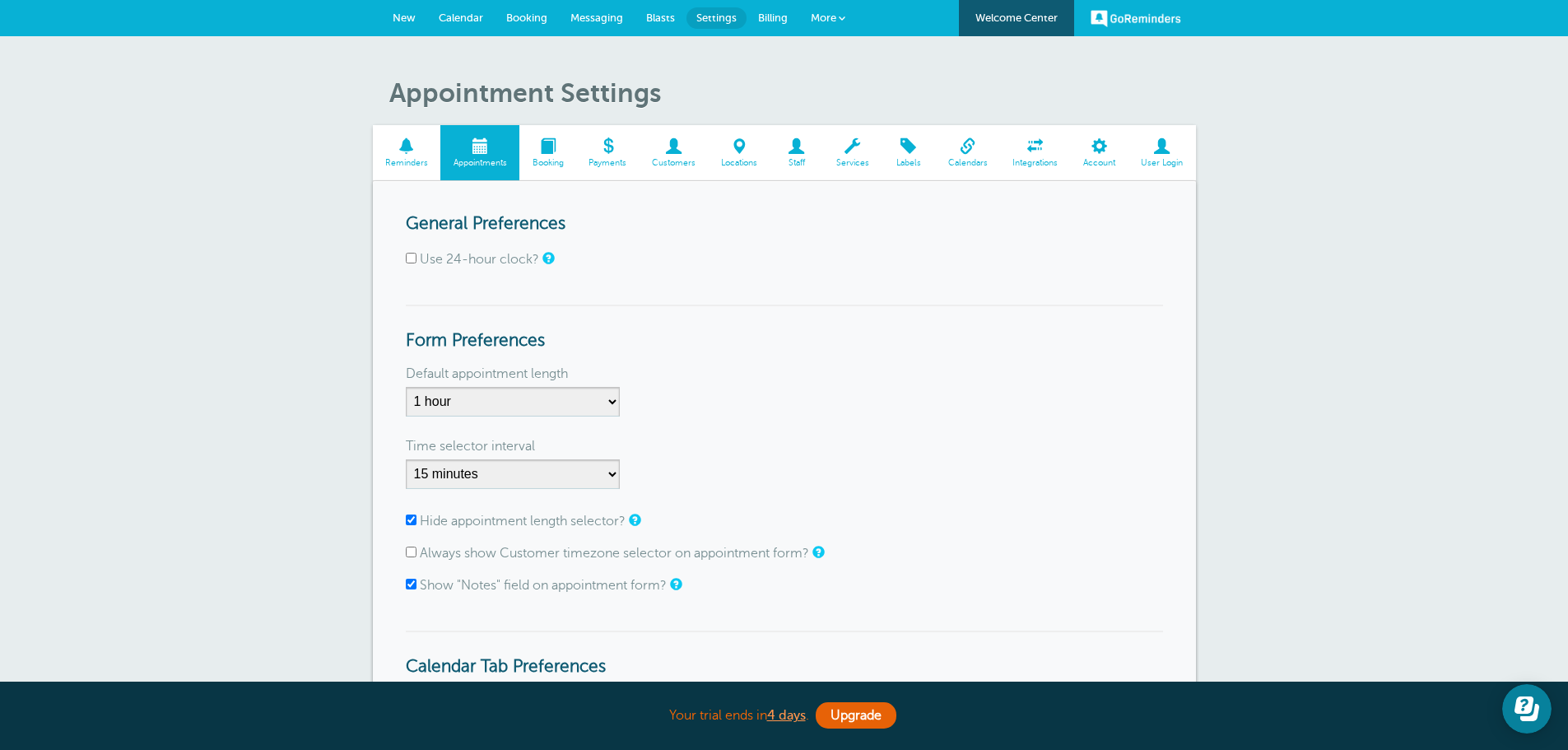
click at [414, 148] on span at bounding box center [407, 145] width 68 height 15
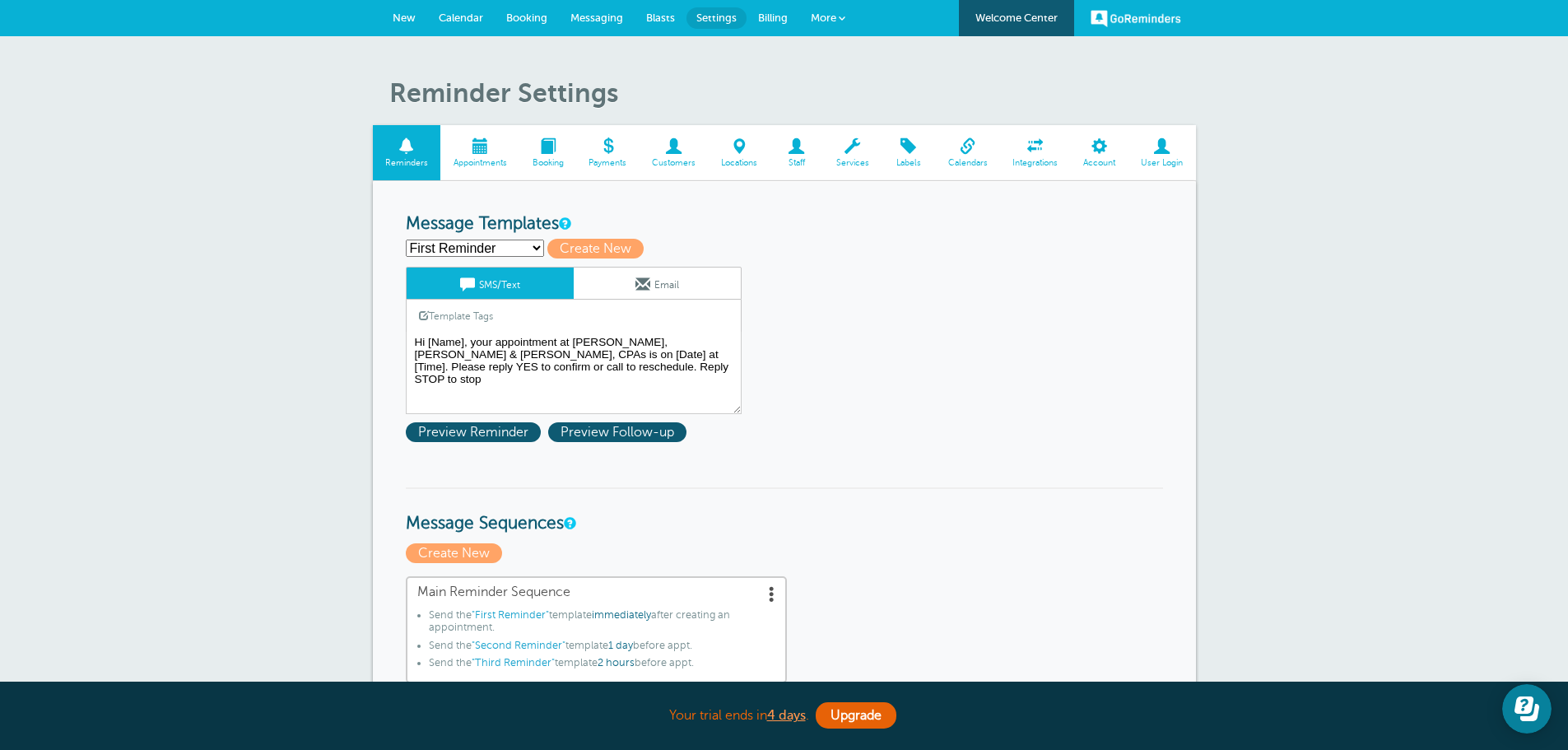
click at [538, 249] on select "First Reminder Second Reminder Test Reminder from [PERSON_NAME] Third Reminder …" at bounding box center [475, 248] width 138 height 17
select select "159368"
click at [405, 240] on select "First Reminder Second Reminder Test Reminder from [PERSON_NAME] Third Reminder …" at bounding box center [475, 248] width 138 height 17
type input "Test Reminder from [PERSON_NAME]"
type textarea "Hi [Name], your appointment at [PERSON_NAME], [PERSON_NAME] & [PERSON_NAME], CP…"
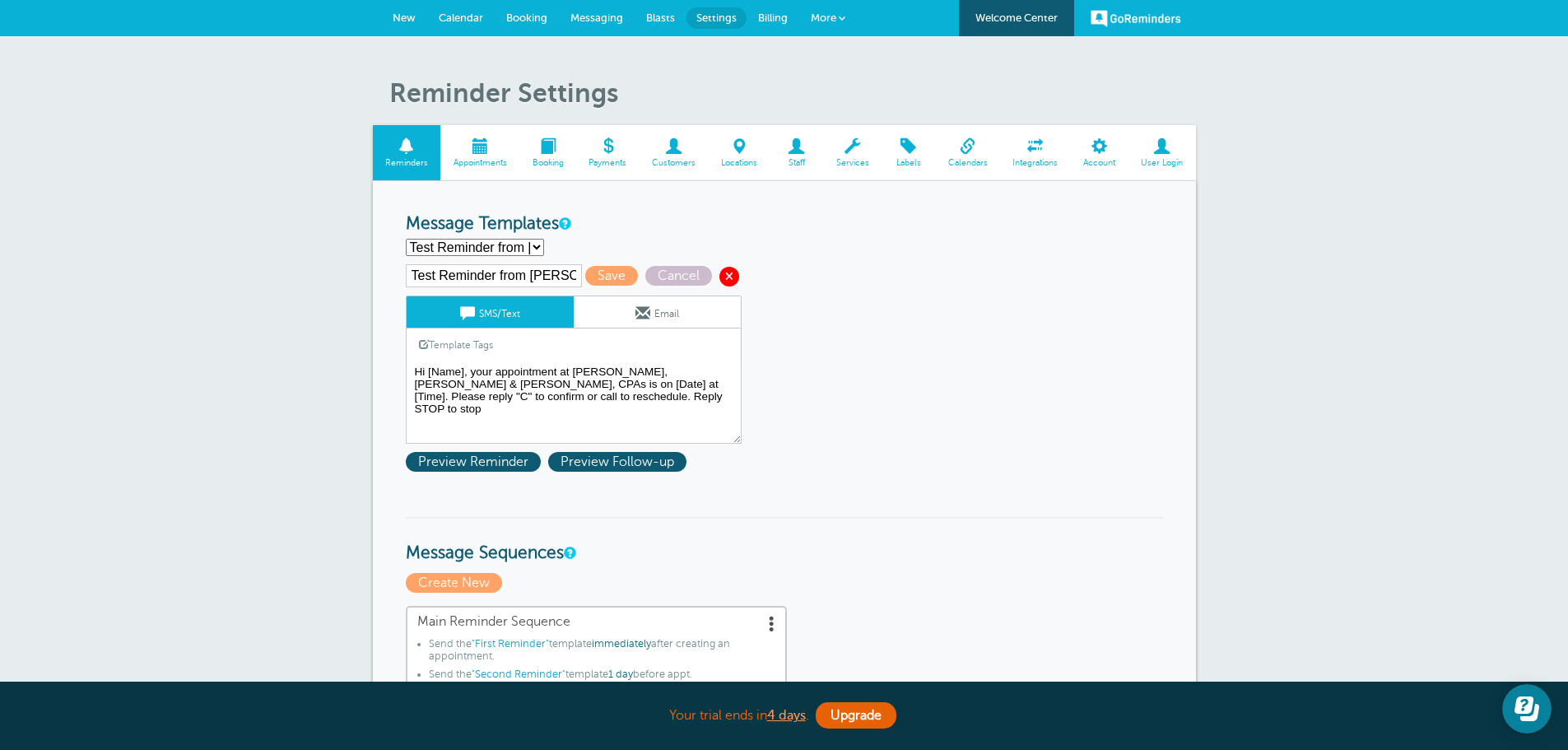
click at [727, 274] on span at bounding box center [729, 276] width 20 height 20
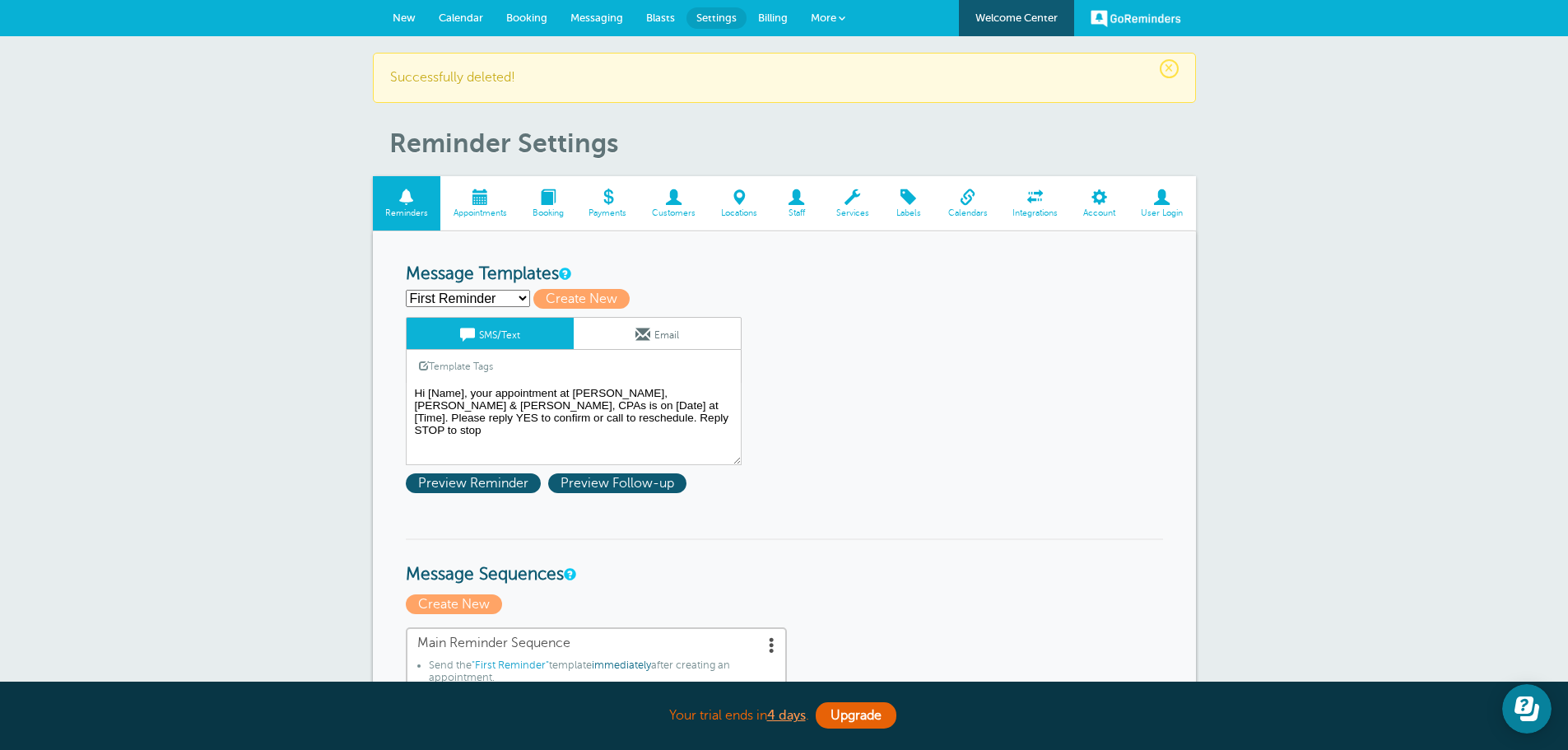
click at [521, 300] on select "First Reminder Second Reminder Third Reminder Create new..." at bounding box center [467, 298] width 125 height 17
select select
click at [405, 290] on select "First Reminder Second Reminder Third Reminder Create new..." at bounding box center [467, 298] width 125 height 17
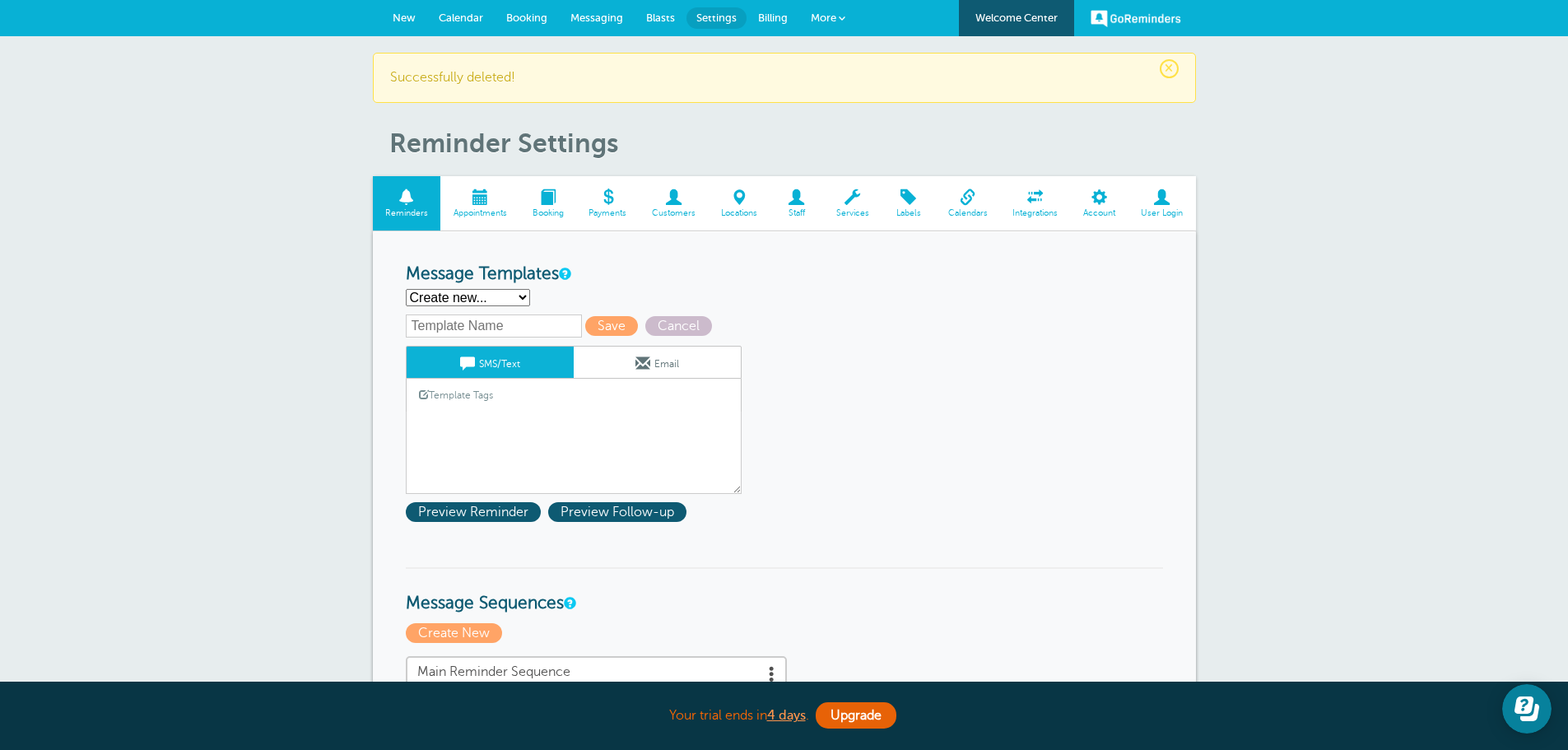
click at [485, 326] on input "text" at bounding box center [493, 327] width 176 height 23
click at [509, 321] on input "GDE Reminder -First" at bounding box center [493, 327] width 176 height 23
click at [411, 326] on input "GDE Reminder - First" at bounding box center [493, 327] width 176 height 23
type input "First - GDE Reminder (Main)"
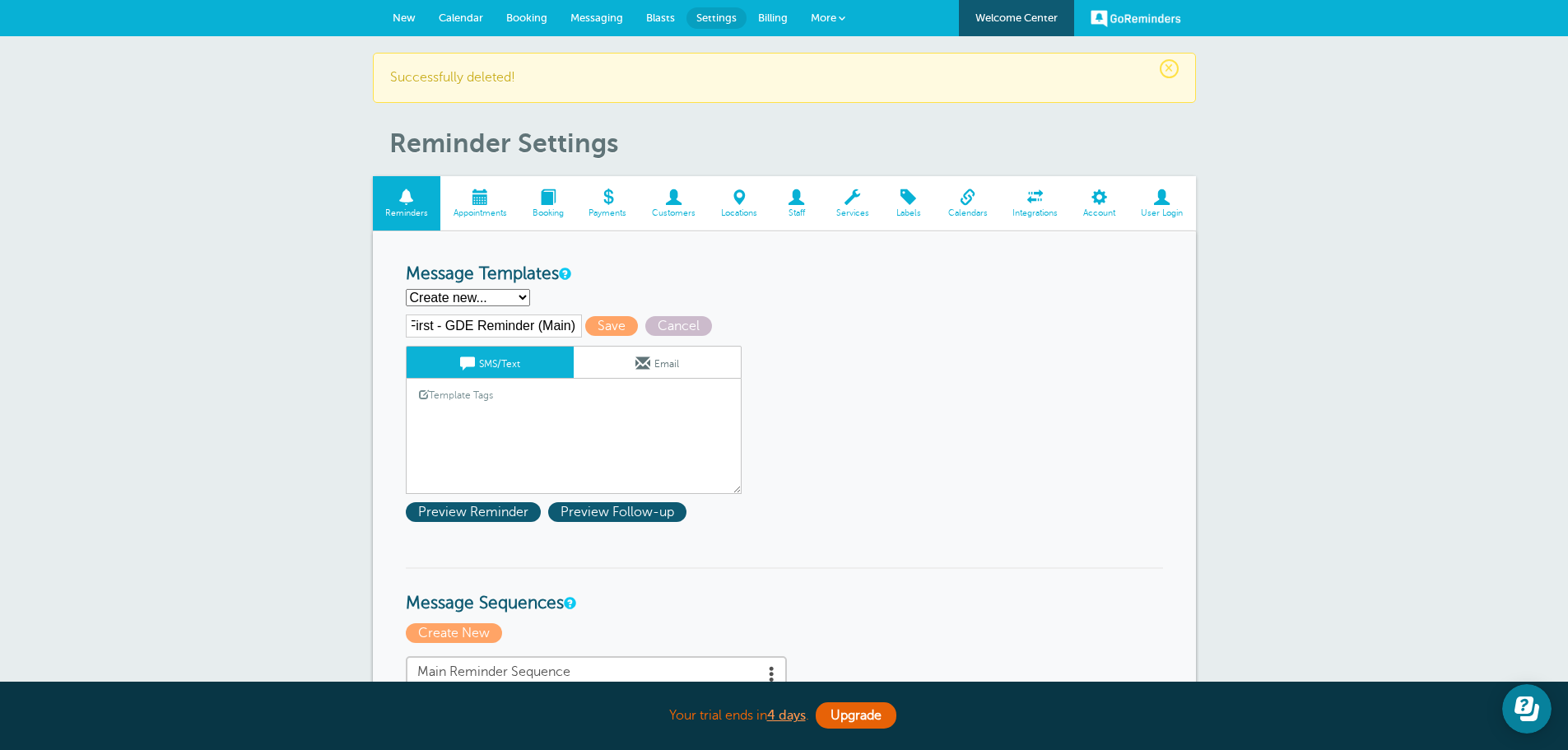
scroll to position [0, 0]
click at [457, 423] on textarea "Hi [Name], your appointment at [PERSON_NAME], [PERSON_NAME] & [PERSON_NAME], CP…" at bounding box center [573, 453] width 335 height 83
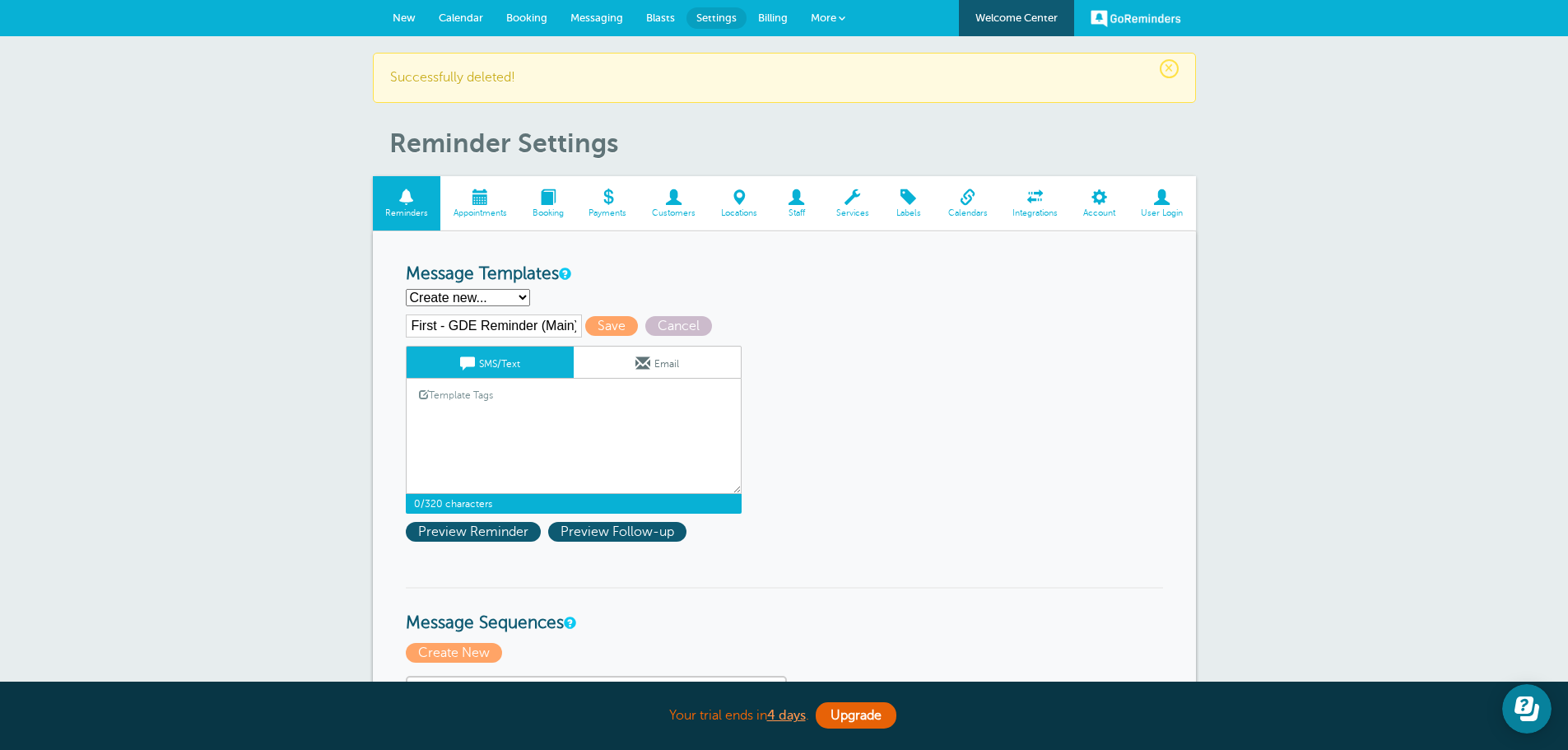
paste textarea "Hi {{First Name}}, this is a reminder your appointment with {{Staff Name}} at […"
type textarea "Hi {{First Name}}, this is a reminder your appointment with {{Staff Name}} at […"
click at [605, 318] on span "Save" at bounding box center [612, 326] width 53 height 20
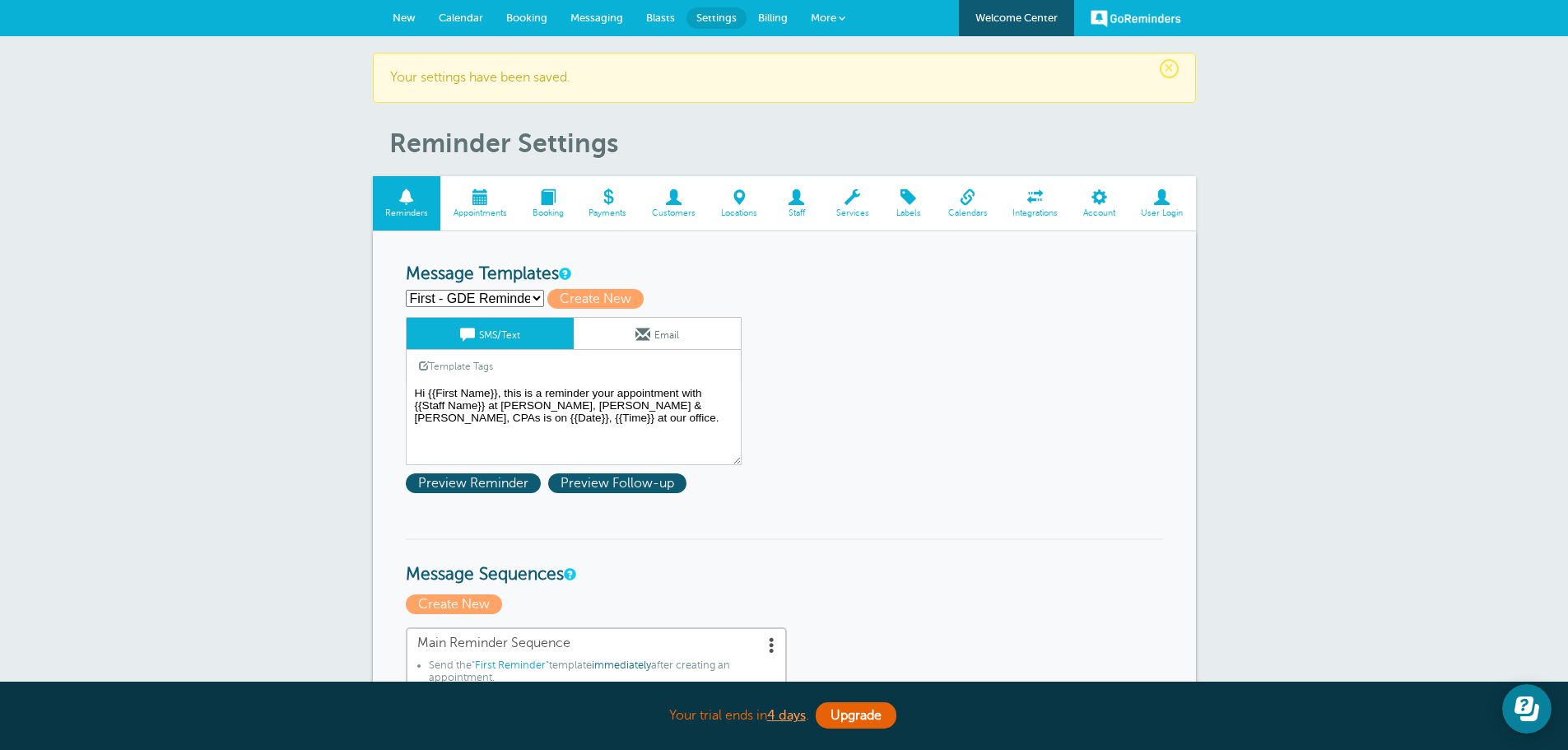
click at [452, 292] on select "First - GDE Reminder (Main) First Reminder Second Reminder Third Reminder Creat…" at bounding box center [475, 298] width 138 height 17
click at [500, 293] on select "First - GDE Reminder (Main) First Reminder Second Reminder Third Reminder Creat…" at bounding box center [475, 298] width 138 height 17
click at [483, 296] on select "First - GDE Reminder (Main) First Reminder Second Reminder Third Reminder Creat…" at bounding box center [475, 298] width 138 height 17
click at [455, 305] on select "First - GDE Reminder (Main) First Reminder Second Reminder Third Reminder Creat…" at bounding box center [475, 298] width 138 height 17
click at [475, 299] on select "First - GDE Reminder (Main) First Reminder Second Reminder Third Reminder Creat…" at bounding box center [475, 298] width 138 height 17
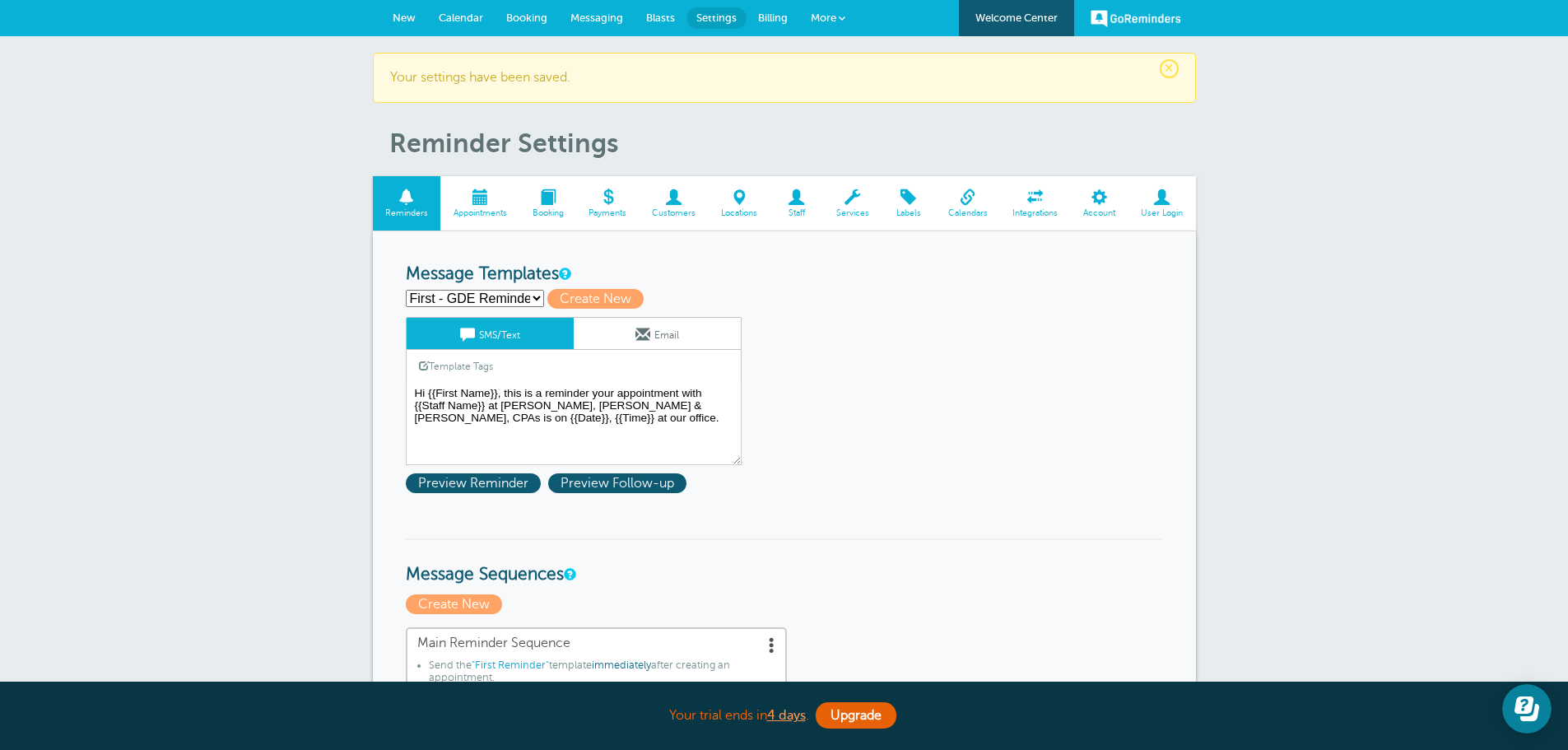
click at [597, 295] on span "Create New" at bounding box center [595, 299] width 96 height 20
select select
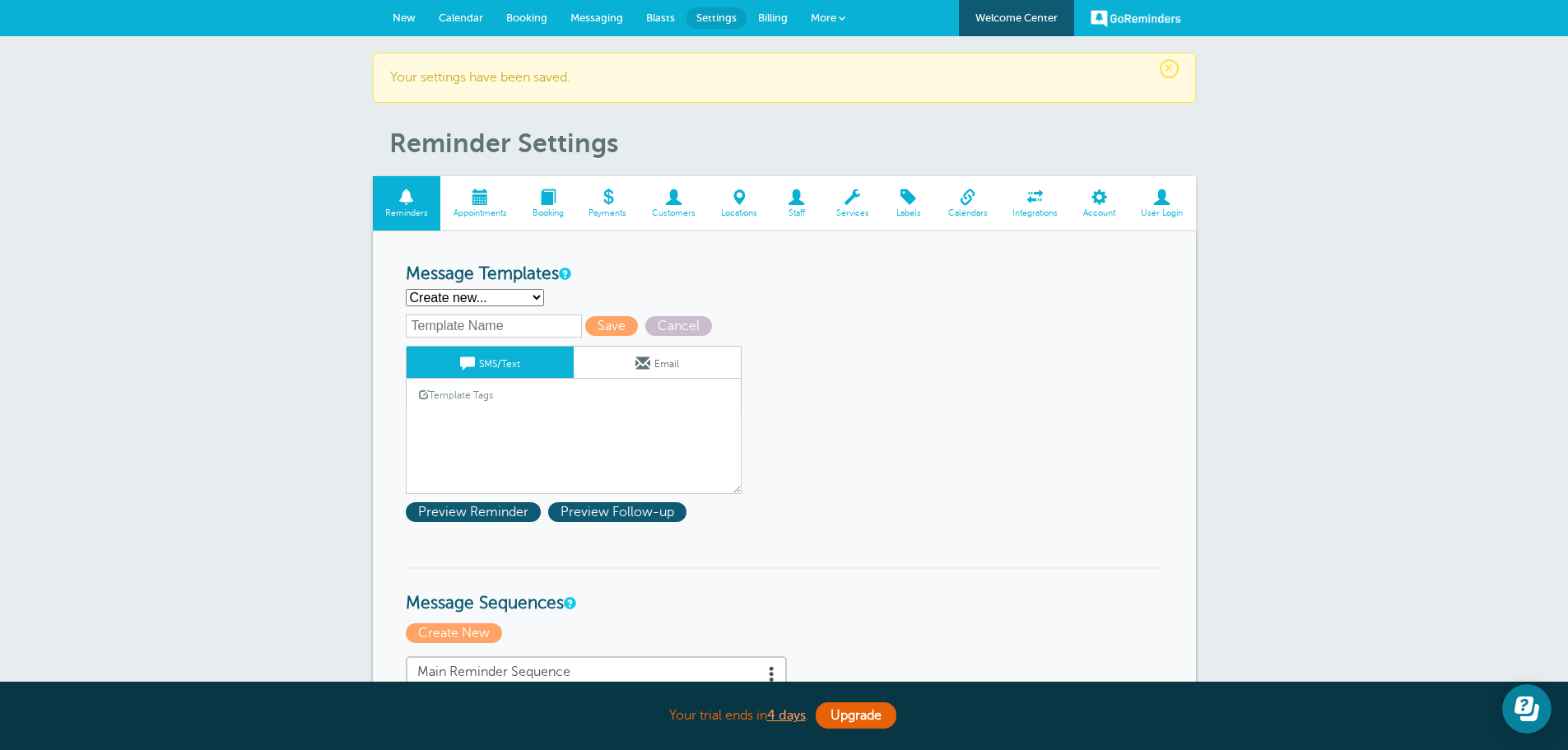
click at [476, 321] on input "text" at bounding box center [493, 327] width 176 height 23
type input "First GDE [PERSON_NAME] Reminder"
click at [444, 419] on textarea "Hi {{First Name}}, this is a reminder your appointment with {{Staff Name}} at […" at bounding box center [573, 453] width 335 height 83
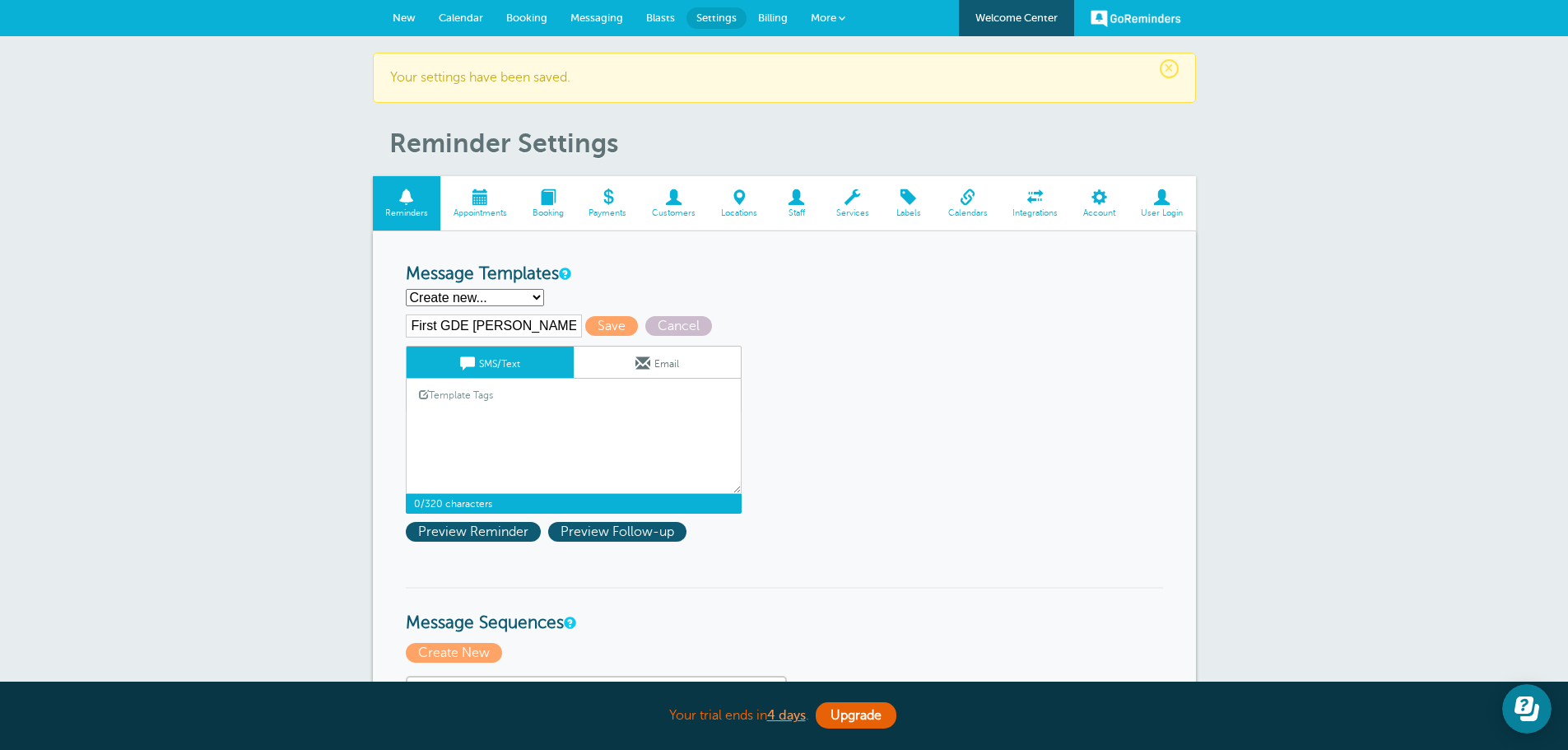
drag, startPoint x: 443, startPoint y: 419, endPoint x: 221, endPoint y: 269, distance: 267.9
click at [446, 415] on textarea "Hi {{First Name}}, this is a reminder your appointment with {{Staff Name}} at […" at bounding box center [573, 453] width 335 height 83
paste textarea "Hi {{First Name}}, this is a reminder your appointment with {{Staff Name}} at G…"
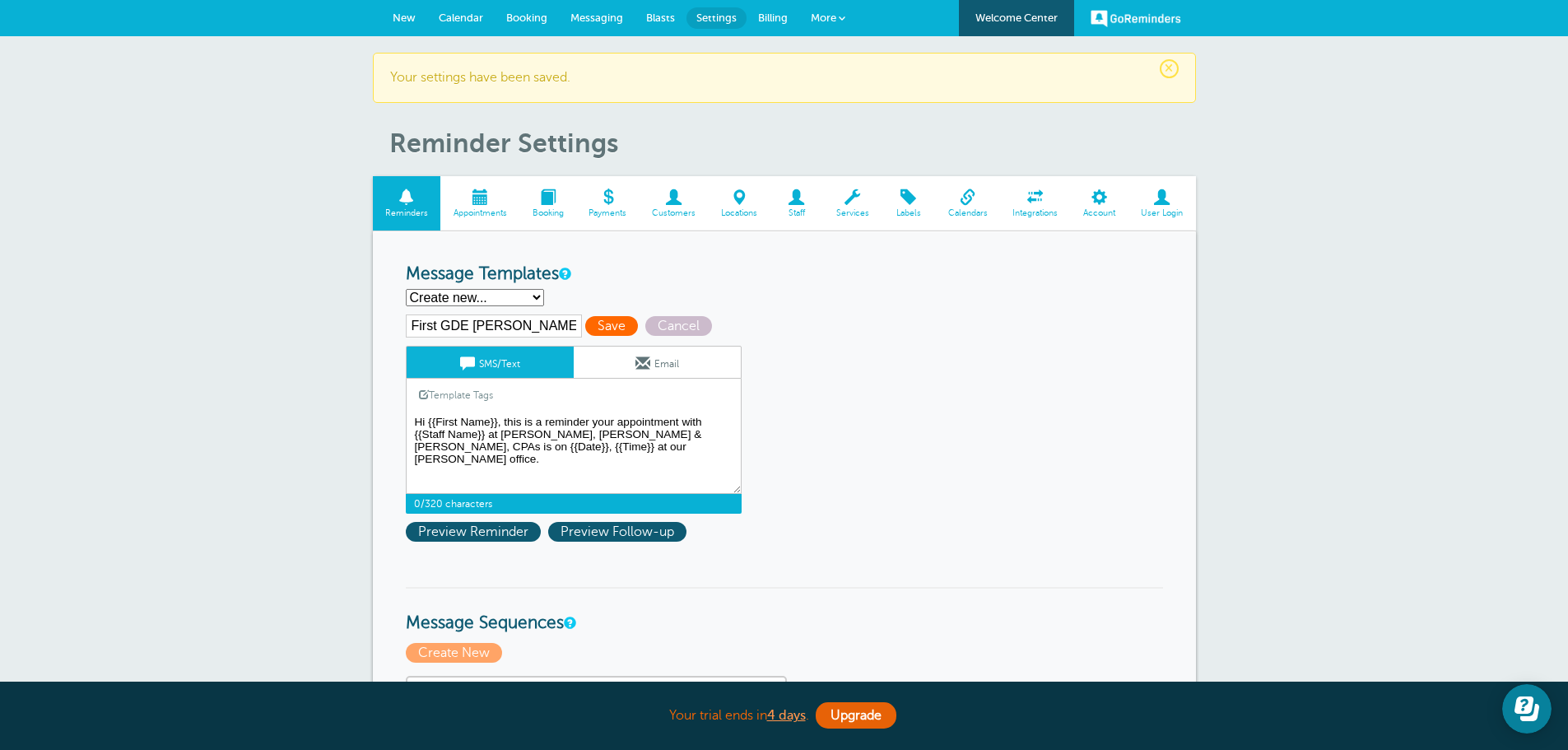
type textarea "Hi {{First Name}}, this is a reminder your appointment with {{Staff Name}} at G…"
click at [605, 323] on span "Save" at bounding box center [612, 326] width 53 height 20
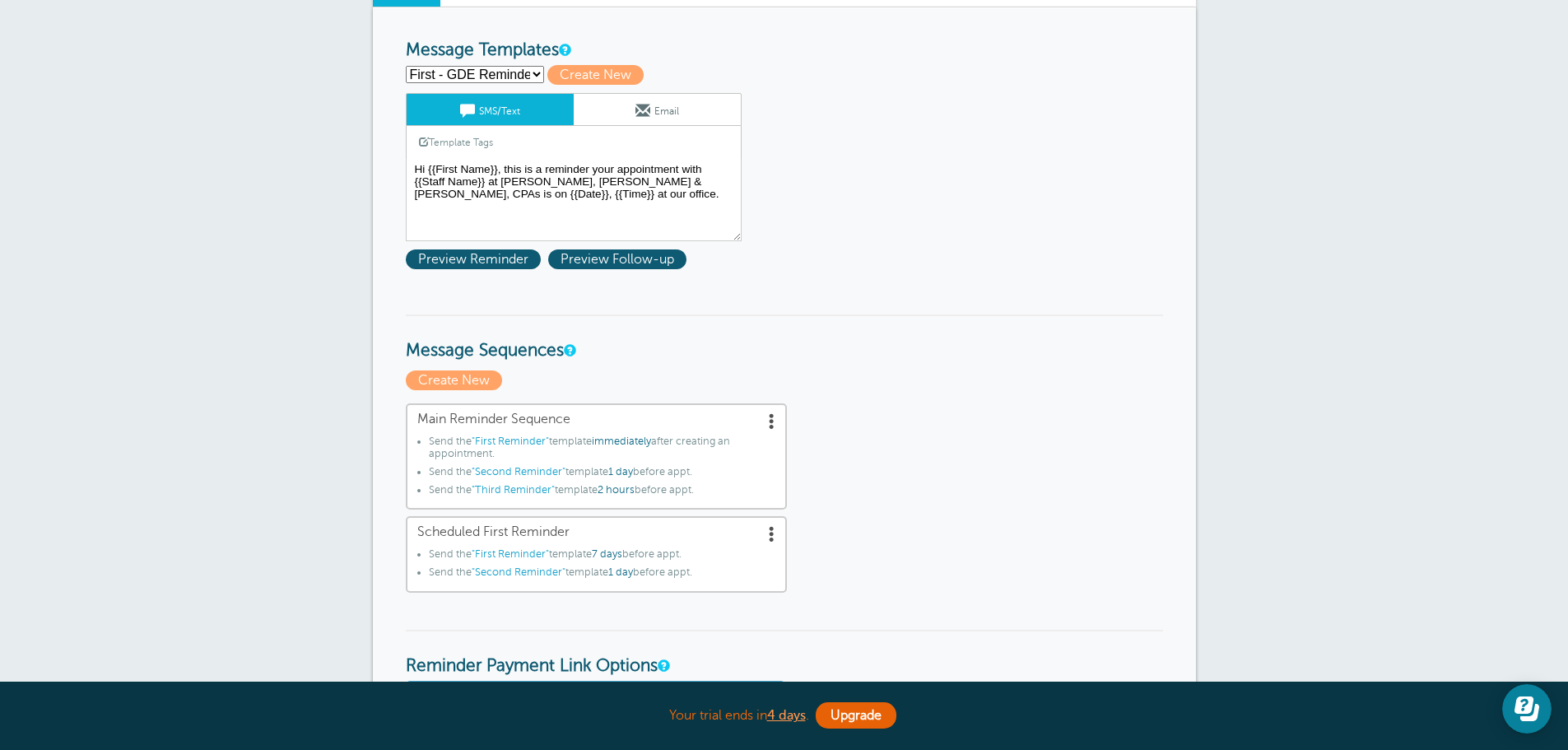
scroll to position [247, 0]
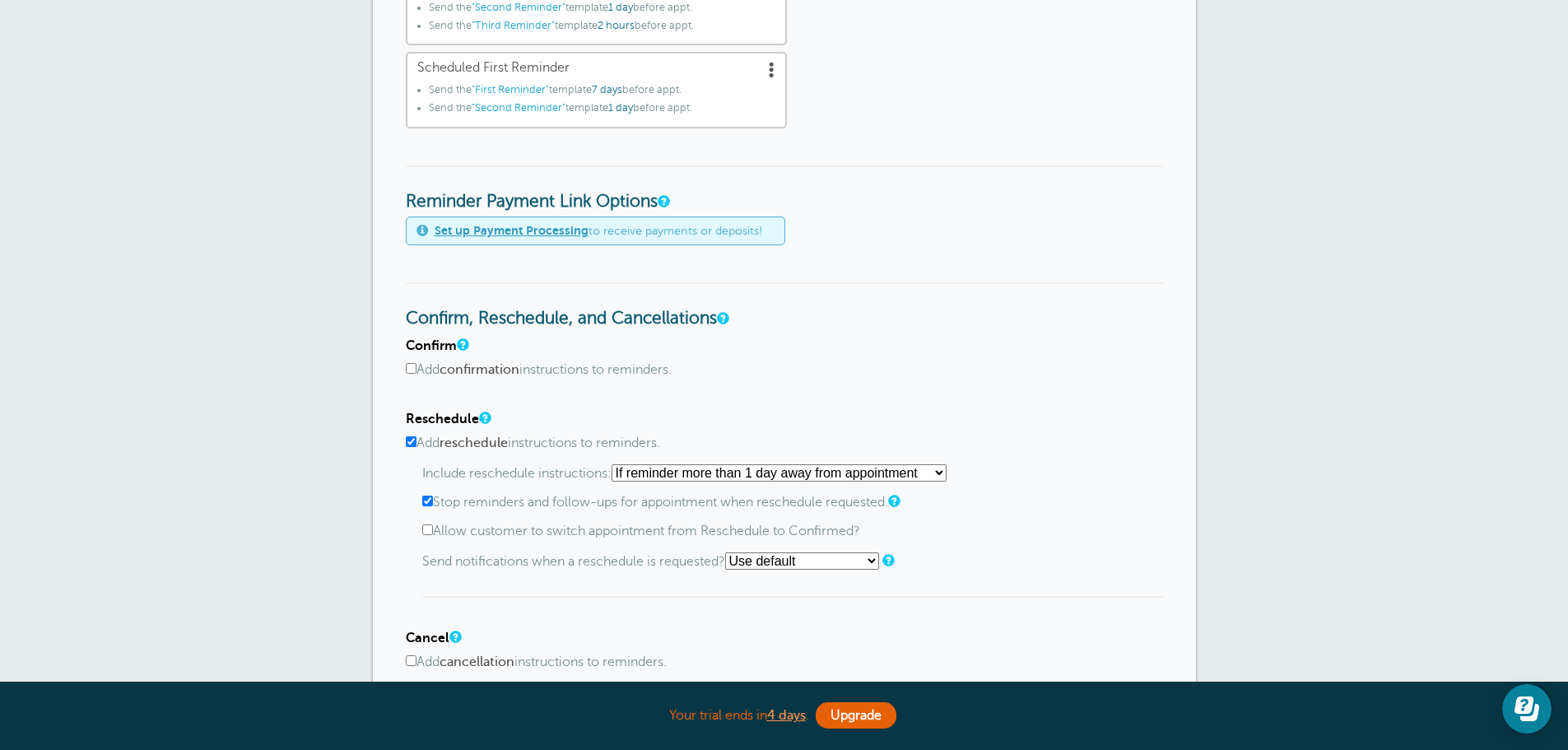
scroll to position [741, 0]
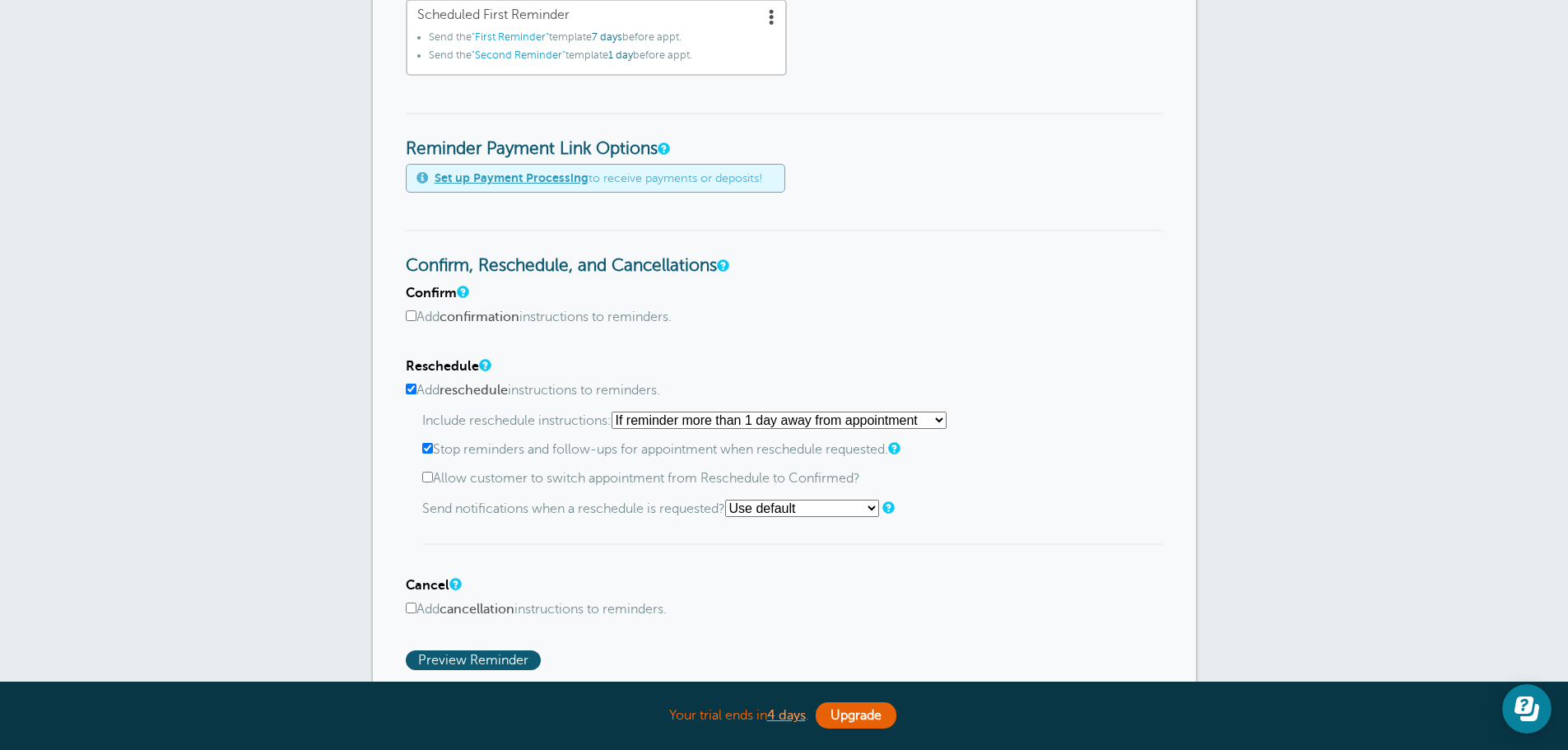
click at [815, 423] on select "At any time If reminder more than 1 day away from appointment If reminder more …" at bounding box center [780, 420] width 335 height 17
select select "5"
click at [616, 412] on select "At any time If reminder more than 1 day away from appointment If reminder more …" at bounding box center [780, 420] width 335 height 17
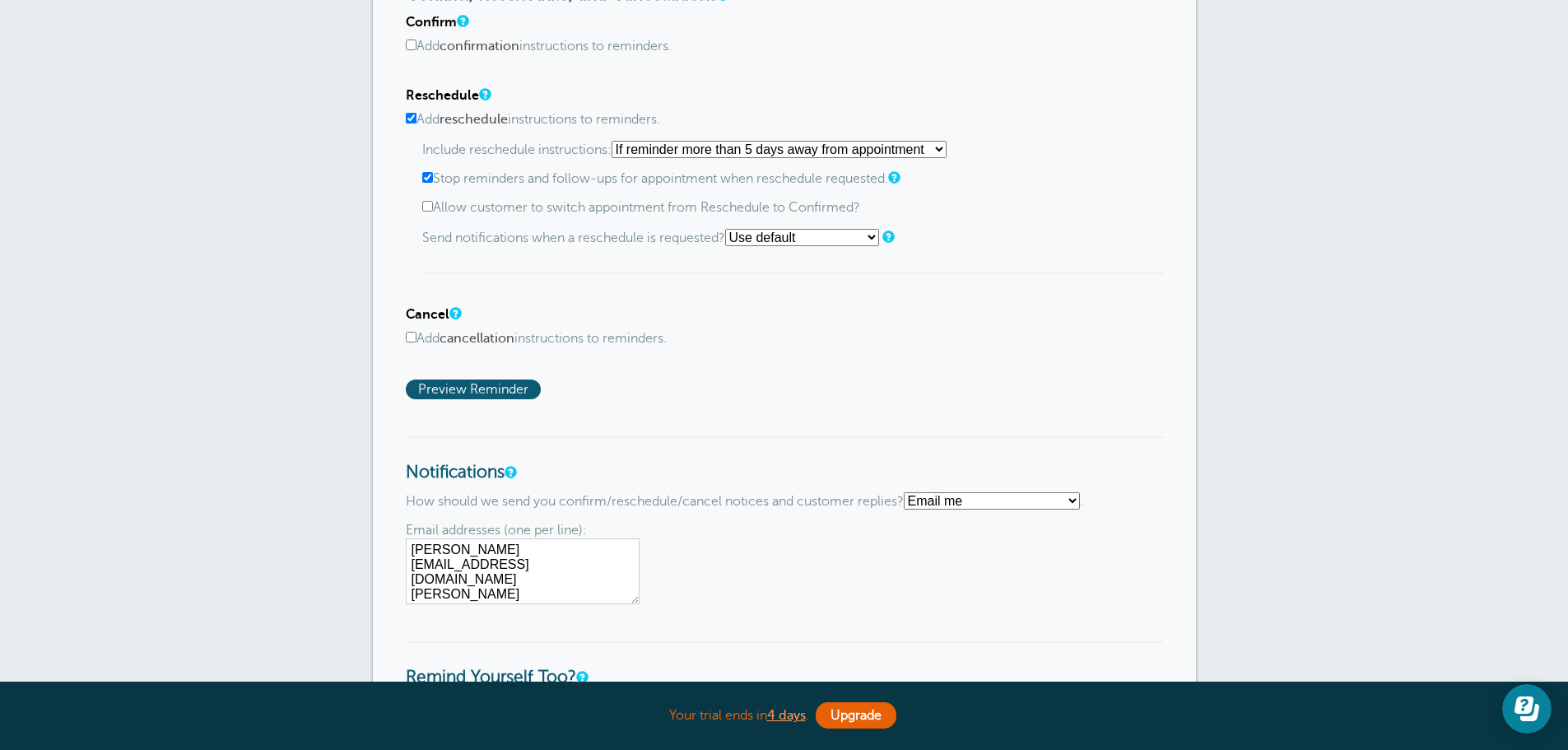
scroll to position [1070, 0]
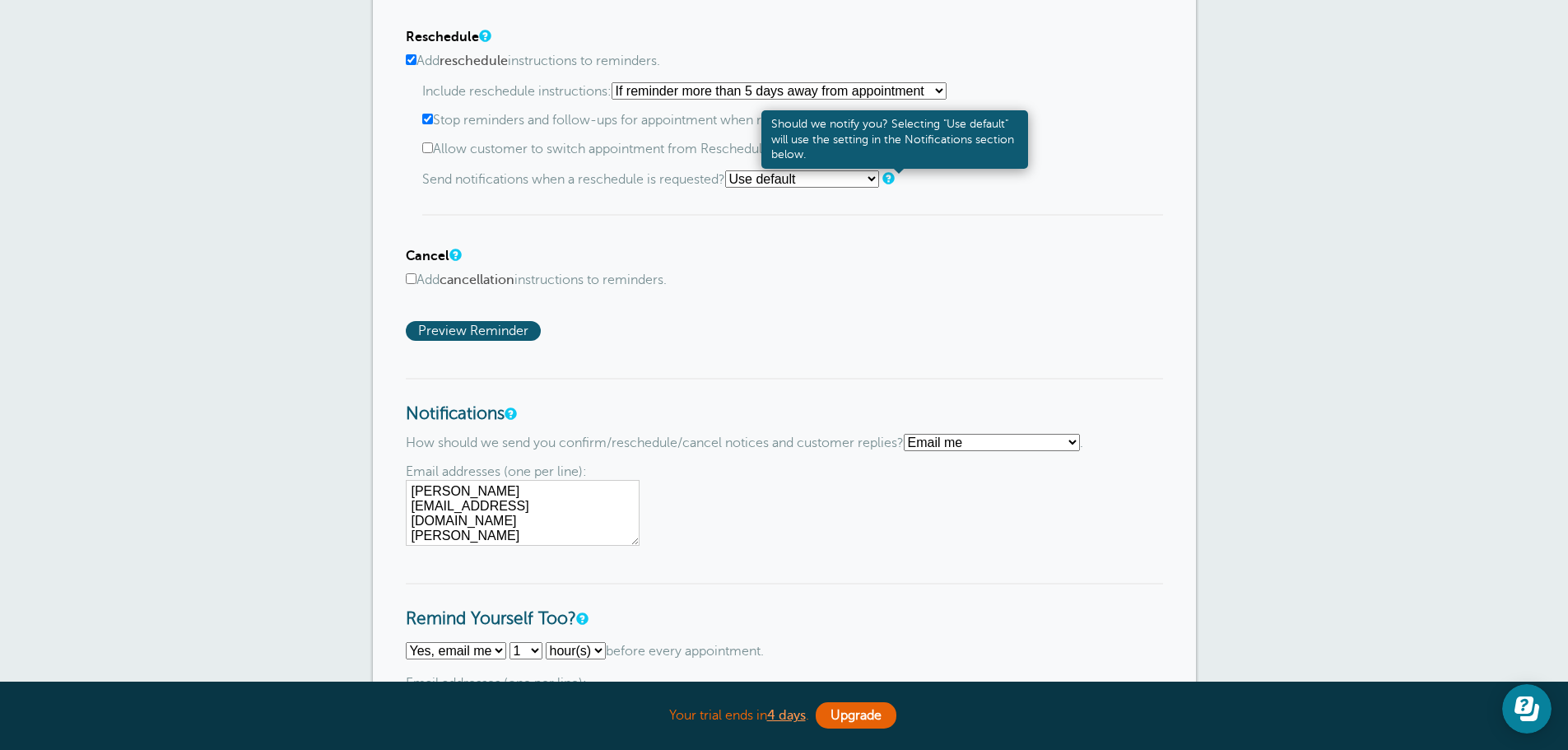
click at [893, 176] on link at bounding box center [887, 179] width 10 height 11
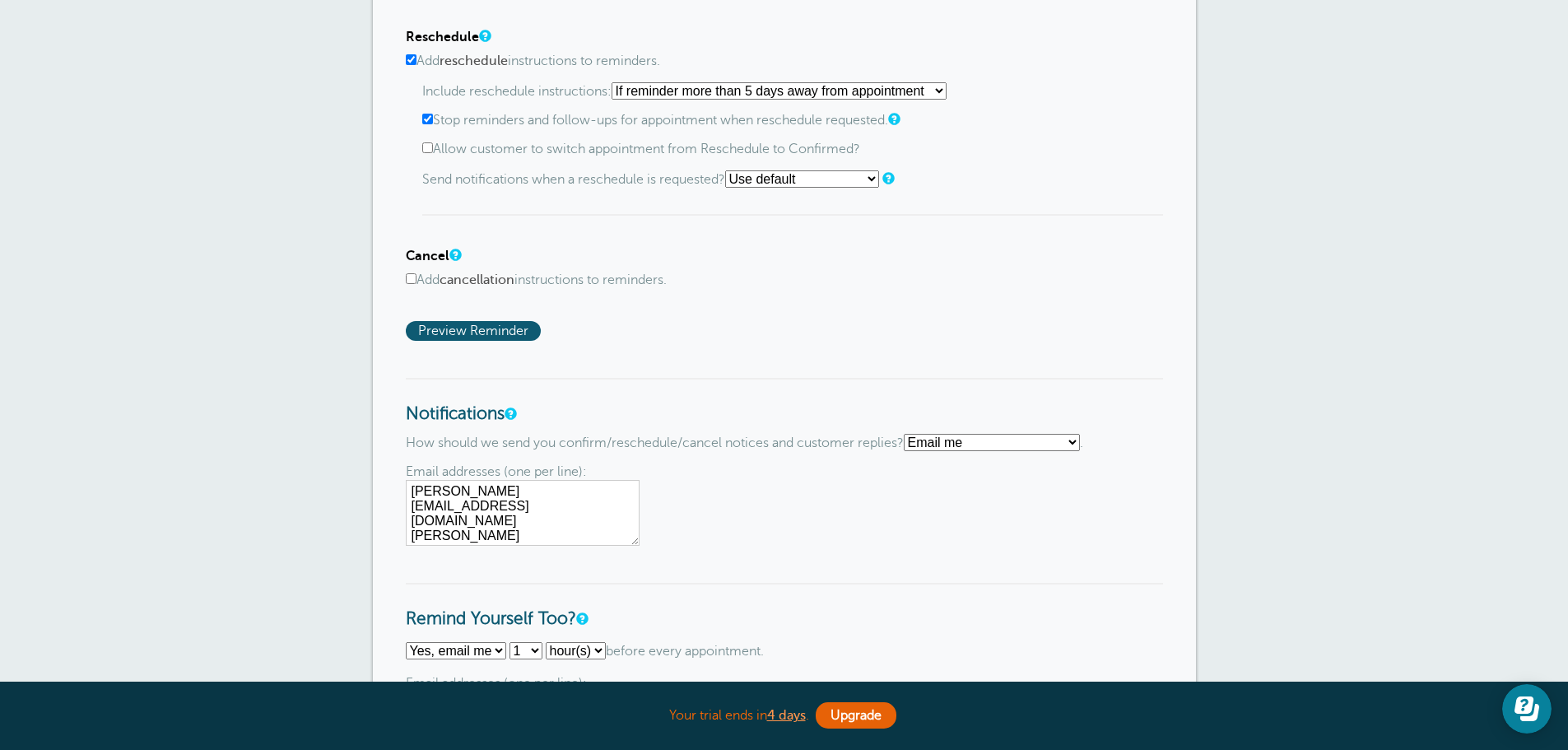
drag, startPoint x: 539, startPoint y: 525, endPoint x: 383, endPoint y: 502, distance: 157.7
click at [383, 502] on div "Reminder Schedule 1st reminder: Immediately 1 2 3 4 5 6 7 8 9 10 11 12 13 14 15…" at bounding box center [785, 24] width 823 height 1727
drag, startPoint x: 444, startPoint y: 491, endPoint x: 396, endPoint y: 487, distance: 48.2
click at [396, 487] on div "Reminder Schedule 1st reminder: Immediately 1 2 3 4 5 6 7 8 9 10 11 12 13 14 15…" at bounding box center [785, 24] width 823 height 1727
click at [579, 485] on textarea "bruce@grifco.com libby@grifco.com kelly@grifco.com" at bounding box center [522, 512] width 234 height 65
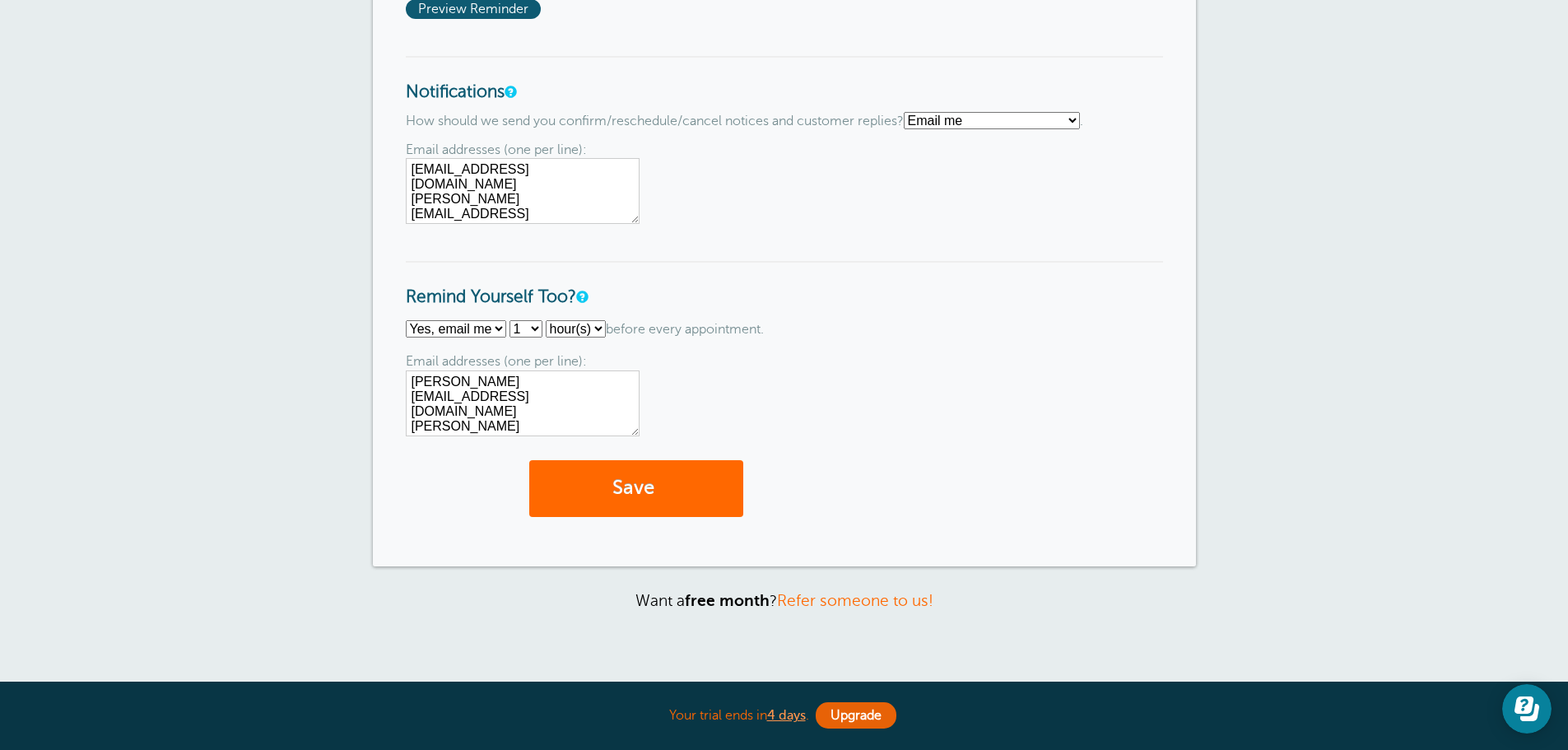
scroll to position [1400, 0]
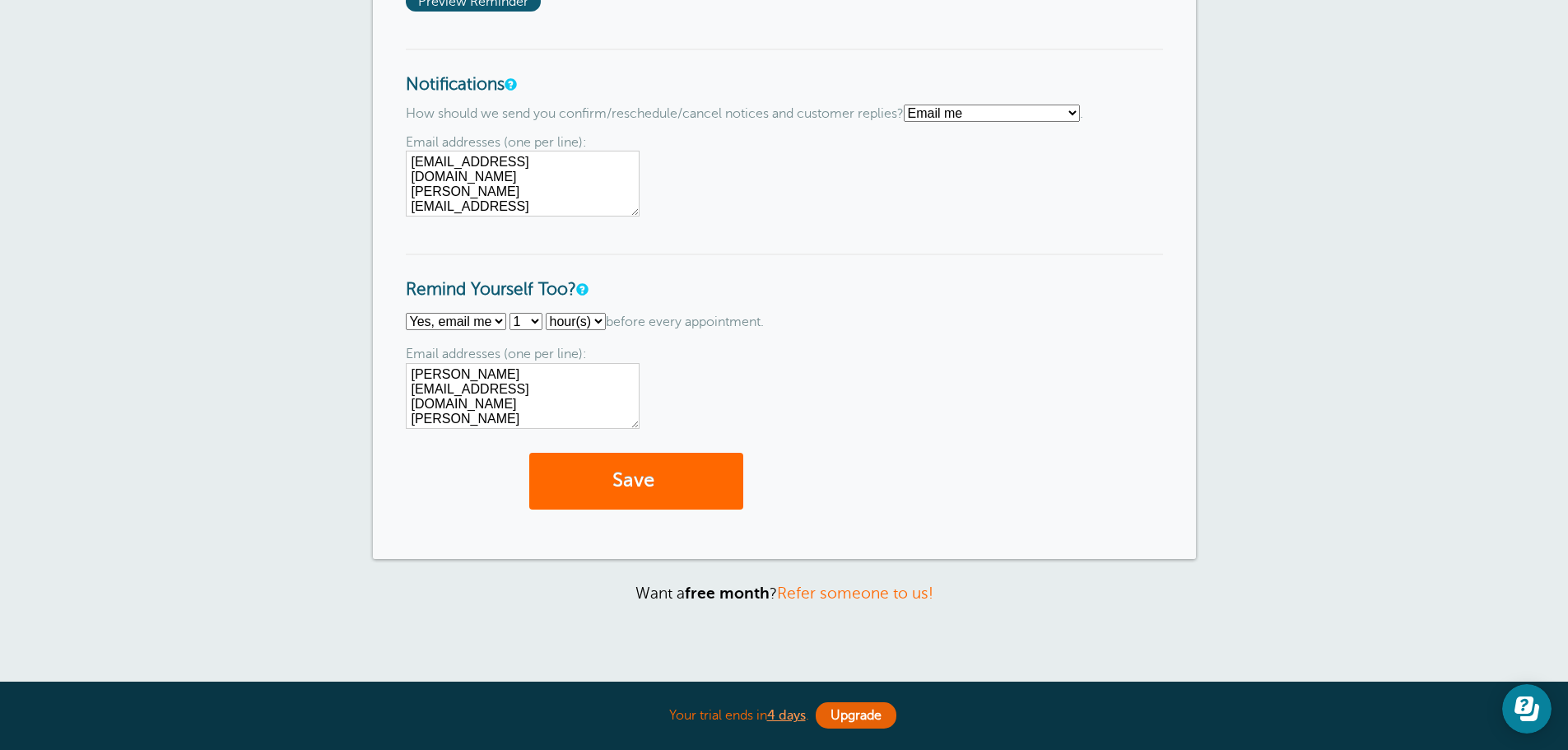
type textarea "[EMAIL_ADDRESS][DOMAIN_NAME] [PERSON_NAME][EMAIL_ADDRESS][DOMAIN_NAME]"
click at [443, 379] on textarea "bruce@grifco.com libby@grifco.com kelly@grifco.com" at bounding box center [522, 396] width 234 height 65
drag, startPoint x: 445, startPoint y: 374, endPoint x: 392, endPoint y: 374, distance: 53.0
drag, startPoint x: 528, startPoint y: 403, endPoint x: 391, endPoint y: 386, distance: 138.1
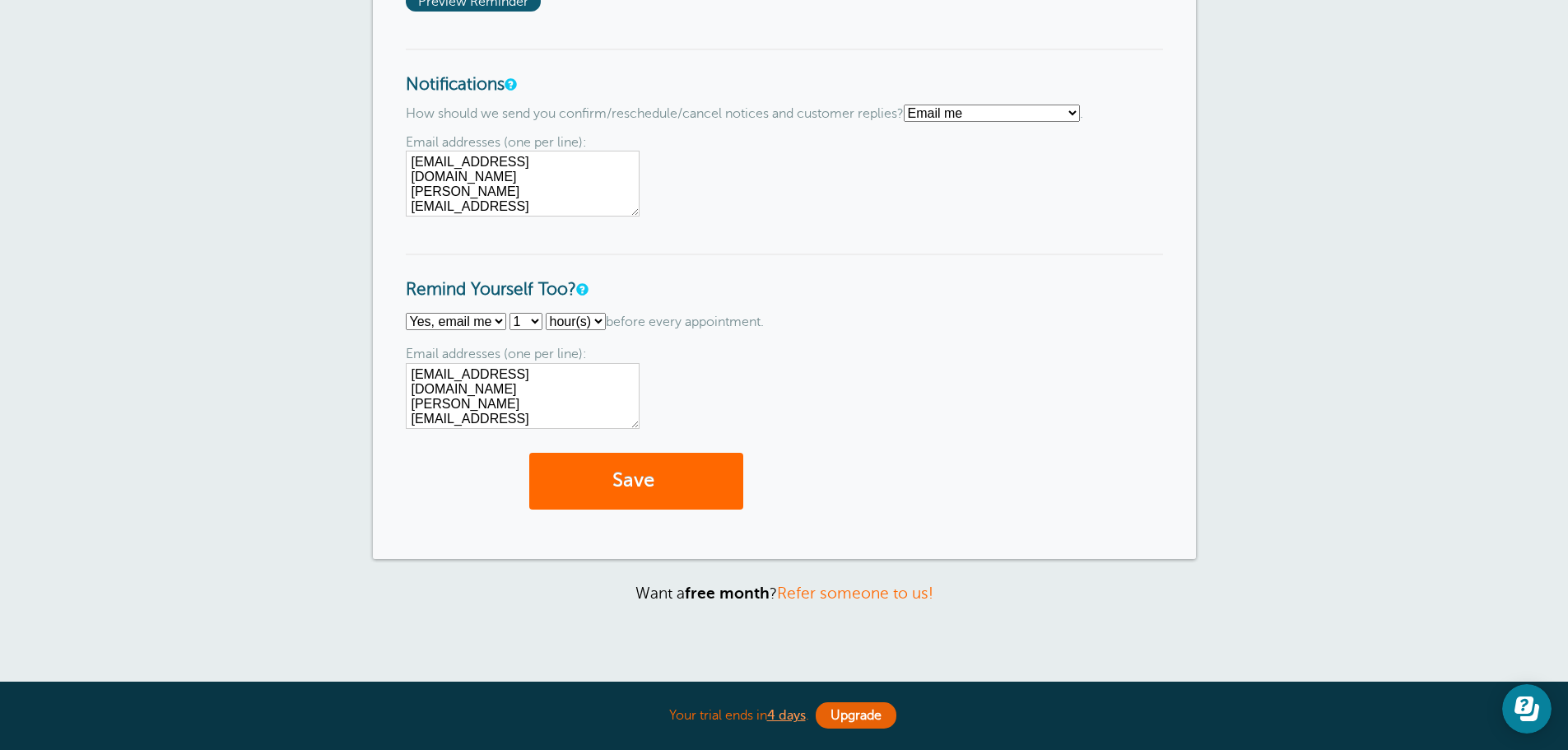
type textarea "[EMAIL_ADDRESS][DOMAIN_NAME]"
click at [534, 319] on select "1 2 3 4 5 6 7 8 9 10 11 12 13 14 15 16 17 18 19 20 21 22 23 24 25 26 27 28 29 30" at bounding box center [526, 321] width 33 height 17
select select "18"
click at [510, 313] on select "1 2 3 4 5 6 7 8 9 10 11 12 13 14 15 16 17 18 19 20 21 22 23 24 25 26 27 28 29 30" at bounding box center [526, 321] width 33 height 17
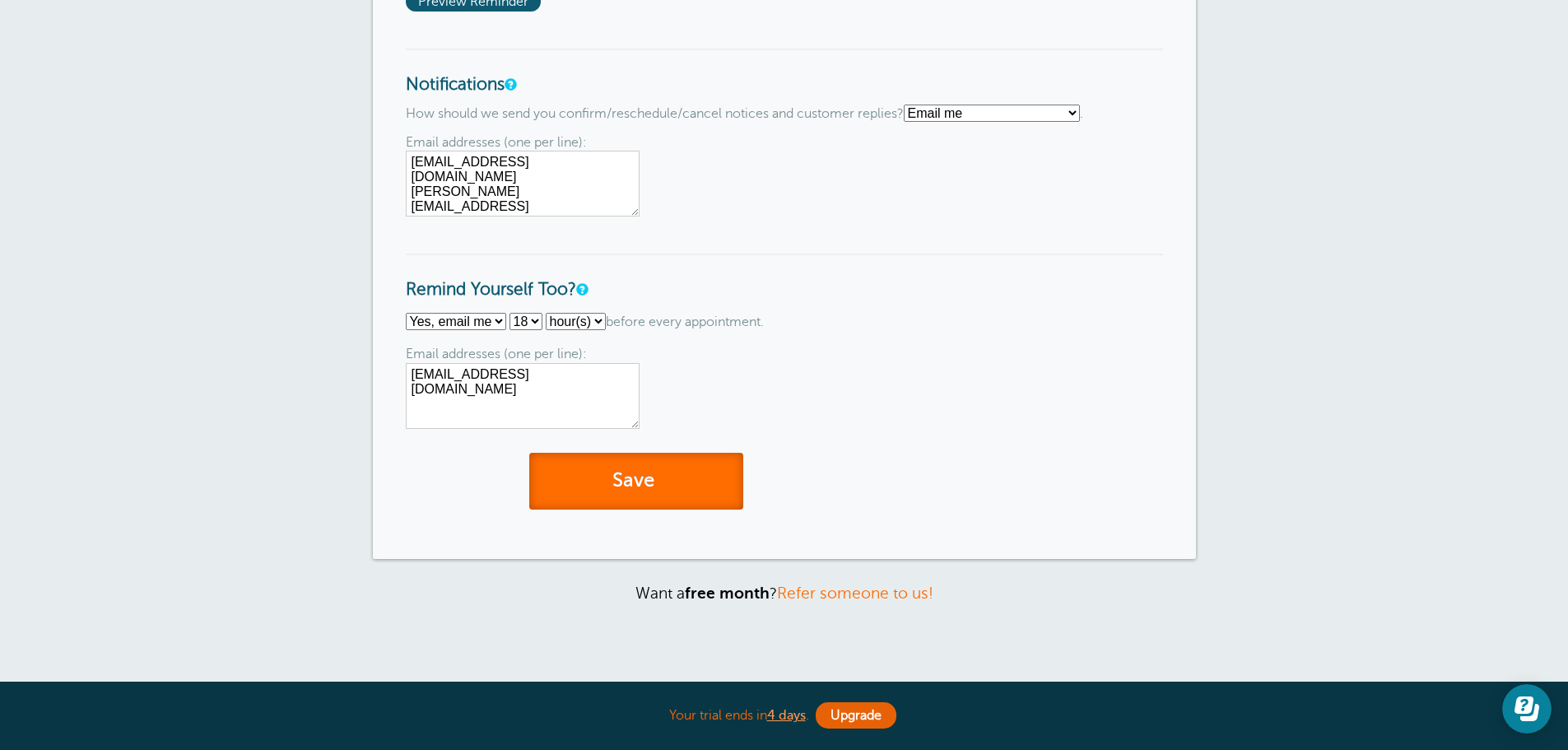
click at [614, 467] on button "Save" at bounding box center [636, 481] width 214 height 57
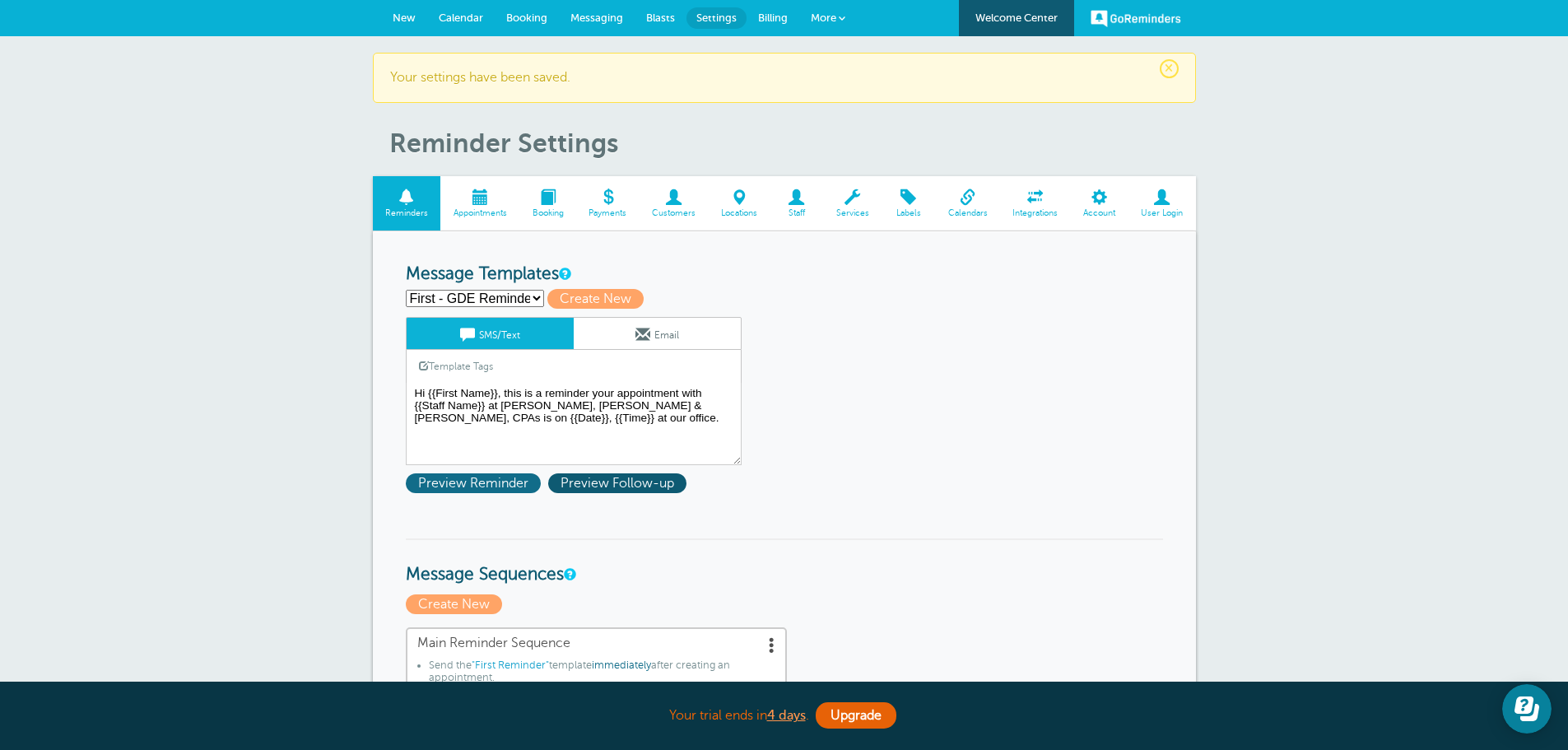
click at [452, 476] on span "Preview Reminder" at bounding box center [473, 484] width 135 height 20
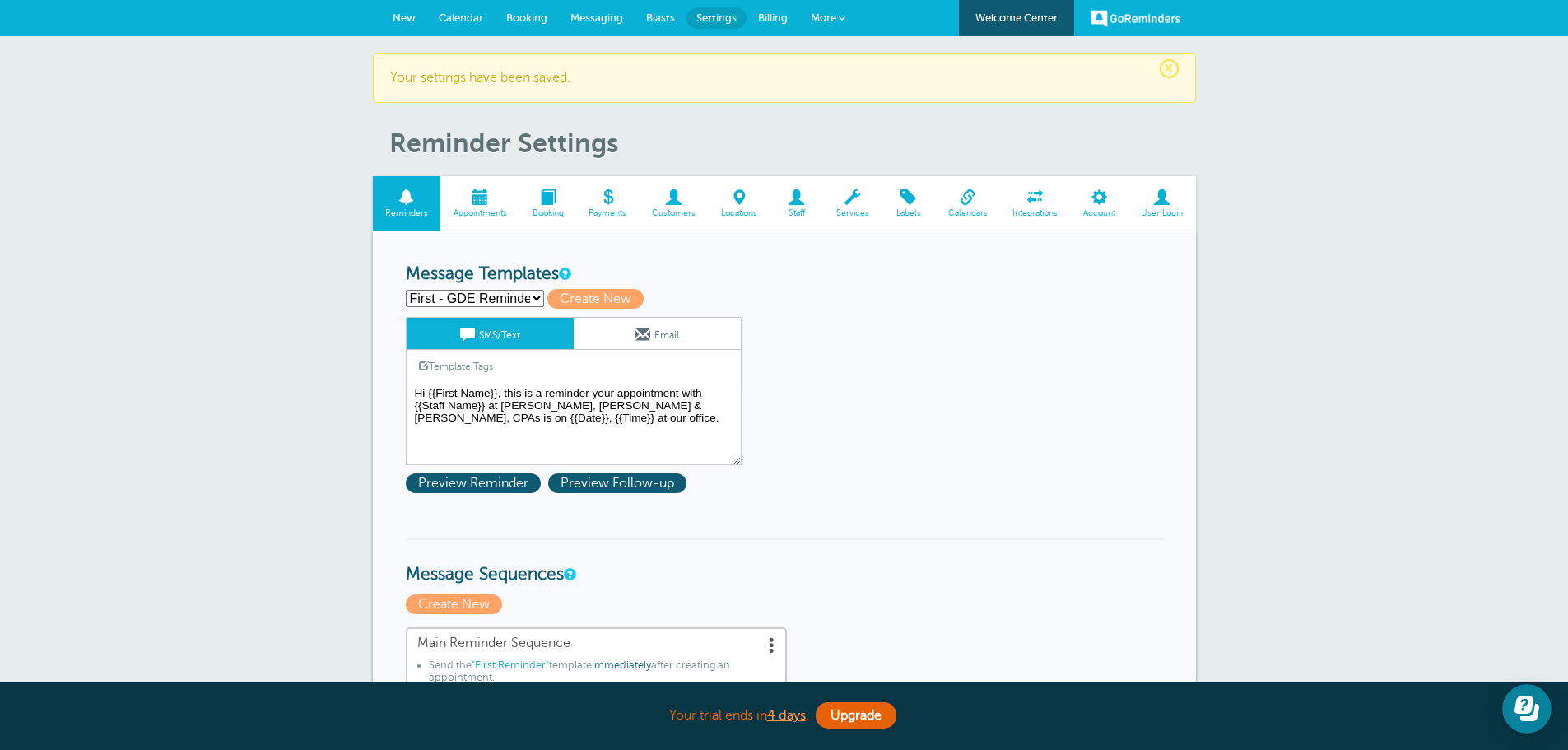
click at [536, 299] on select "First - GDE Reminder (Main) First GDE [PERSON_NAME] Reminder First Reminder Sec…" at bounding box center [475, 298] width 138 height 17
select select "159487"
click at [405, 290] on select "First - GDE Reminder (Main) First GDE [PERSON_NAME] Reminder First Reminder Sec…" at bounding box center [475, 298] width 138 height 17
type input "First GDE [PERSON_NAME] Reminder"
type textarea "Hi {{First Name}}, this is a reminder your appointment with {{Staff Name}} at […"
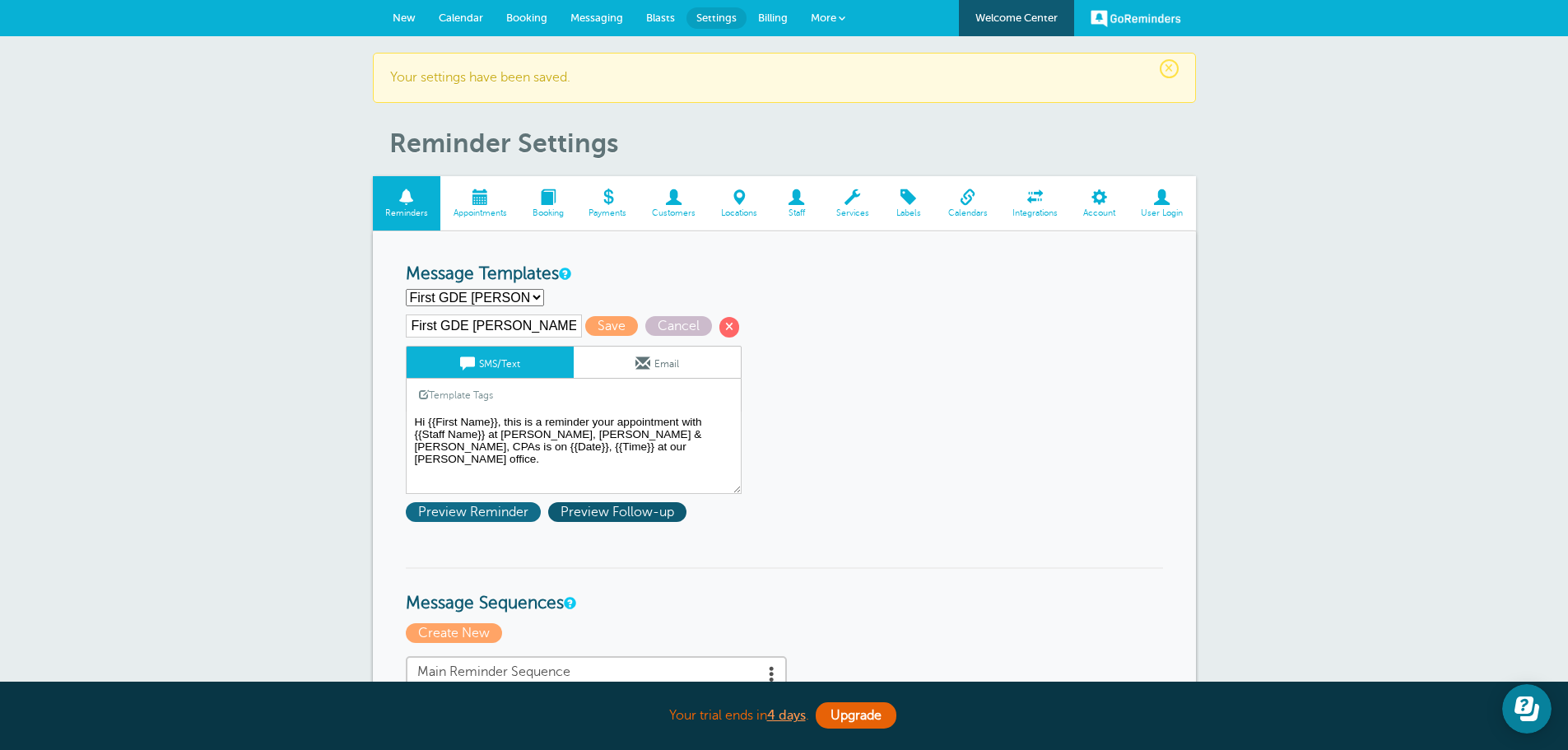
click at [472, 511] on span "Preview Reminder" at bounding box center [473, 512] width 135 height 20
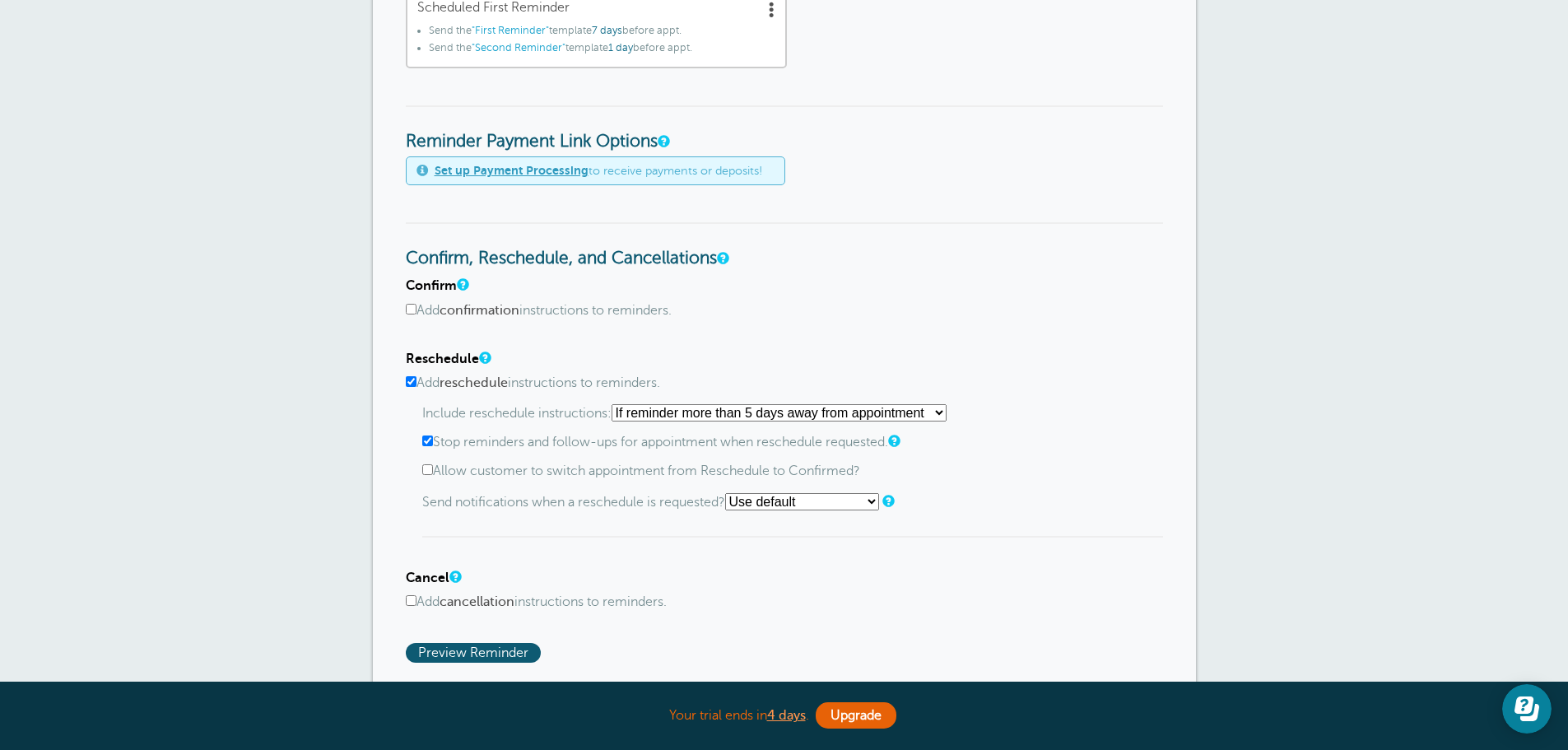
scroll to position [824, 0]
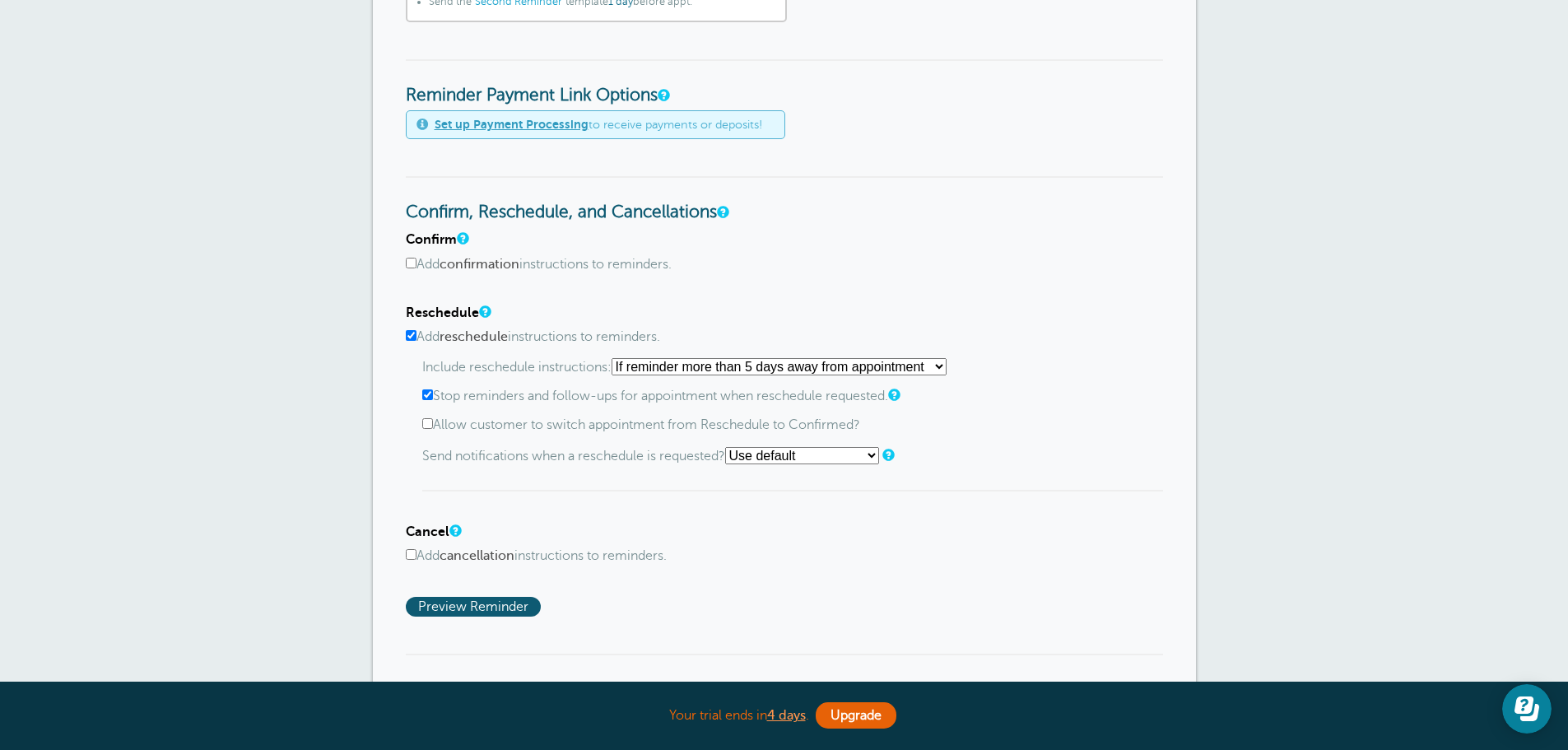
click at [409, 266] on input "Add confirmation instructions to reminders." at bounding box center [411, 263] width 11 height 11
checkbox input "true"
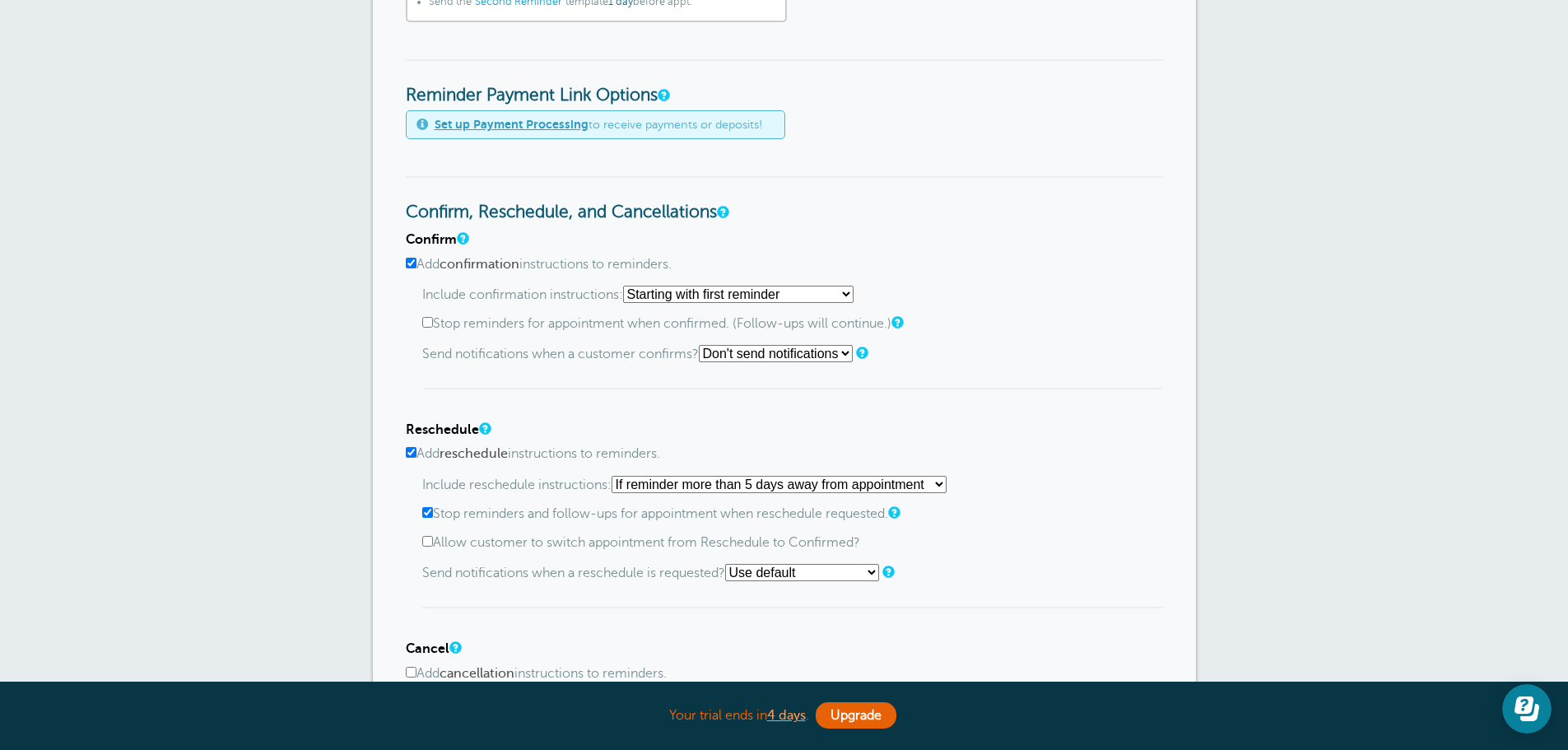
click at [783, 353] on select "Use default Text me Email me Don't send notifications" at bounding box center [776, 353] width 154 height 17
select select "3"
click at [704, 345] on select "Use default Text me Email me Don't send notifications" at bounding box center [776, 353] width 154 height 17
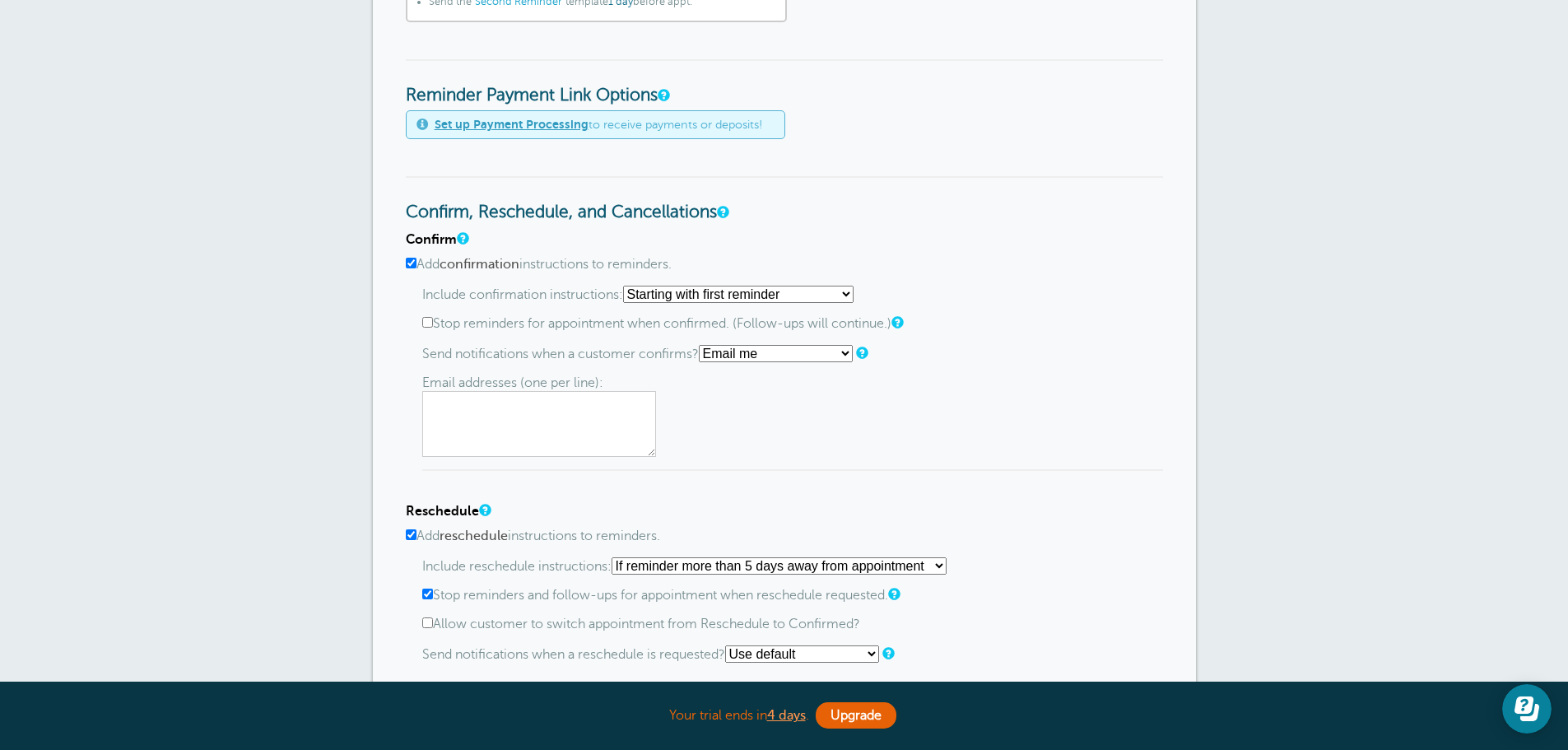
click at [437, 395] on textarea at bounding box center [539, 423] width 234 height 65
drag, startPoint x: 539, startPoint y: 425, endPoint x: 404, endPoint y: 426, distance: 135.0
click at [404, 426] on div "Reminder Schedule 1st reminder: Immediately 1 2 3 4 5 6 7 8 9 10 11 12 13 14 15…" at bounding box center [785, 385] width 823 height 1955
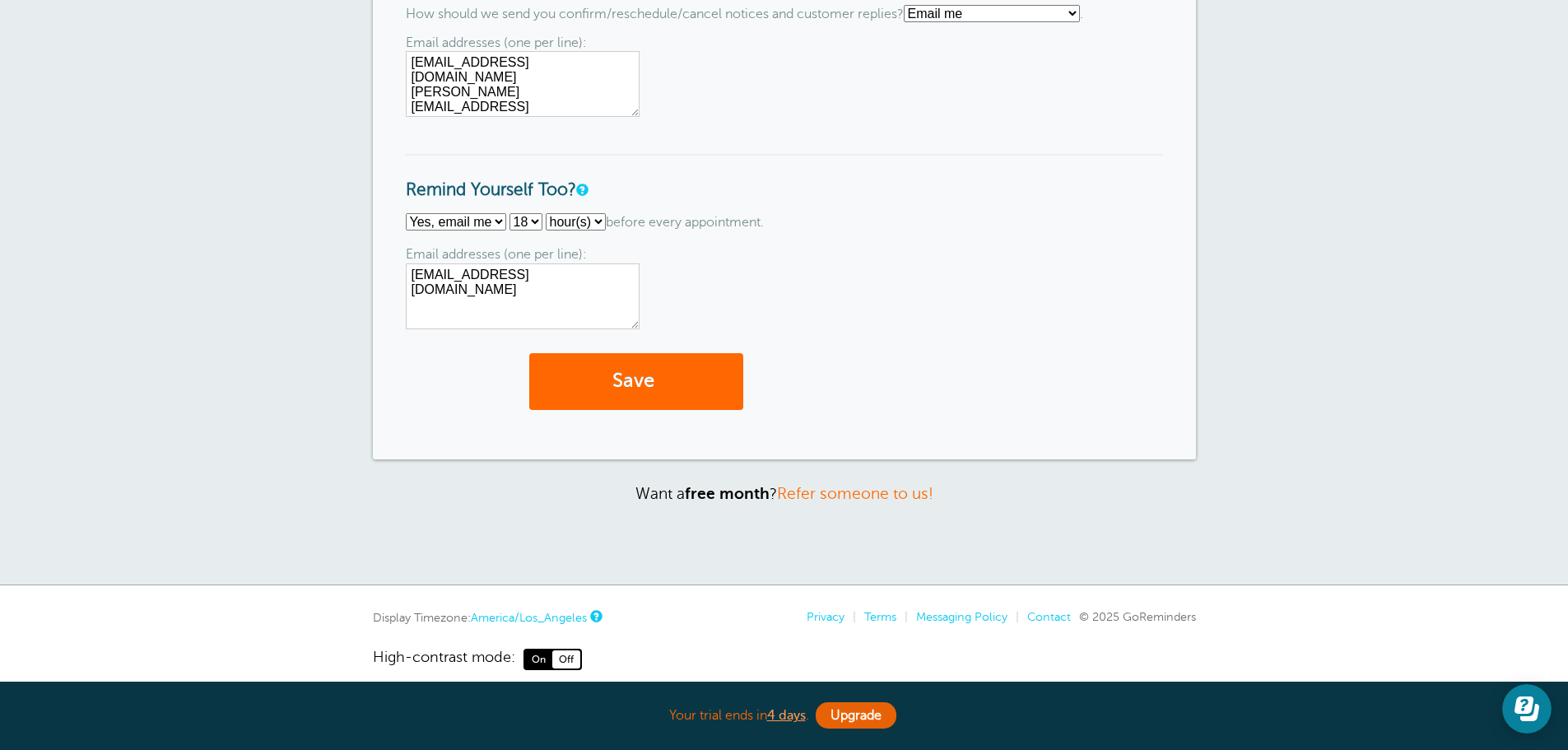
scroll to position [1729, 0]
type textarea "[EMAIL_ADDRESS][DOMAIN_NAME]"
click at [639, 379] on button "Save" at bounding box center [636, 379] width 214 height 57
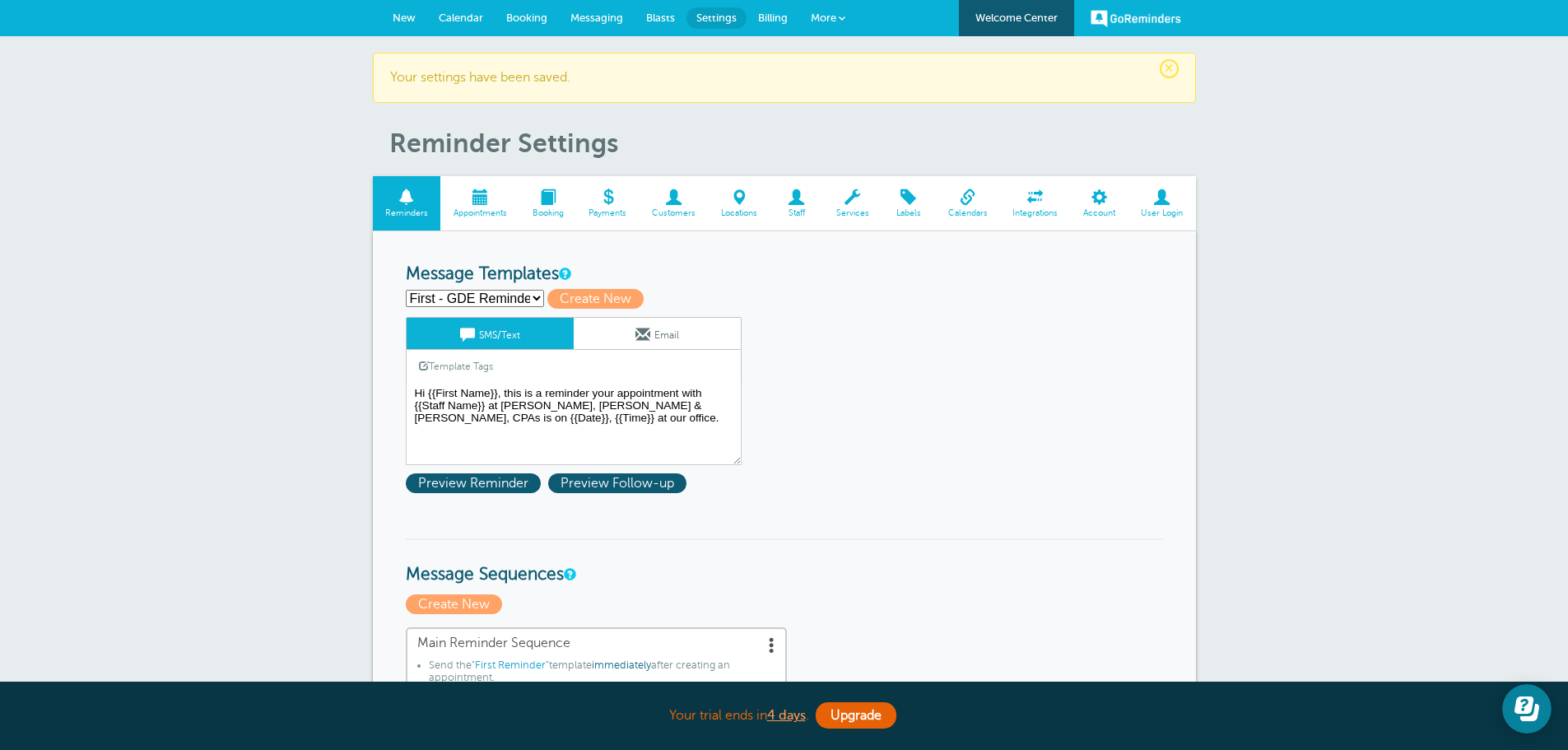
click at [405, 198] on span at bounding box center [407, 196] width 68 height 15
click at [405, 15] on span "New" at bounding box center [405, 18] width 23 height 13
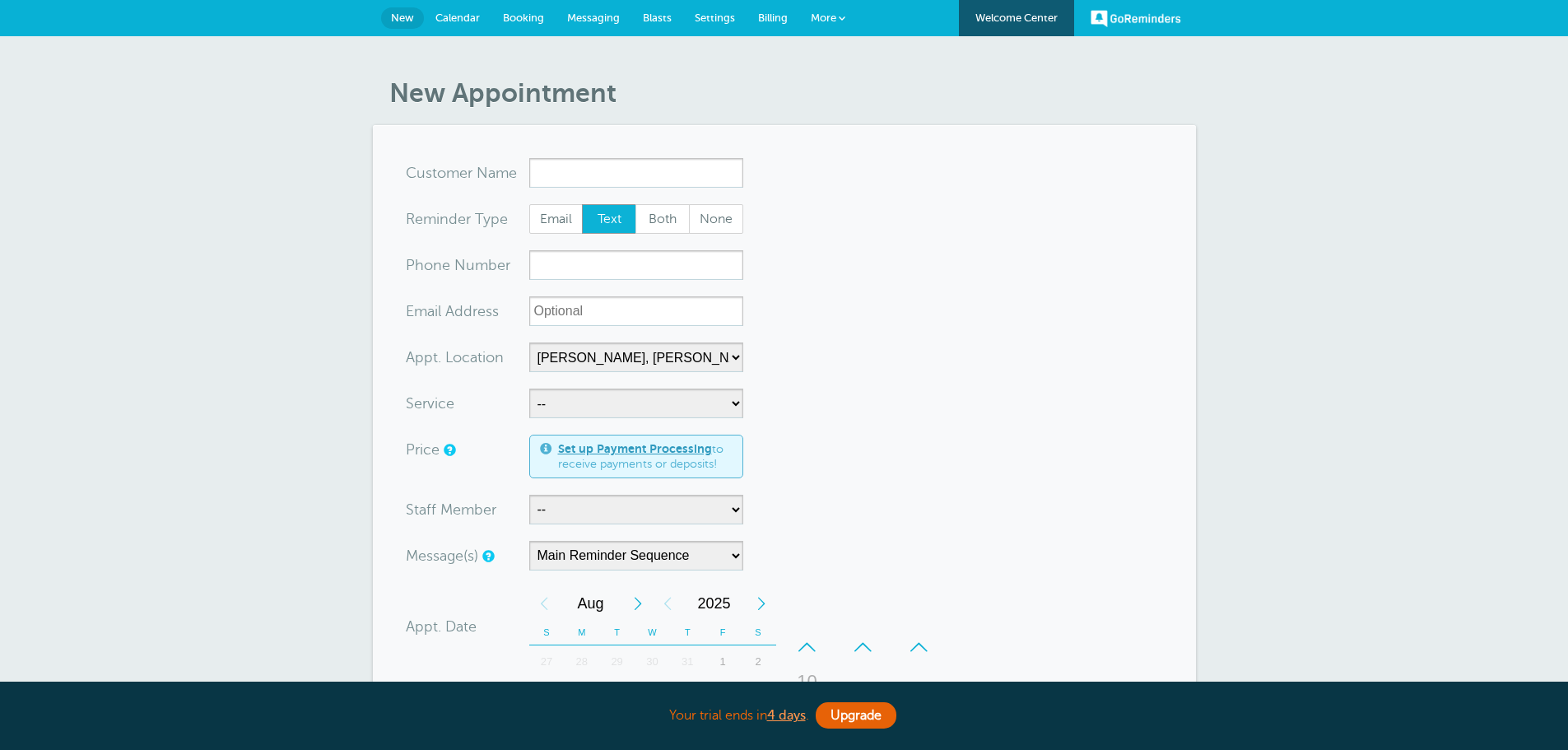
select select "24510"
click at [593, 172] on input "x-no-autofill" at bounding box center [636, 172] width 214 height 30
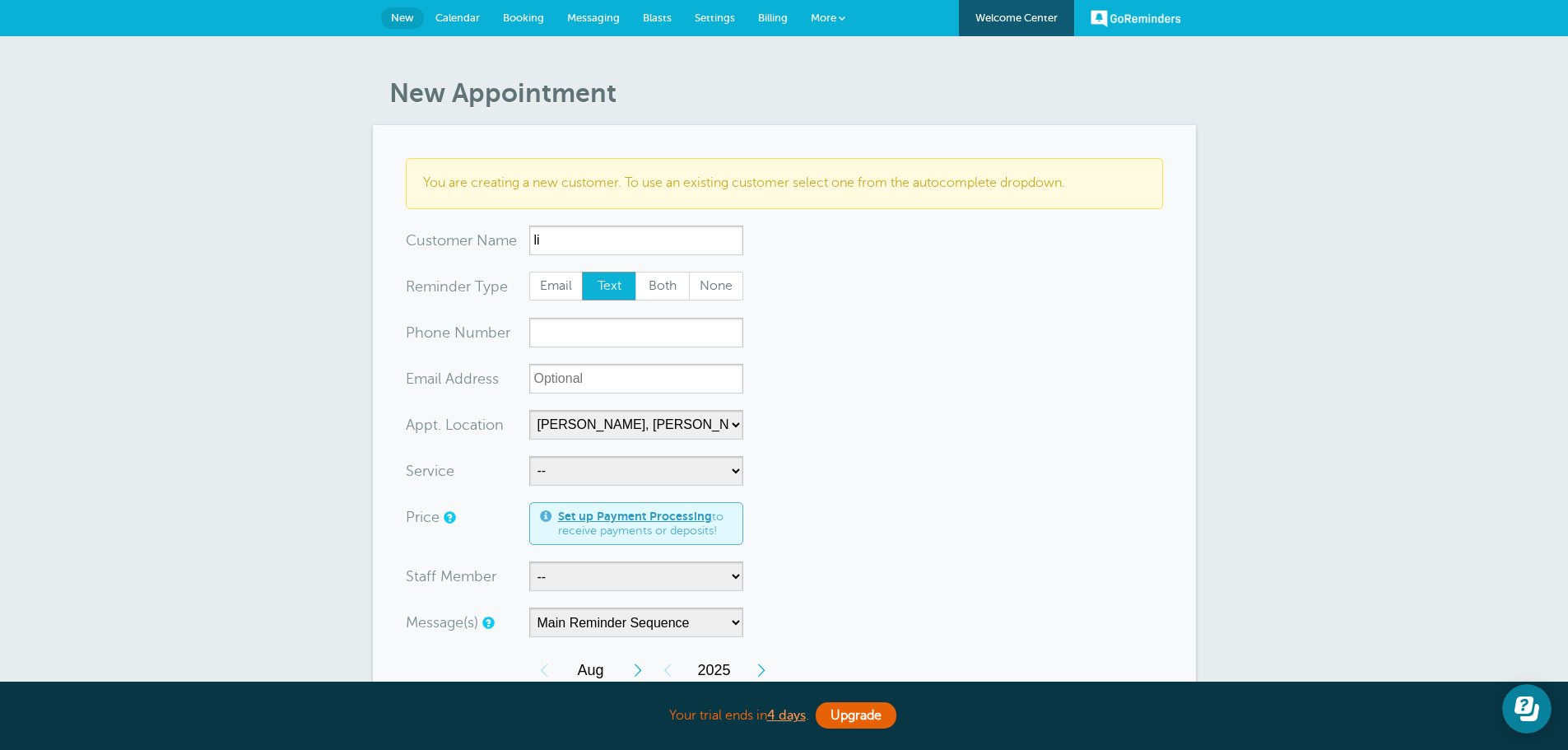
type input "l"
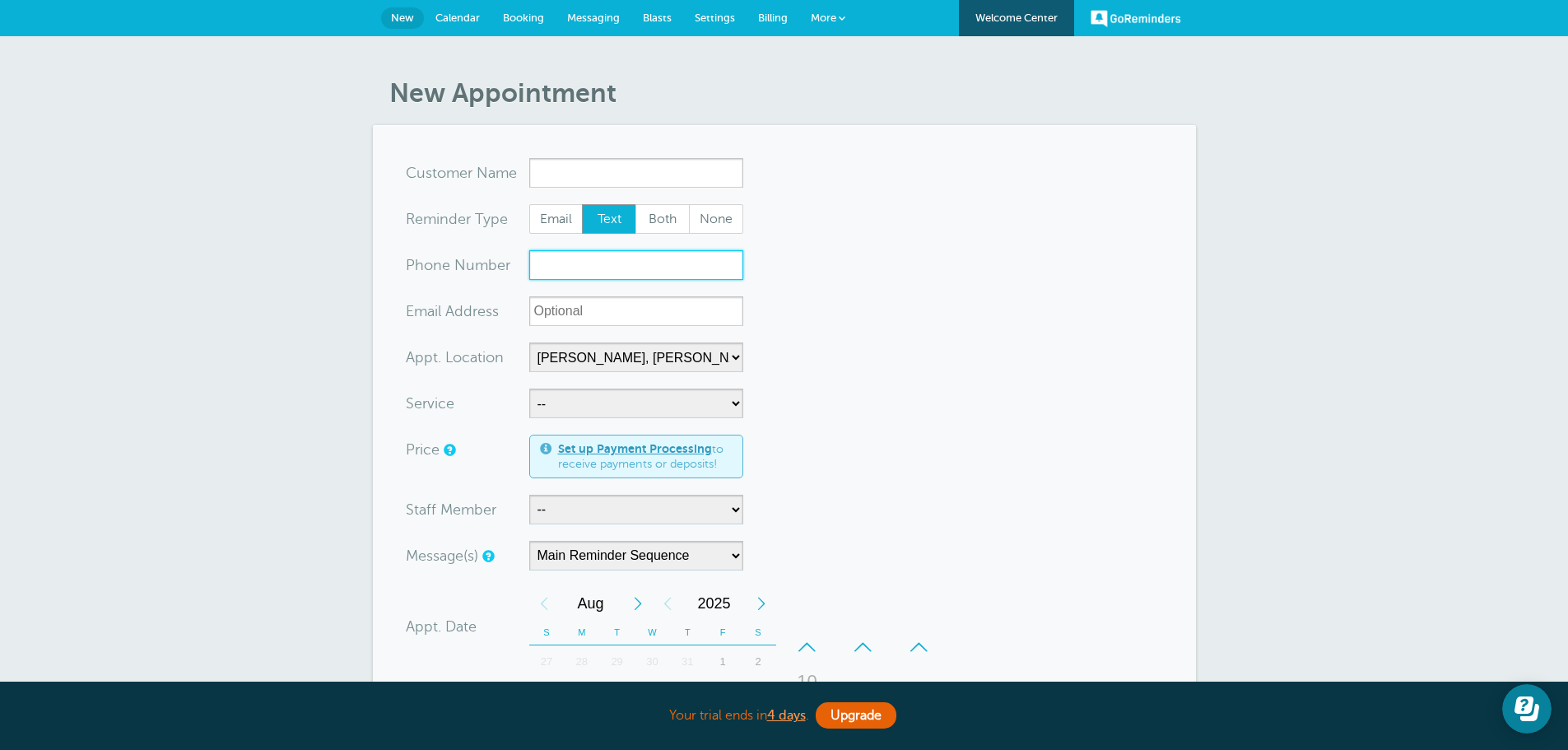
click at [570, 267] on input "xxx-no-autofill" at bounding box center [636, 265] width 214 height 30
click at [441, 171] on span "tomer N" at bounding box center [460, 172] width 56 height 15
click at [598, 167] on input "x-no-autofill" at bounding box center [636, 172] width 214 height 30
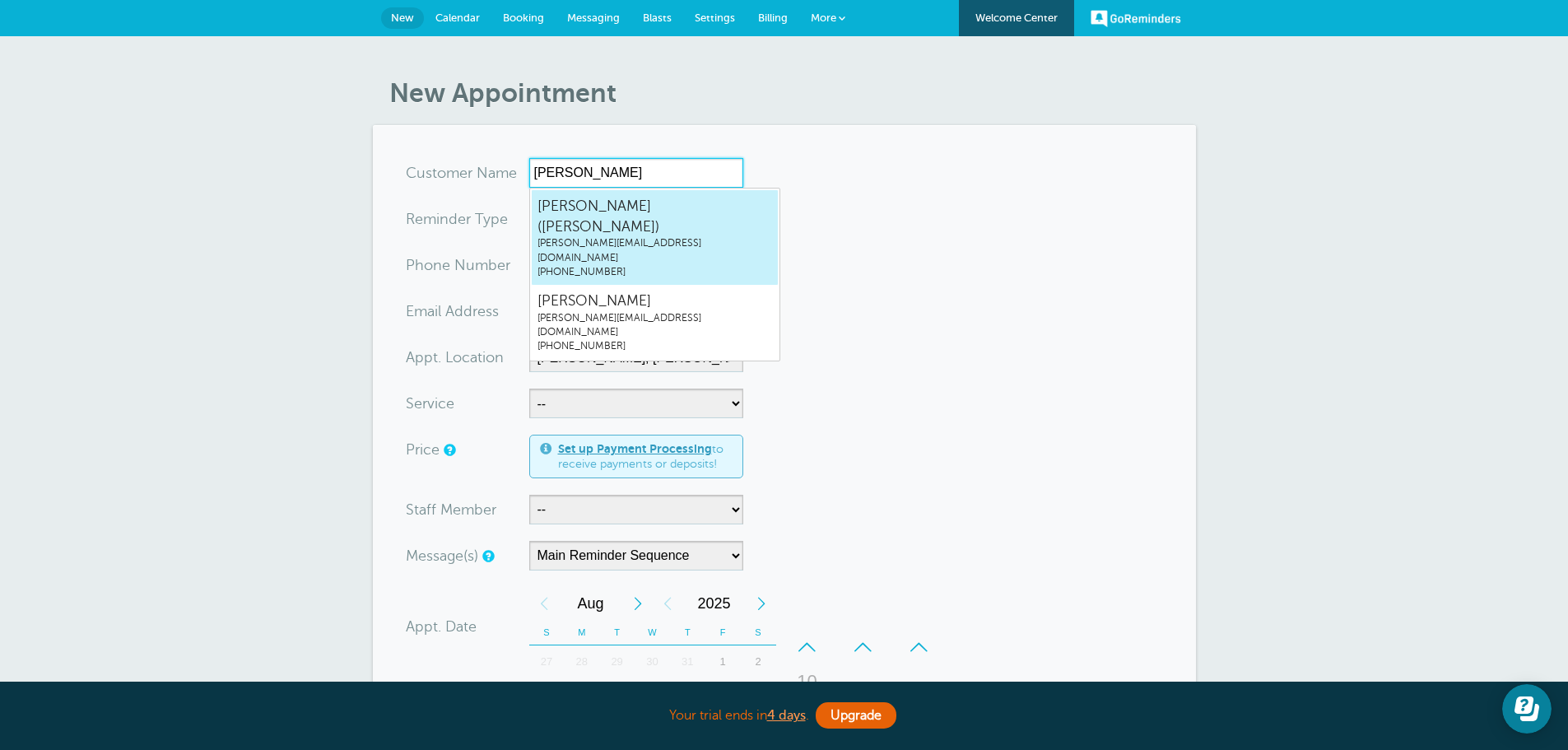
click at [617, 205] on span "Travis Kelce-Swift (Megan Manning)" at bounding box center [655, 215] width 235 height 40
type input "TravisKelce-Swift(MeganManning)megan@grifco.com5097109353"
type input "Travis Kelce-Swift (Megan Manning)"
radio input "false"
radio input "true"
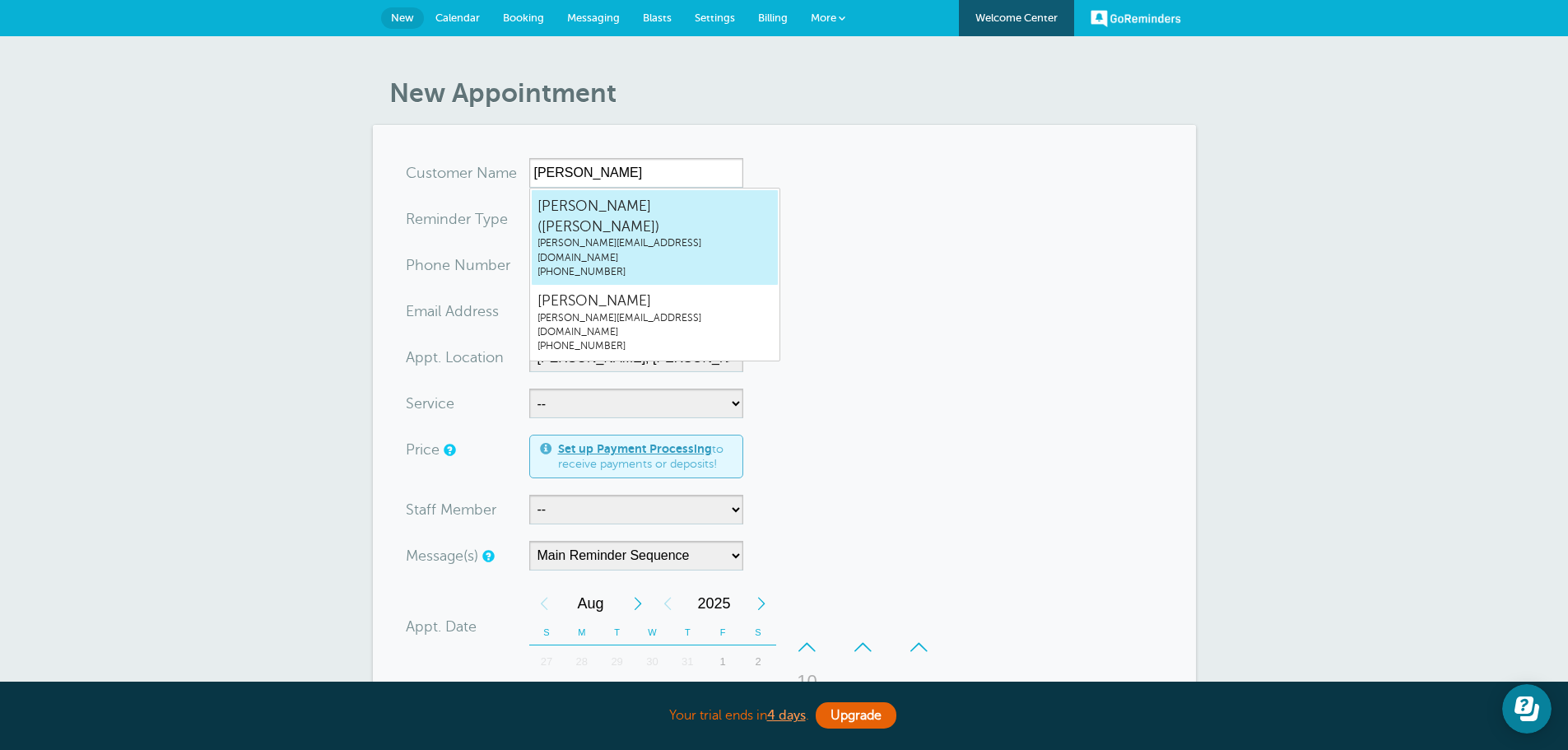
type input "(509) 710-9353"
type input "megan@grifco.com"
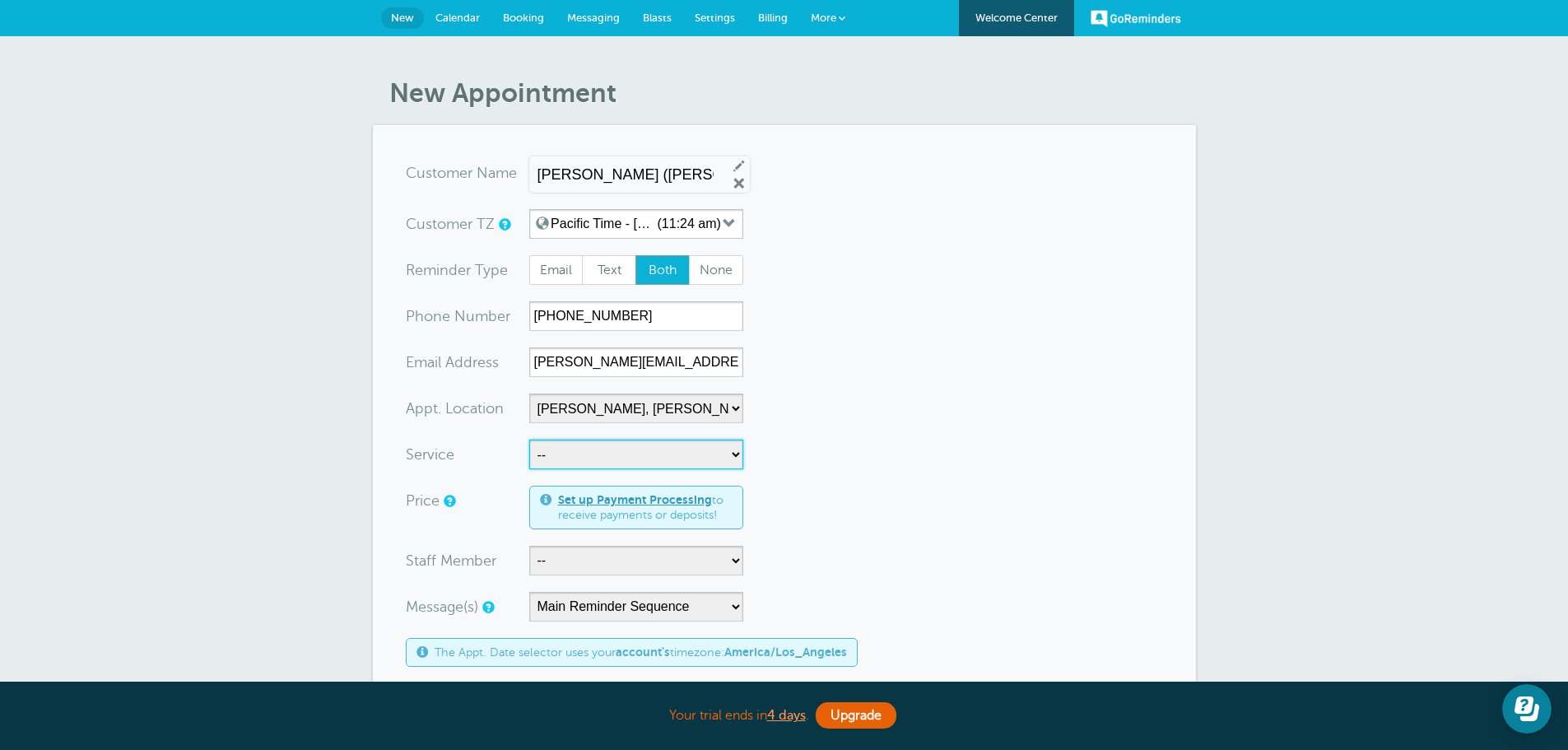
click at [605, 455] on select "-- Business Valuation Planning Financial Planning Investment Advisory Services …" at bounding box center [636, 454] width 214 height 30
select select "27838"
click at [529, 440] on select "-- Business Valuation Planning Financial Planning Investment Advisory Services …" at bounding box center [636, 454] width 214 height 30
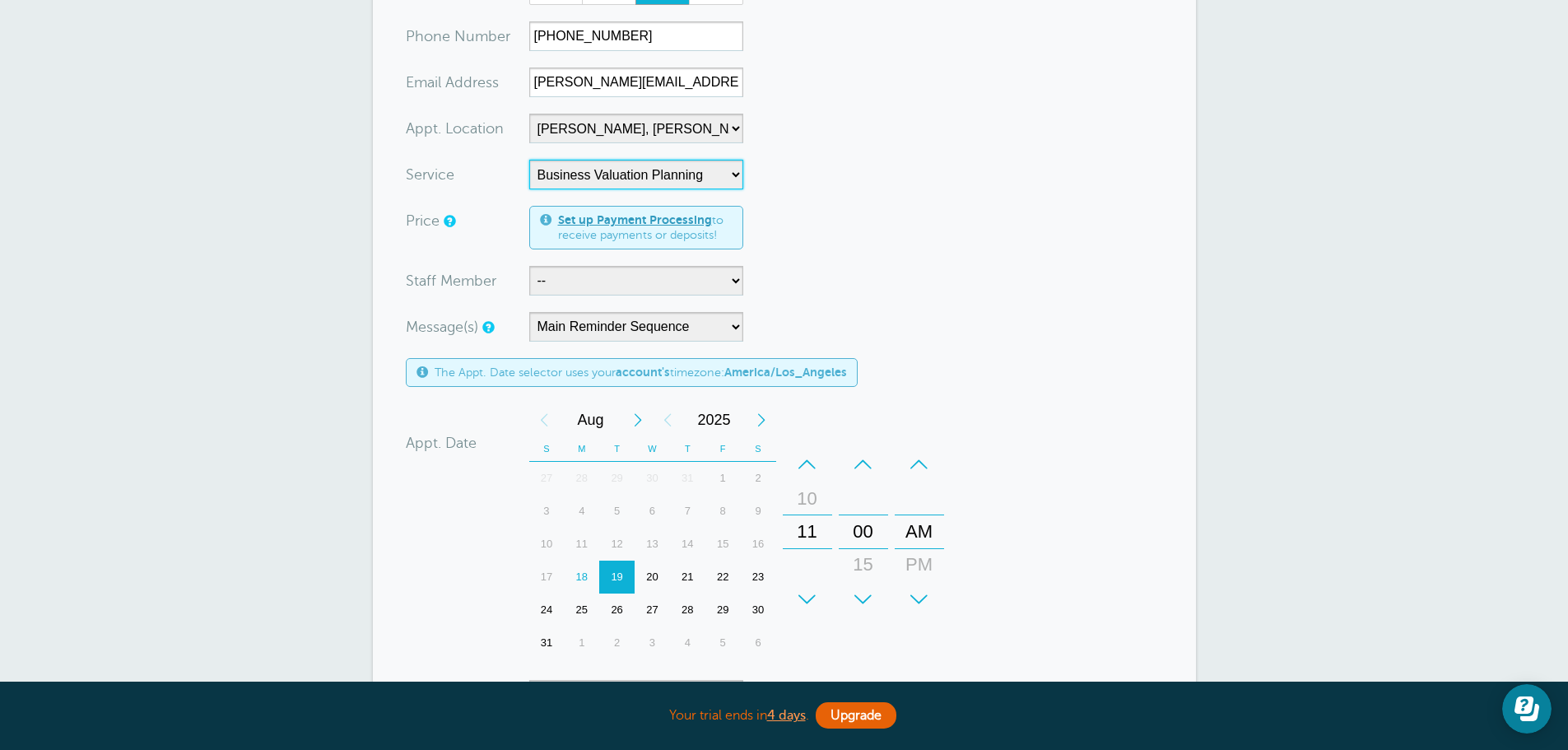
scroll to position [329, 0]
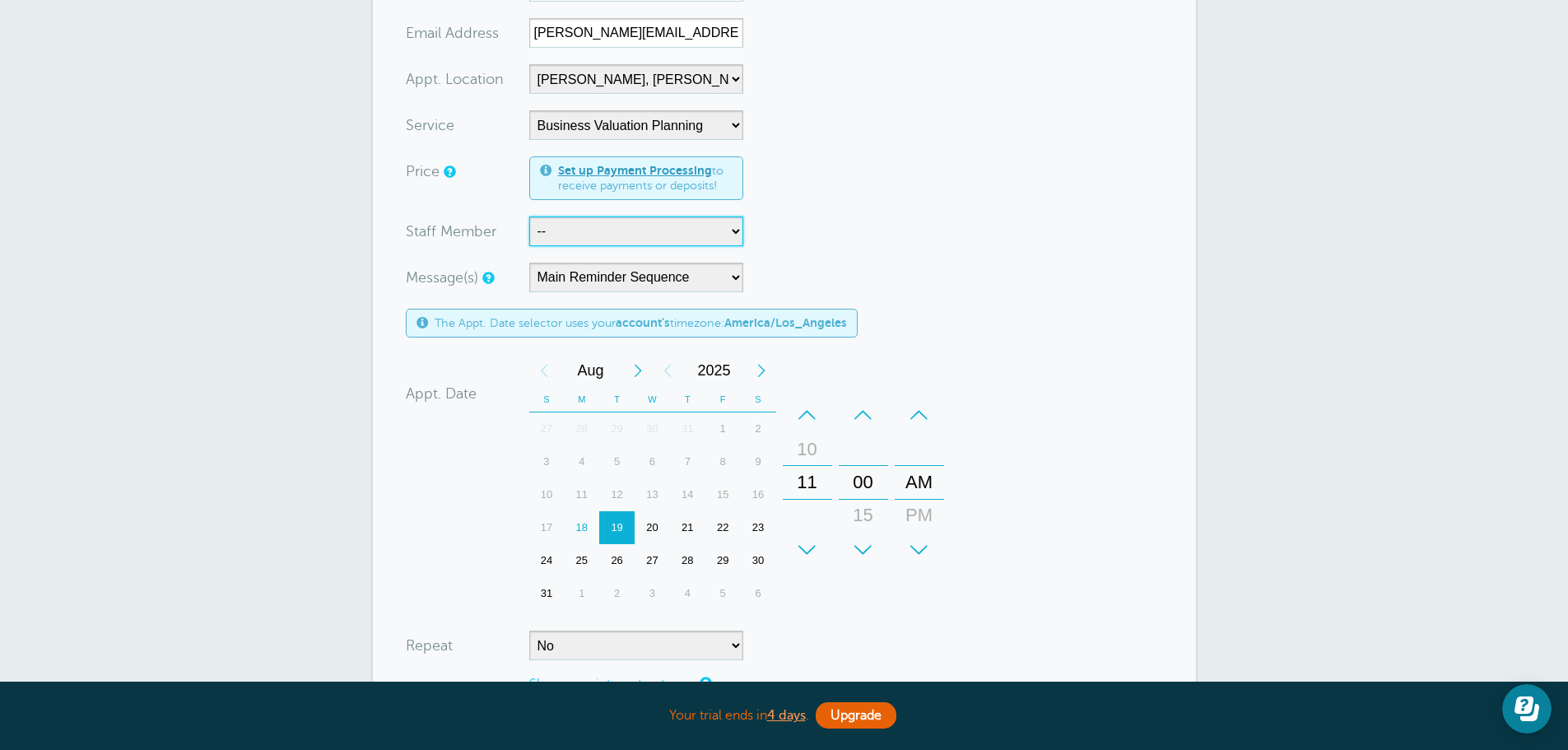
click at [582, 229] on select "-- Deanna Dreher Kelly Klossner Libby Reiner Logan Dreher Maryna Marchenko Mega…" at bounding box center [636, 231] width 214 height 30
select select "21410"
click at [529, 216] on select "-- Deanna Dreher Kelly Klossner Libby Reiner Logan Dreher Maryna Marchenko Mega…" at bounding box center [636, 231] width 214 height 30
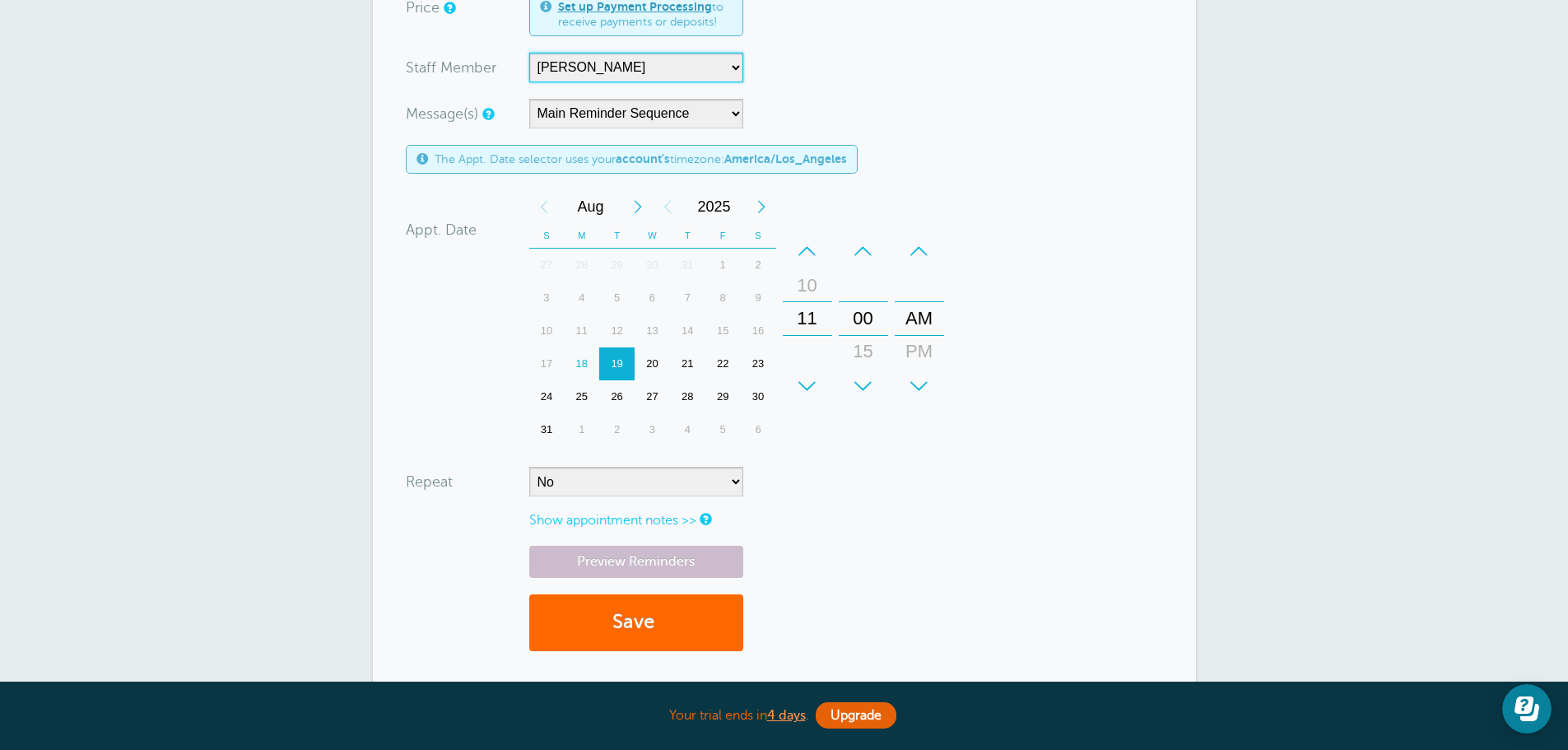
scroll to position [494, 0]
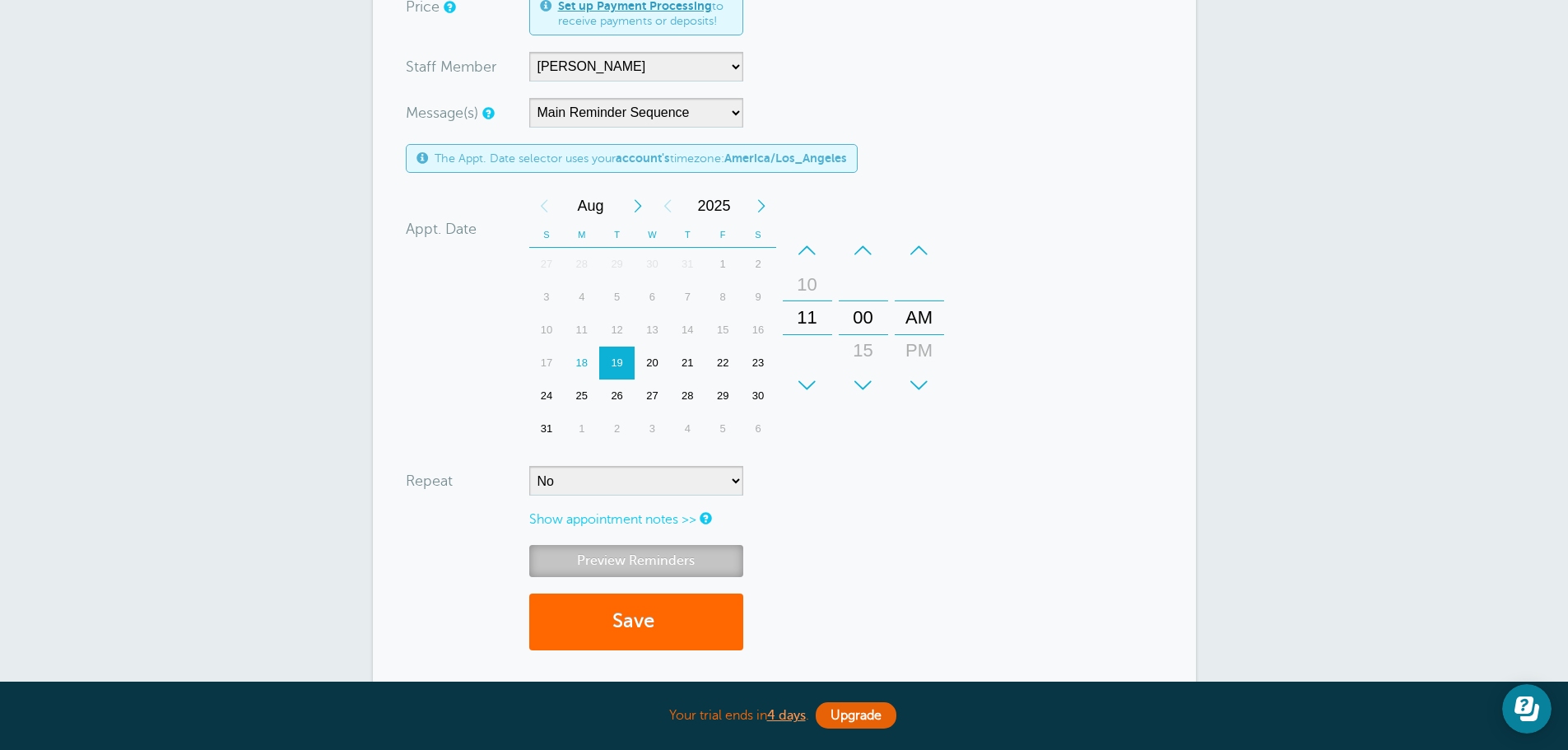
click at [634, 555] on link "Preview Reminders" at bounding box center [636, 562] width 214 height 32
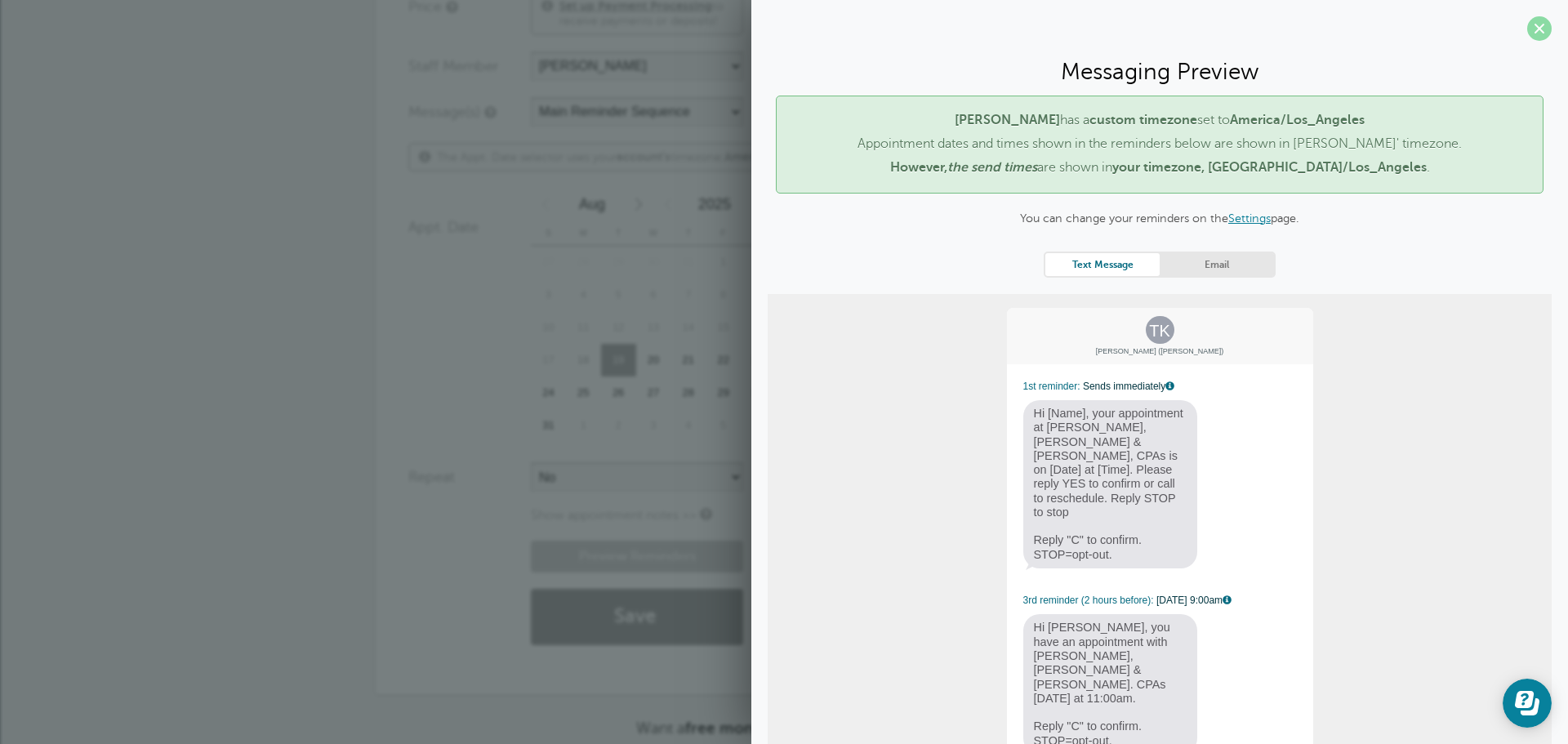
click at [1527, 28] on span at bounding box center [1540, 28] width 25 height 25
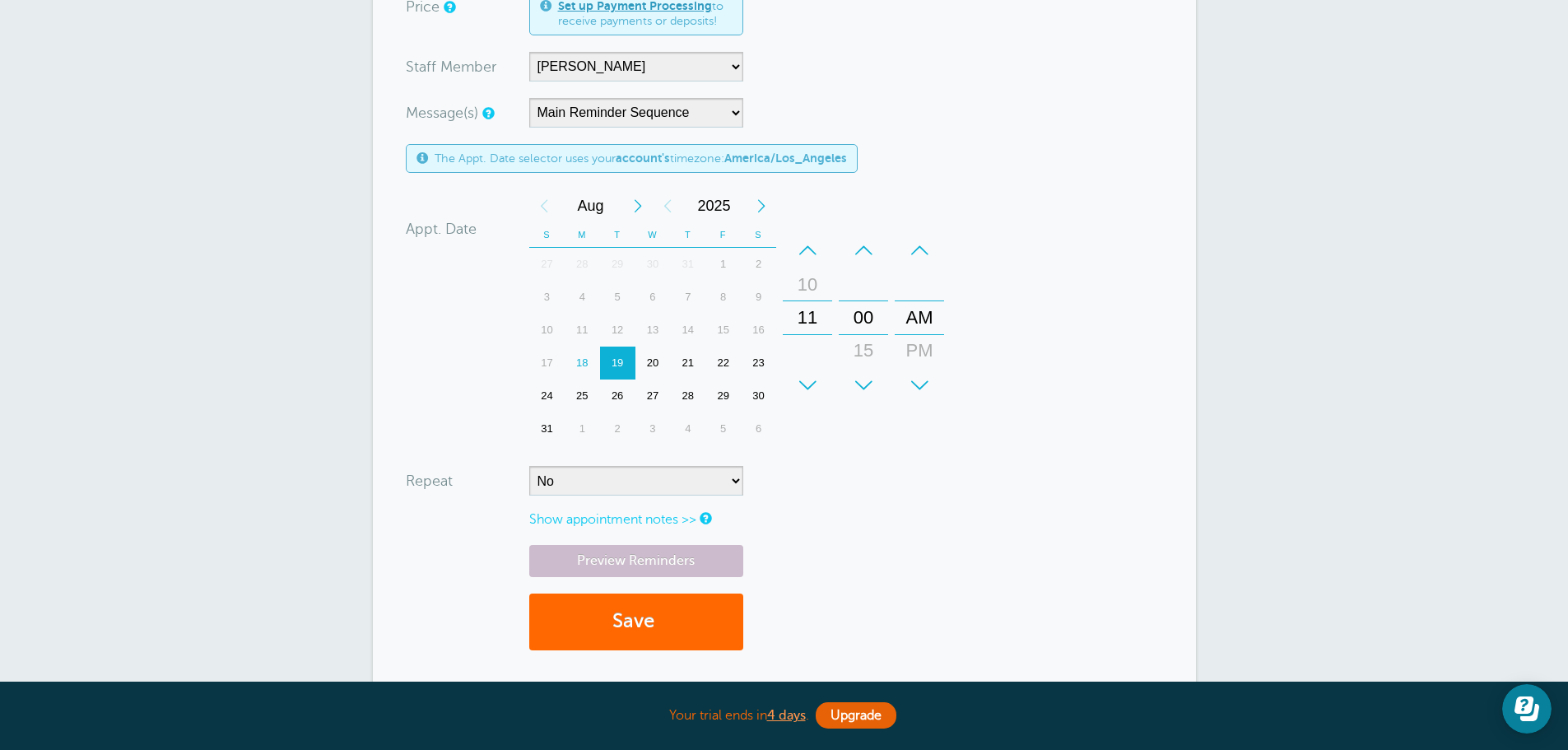
click at [182, 317] on div "New Appointment You are creating a new customer. To use an existing customer se…" at bounding box center [784, 184] width 1568 height 1284
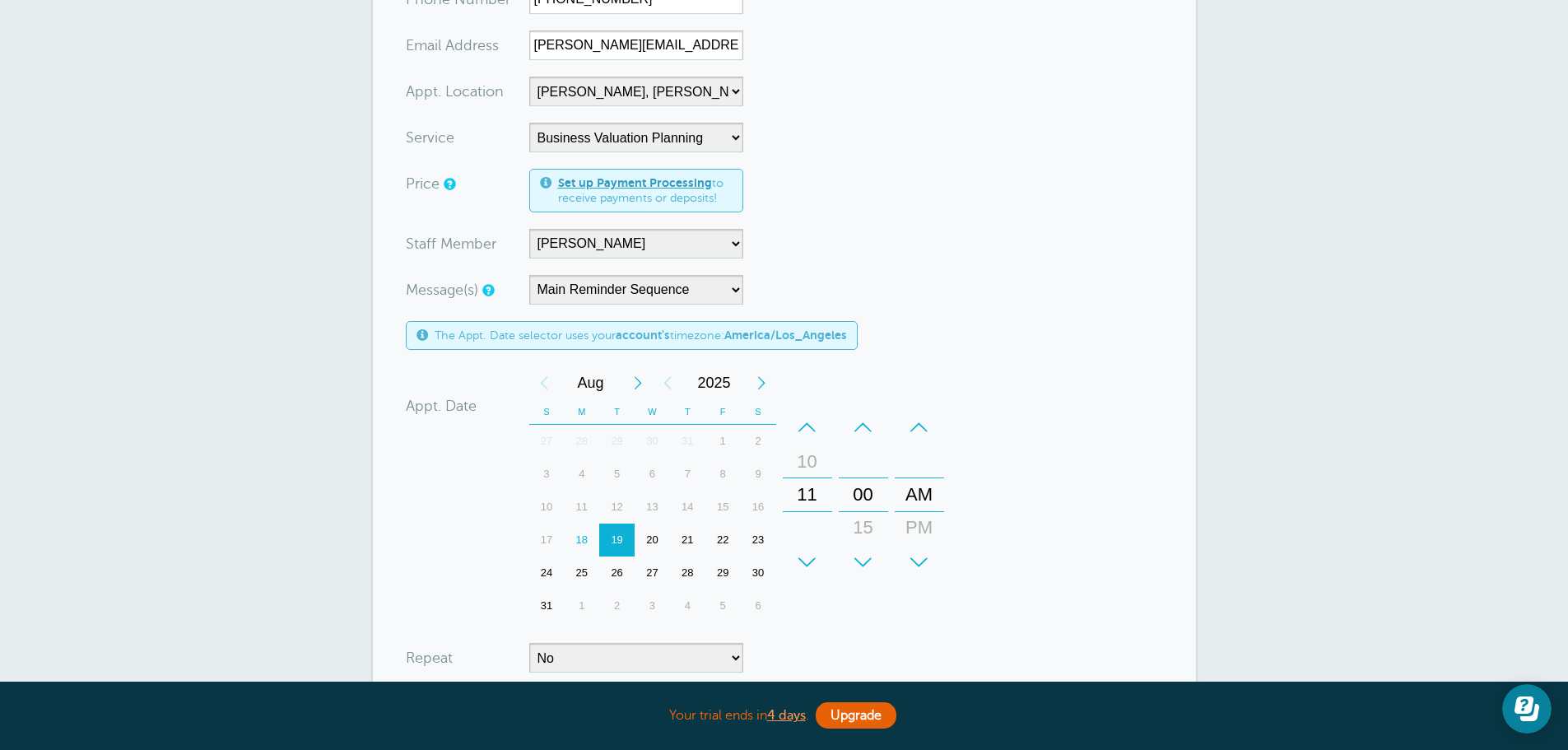
scroll to position [329, 0]
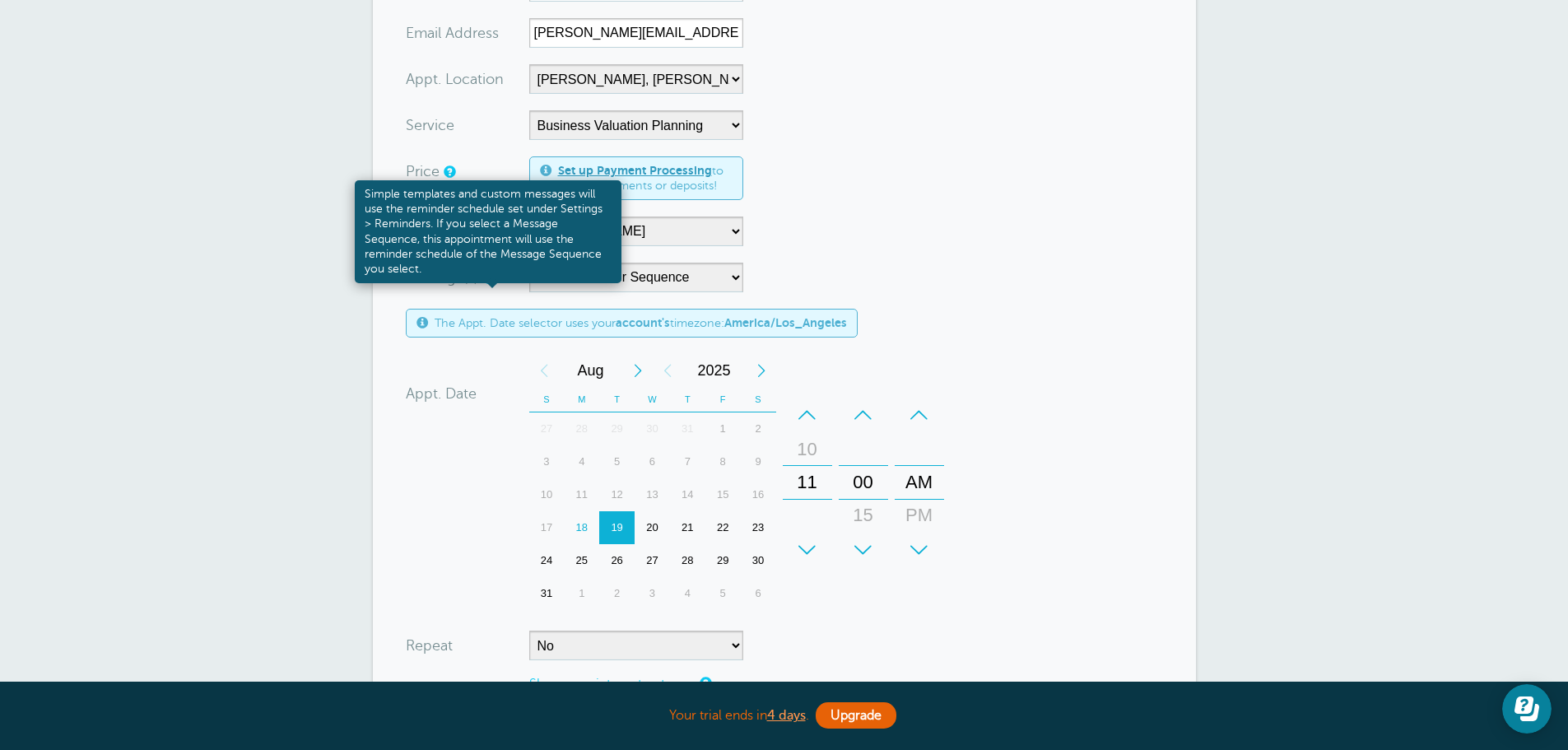
click at [489, 276] on link at bounding box center [487, 278] width 10 height 11
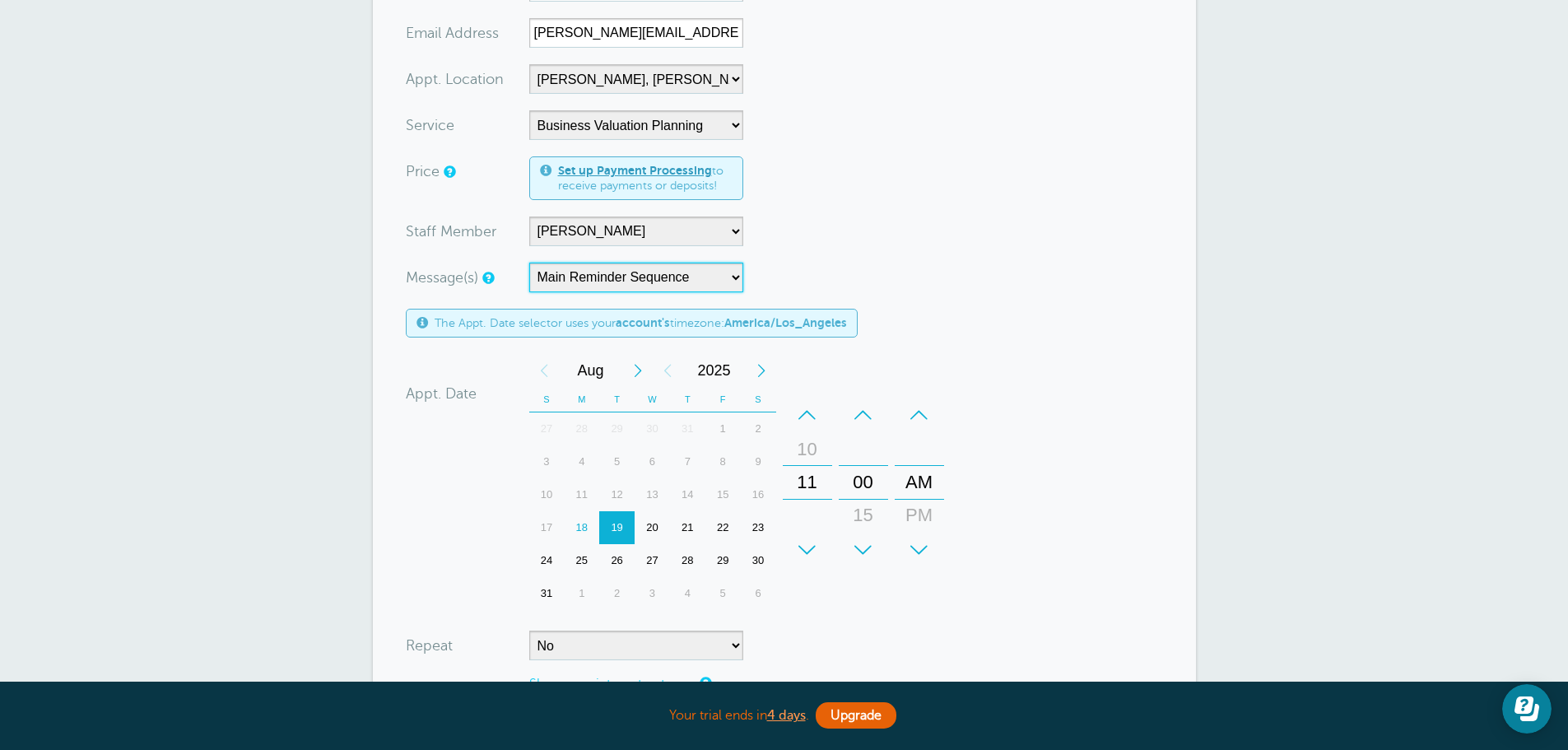
click at [726, 275] on select "Main Reminder Sequence Scheduled First Reminder" at bounding box center [636, 277] width 214 height 30
click at [275, 324] on div "New Appointment You are creating a new customer. To use an existing customer se…" at bounding box center [784, 348] width 1568 height 1284
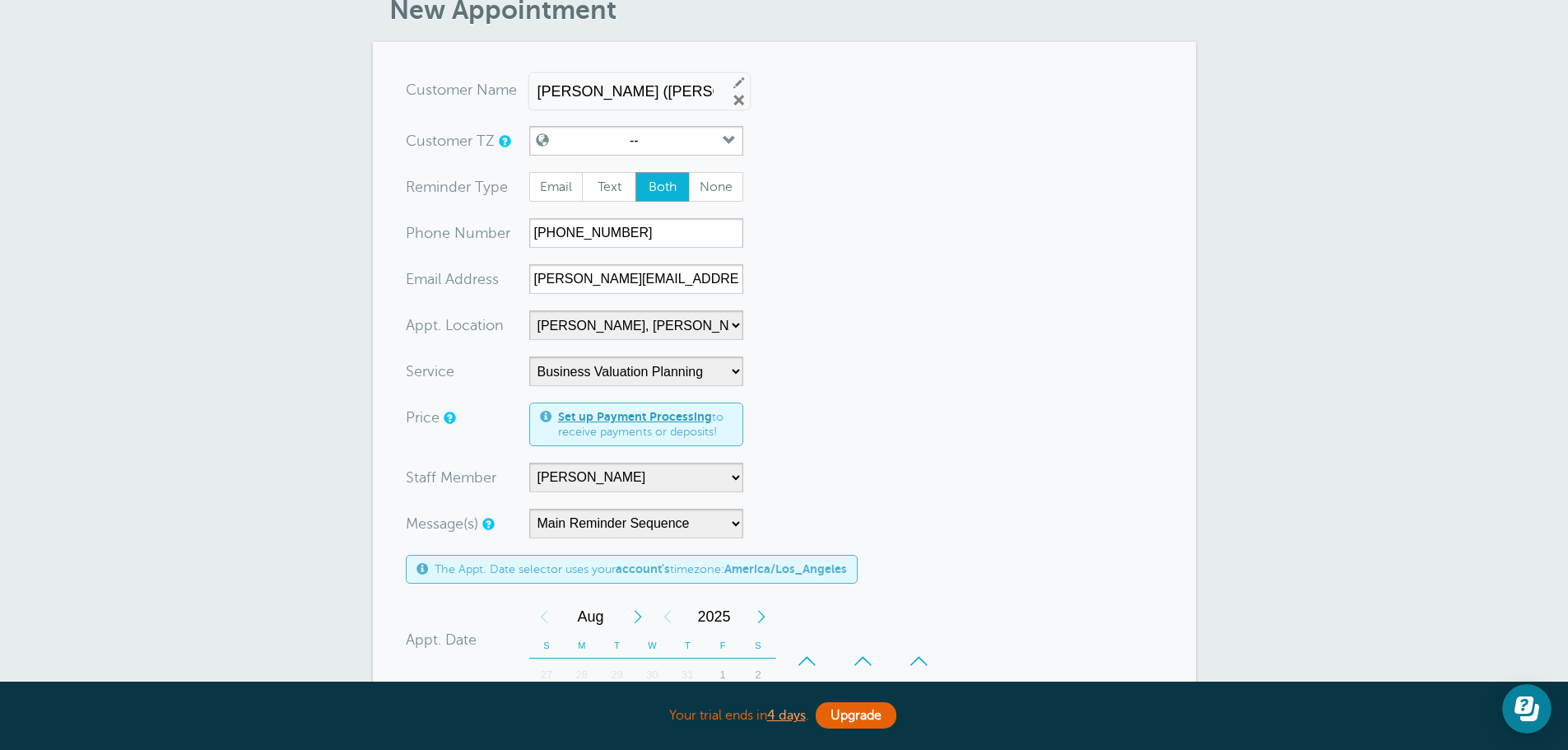
scroll to position [0, 0]
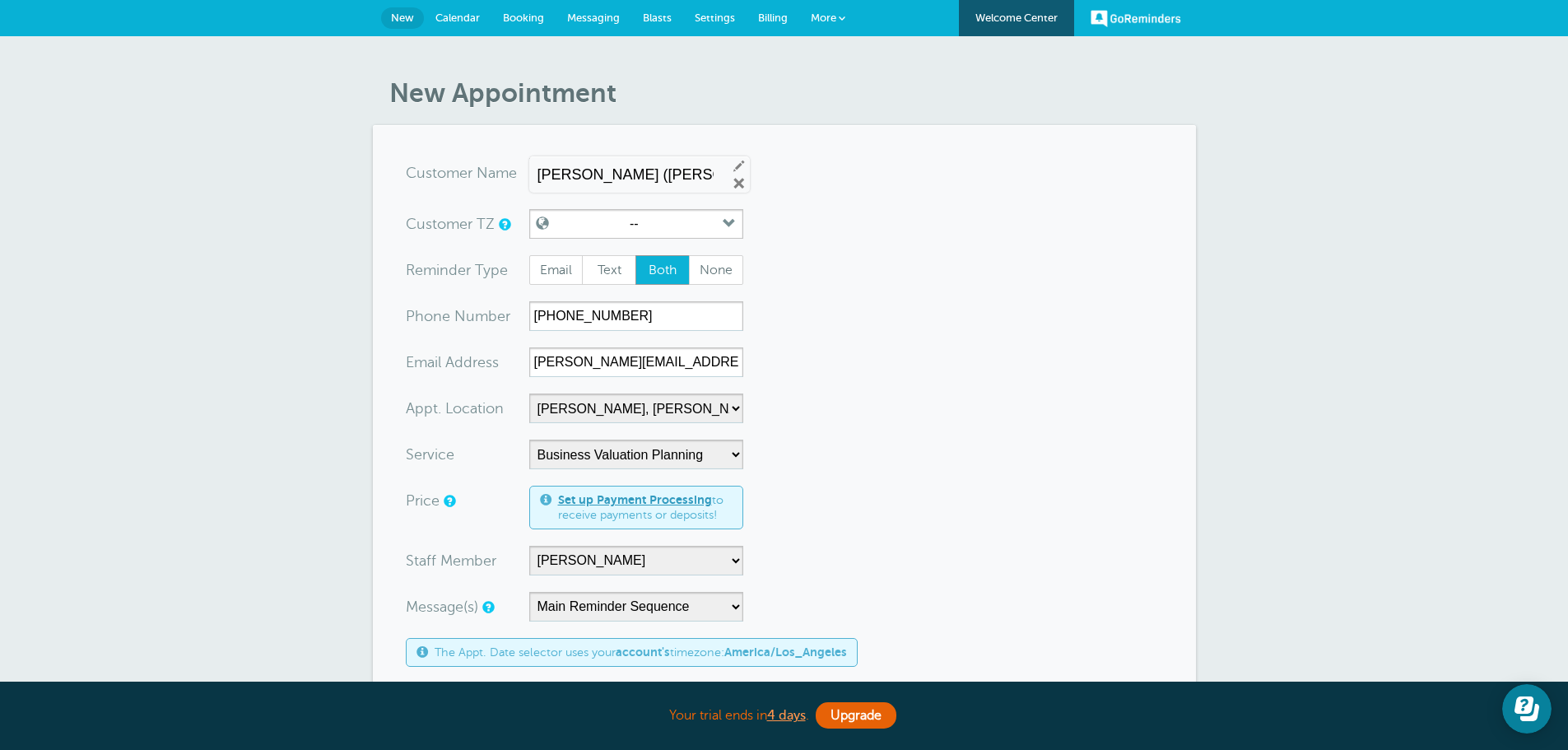
click at [701, 14] on span "Settings" at bounding box center [715, 18] width 40 height 13
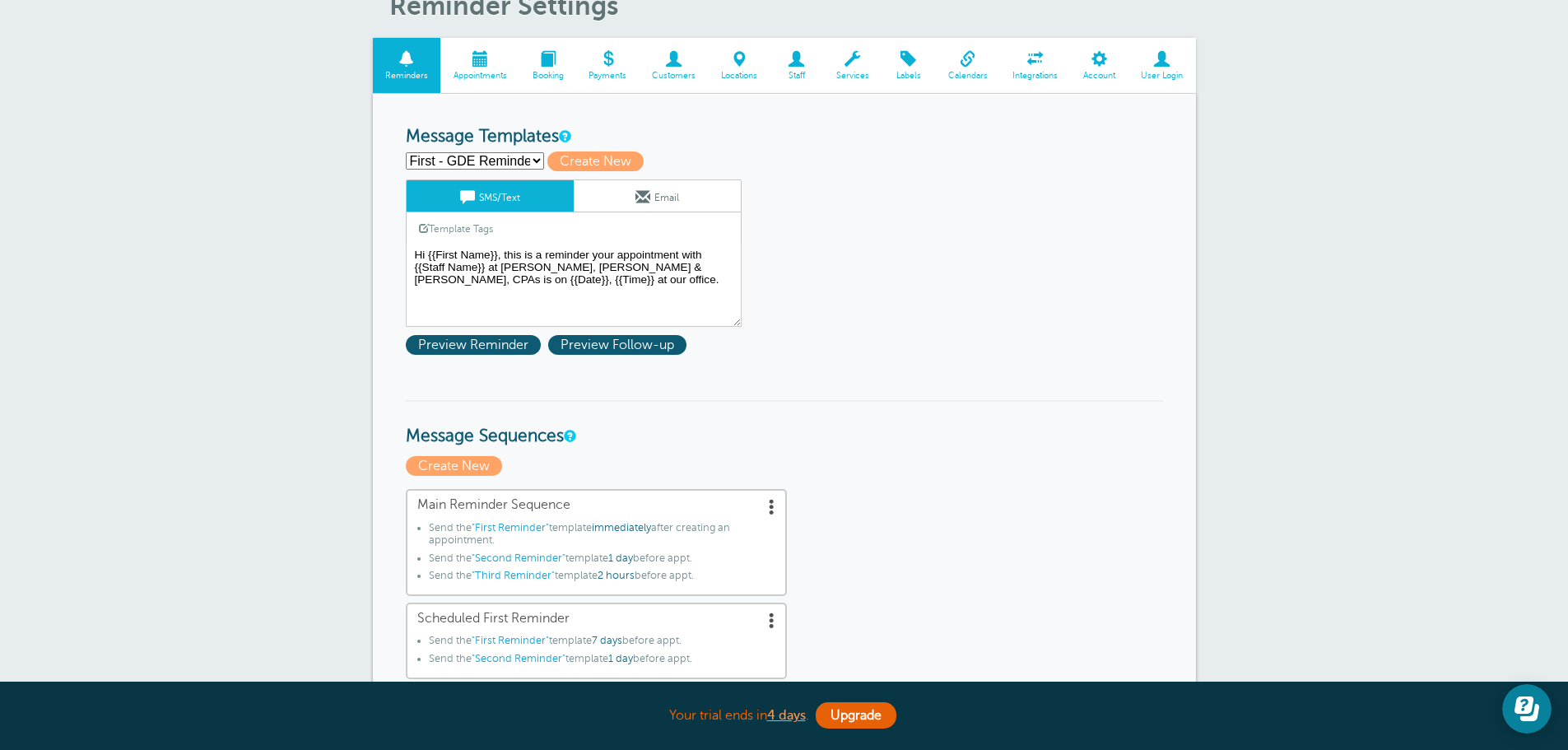
scroll to position [83, 0]
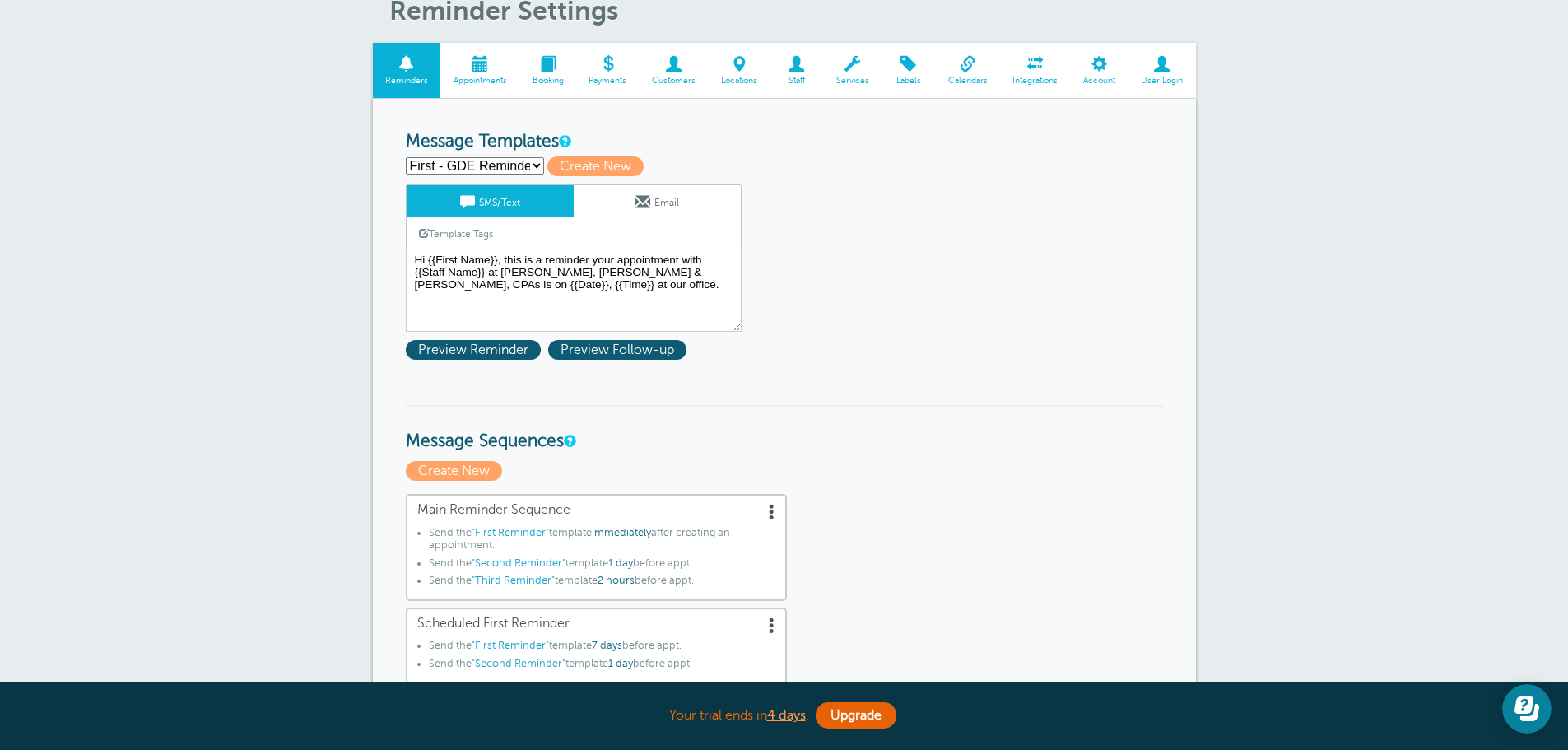
click at [495, 165] on select "First - GDE Reminder (Main) First GDE [PERSON_NAME] Reminder First Reminder Sec…" at bounding box center [475, 165] width 138 height 17
select select "159487"
click at [405, 157] on select "First - GDE Reminder (Main) First GDE [PERSON_NAME] Reminder First Reminder Sec…" at bounding box center [475, 165] width 138 height 17
type input "First GDE [PERSON_NAME] Reminder"
type textarea "Hi {{First Name}}, this is a reminder your appointment with {{Staff Name}} at […"
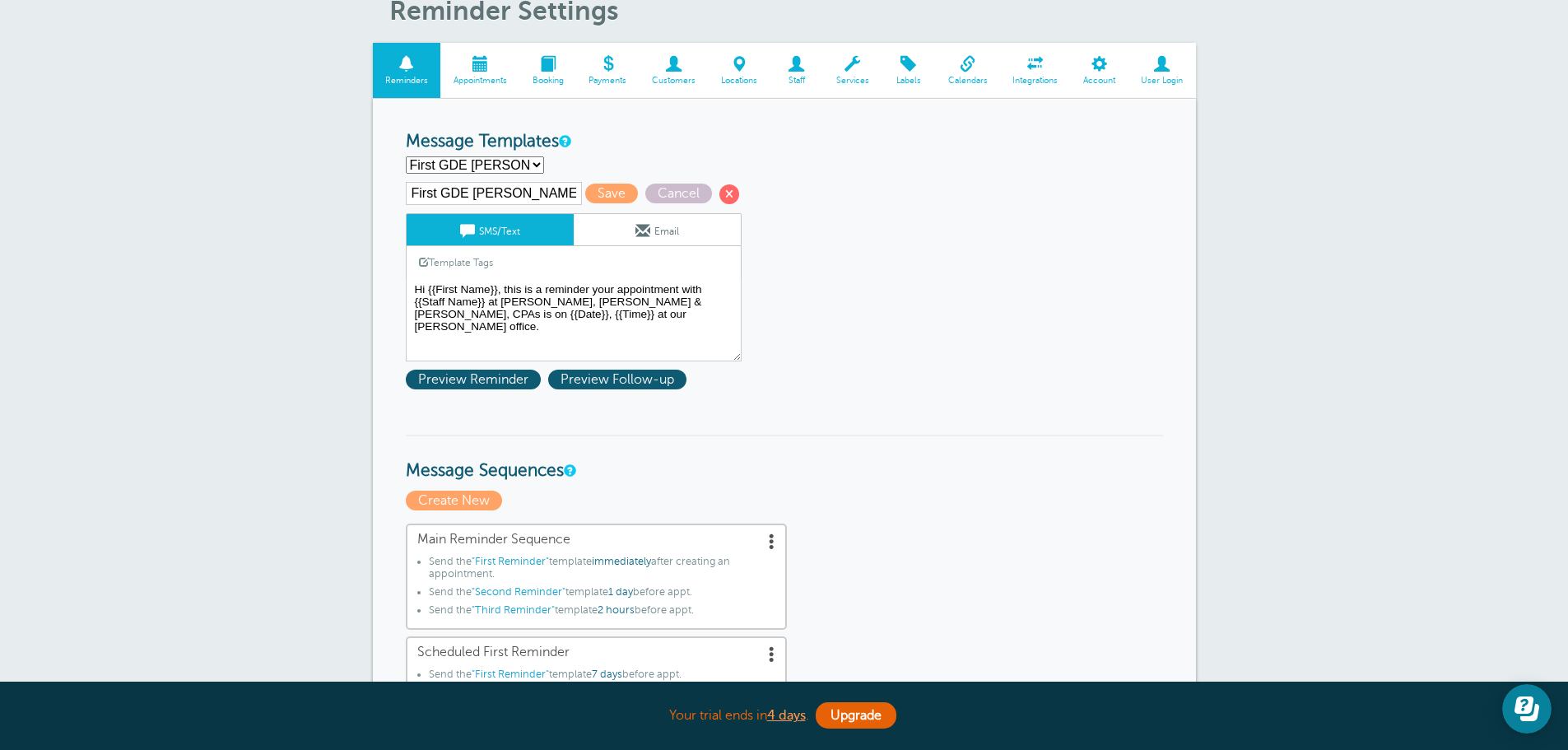
click at [478, 162] on select "First - GDE Reminder (Main) First GDE [PERSON_NAME] Reminder First Reminder Sec…" at bounding box center [475, 164] width 138 height 17
select select "158208"
click at [405, 156] on select "First - GDE Reminder (Main) First GDE [PERSON_NAME] Reminder First Reminder Sec…" at bounding box center [475, 164] width 138 height 17
type input "First Reminder"
type textarea "Hi [Name], your appointment at [PERSON_NAME], [PERSON_NAME] & [PERSON_NAME], CP…"
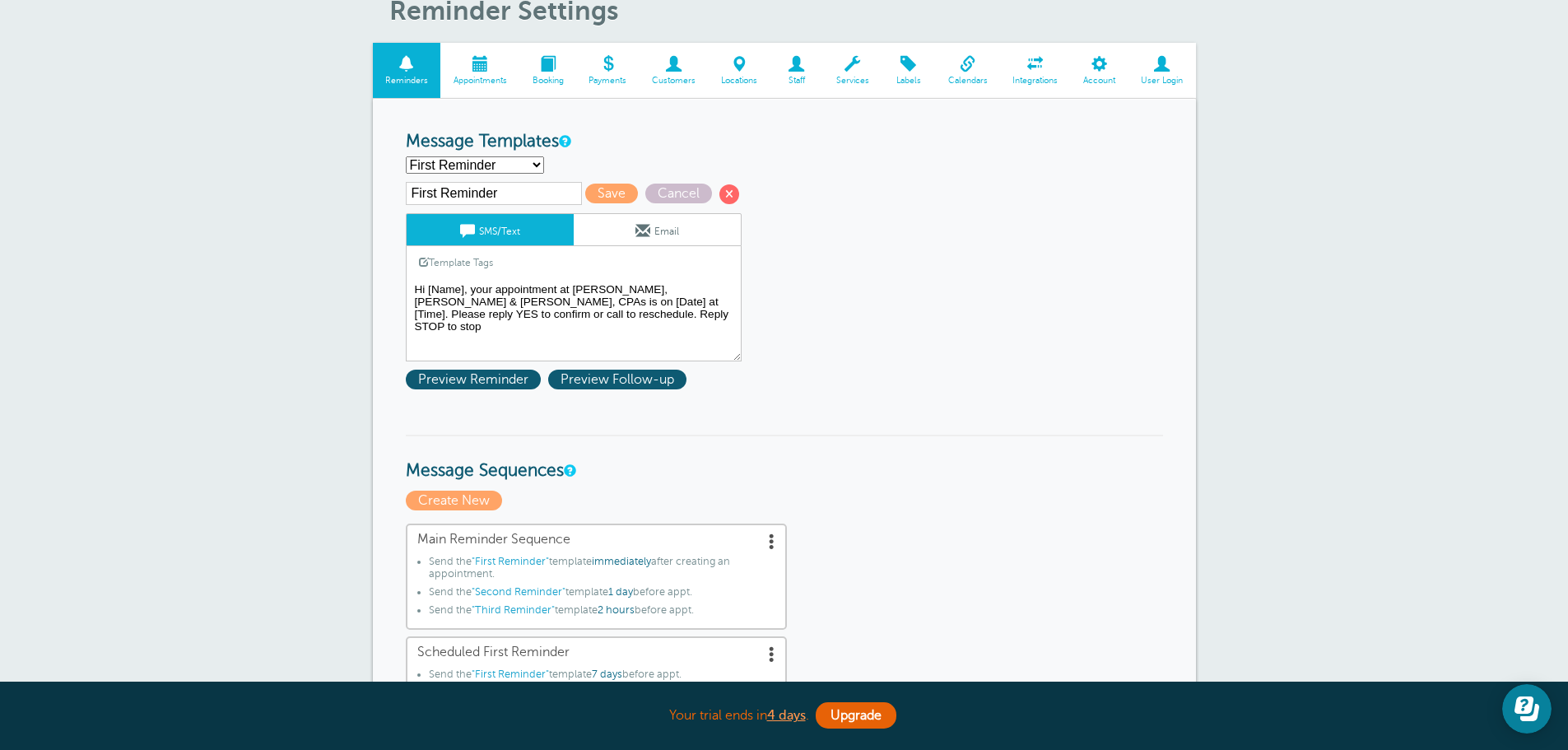
click at [465, 291] on textarea "Hi {{First Name}}, this is a reminder your appointment with {{Staff Name}} at […" at bounding box center [573, 320] width 335 height 83
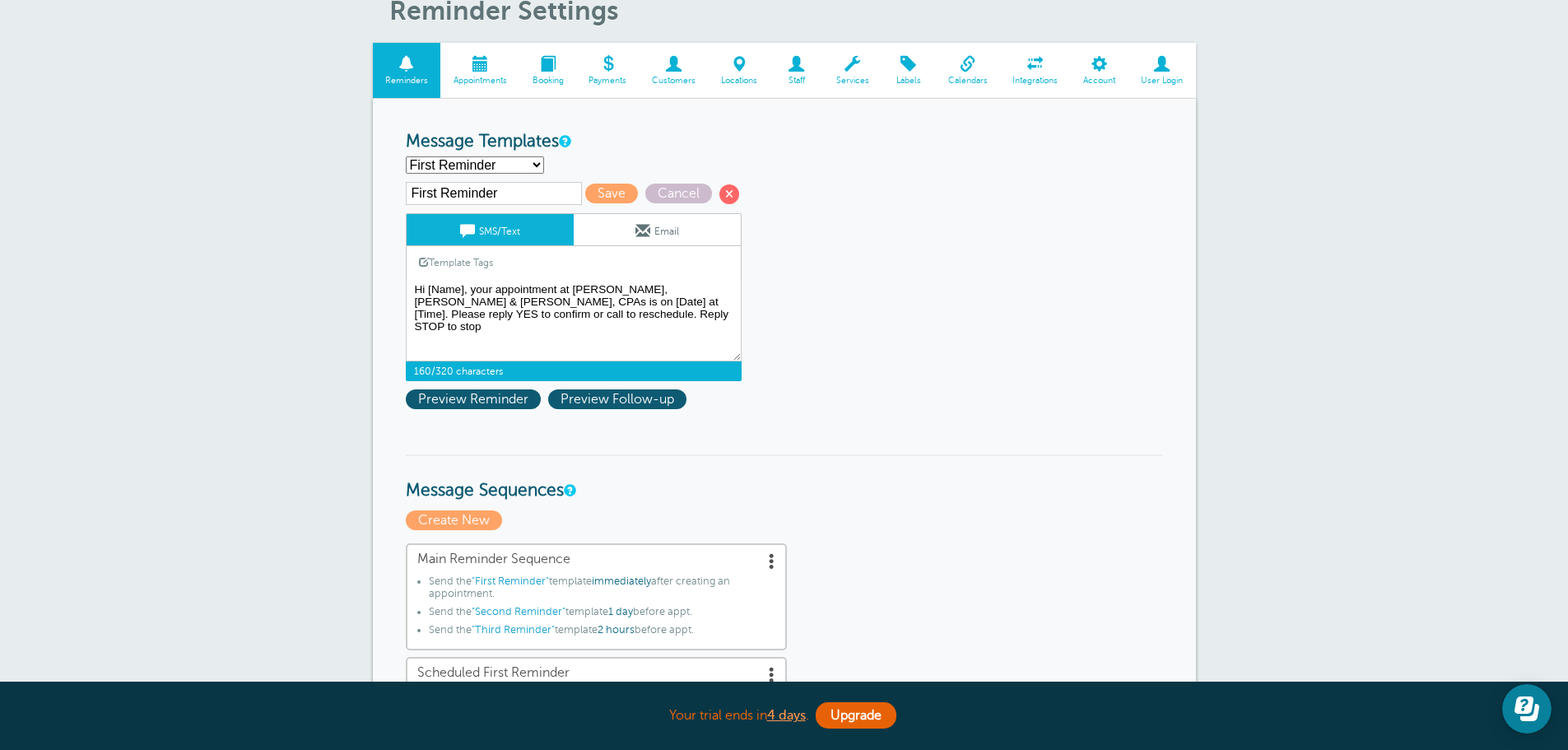
click at [531, 162] on select "First - GDE Reminder (Main) First GDE [PERSON_NAME] Reminder First Reminder Sec…" at bounding box center [475, 164] width 138 height 17
select select "159487"
click at [405, 156] on select "First - GDE Reminder (Main) First GDE [PERSON_NAME] Reminder First Reminder Sec…" at bounding box center [475, 164] width 138 height 17
type input "First GDE [PERSON_NAME] Reminder"
type textarea "Hi {{First Name}}, this is a reminder your appointment with {{Staff Name}} at […"
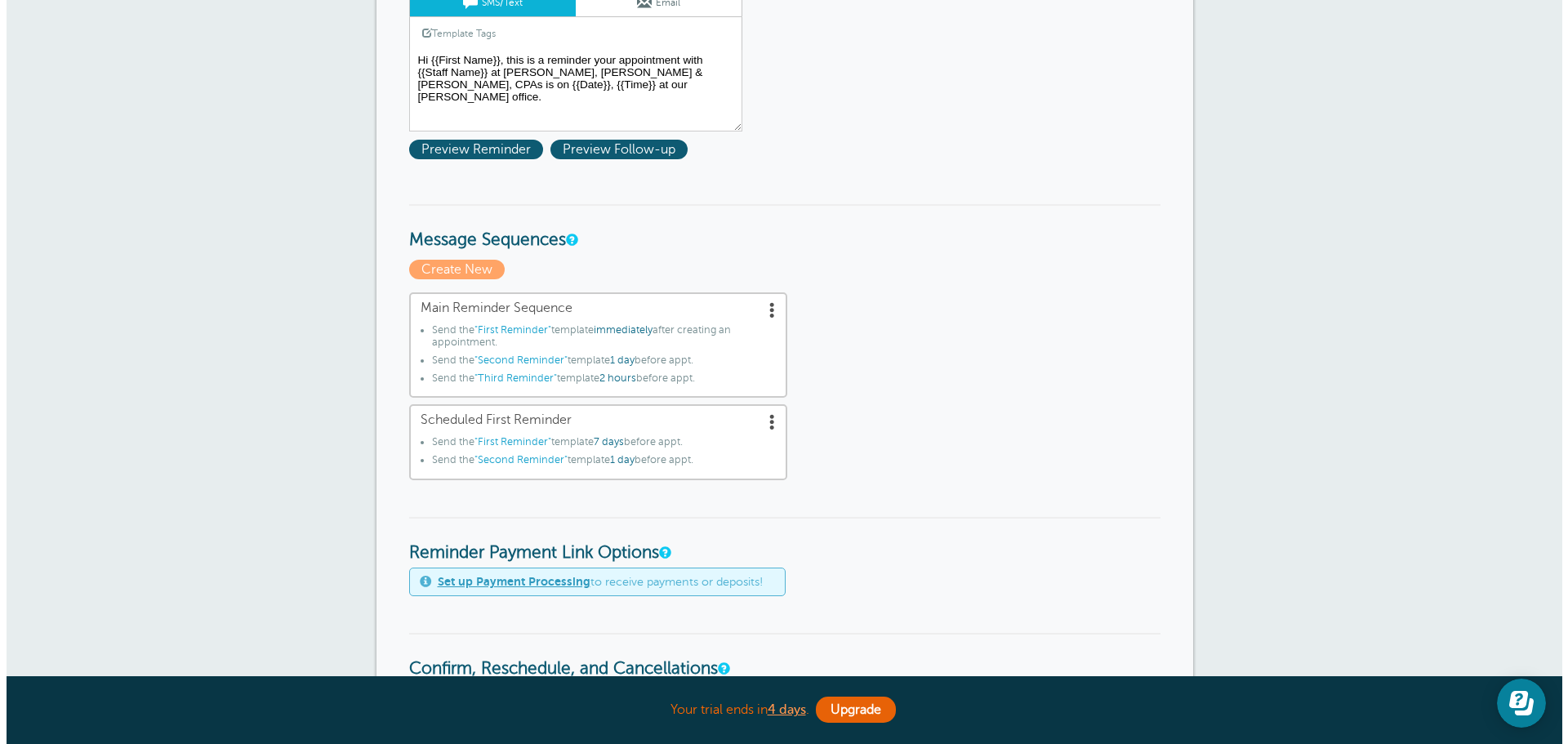
scroll to position [327, 0]
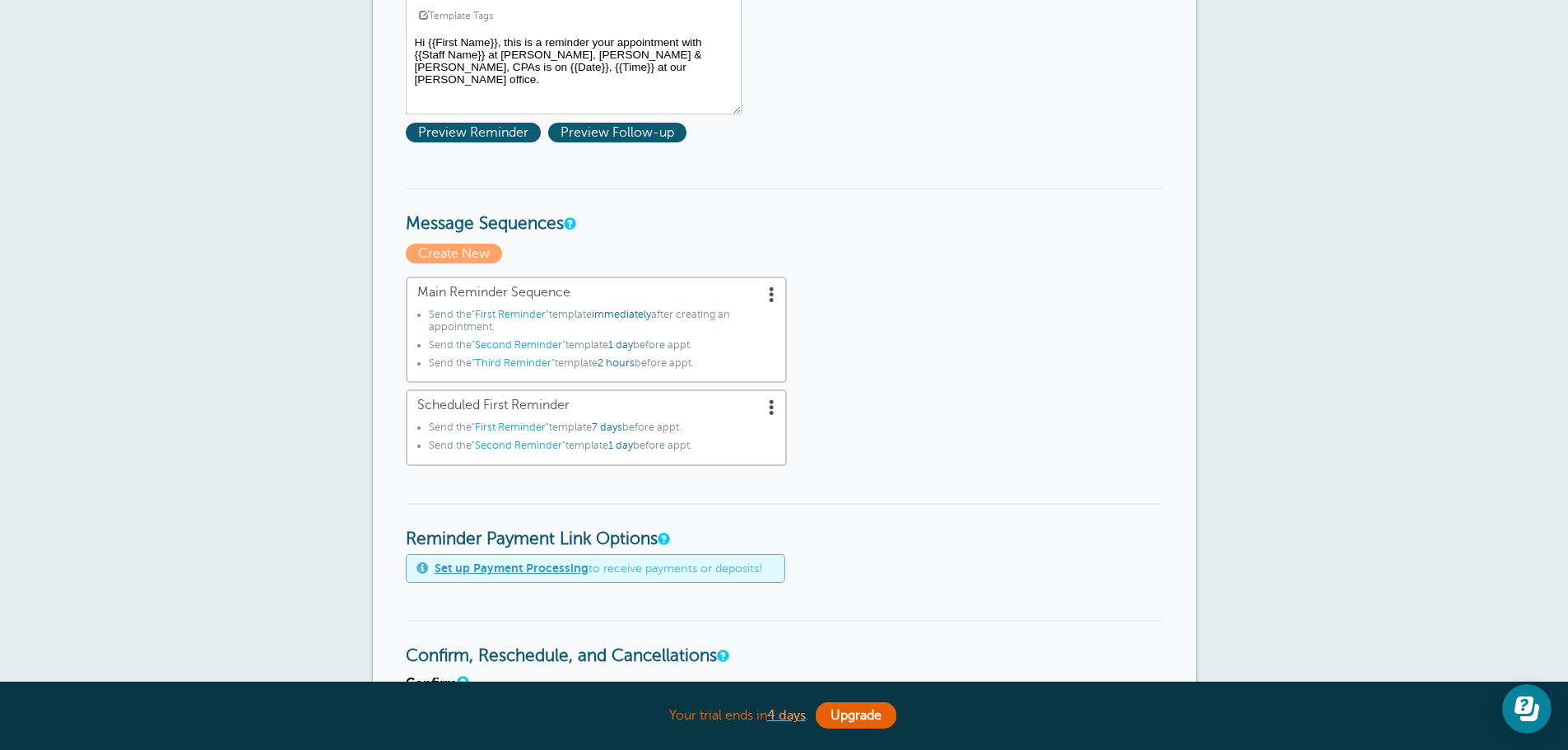
click at [741, 408] on span "Scheduled First Reminder" at bounding box center [596, 405] width 358 height 15
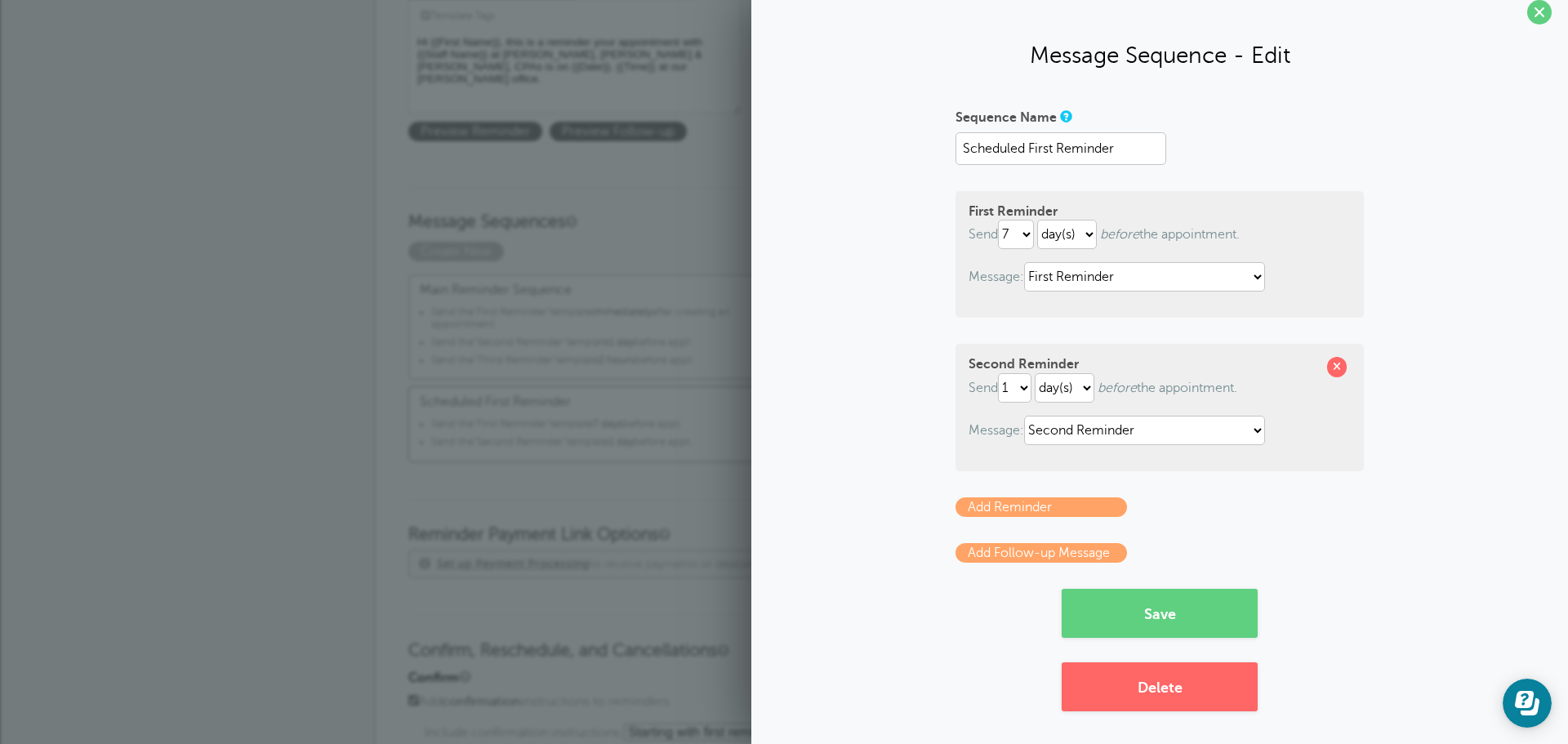
scroll to position [20, 0]
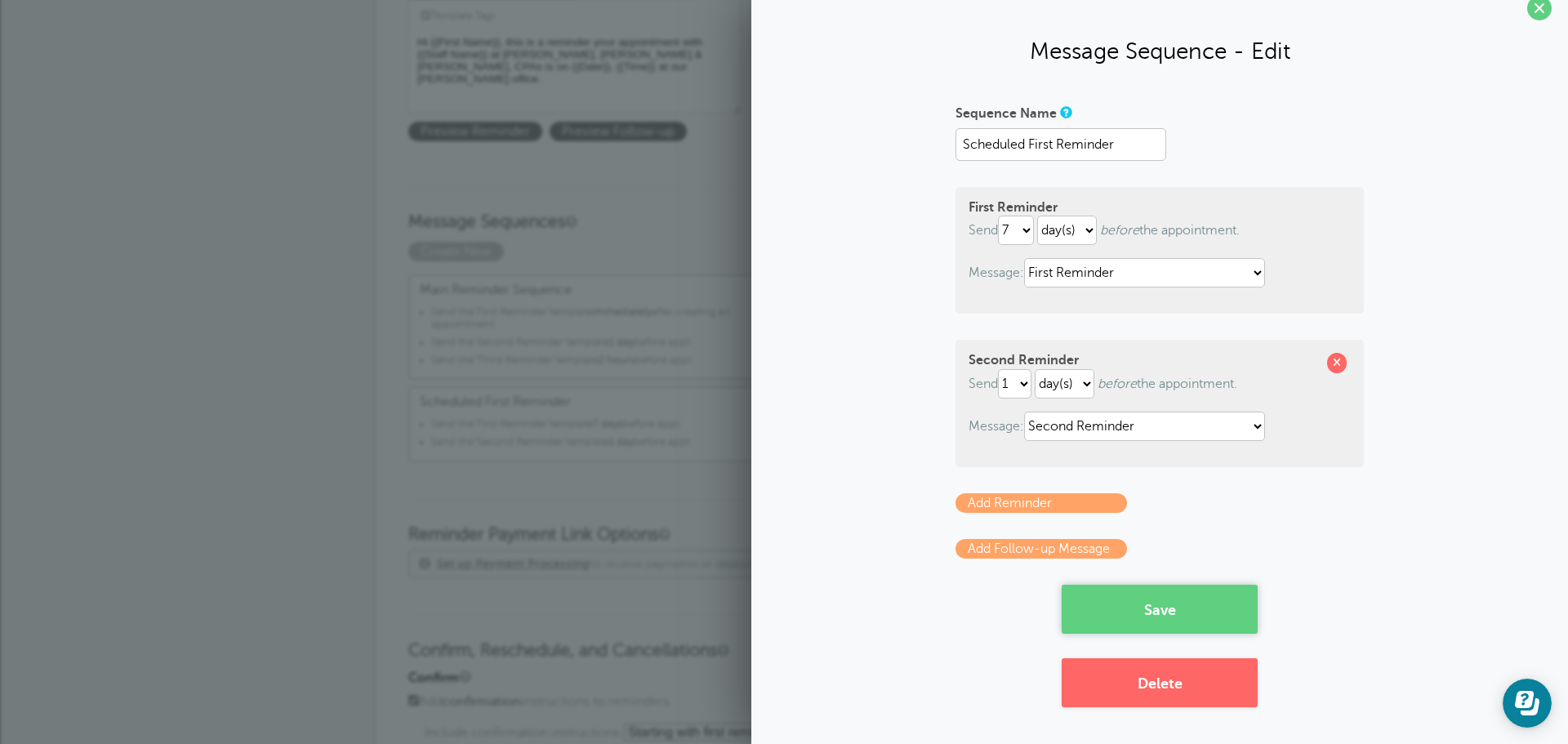
click at [1152, 608] on button "Save" at bounding box center [1160, 609] width 196 height 49
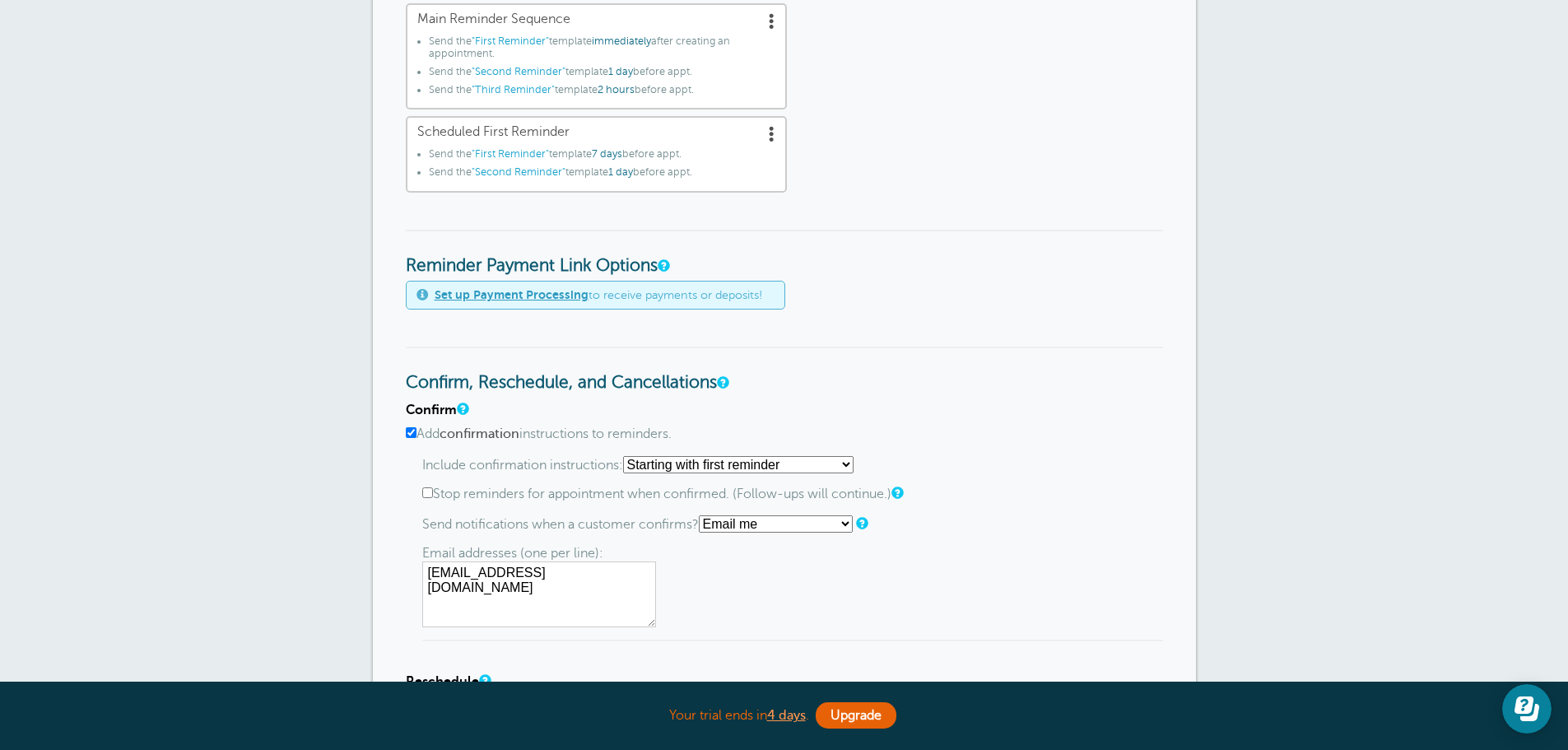
scroll to position [658, 0]
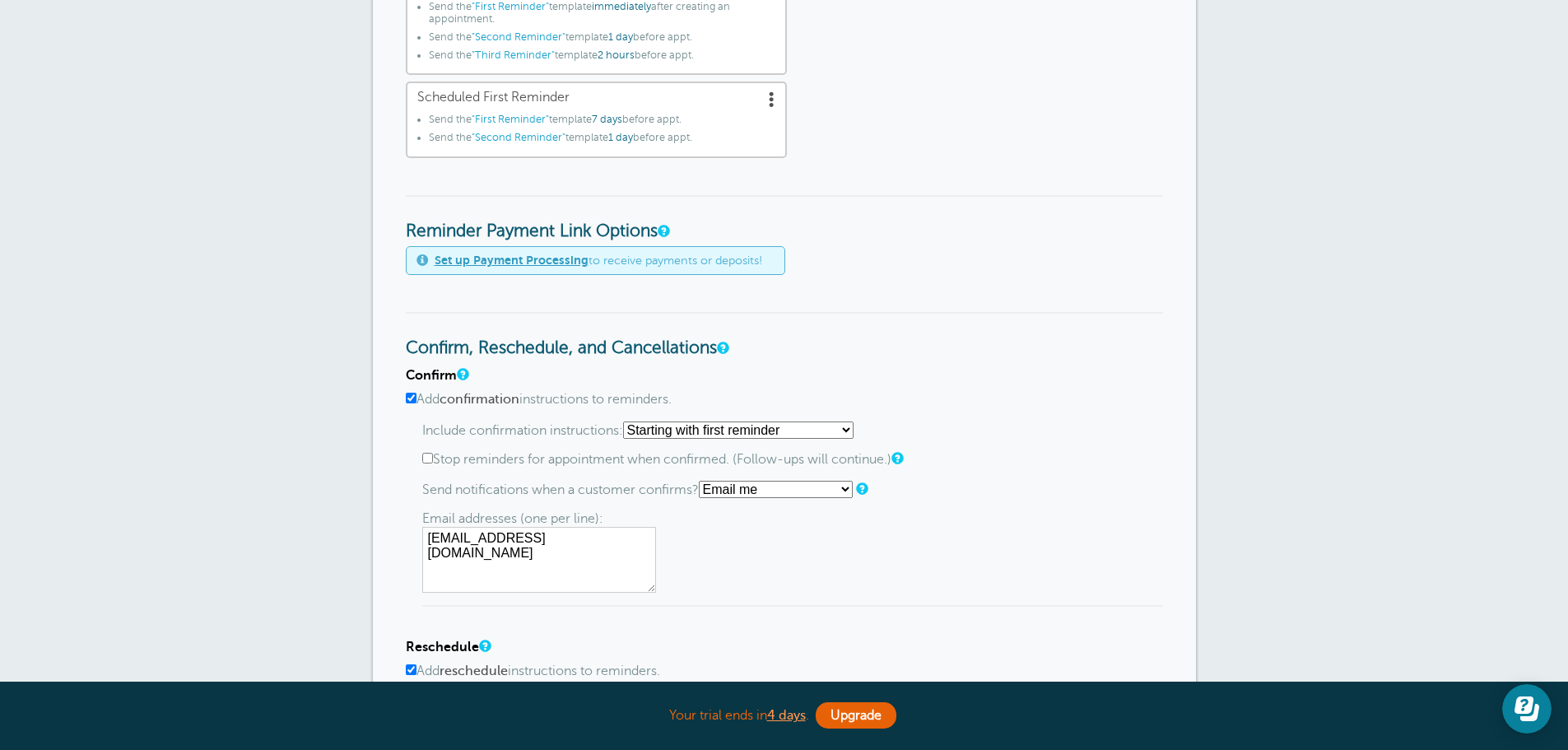
click at [724, 124] on li "Send the "First Reminder" template 7 days before appt." at bounding box center [602, 123] width 346 height 18
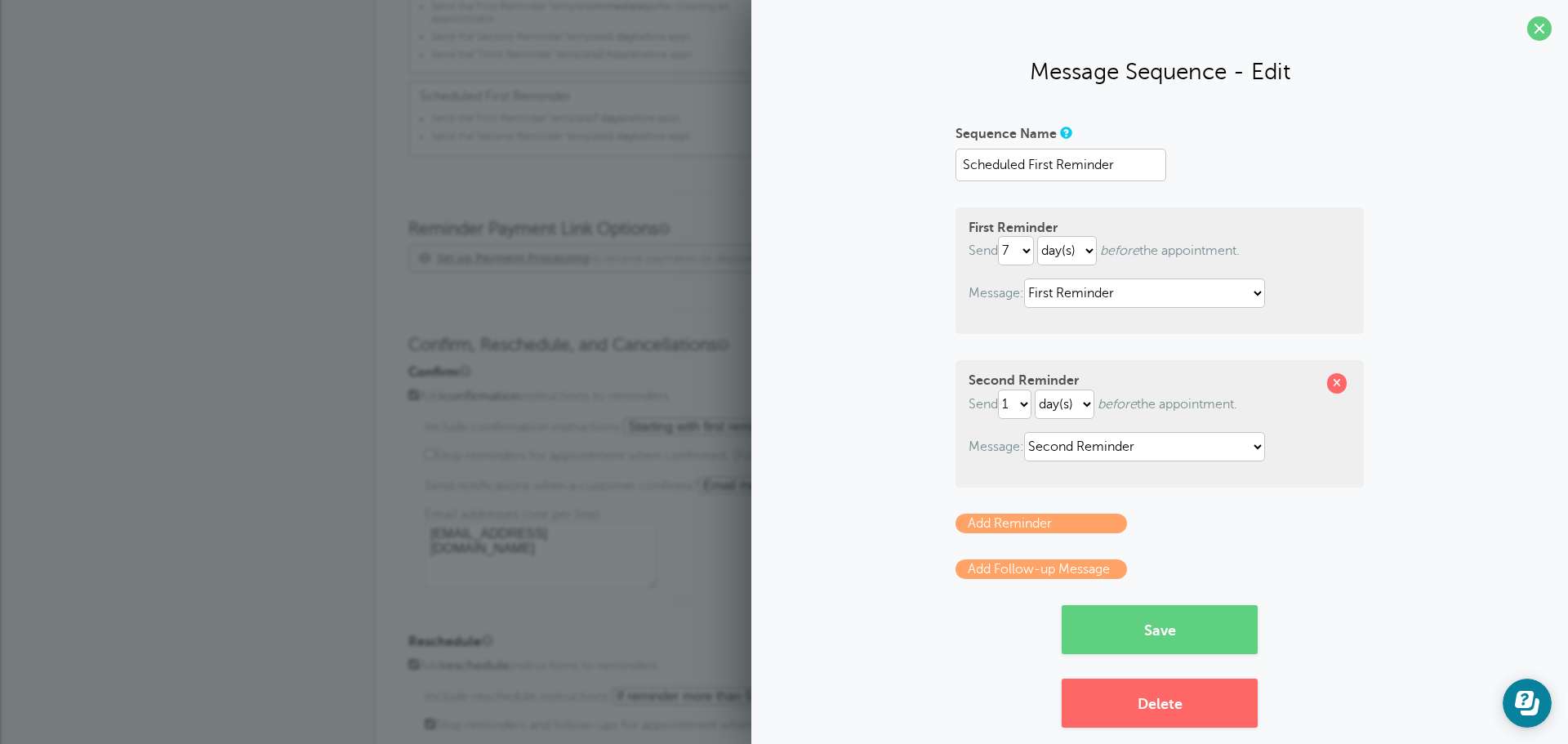
click at [1527, 25] on span at bounding box center [1540, 28] width 25 height 25
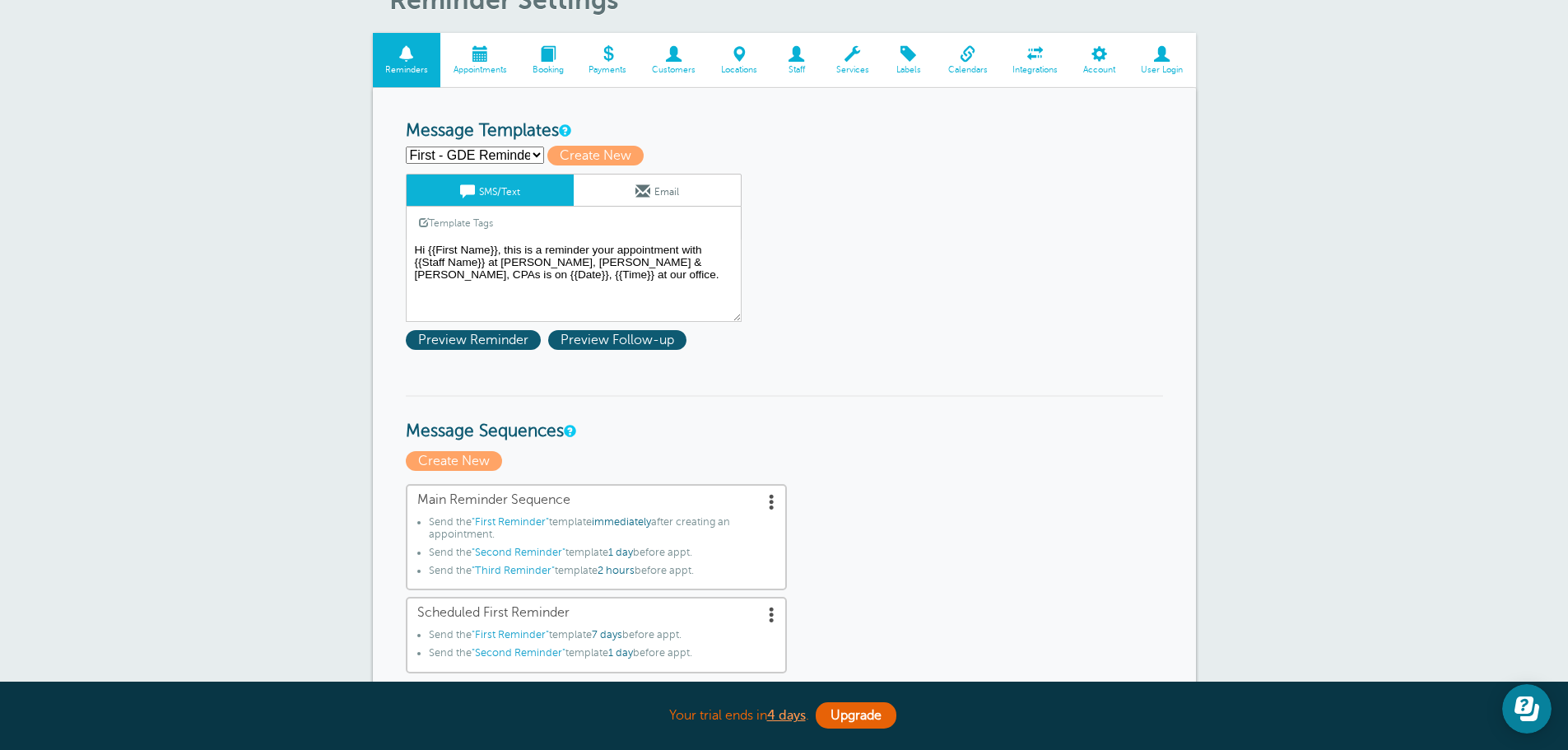
scroll to position [0, 0]
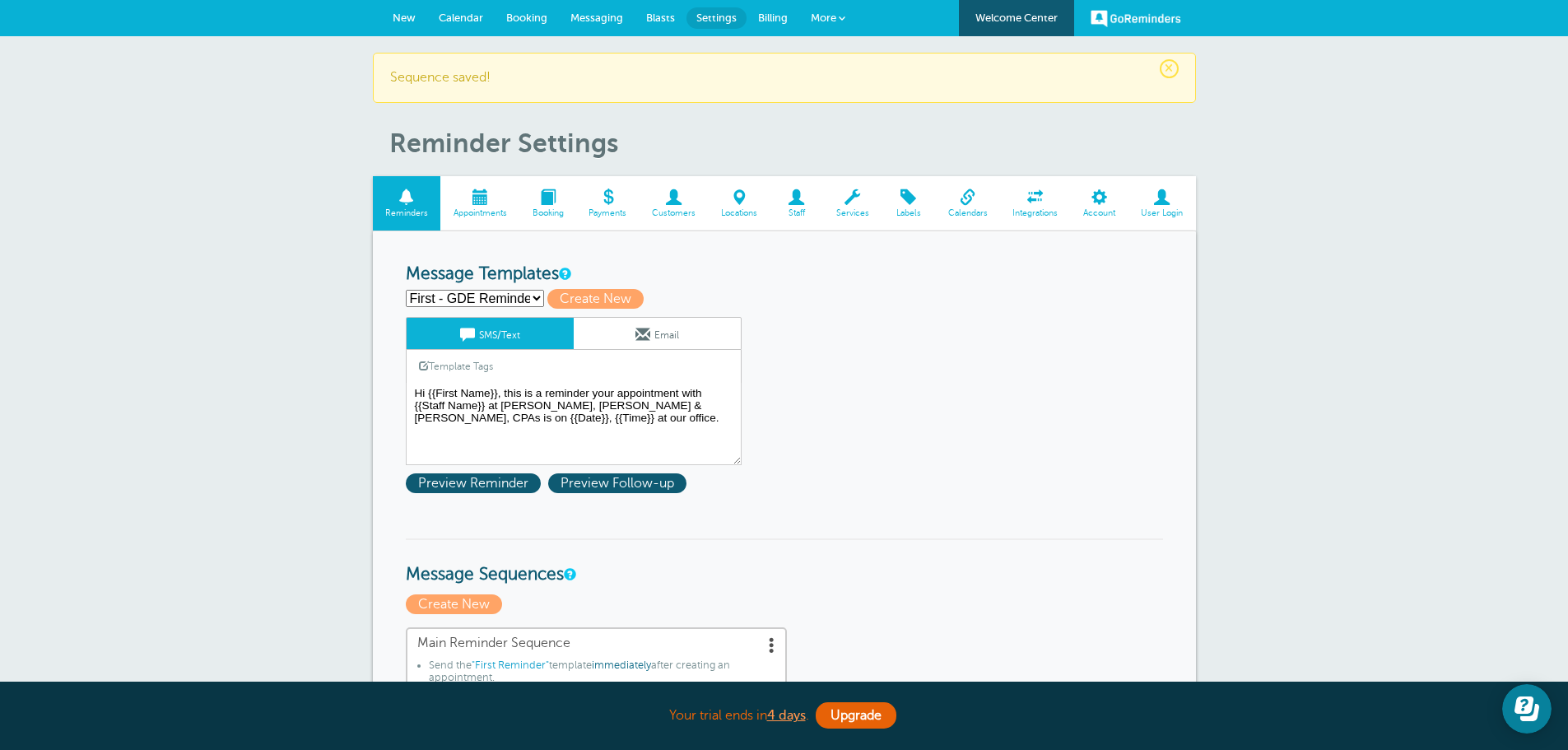
click at [405, 13] on span "New" at bounding box center [405, 18] width 23 height 13
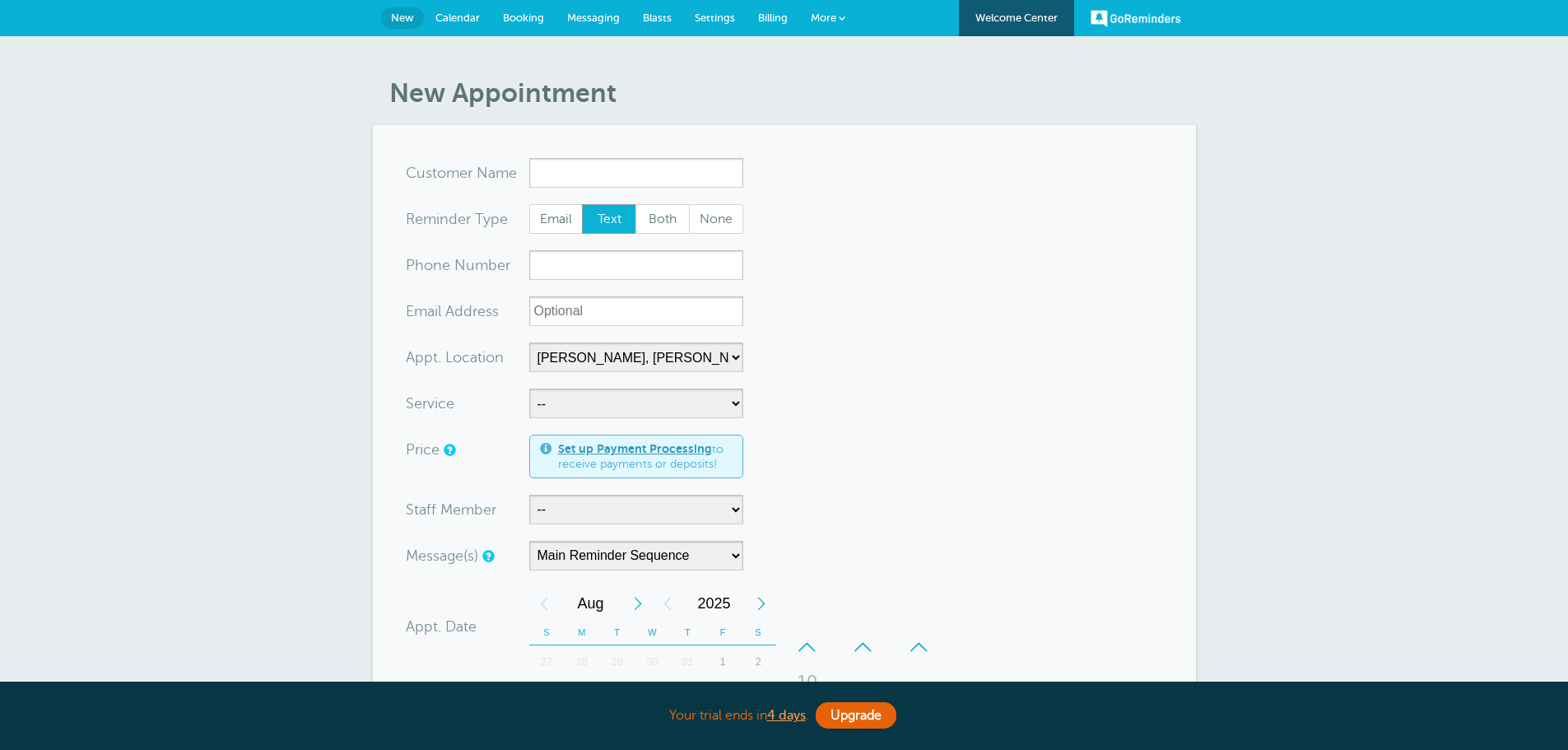
select select "24510"
click at [562, 166] on input "x-no-autofill" at bounding box center [636, 172] width 214 height 30
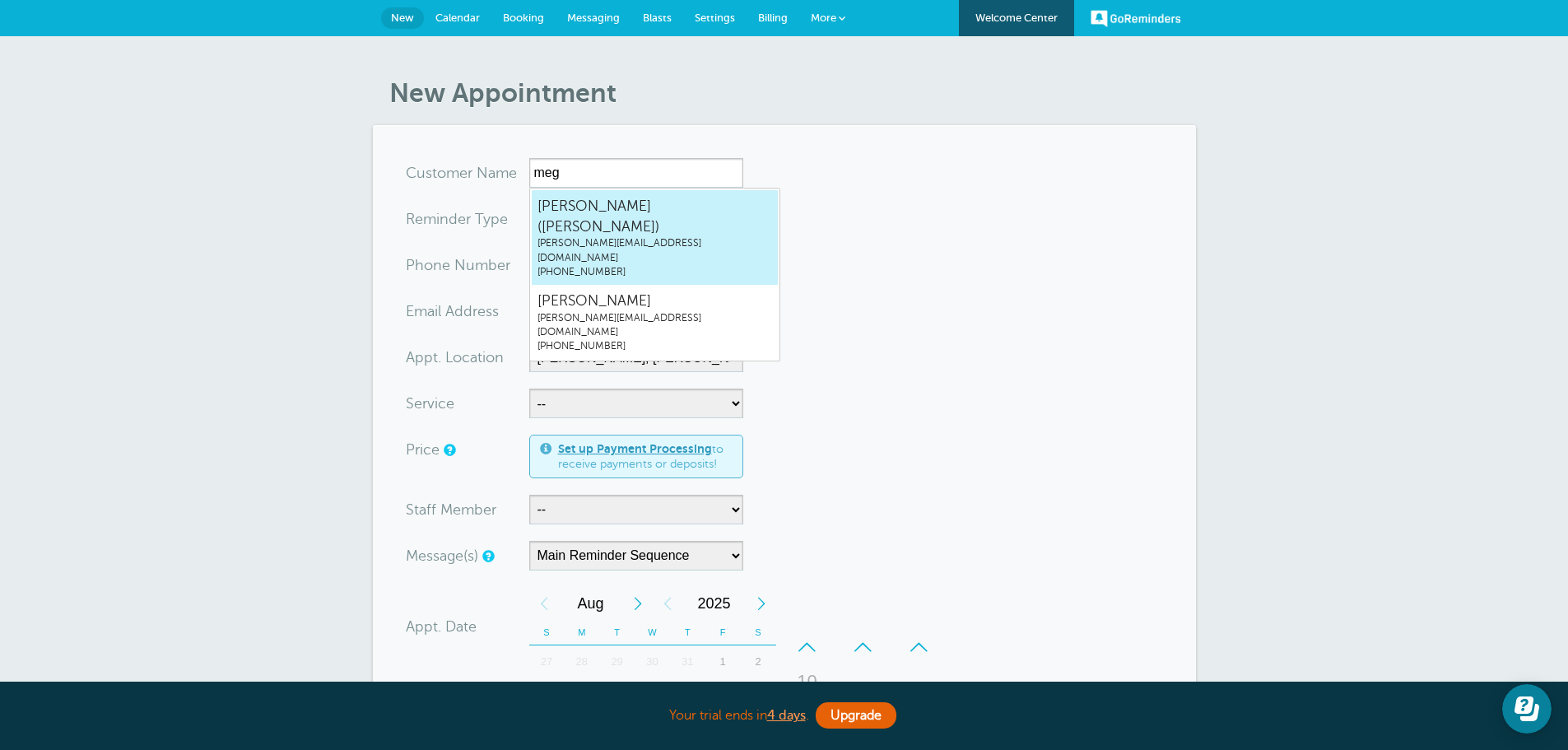
click at [604, 203] on span "Travis Kelce-Swift (Megan Manning)" at bounding box center [655, 215] width 235 height 40
type input "TravisKelce-Swift(MeganManning)megan@grifco.com5097109353"
type input "Travis Kelce-Swift (Megan Manning)"
radio input "false"
radio input "true"
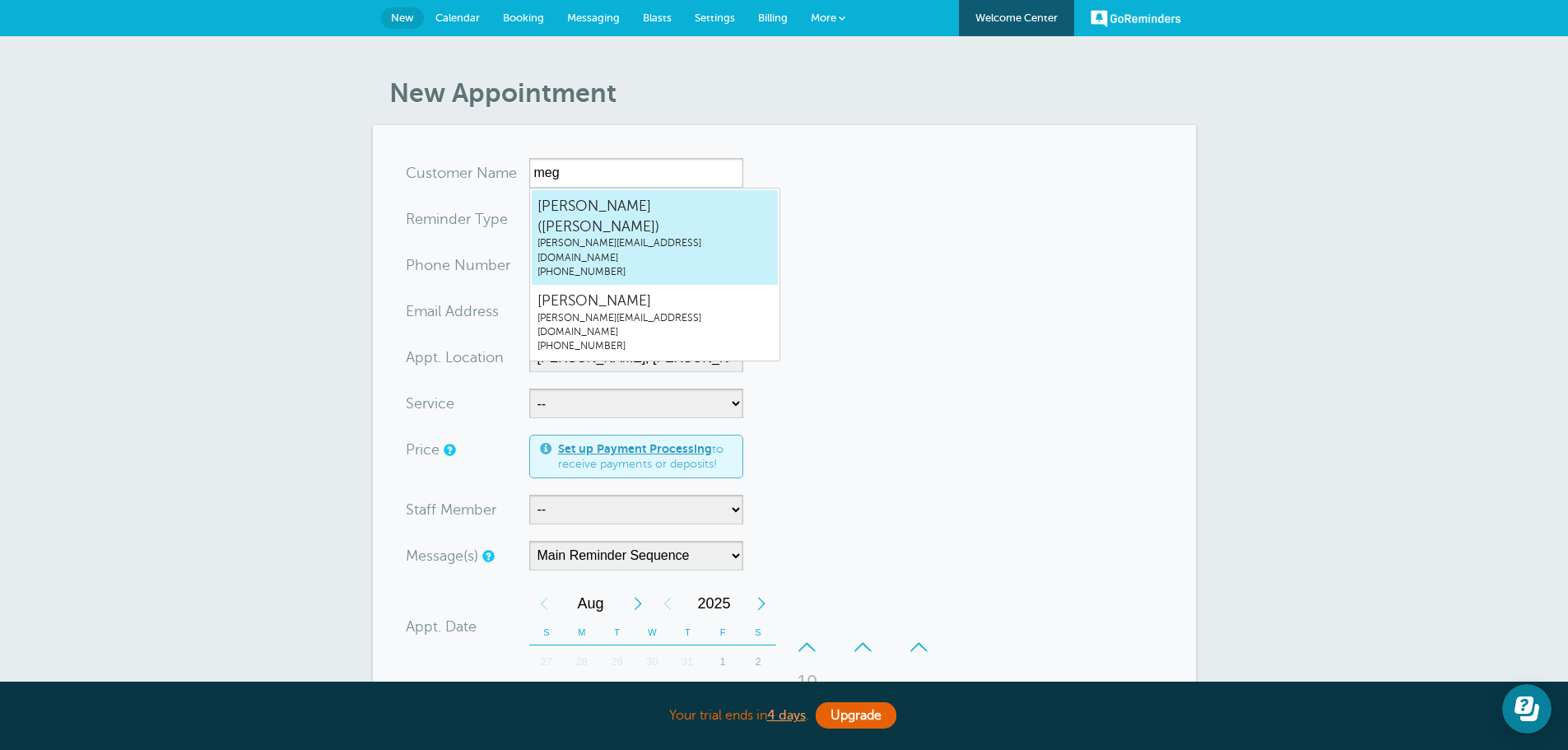
type input "(509) 710-9353"
type input "megan@grifco.com"
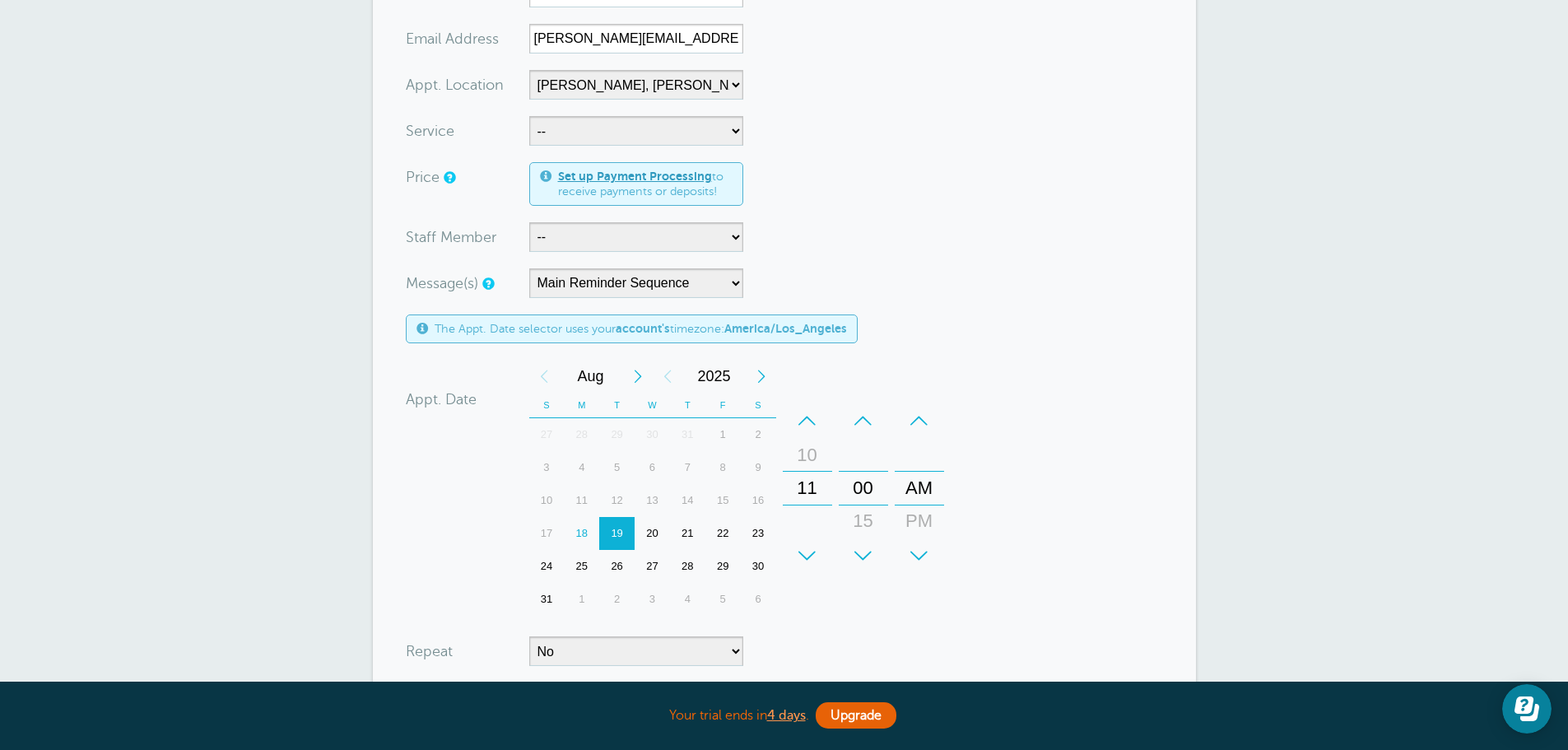
scroll to position [329, 0]
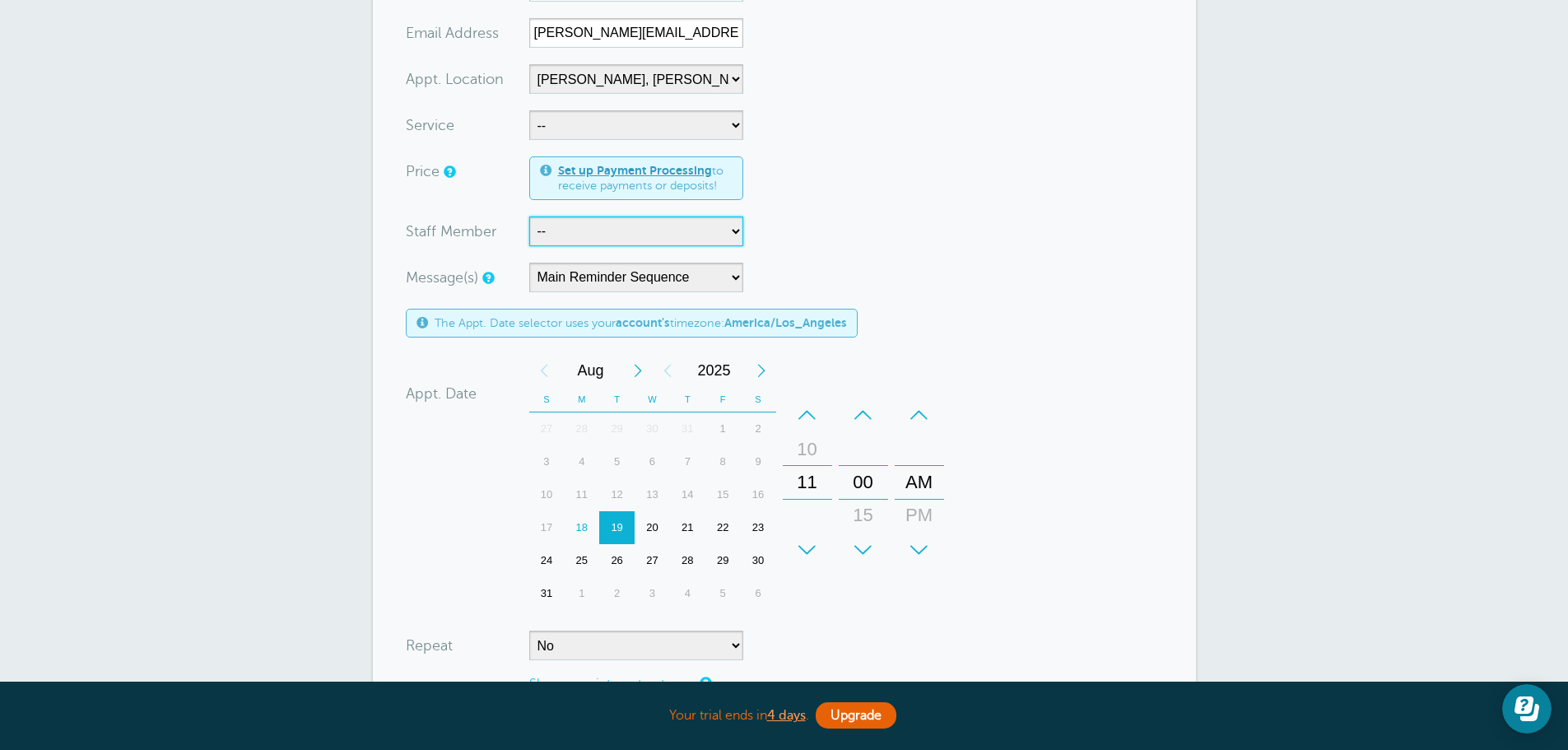
click at [649, 235] on select "-- Deanna Dreher Kelly Klossner Libby Reiner Logan Dreher Maryna Marchenko Mega…" at bounding box center [636, 231] width 214 height 30
click at [529, 216] on select "-- Deanna Dreher Kelly Klossner Libby Reiner Logan Dreher Maryna Marchenko Mega…" at bounding box center [636, 231] width 214 height 30
click at [630, 229] on select "-- Deanna Dreher Kelly Klossner Libby Reiner Logan Dreher Maryna Marchenko Mega…" at bounding box center [636, 231] width 214 height 30
select select "21410"
click at [529, 216] on select "-- Deanna Dreher Kelly Klossner Libby Reiner Logan Dreher Maryna Marchenko Mega…" at bounding box center [636, 231] width 214 height 30
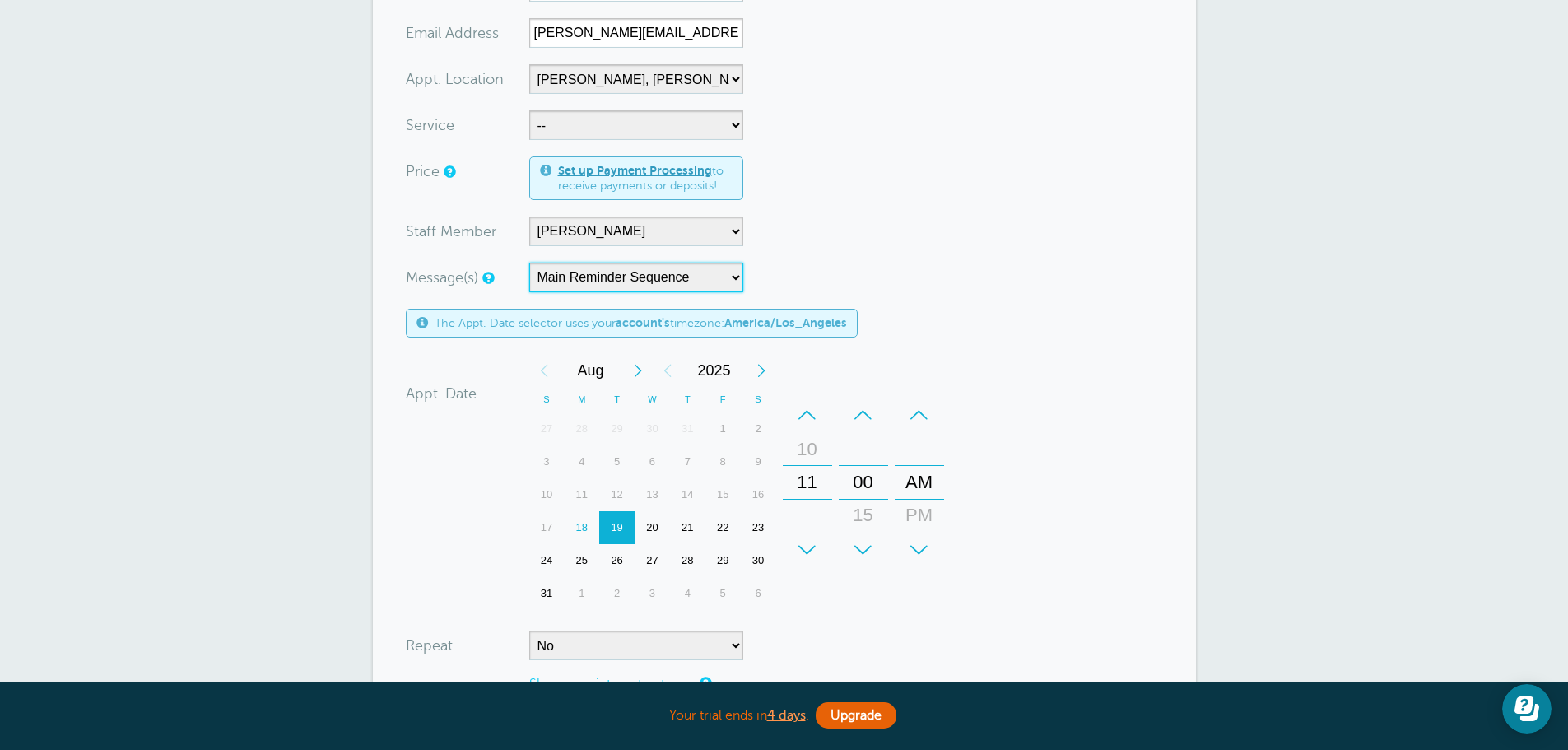
click at [612, 277] on select "Main Reminder Sequence Scheduled First Reminder" at bounding box center [636, 277] width 214 height 30
select select "158277"
click at [529, 263] on select "Main Reminder Sequence Scheduled First Reminder" at bounding box center [636, 277] width 214 height 30
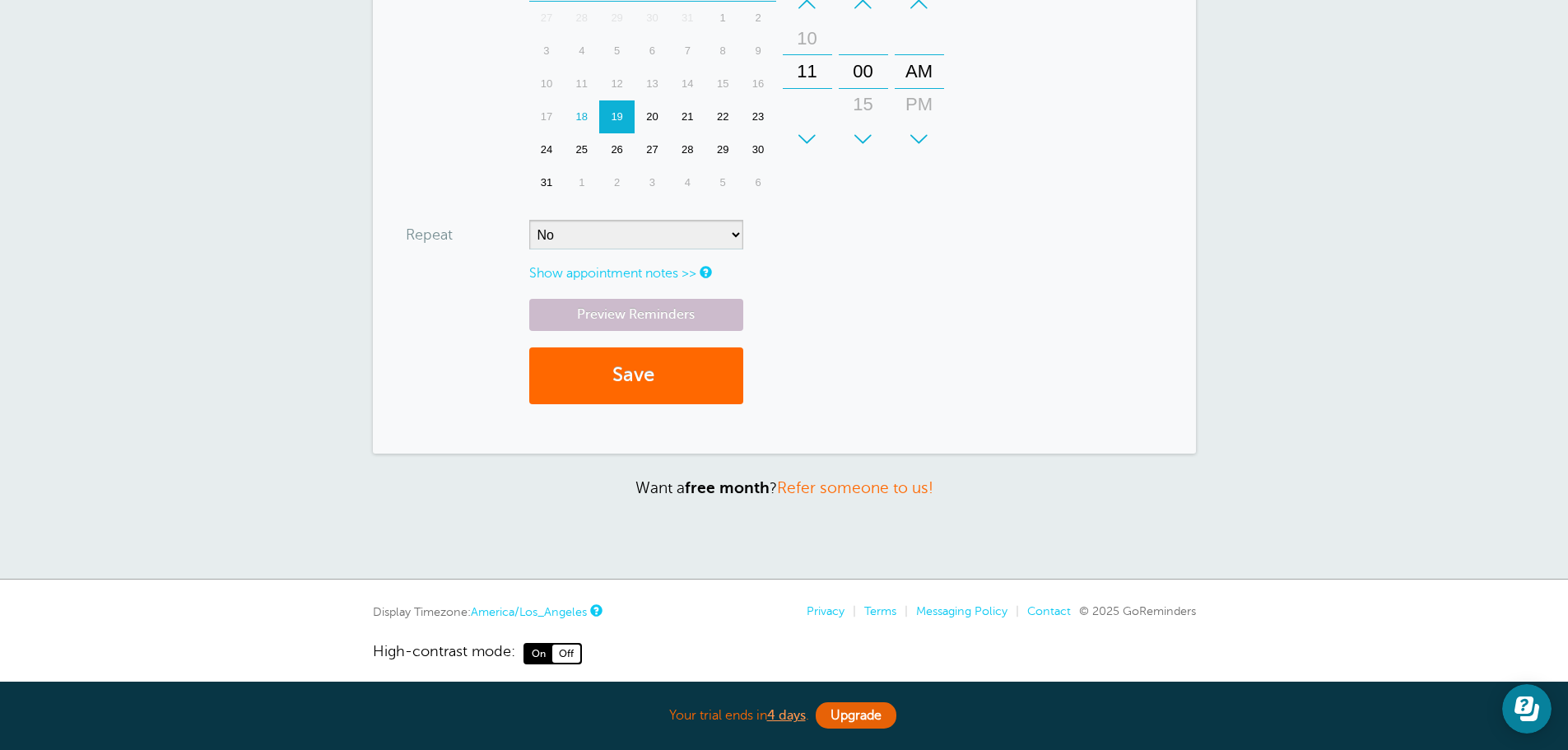
scroll to position [741, 0]
click at [641, 235] on select "No Daily Weekly Every 2 weeks Every 3 weeks Every 4 weeks Monthly Every 5 weeks…" at bounding box center [636, 233] width 214 height 30
click at [628, 271] on link "Show appointment notes >>" at bounding box center [613, 273] width 167 height 15
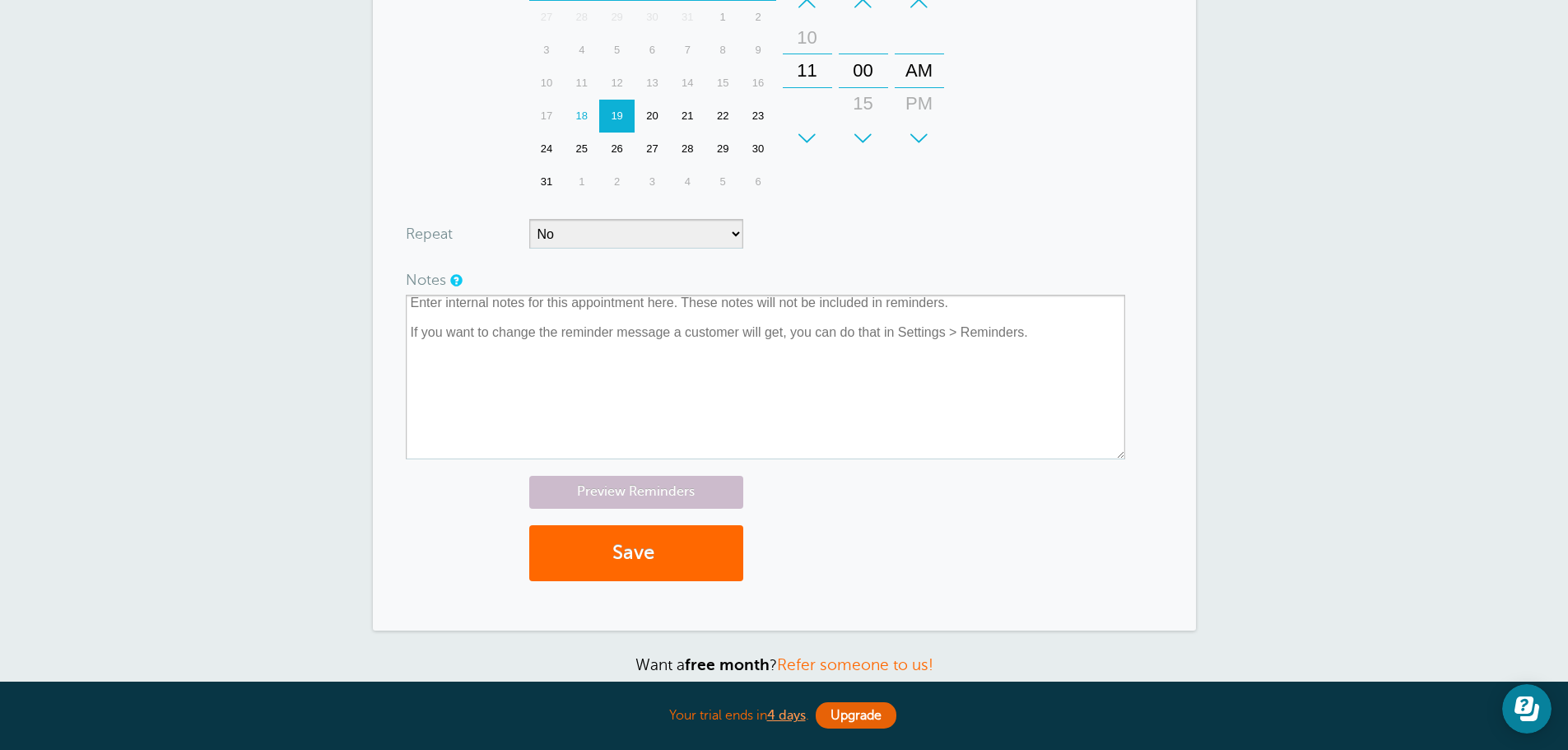
click at [396, 245] on section "You are creating a new customer. To use an existing customer select one from th…" at bounding box center [785, 7] width 823 height 1246
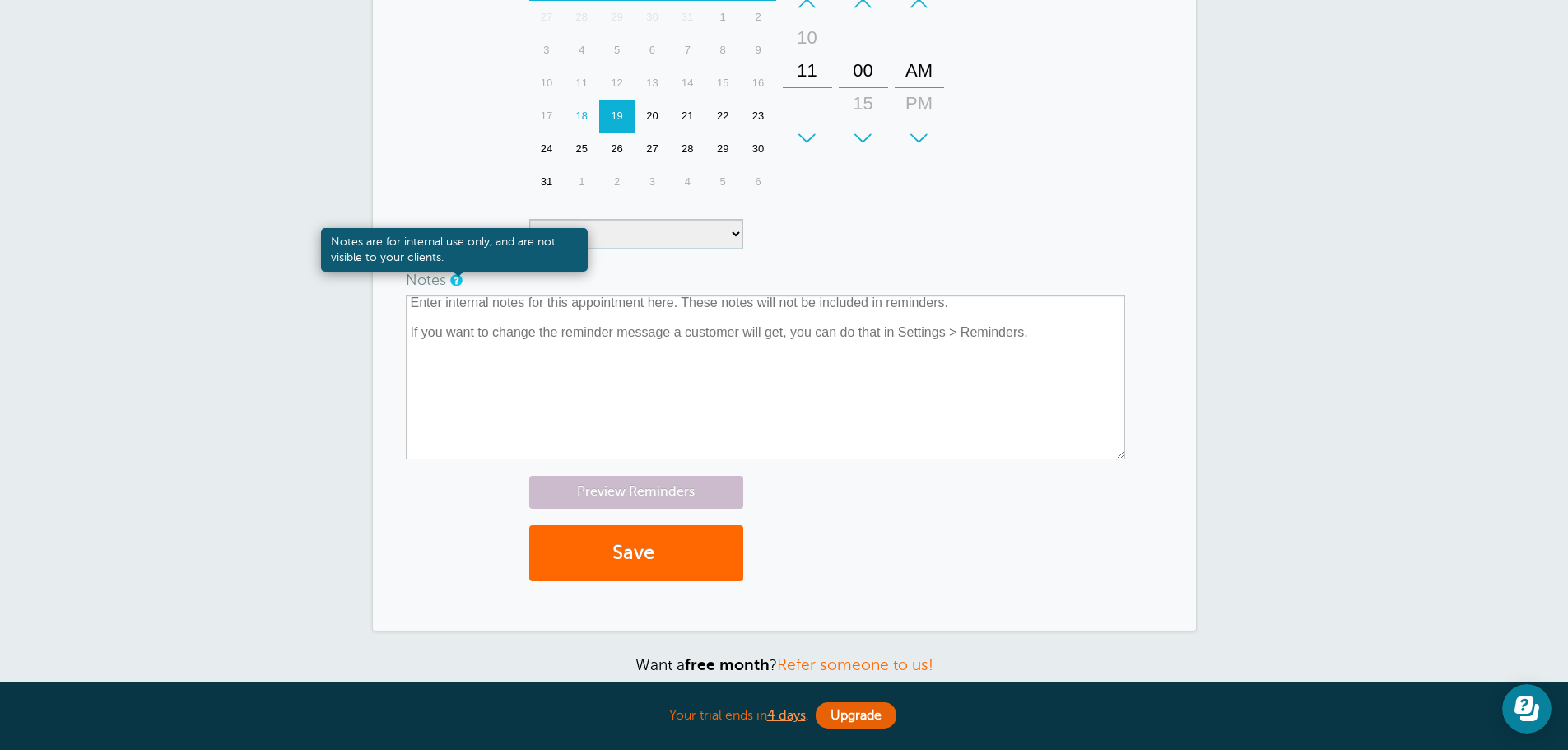
click at [455, 281] on link at bounding box center [455, 281] width 10 height 11
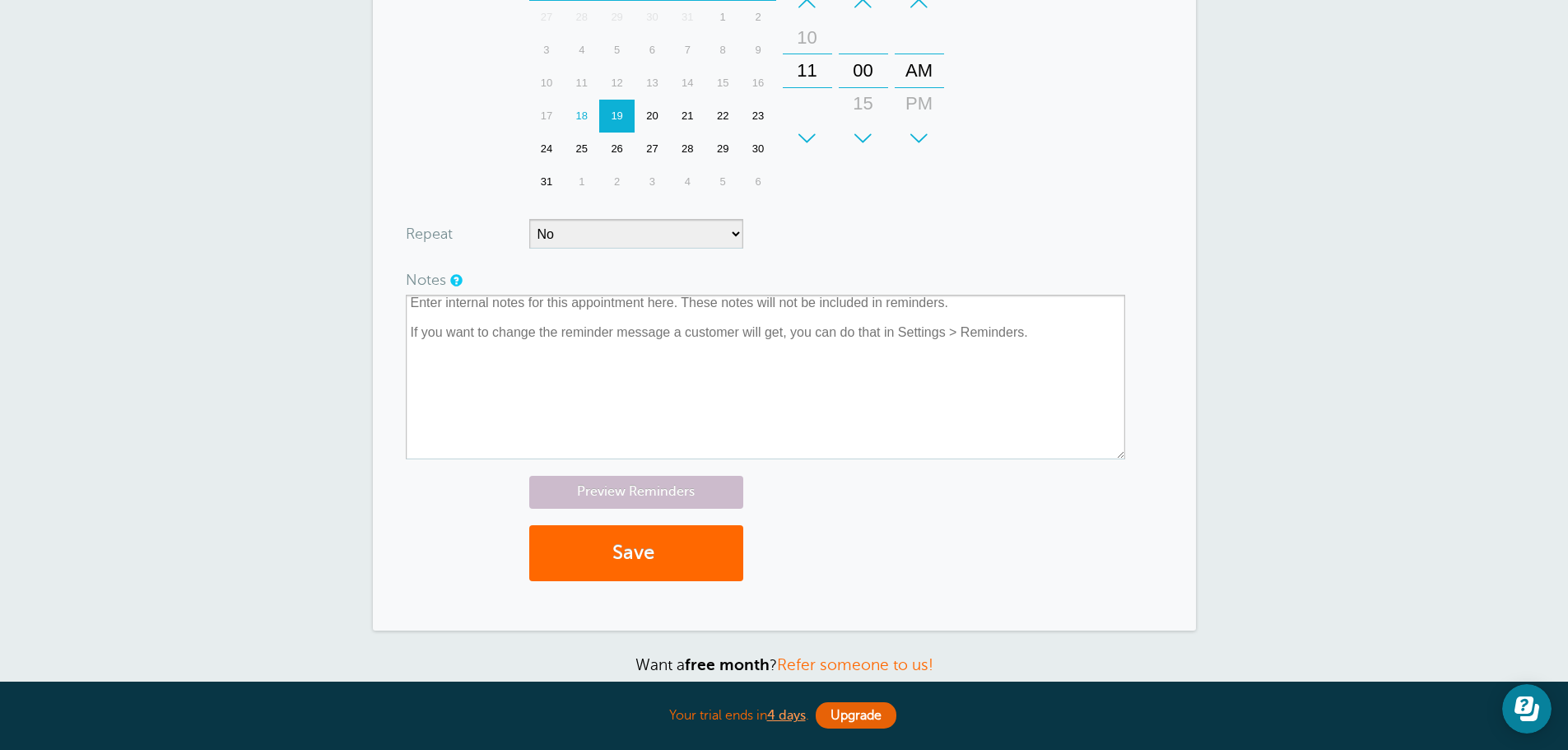
click at [442, 474] on form "You are creating a new customer. To use an existing customer select one from th…" at bounding box center [784, 7] width 757 height 1181
click at [899, 260] on form "You are creating a new customer. To use an existing customer select one from th…" at bounding box center [784, 7] width 757 height 1181
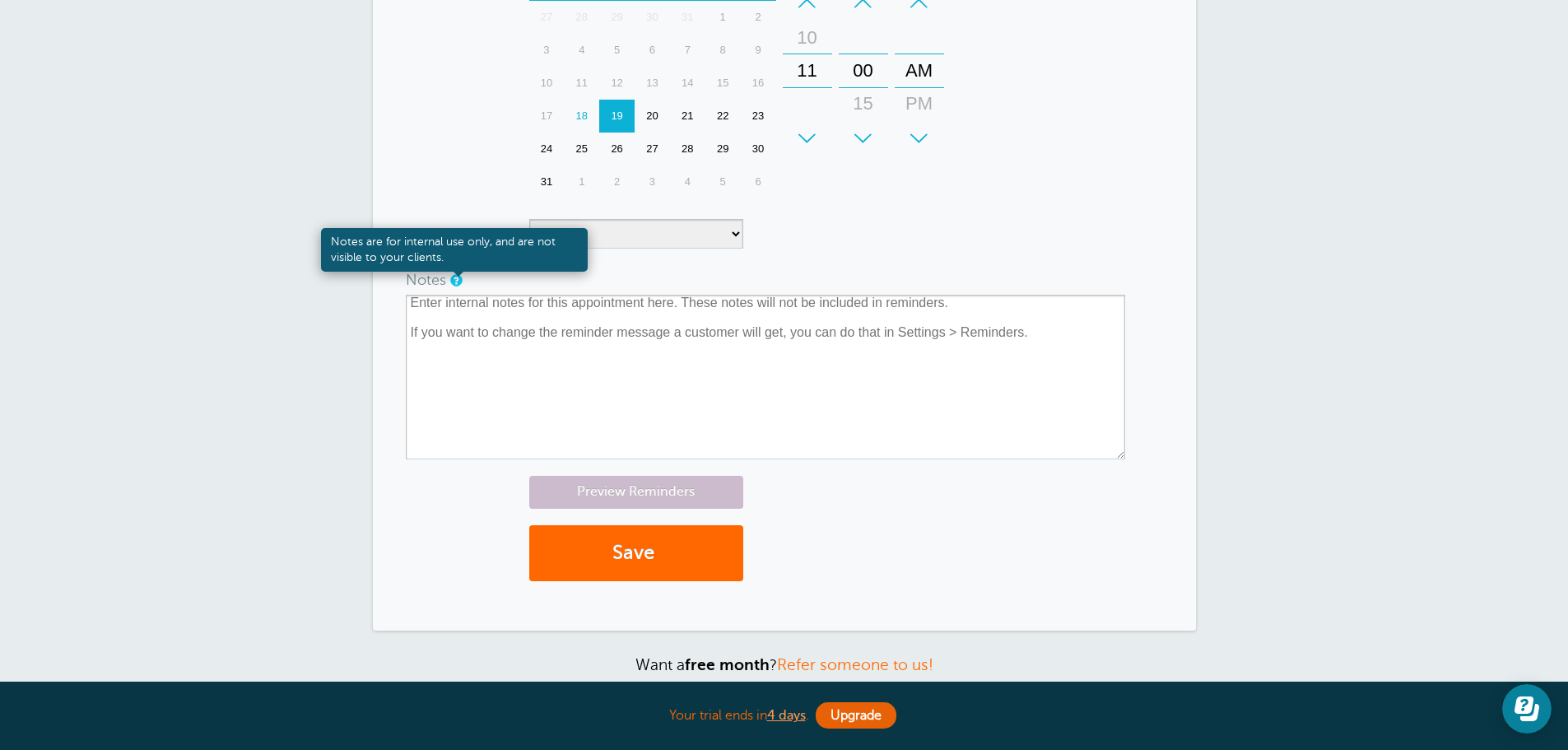
click at [452, 285] on link at bounding box center [455, 281] width 10 height 11
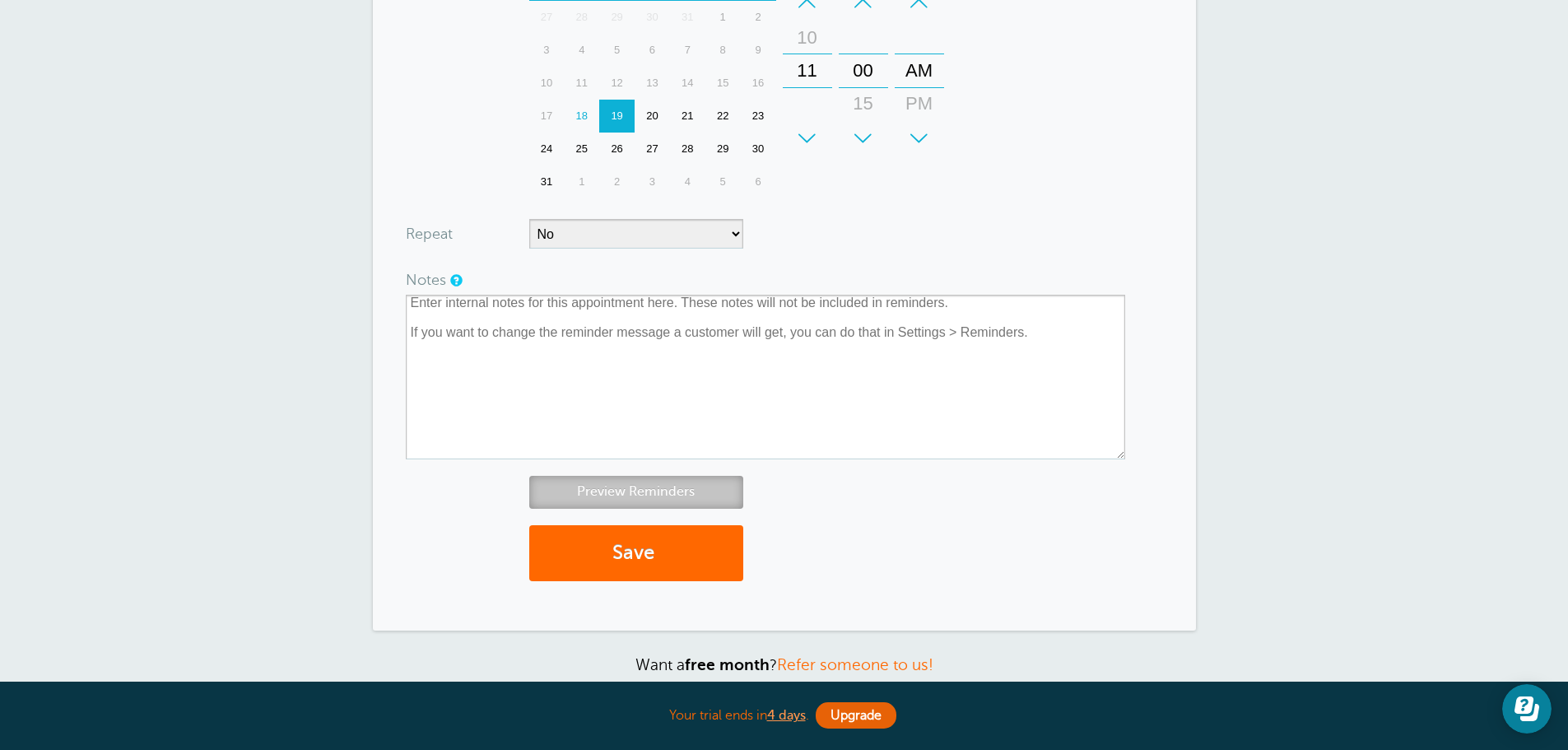
click at [675, 490] on link "Preview Reminders" at bounding box center [636, 492] width 214 height 32
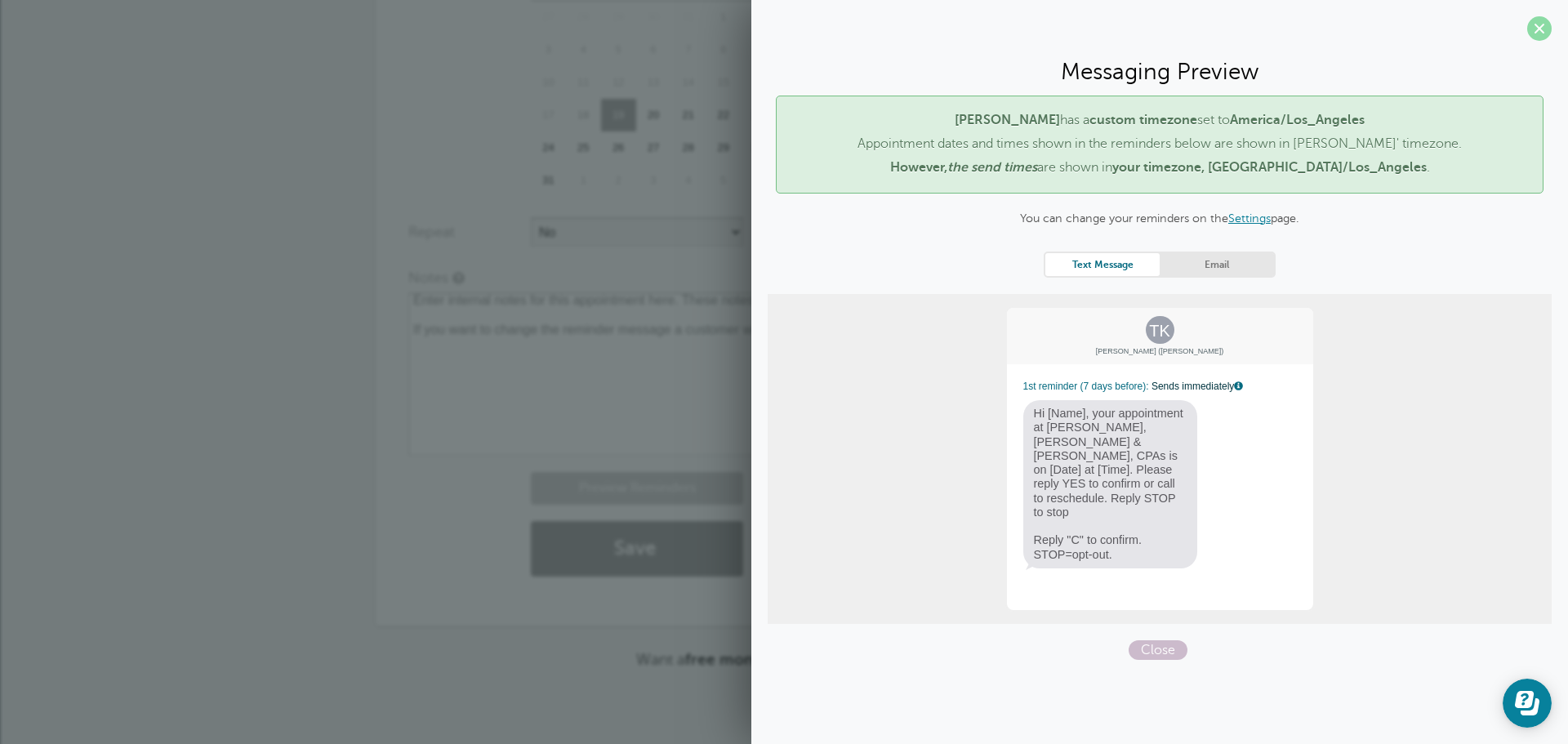
click at [1539, 30] on span at bounding box center [1540, 28] width 25 height 25
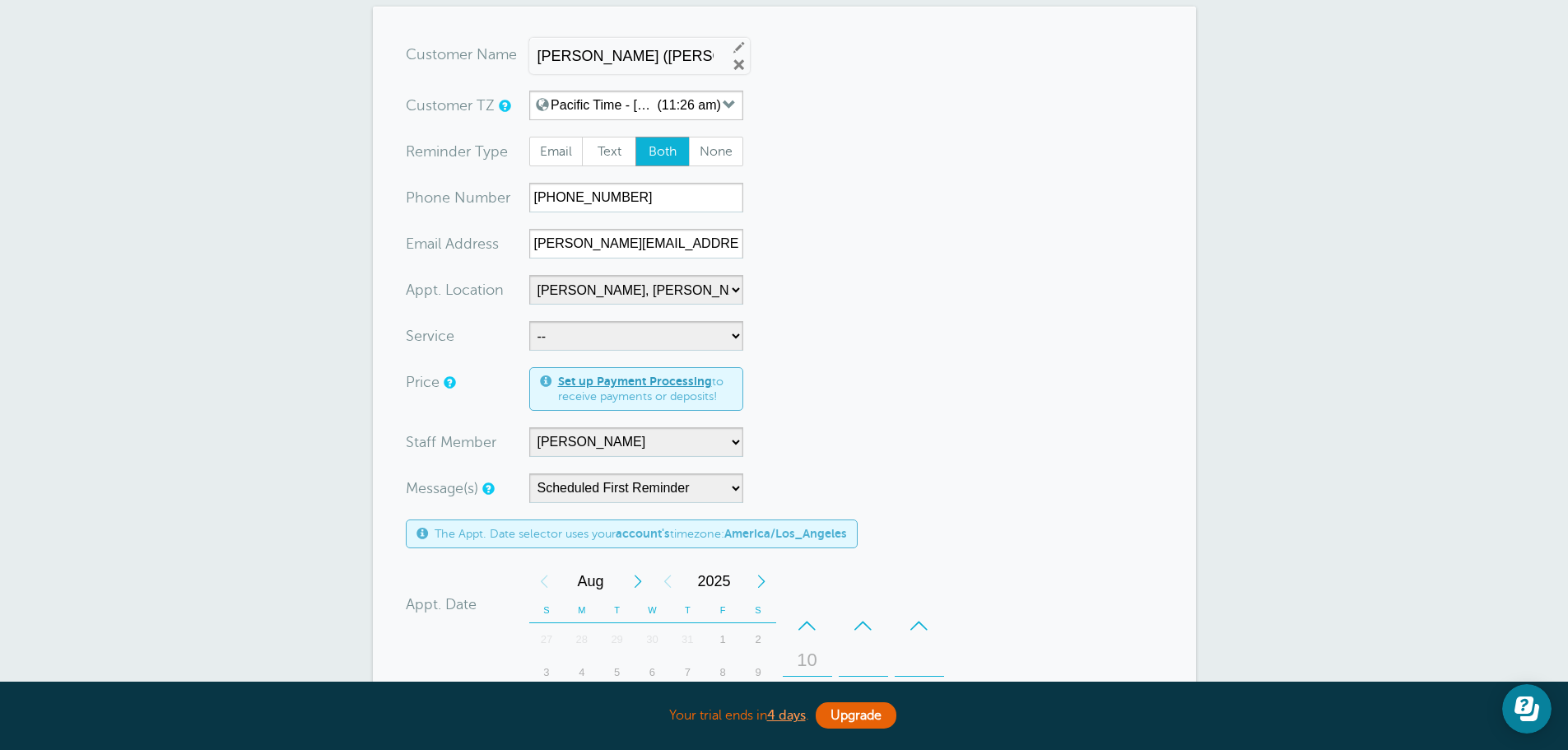
scroll to position [0, 0]
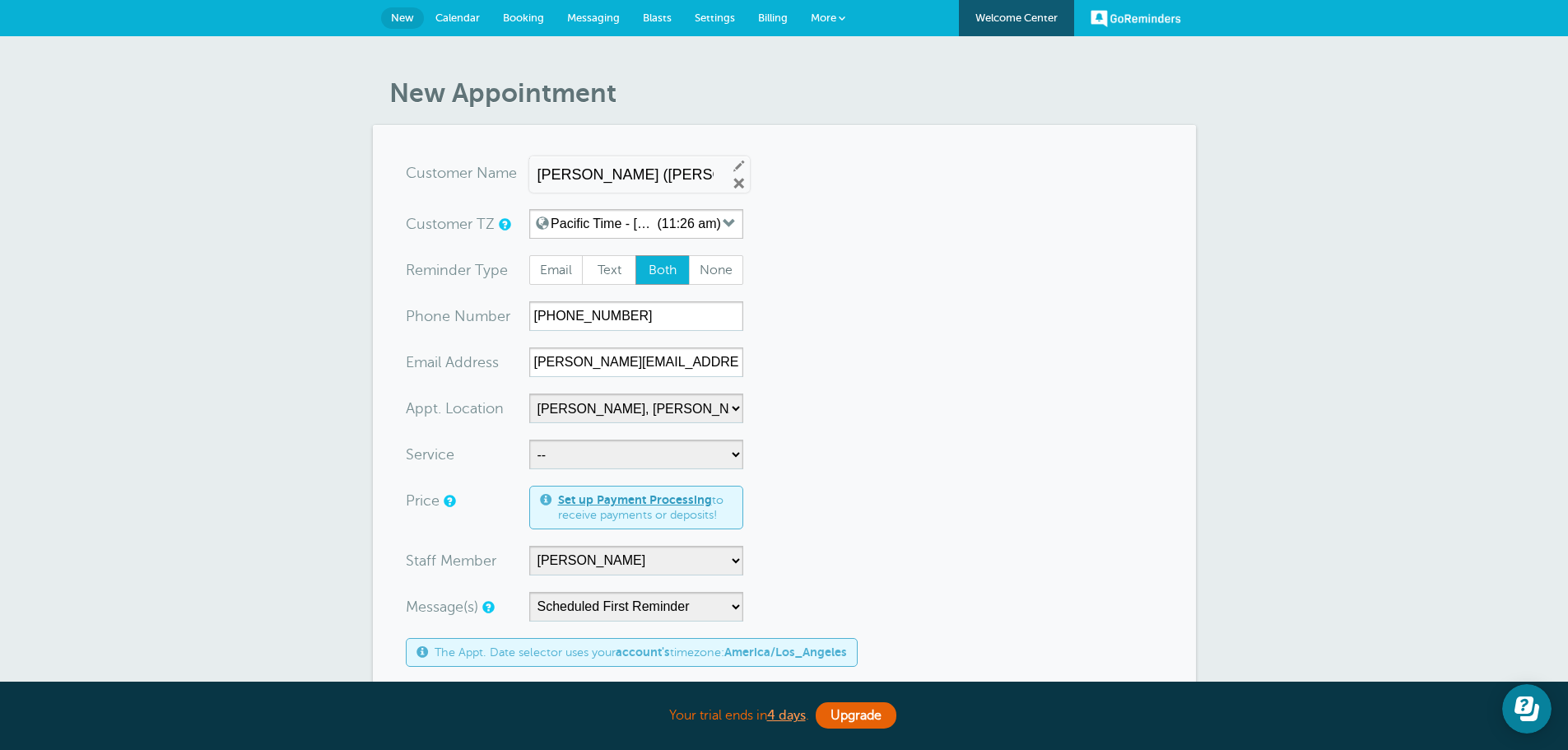
click at [396, 13] on span "New" at bounding box center [403, 18] width 23 height 13
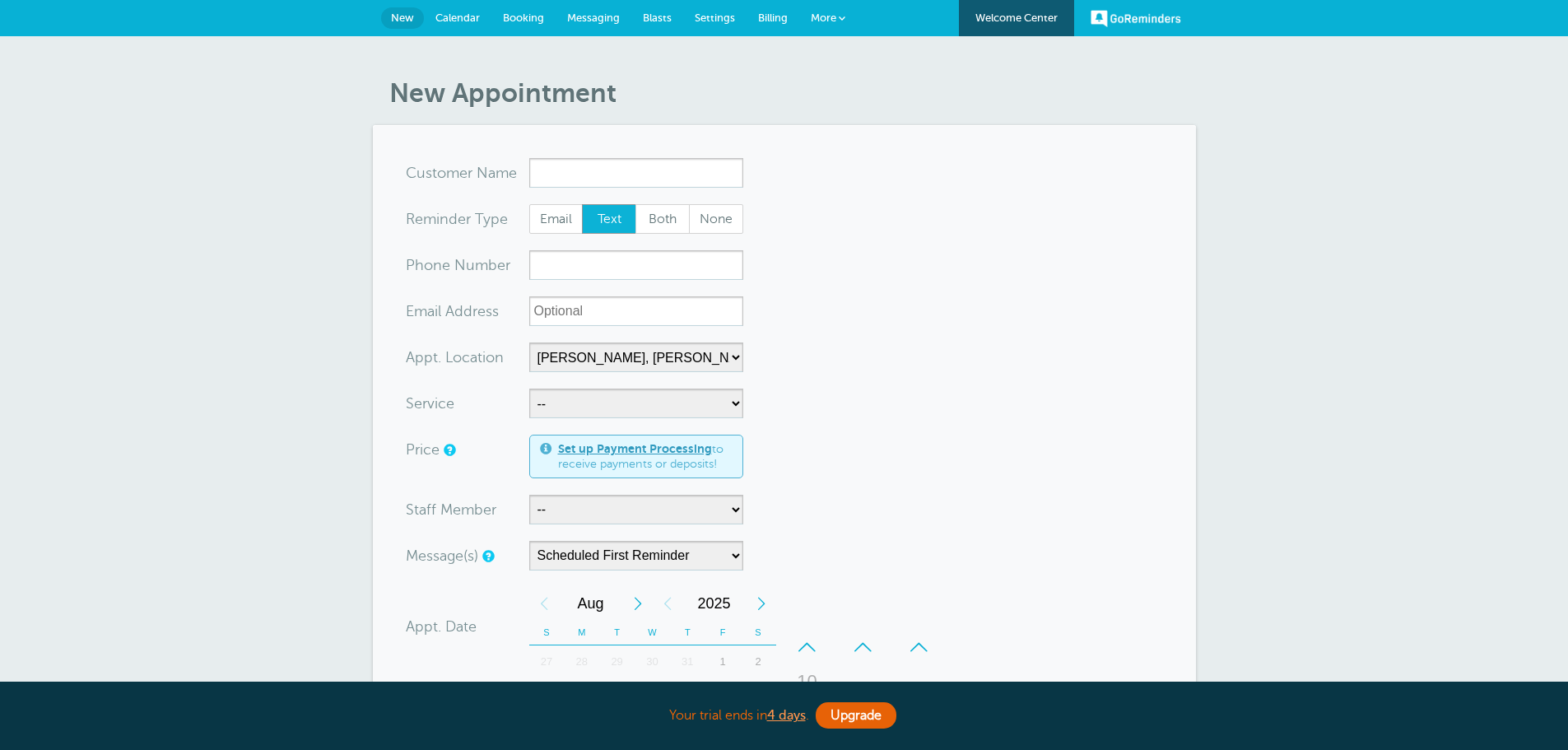
select select "24510"
select select "158277"
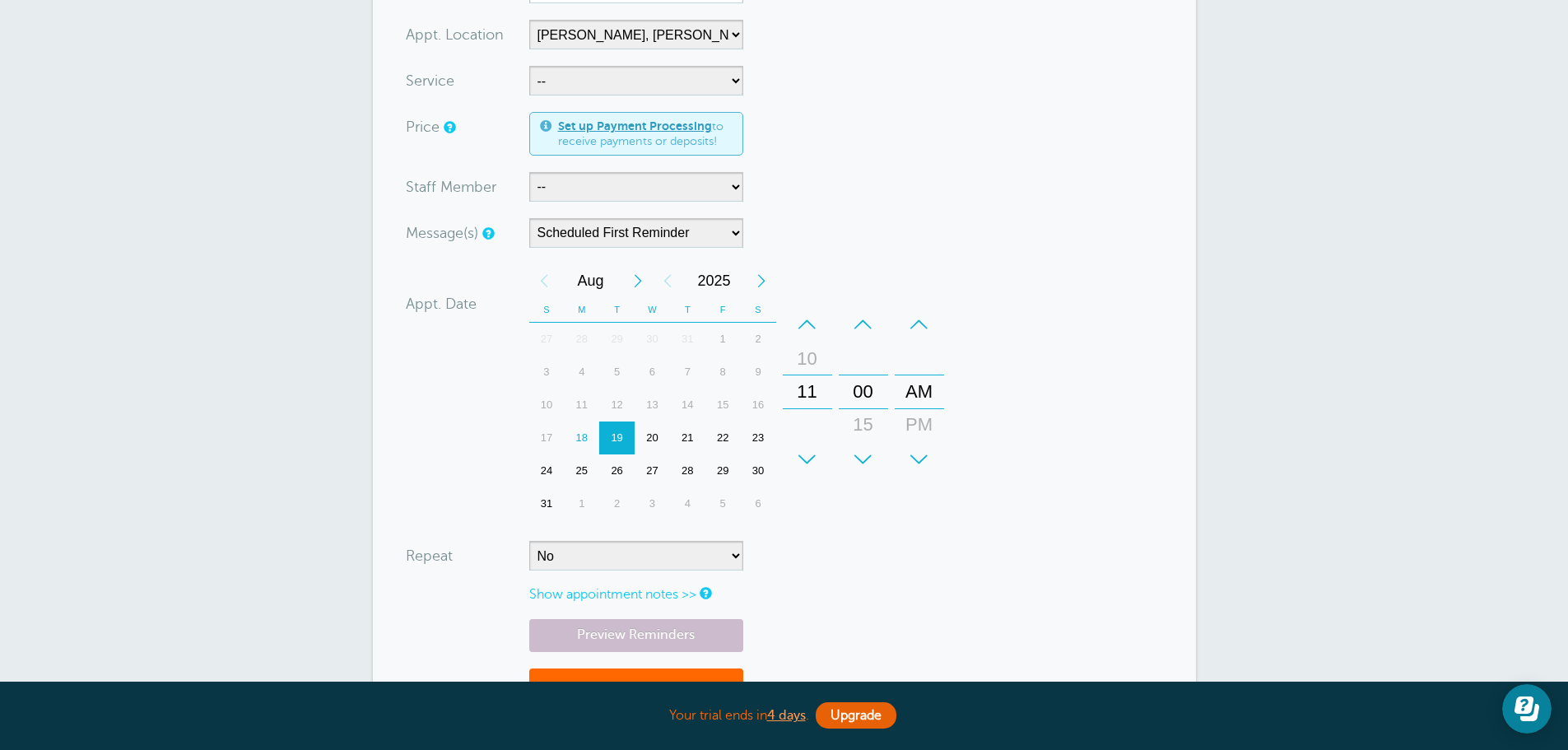
scroll to position [329, 0]
